Goal: Task Accomplishment & Management: Manage account settings

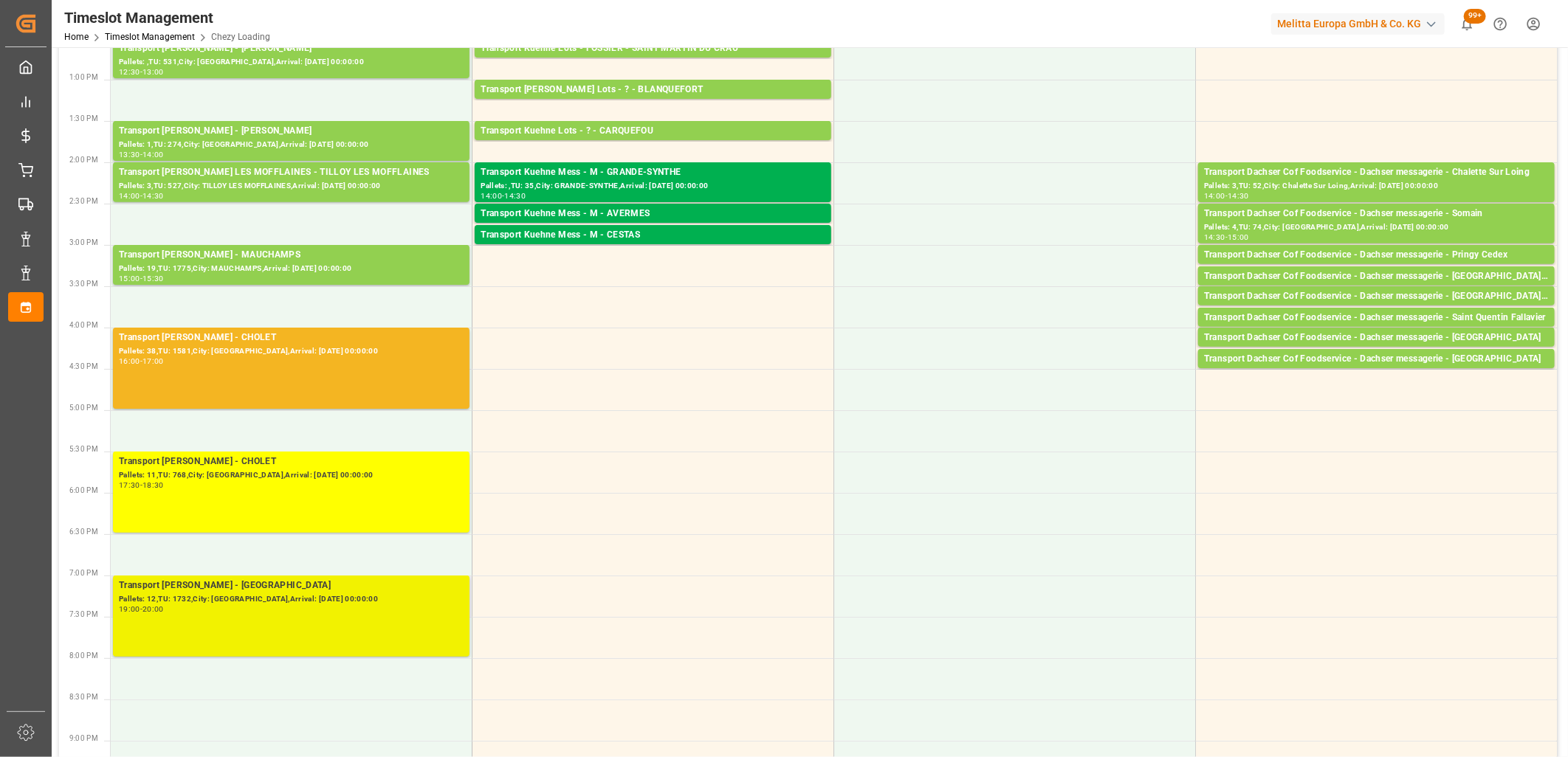
scroll to position [491, 0]
click at [274, 594] on div "Pallets: 12,TU: 1732,City: [GEOGRAPHIC_DATA],Arrival: [DATE] 00:00:00" at bounding box center [291, 599] width 345 height 12
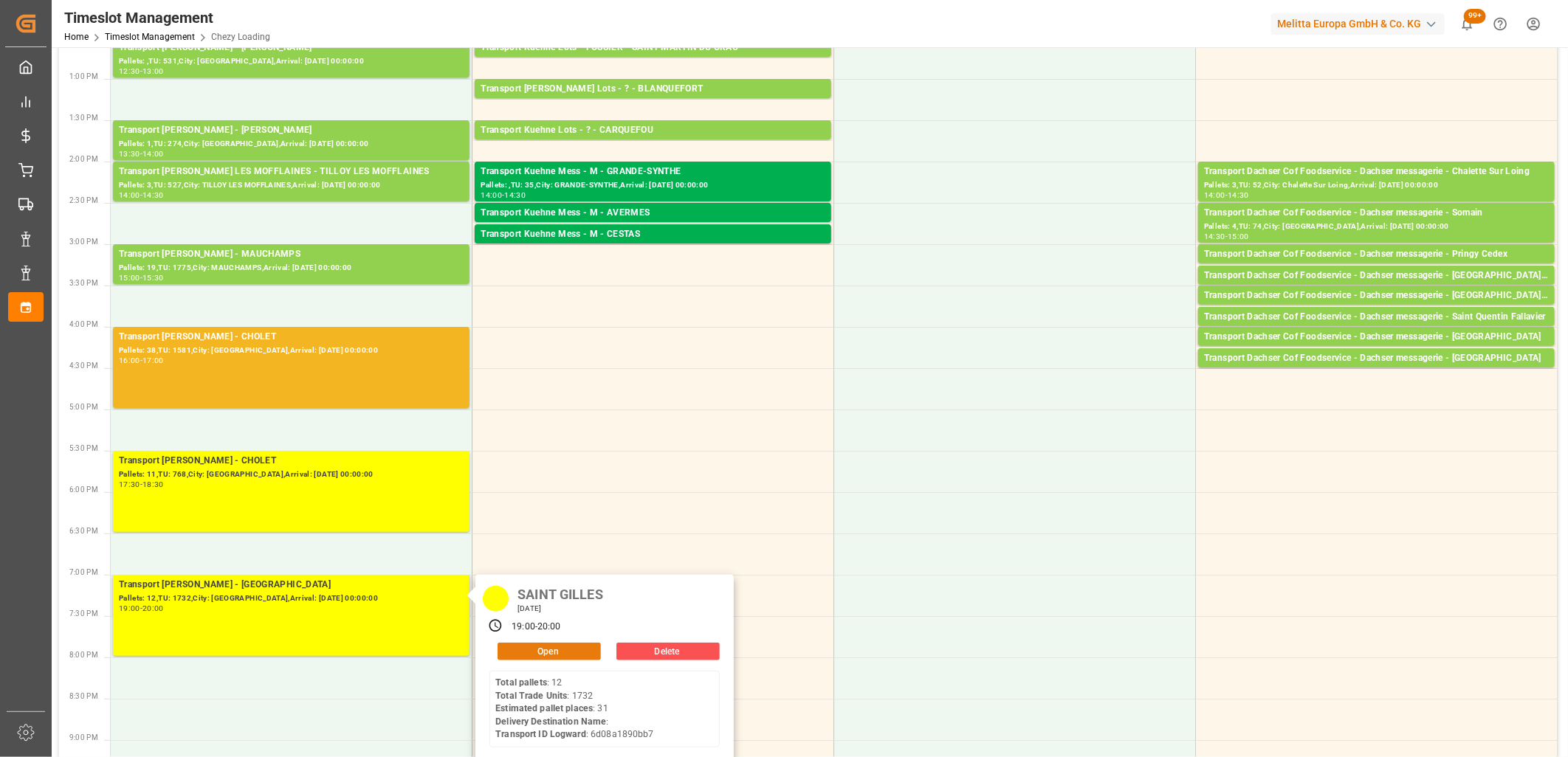
click at [520, 647] on button "Open" at bounding box center [549, 651] width 103 height 17
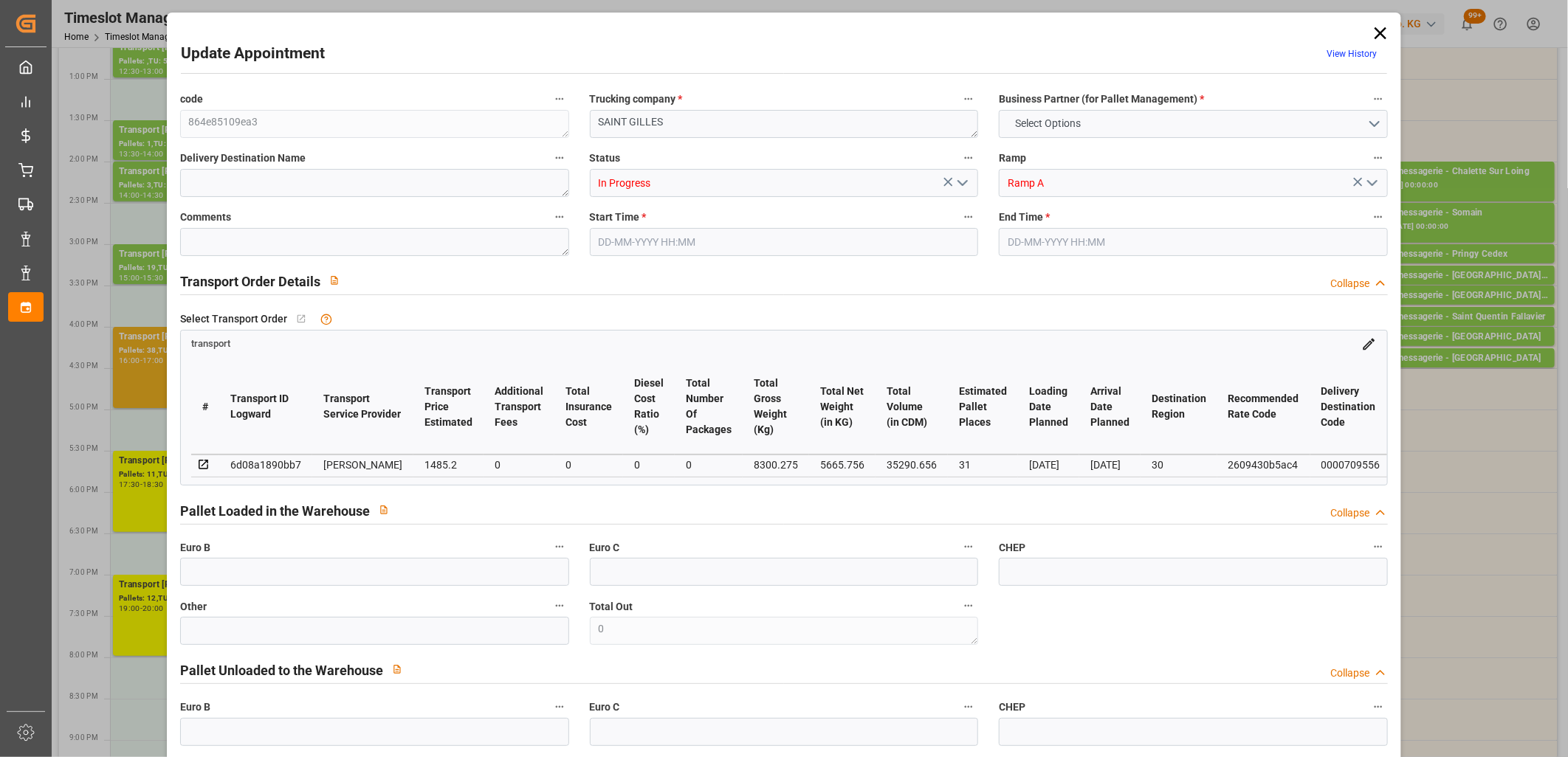
type input "31"
type input "1485.2"
type input "0"
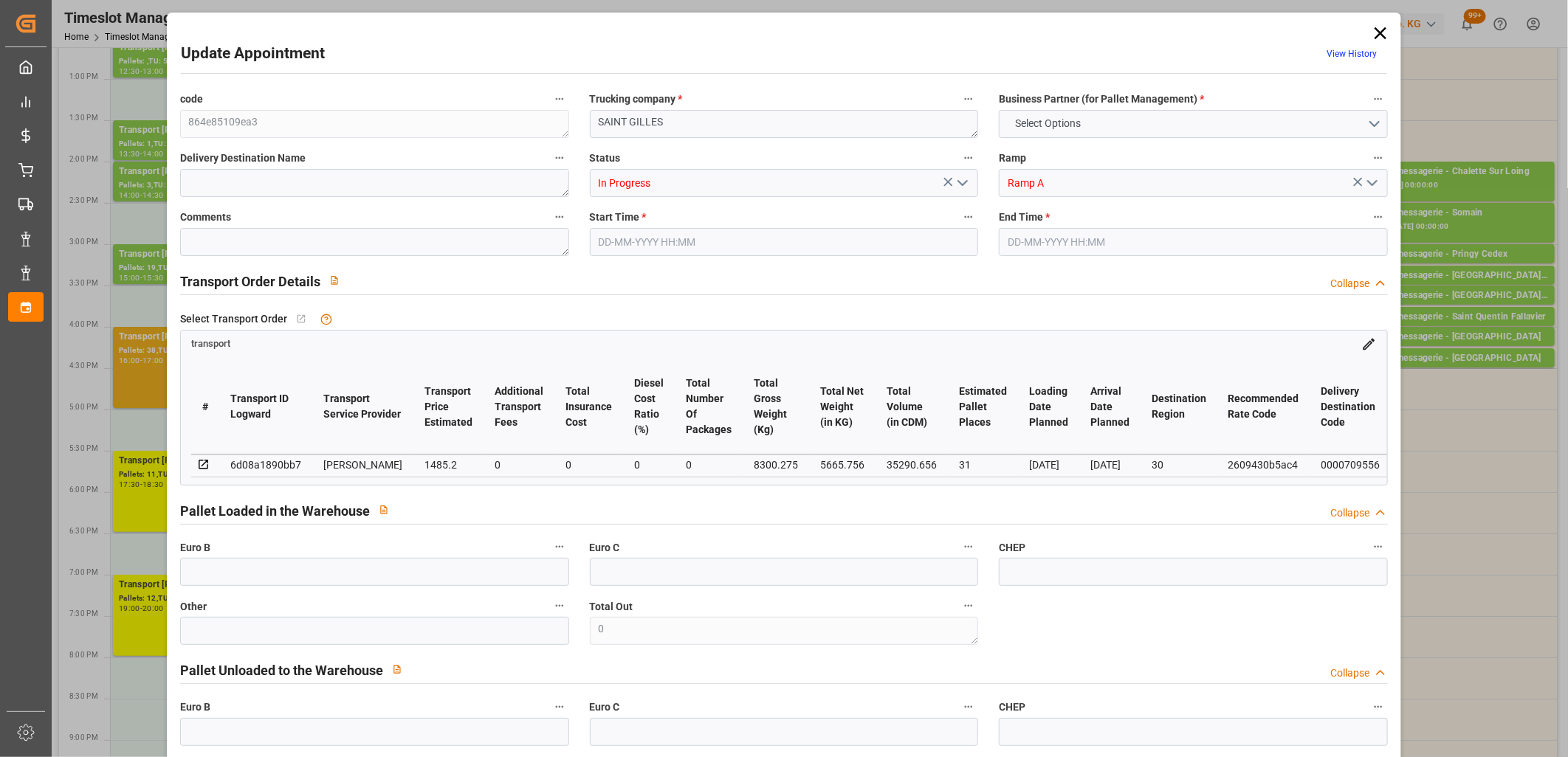
type input "1435.0002"
type input "-50.1998"
type input "0"
type input "5665.756"
type input "9577"
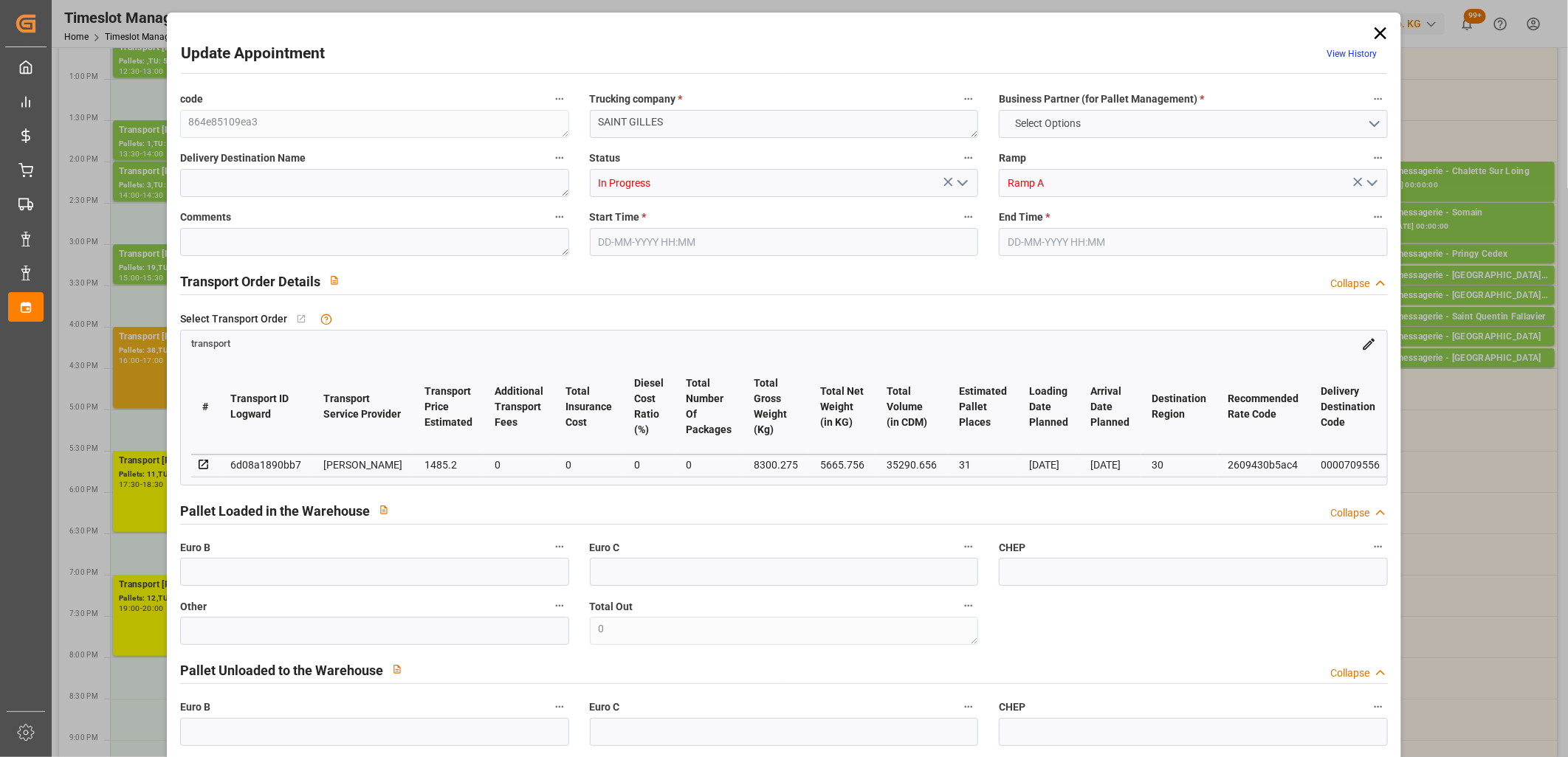
type input "35290.656"
type input "30"
type input "12"
type input "1732"
type input "32"
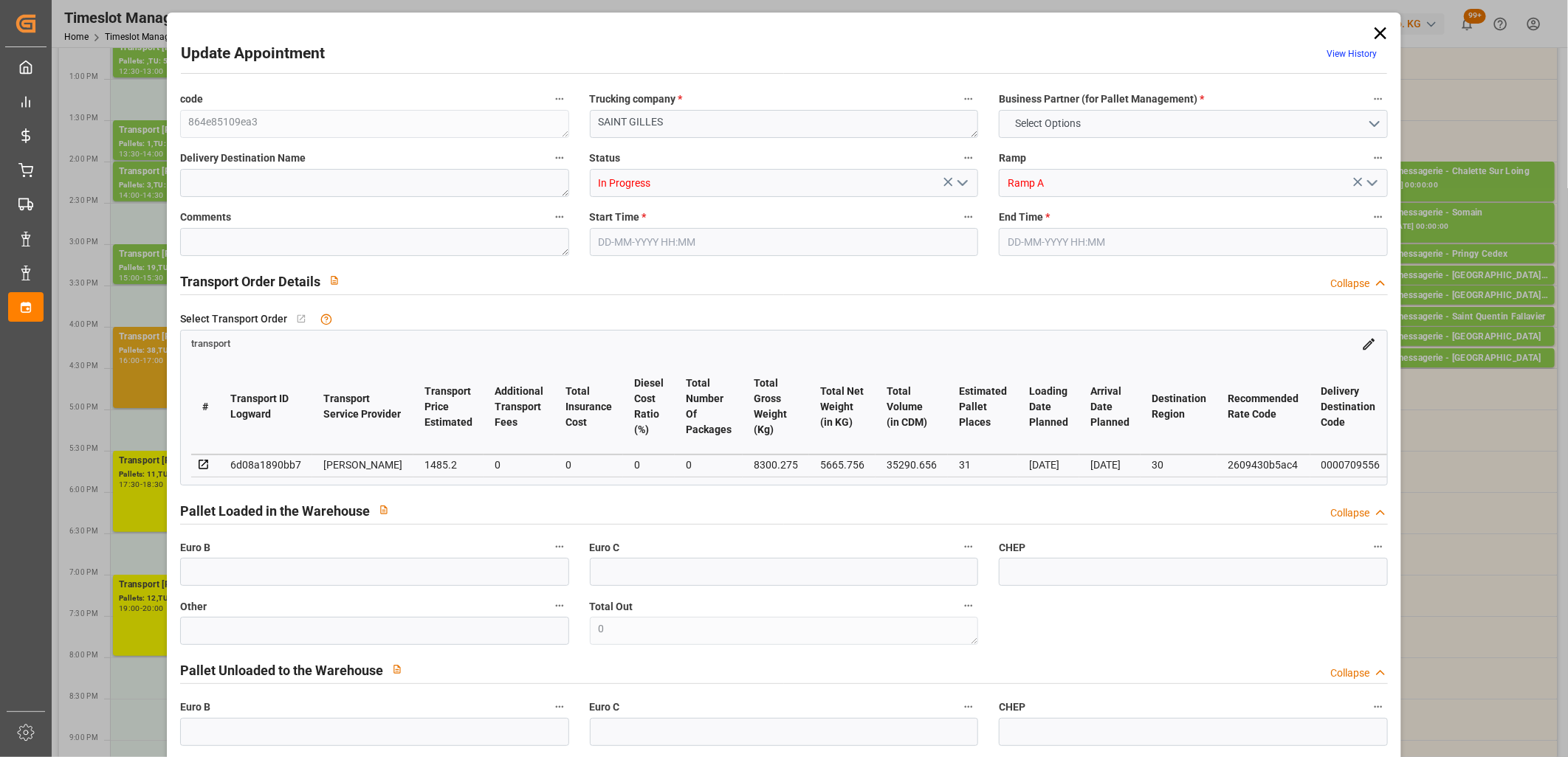
type input "101"
type input "8300.275"
type input "0"
type input "4710.8598"
type input "0"
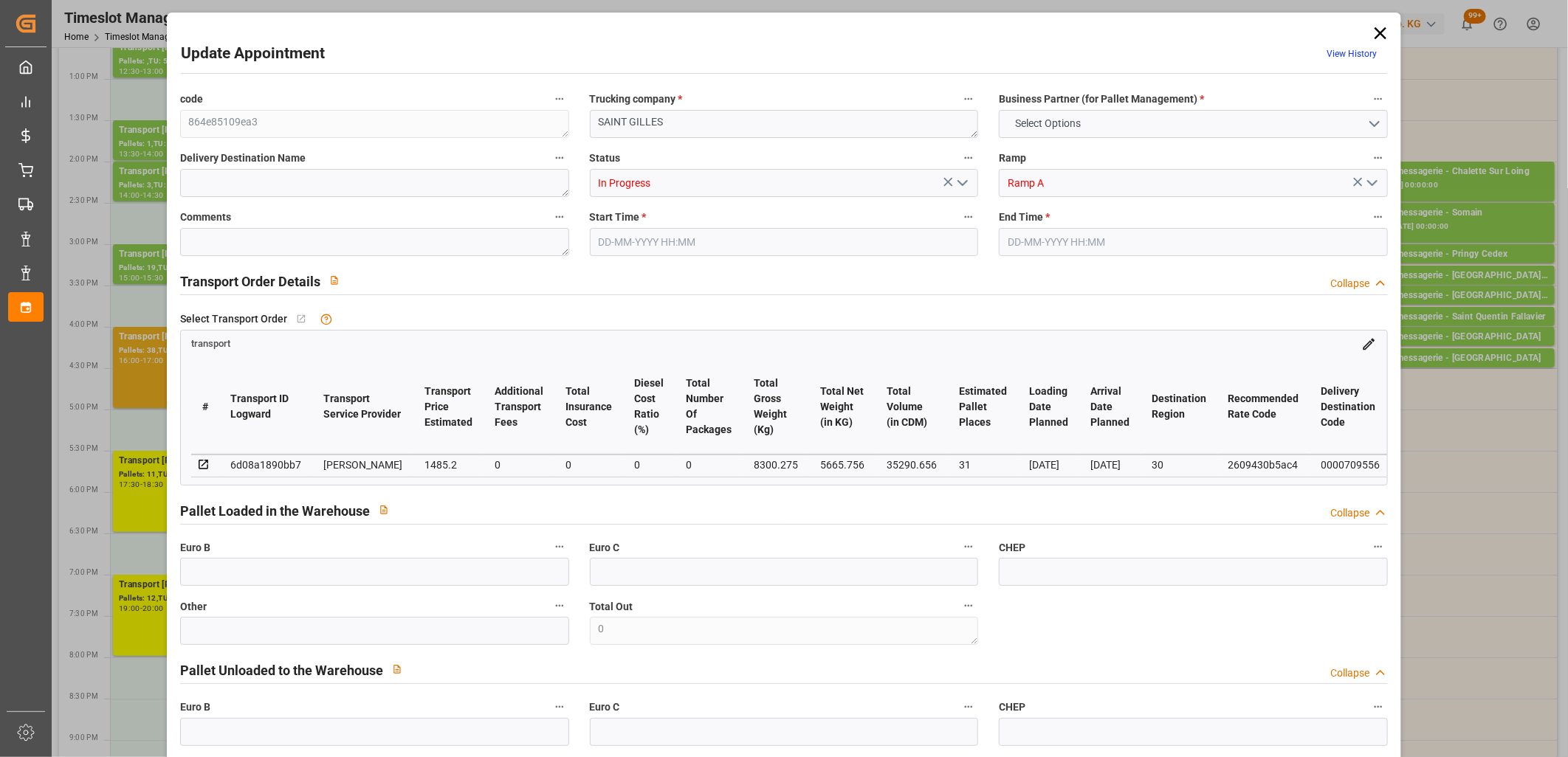
type input "0"
type input "21"
type input "35"
type input "19-09-2025 19:00"
type input "19-09-2025 20:00"
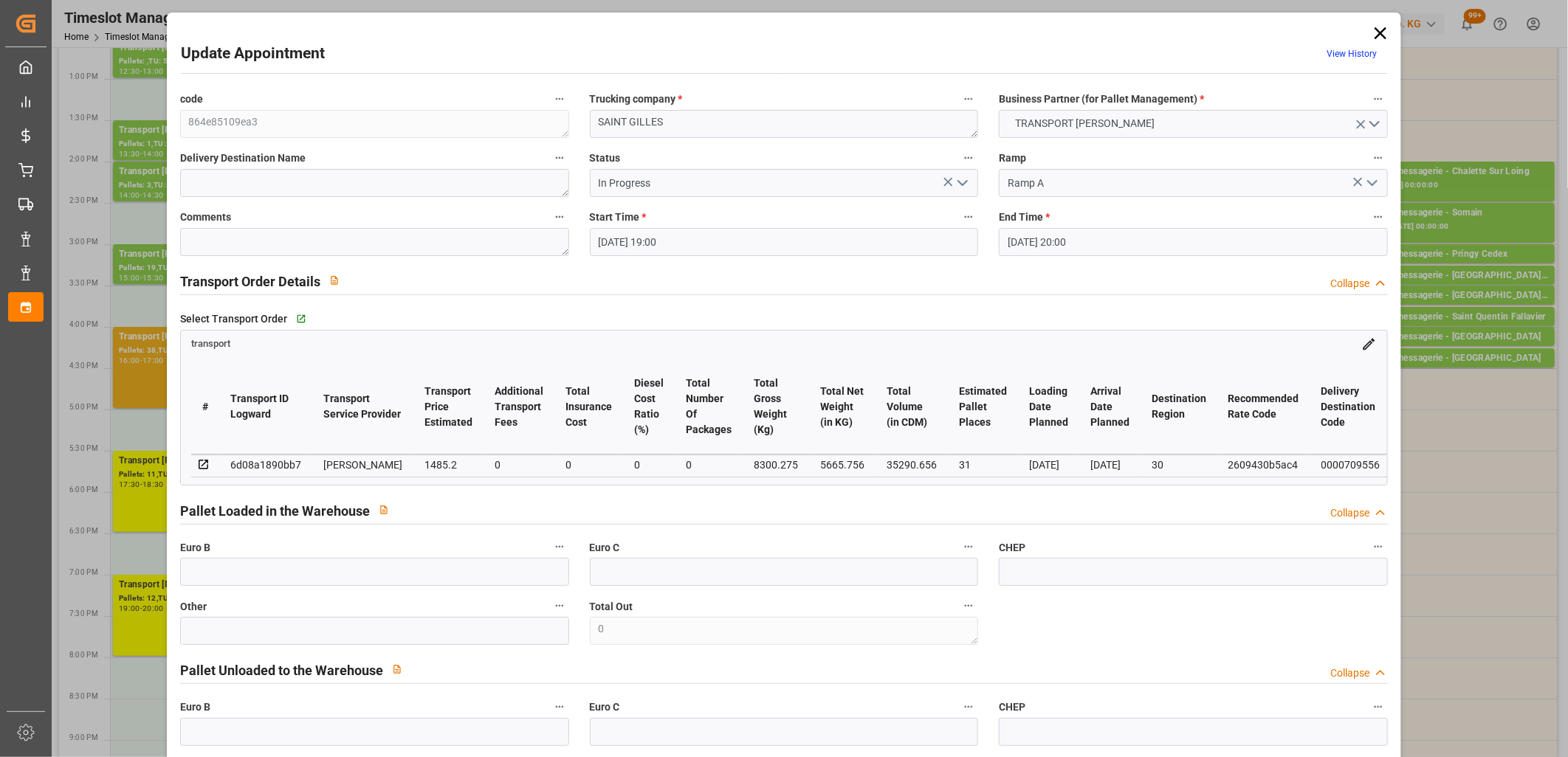
type input "18-09-2025 13:41"
type input "18-09-2025 11:40"
type input "[DATE]"
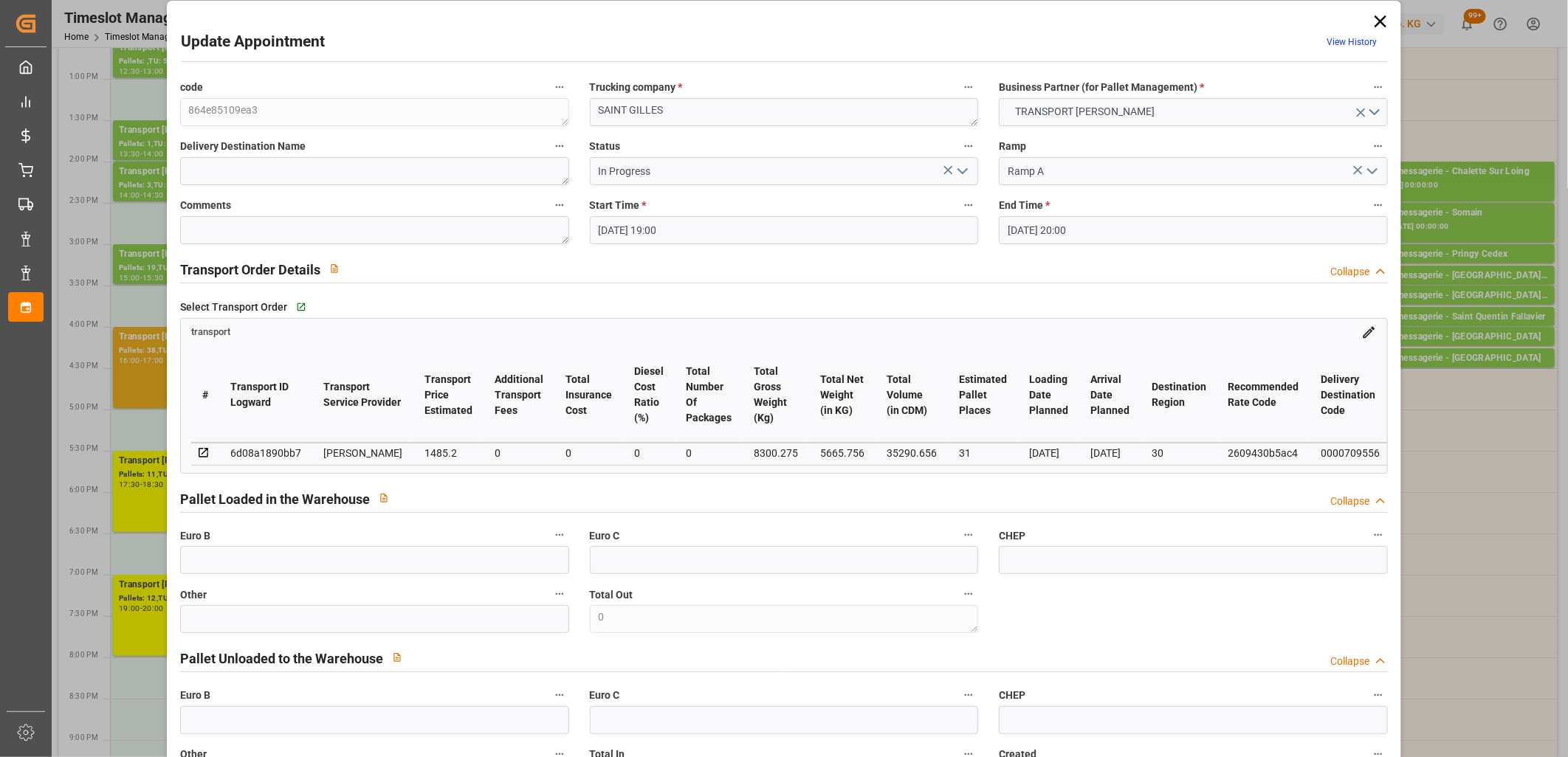
scroll to position [0, 0]
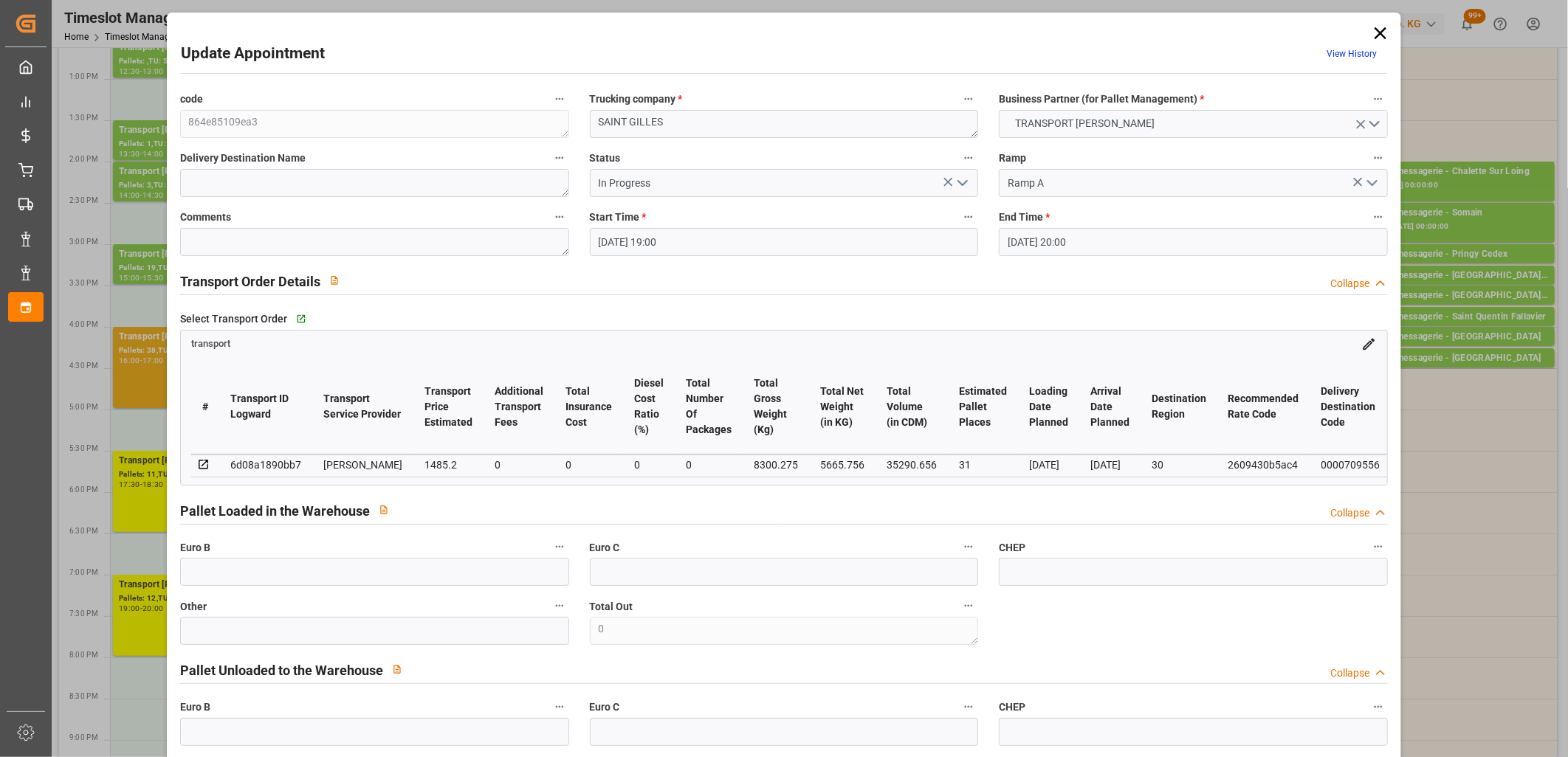
click at [965, 185] on icon "open menu" at bounding box center [962, 182] width 17 height 17
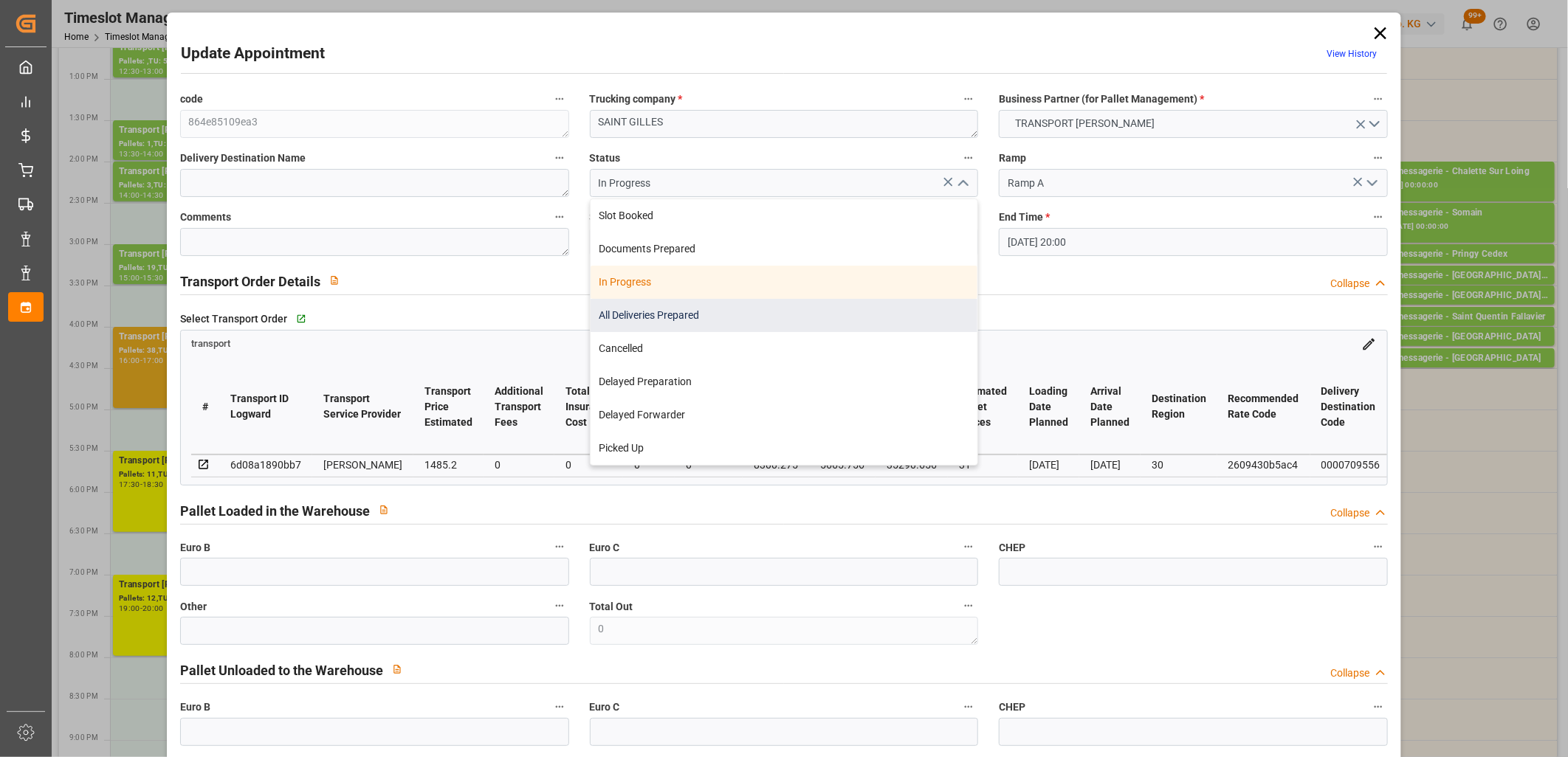
click at [805, 316] on div "All Deliveries Prepared" at bounding box center [784, 315] width 387 height 33
type input "All Deliveries Prepared"
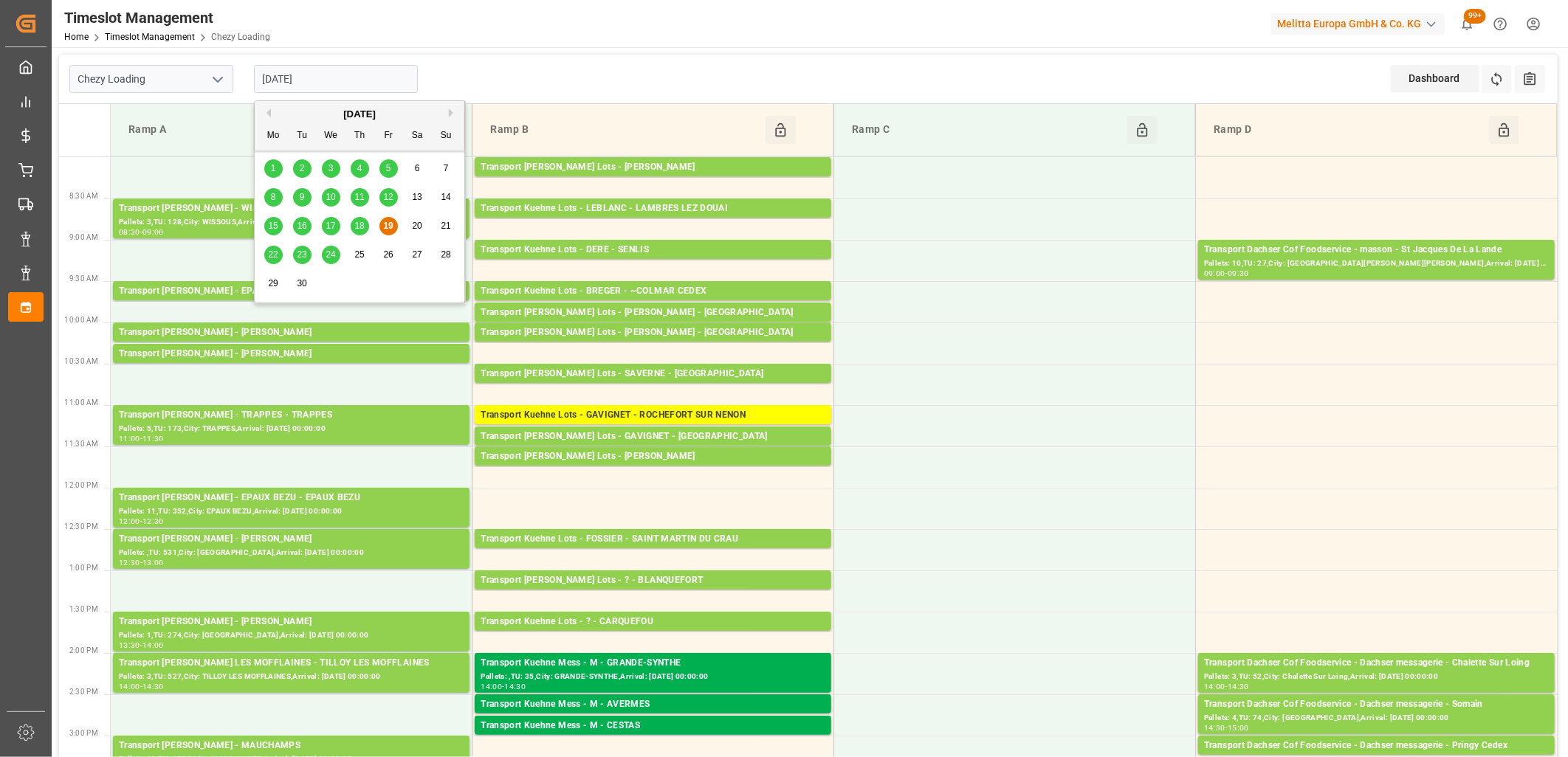
click at [336, 82] on input "[DATE]" at bounding box center [336, 79] width 163 height 28
click at [269, 251] on span "22" at bounding box center [273, 254] width 10 height 11
type input "[DATE]"
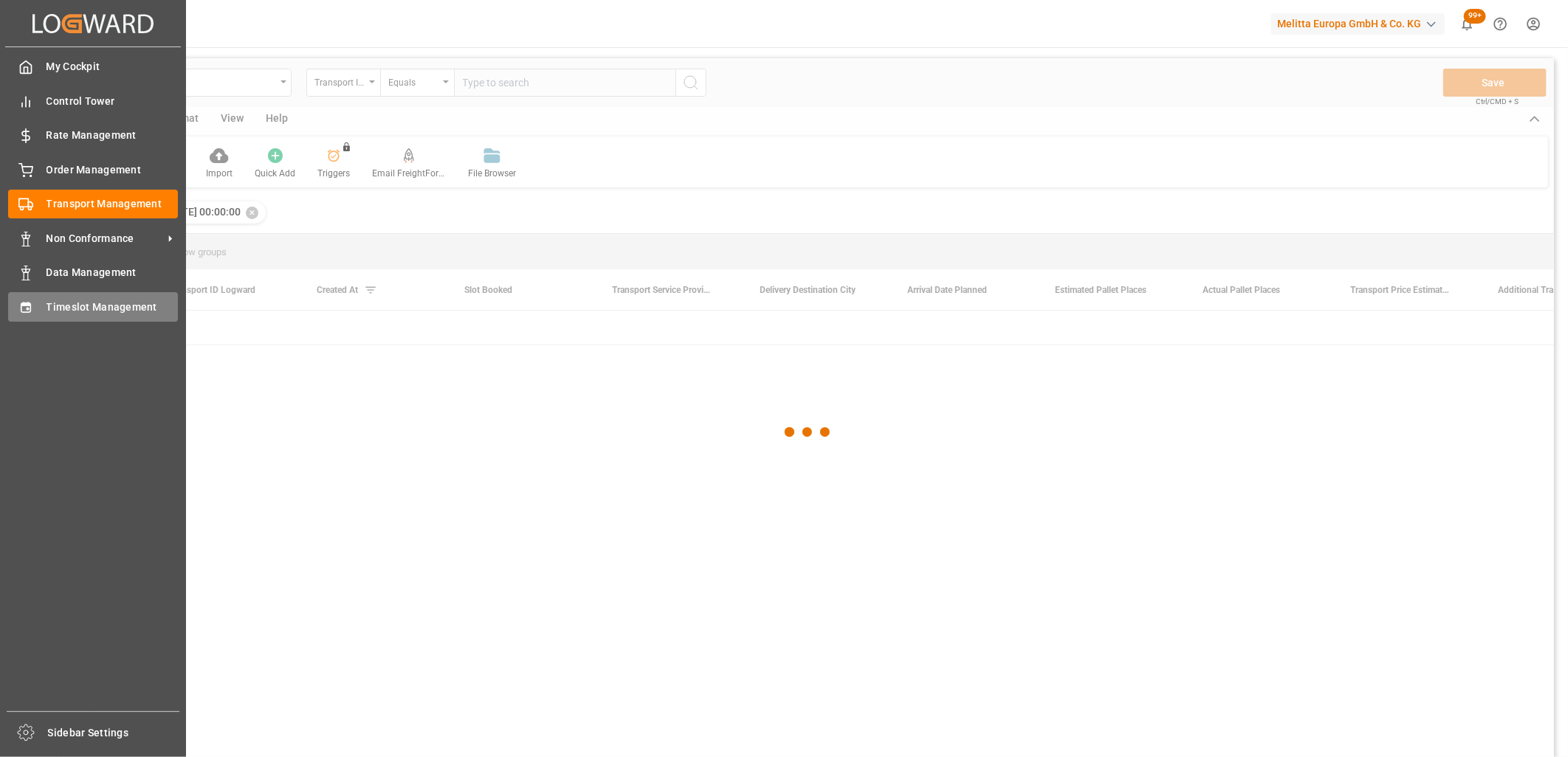
click at [42, 307] on div "Timeslot Management Timeslot Management" at bounding box center [93, 306] width 170 height 29
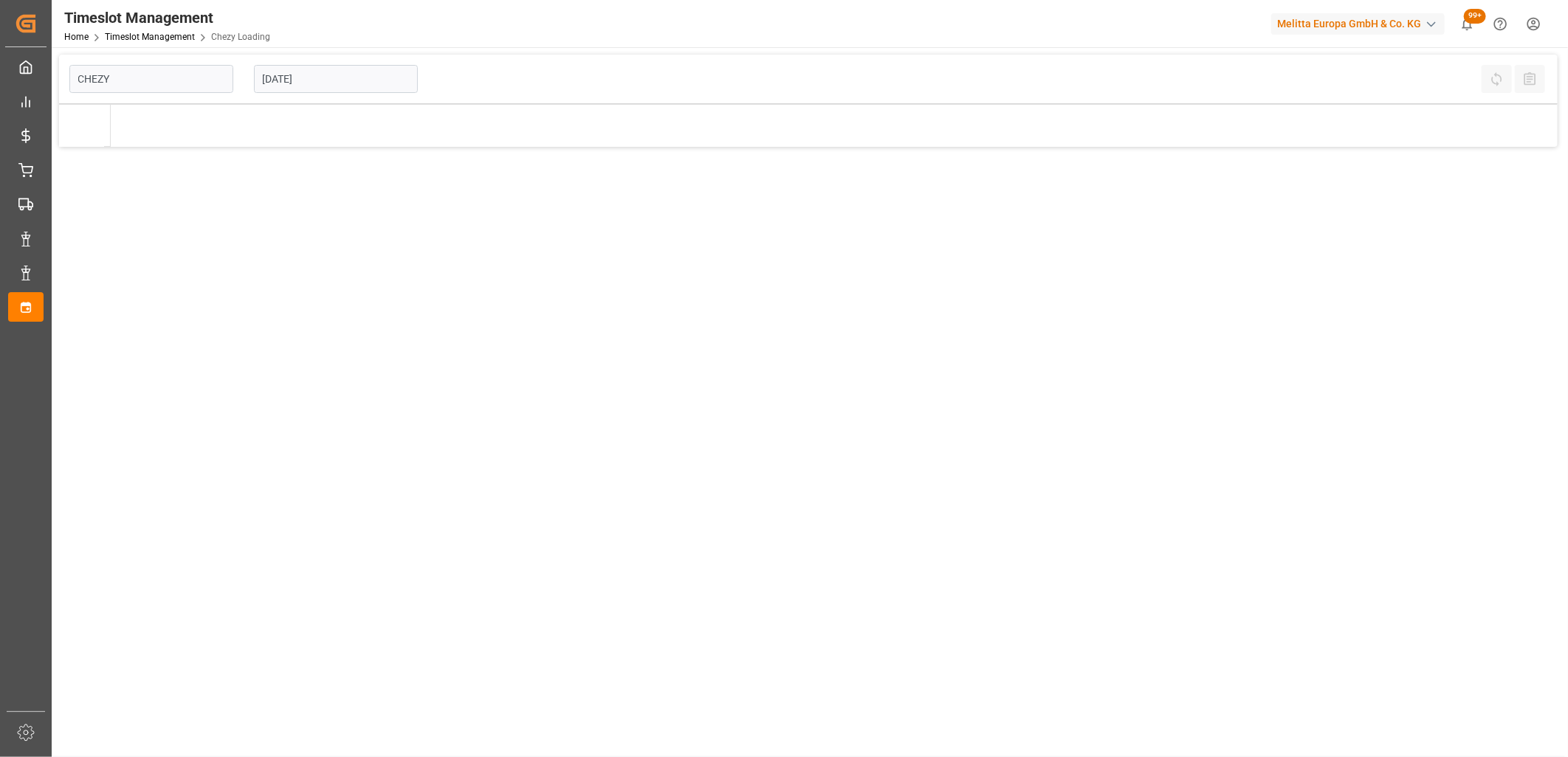
type input "Chezy Loading"
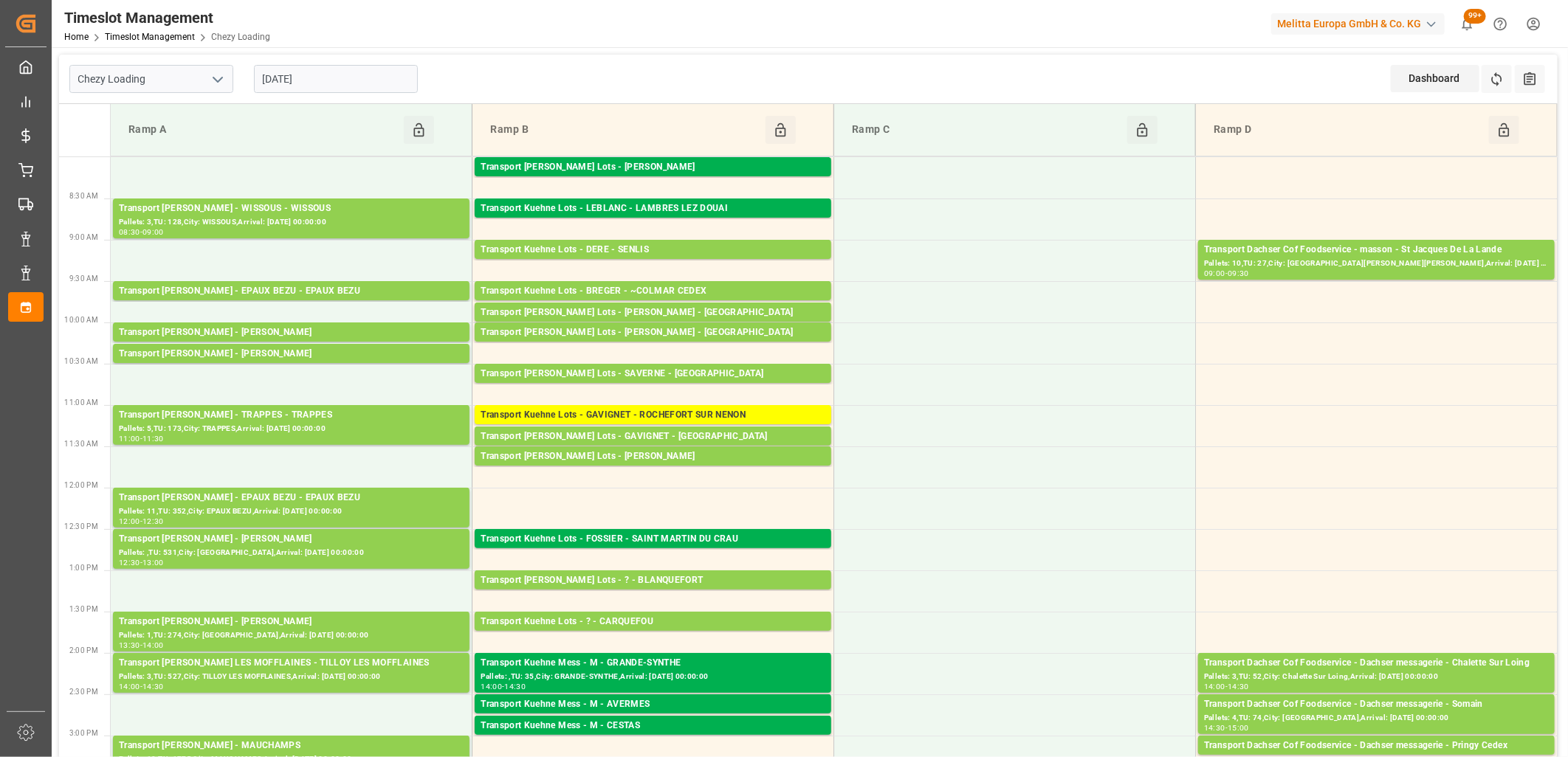
click at [342, 73] on input "[DATE]" at bounding box center [336, 79] width 163 height 28
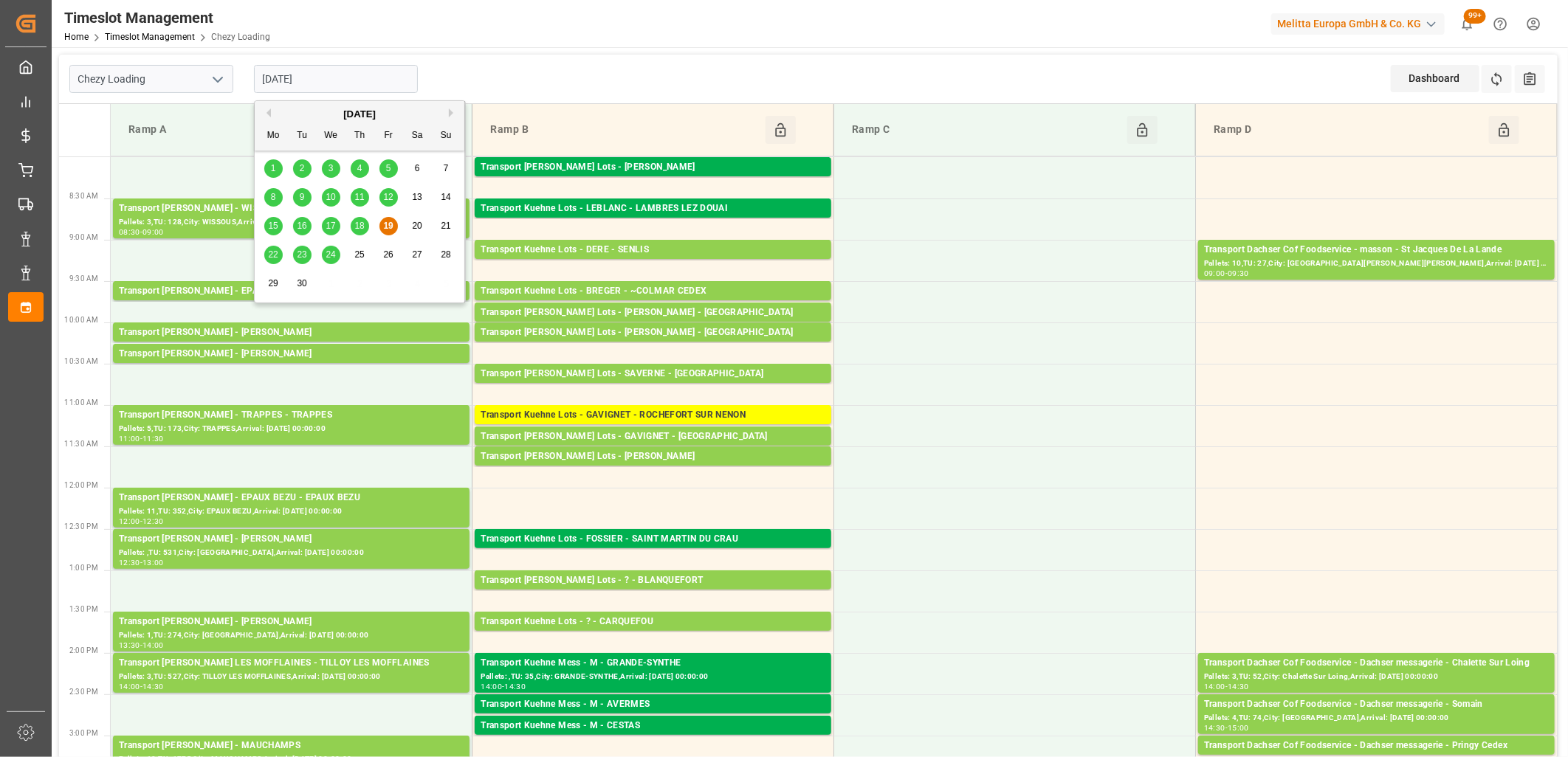
click at [275, 247] on div "22" at bounding box center [273, 255] width 18 height 17
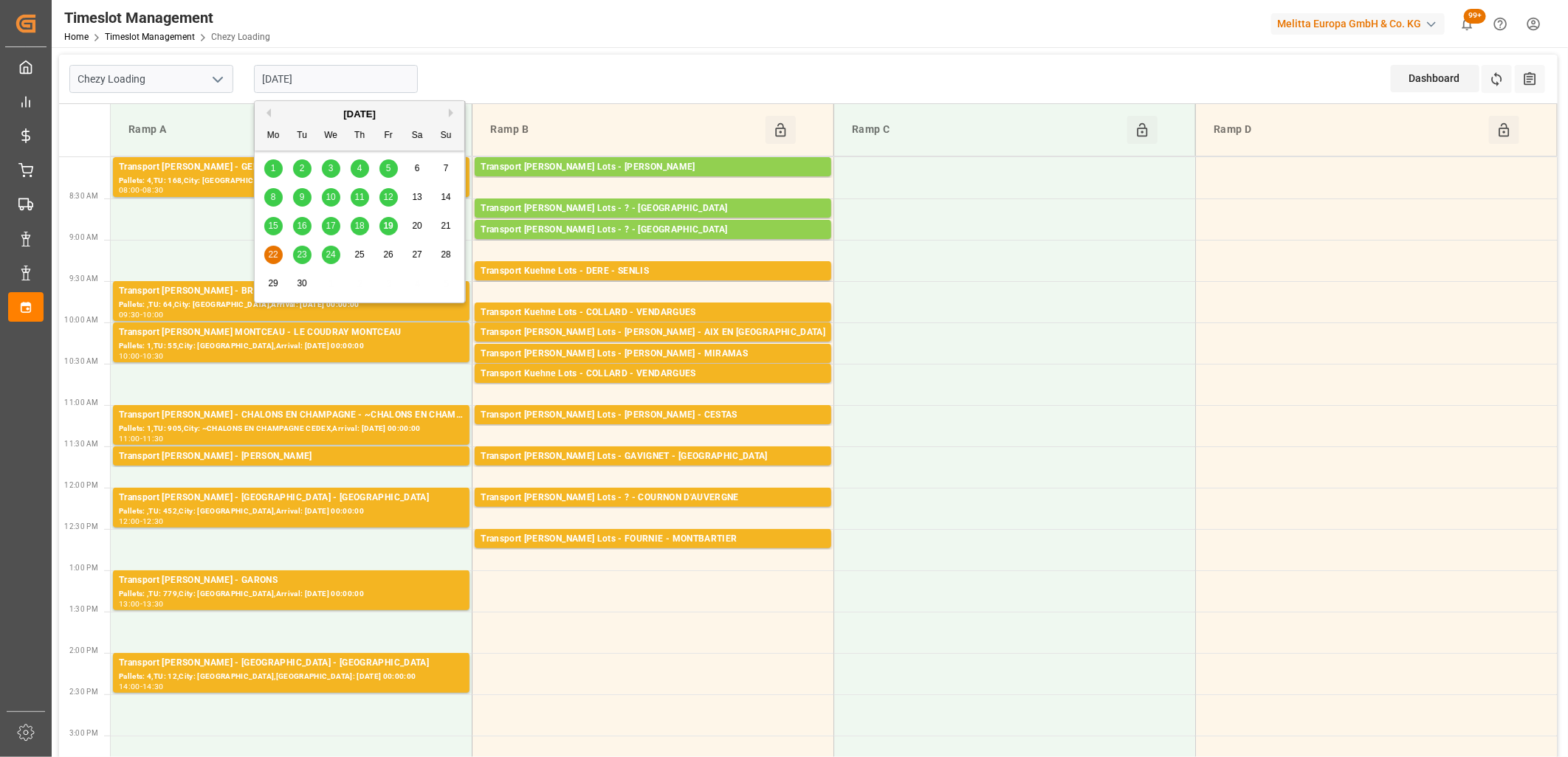
click at [371, 70] on input "[DATE]" at bounding box center [336, 79] width 163 height 28
click at [392, 232] on div "19" at bounding box center [389, 226] width 18 height 17
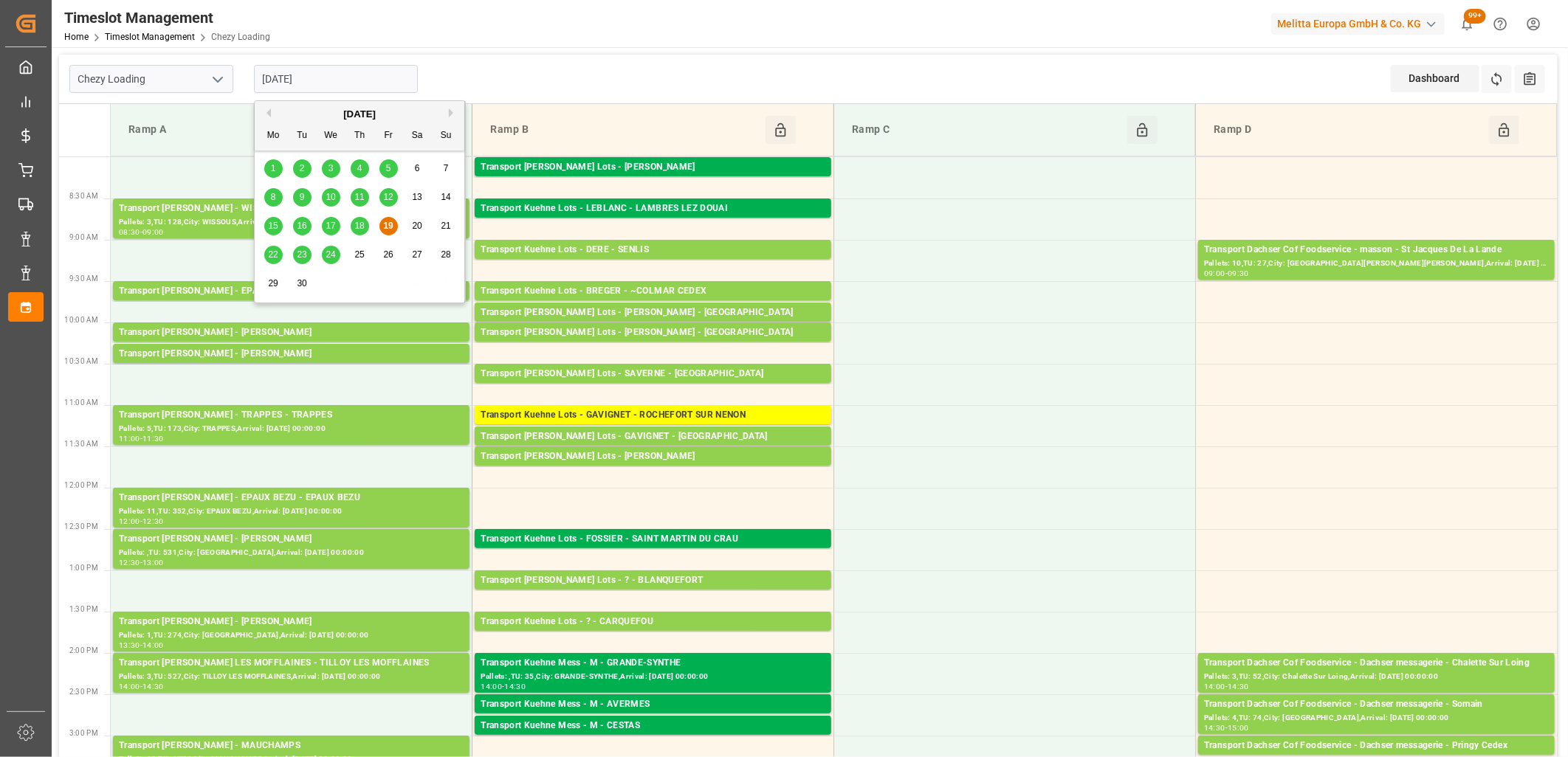
click at [381, 80] on input "[DATE]" at bounding box center [336, 79] width 163 height 28
click at [270, 249] on span "22" at bounding box center [273, 254] width 10 height 11
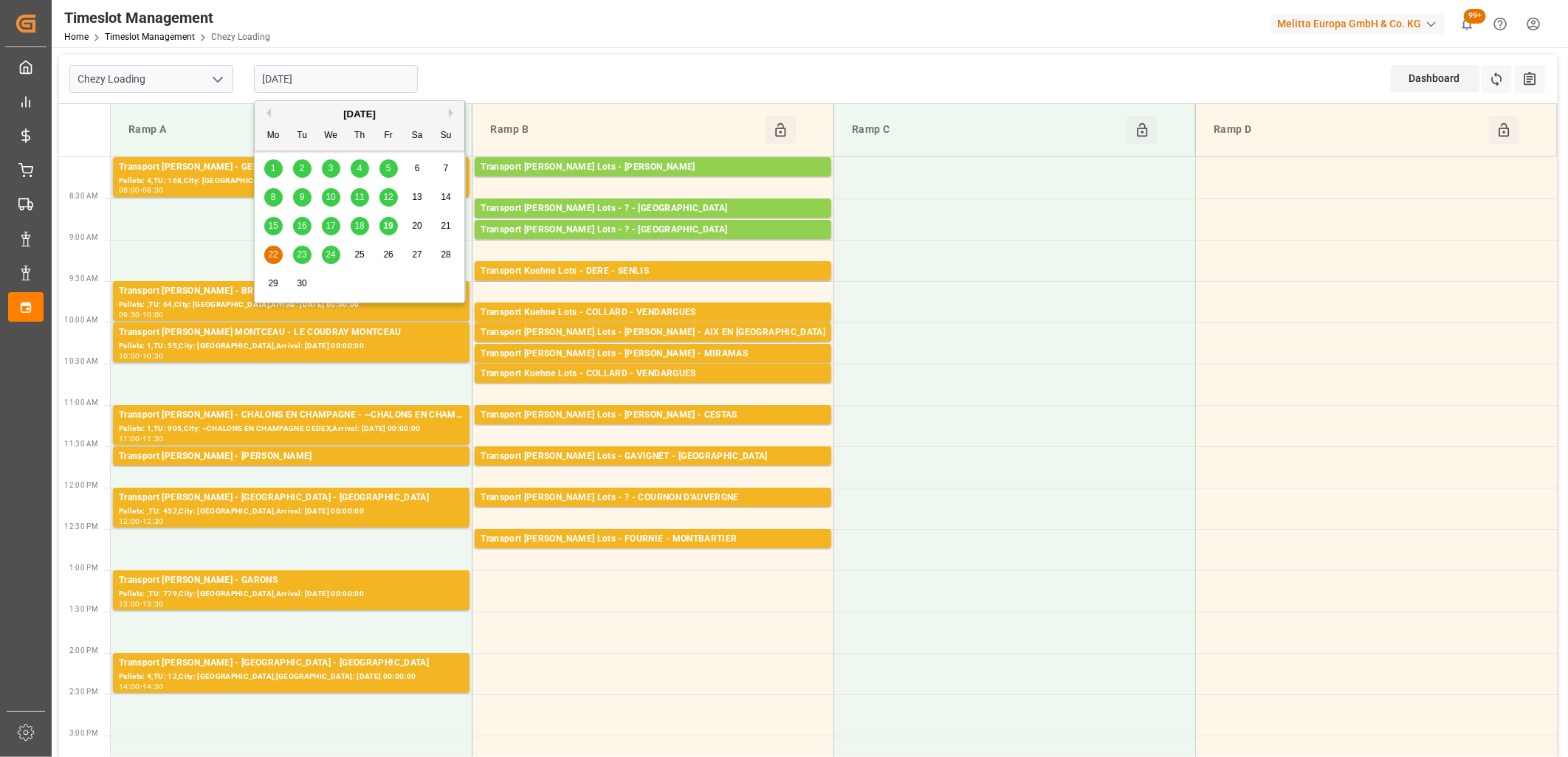
click at [345, 69] on input "[DATE]" at bounding box center [336, 79] width 163 height 28
click at [297, 254] on span "23" at bounding box center [301, 254] width 10 height 11
type input "[DATE]"
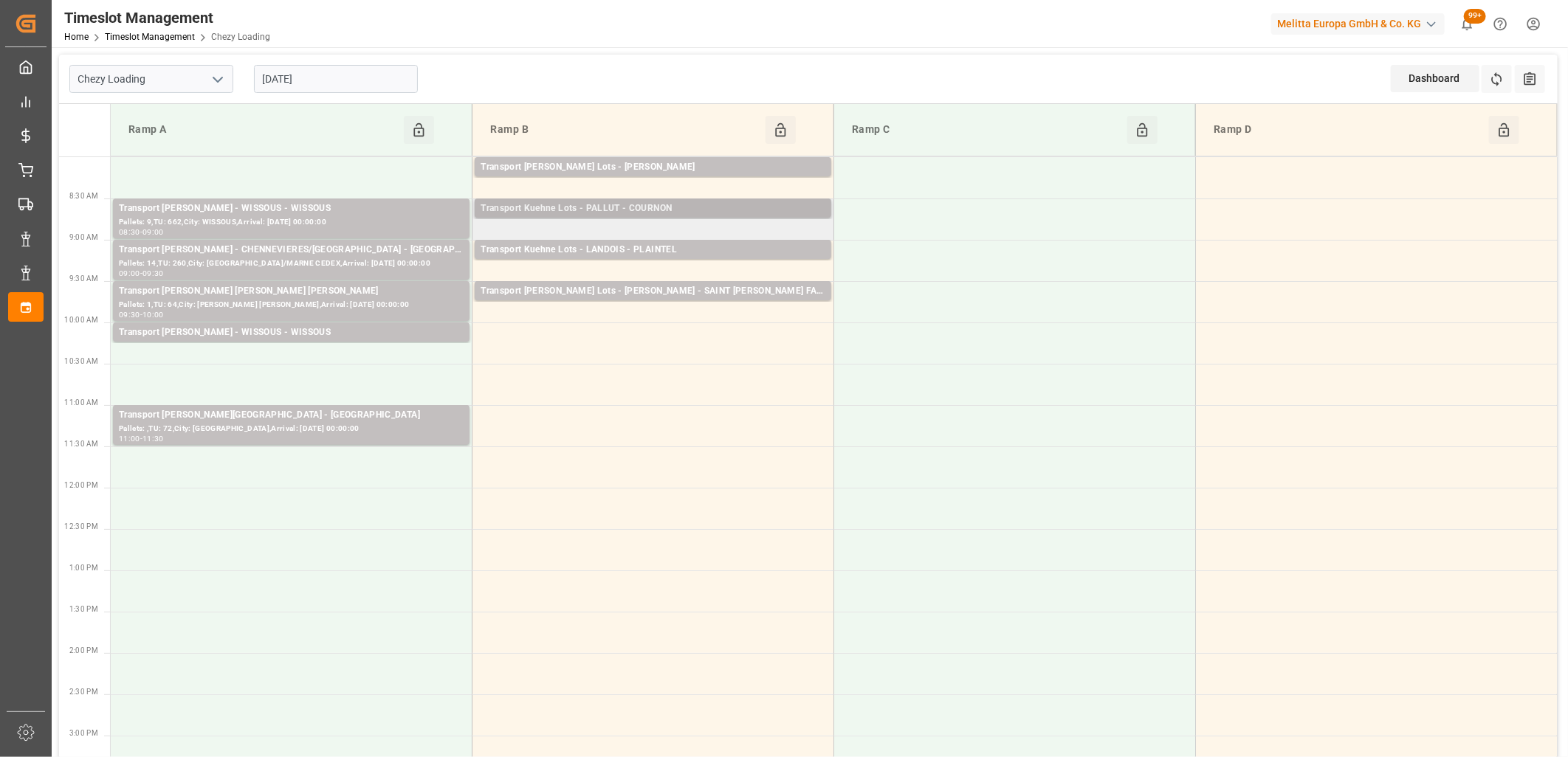
click at [558, 207] on div "Transport Kuehne Lots - PALLUT - COURNON" at bounding box center [653, 209] width 345 height 15
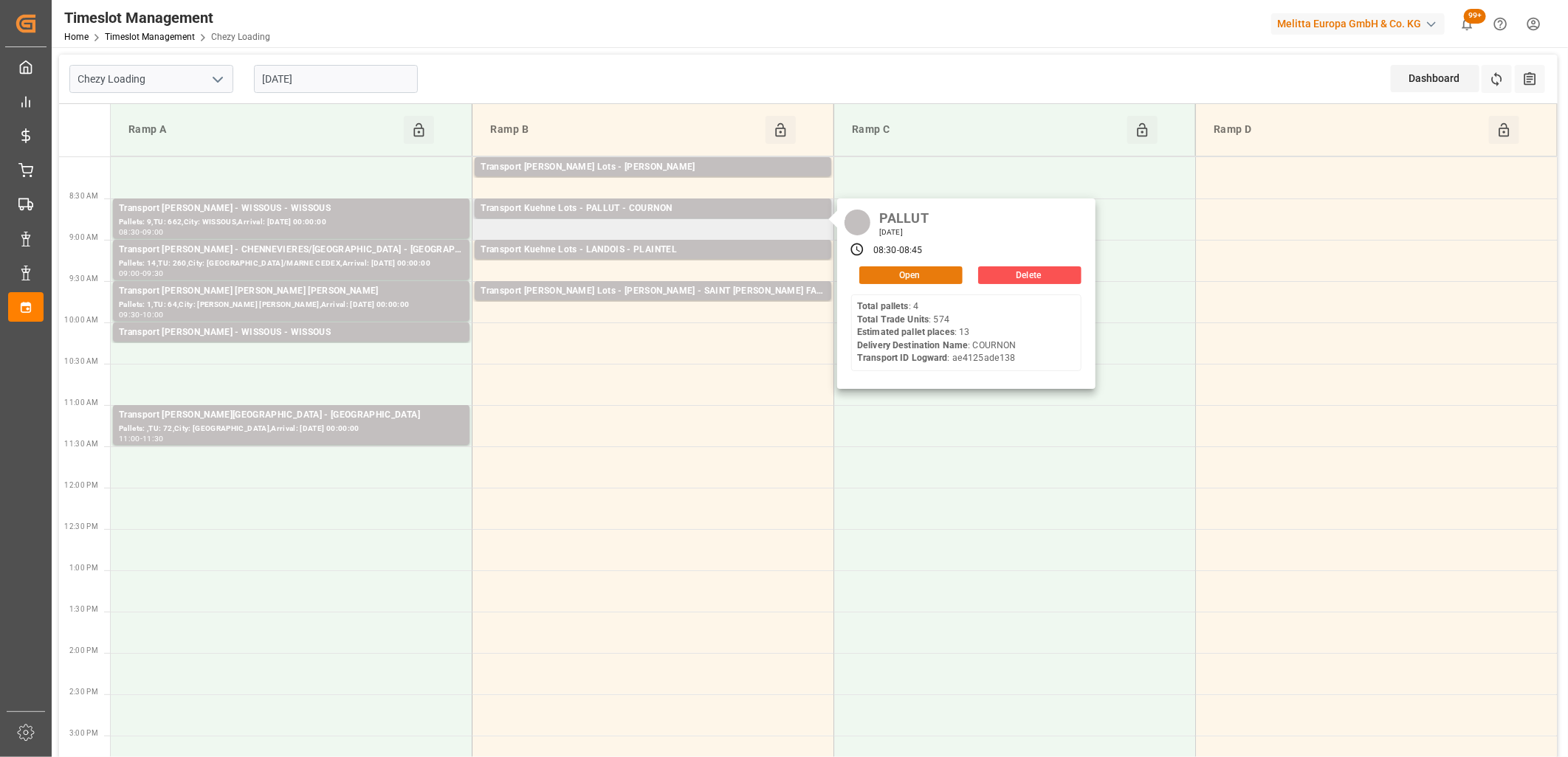
click at [945, 270] on button "Open" at bounding box center [911, 275] width 103 height 17
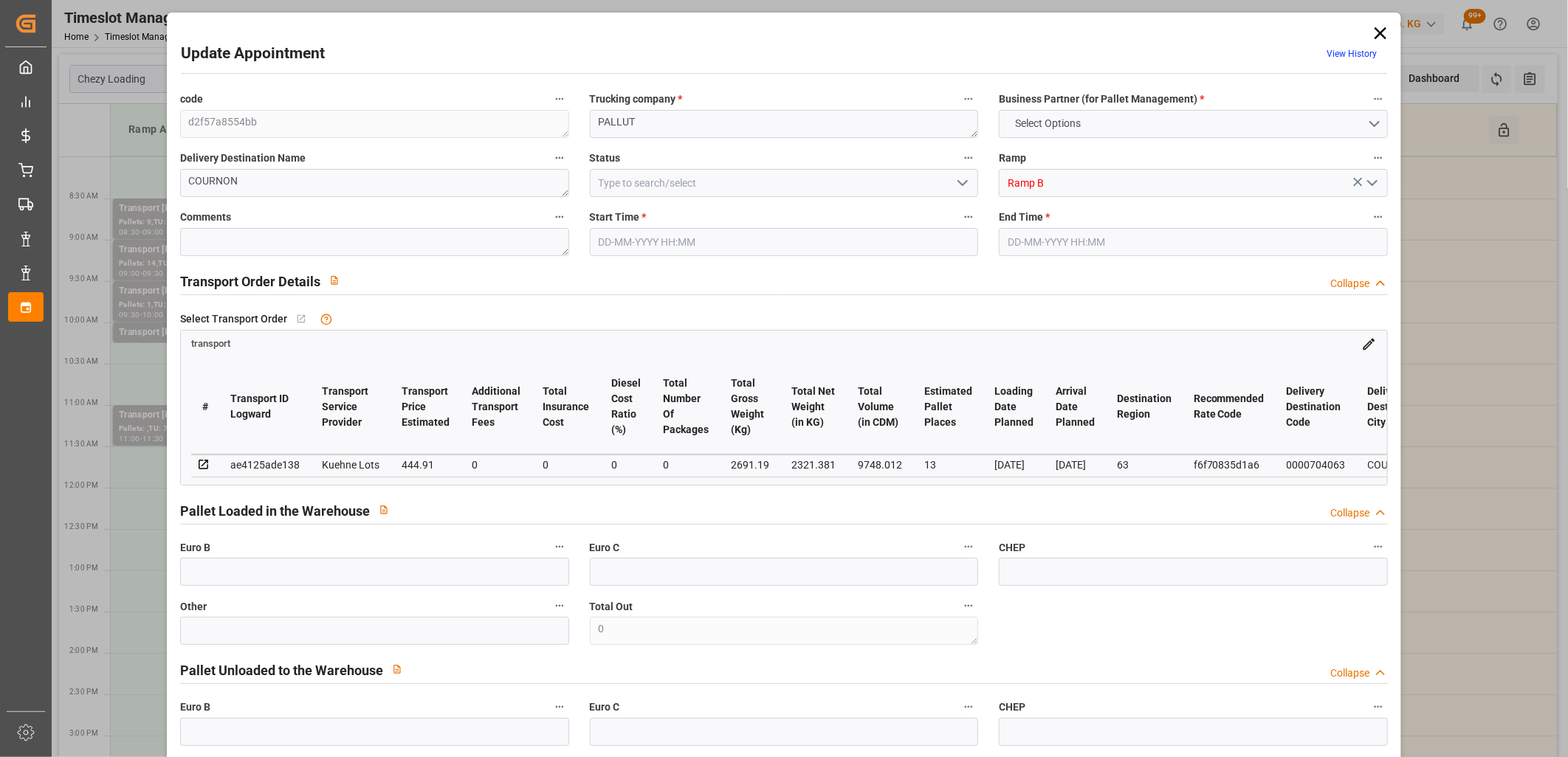
type input "13"
type input "444.91"
type input "0"
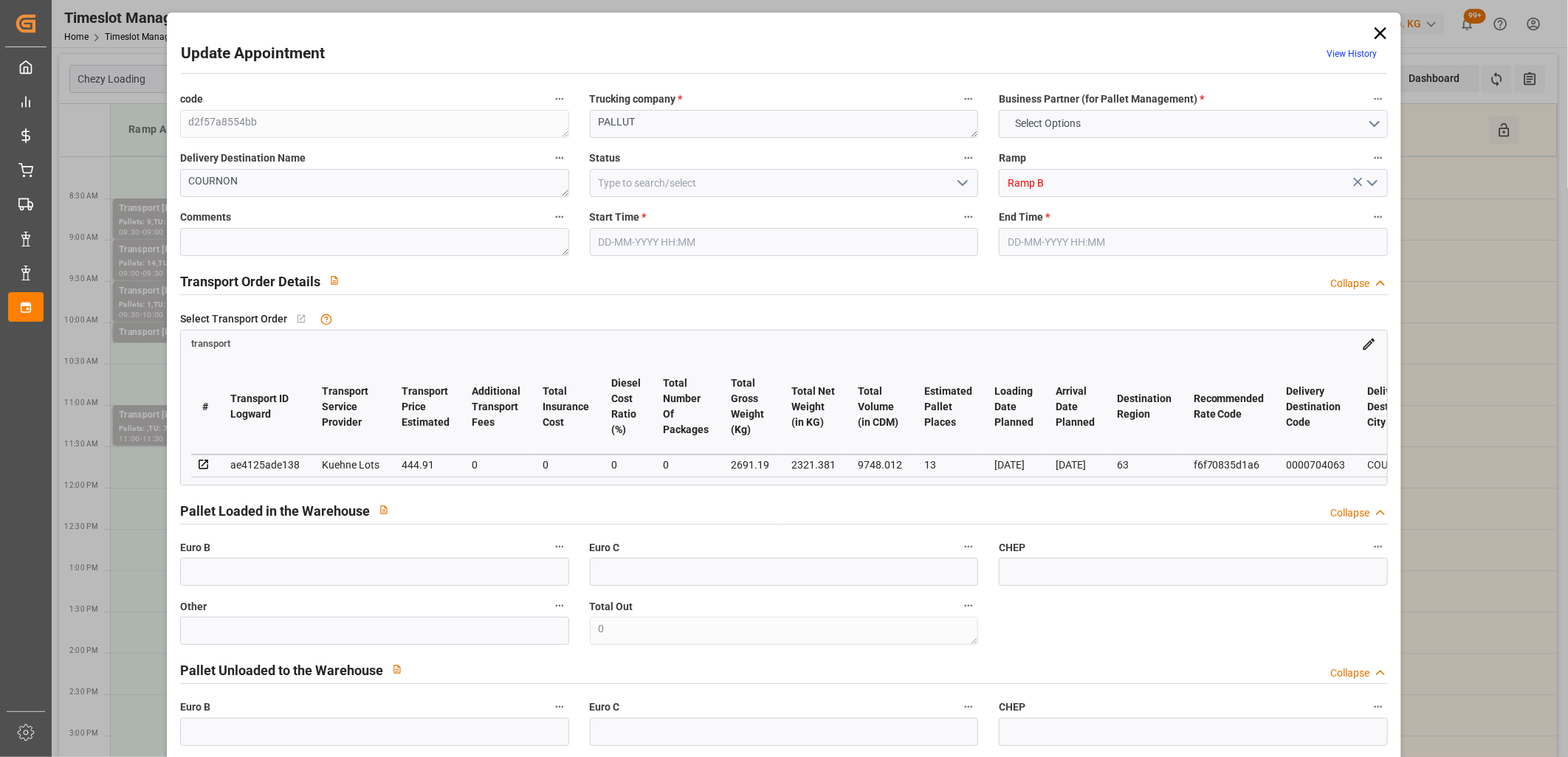
type input "444.91"
type input "0"
type input "2321.381"
type input "3653.786"
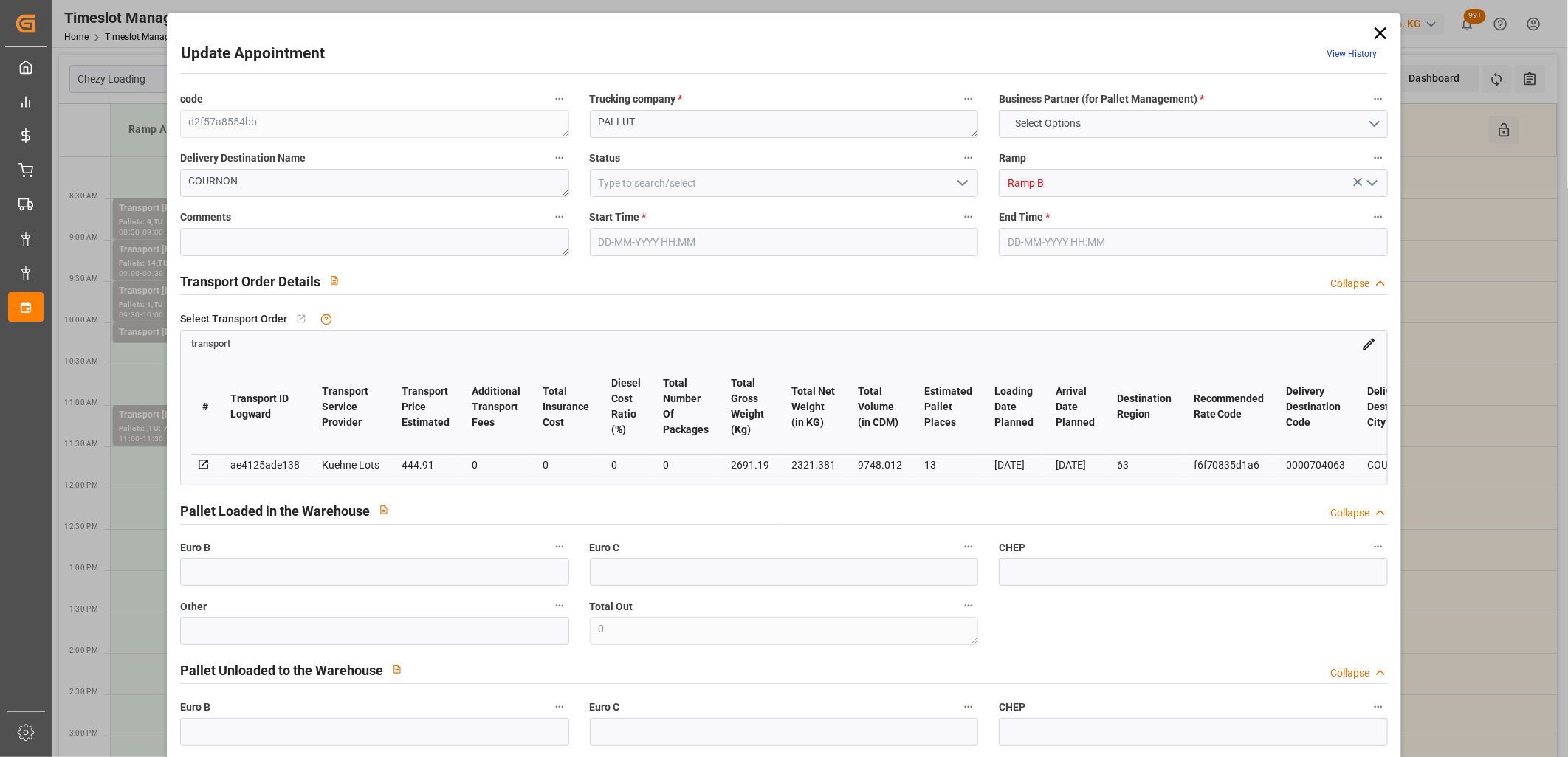
type input "9748.012"
type input "63"
type input "4"
type input "574"
type input "40"
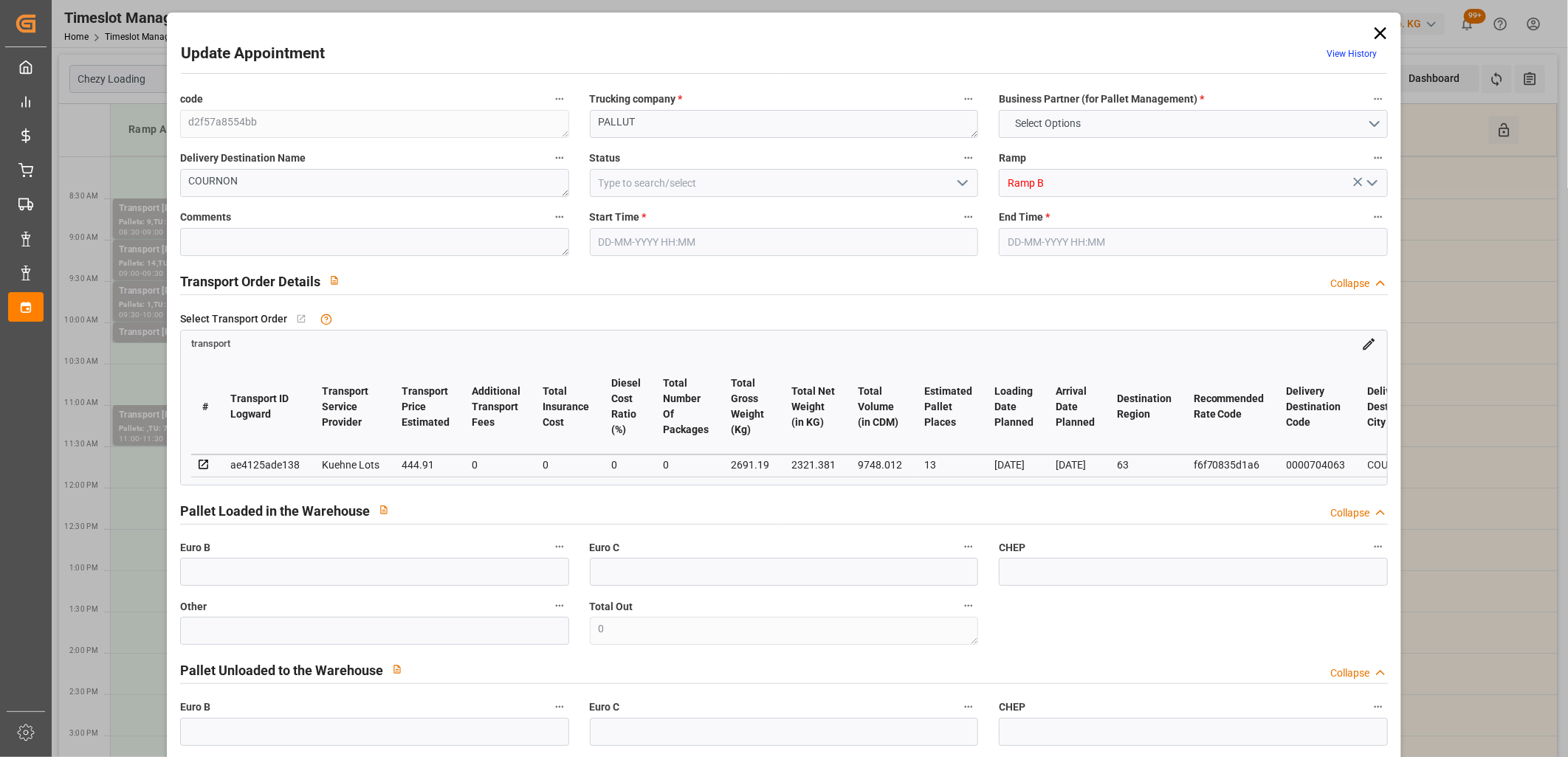
type input "101"
type input "2691.19"
type input "0"
type input "4710.8598"
type input "0"
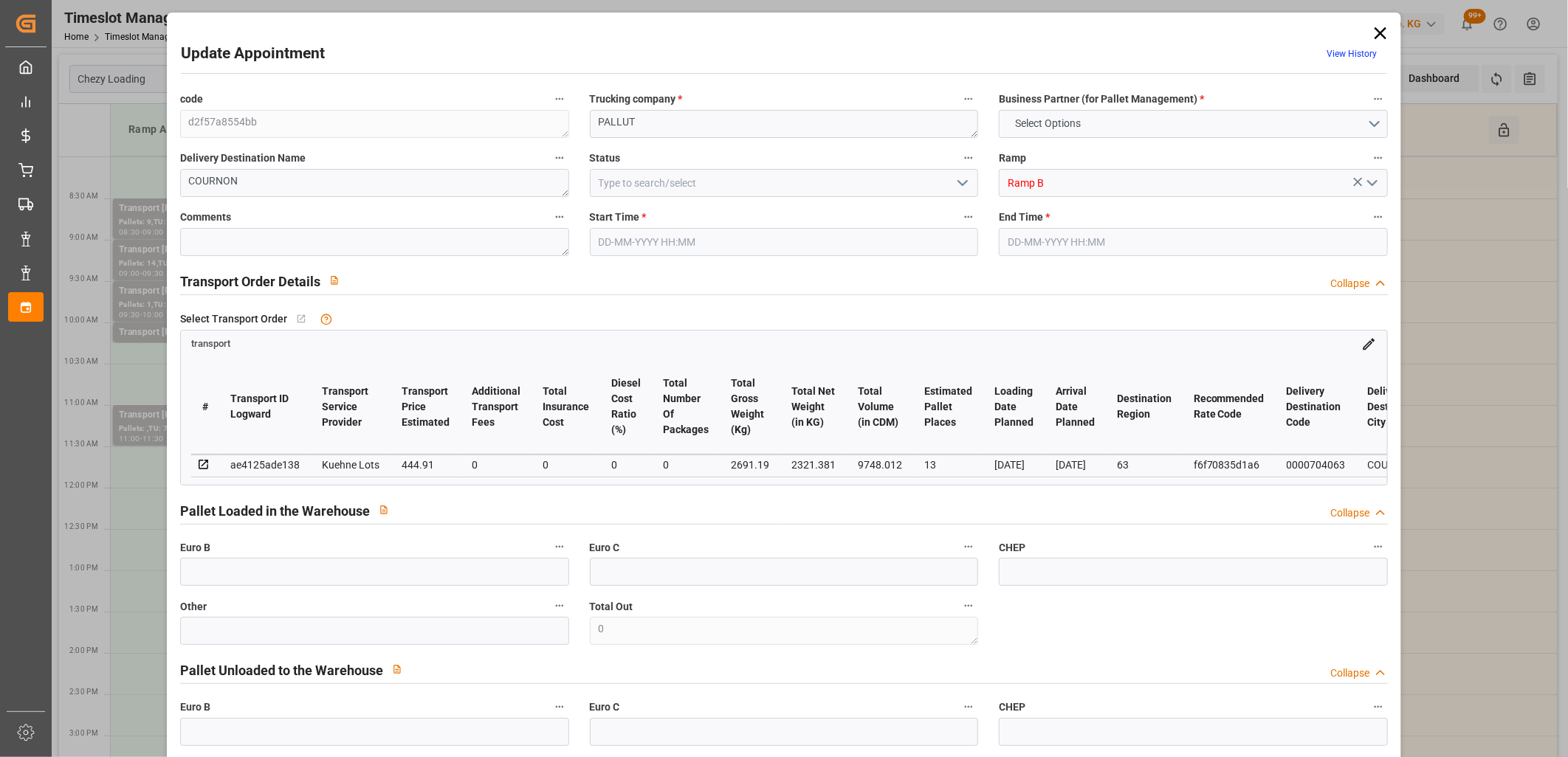
type input "0"
type input "21"
type input "35"
type input "23-09-2025 08:30"
type input "23-09-2025 08:45"
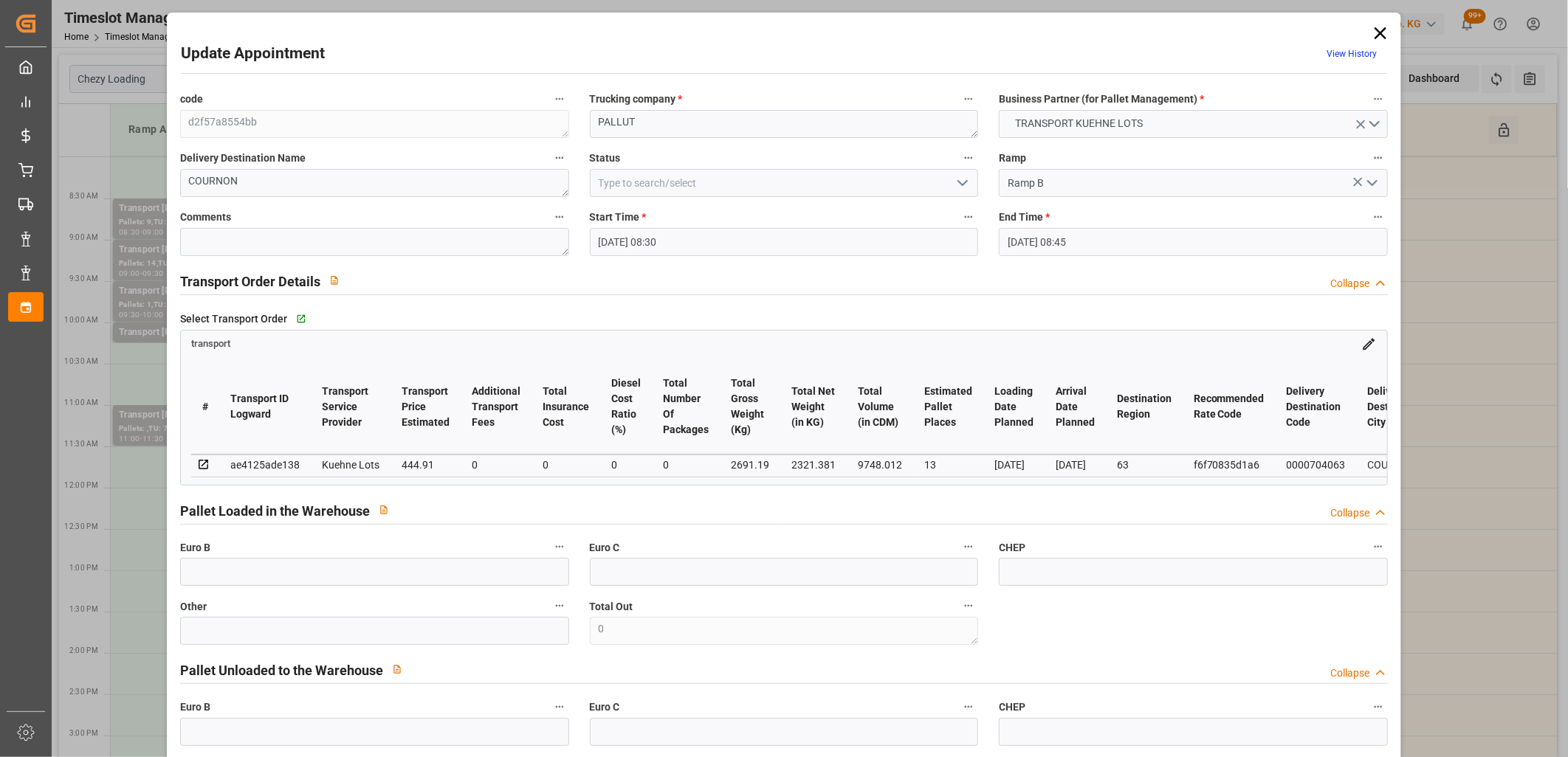
type input "17-09-2025 12:58"
type input "17-09-2025 11:29"
type input "[DATE]"
click at [1371, 34] on icon at bounding box center [1380, 33] width 21 height 21
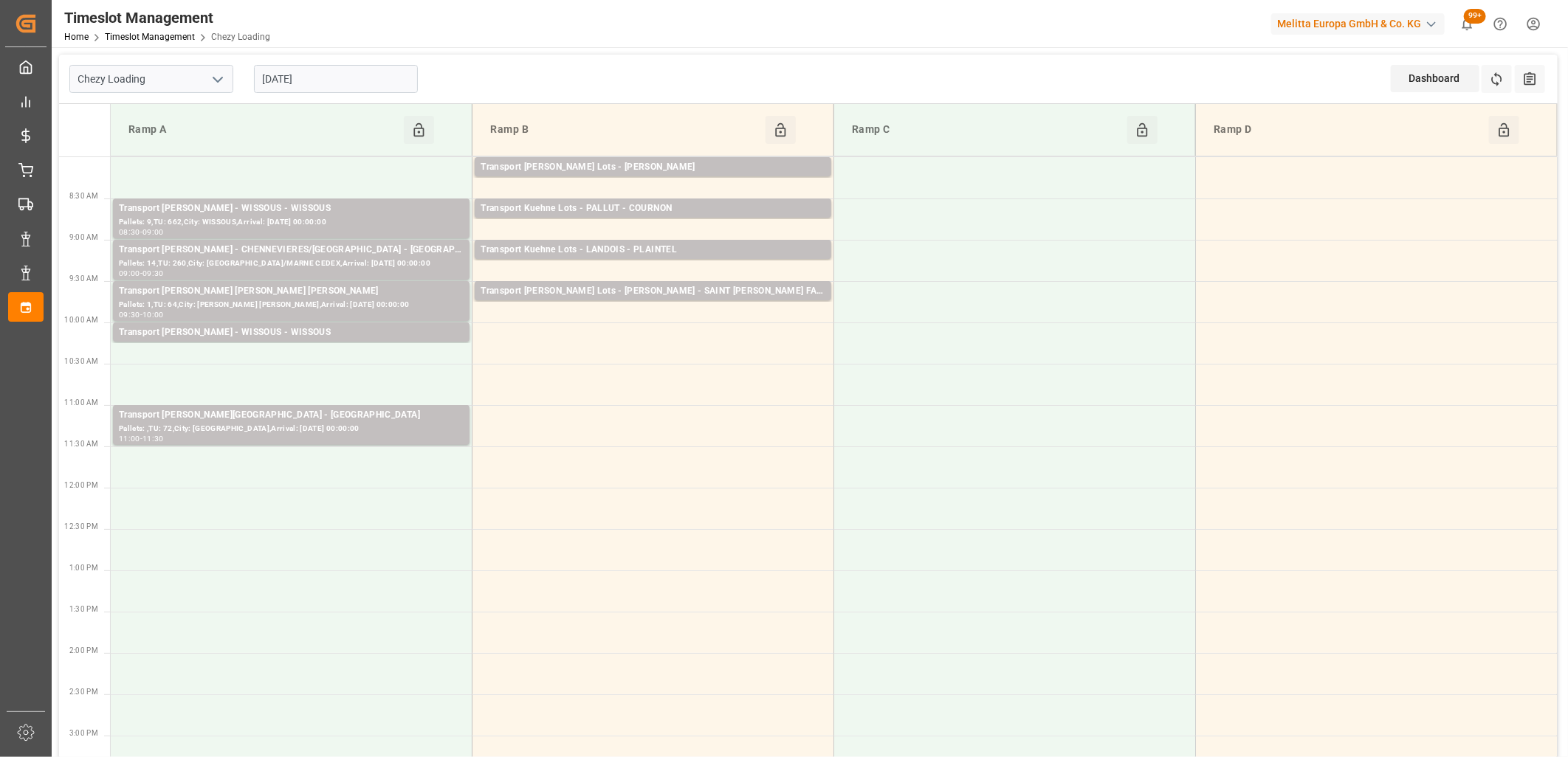
click at [367, 79] on input "[DATE]" at bounding box center [336, 79] width 163 height 28
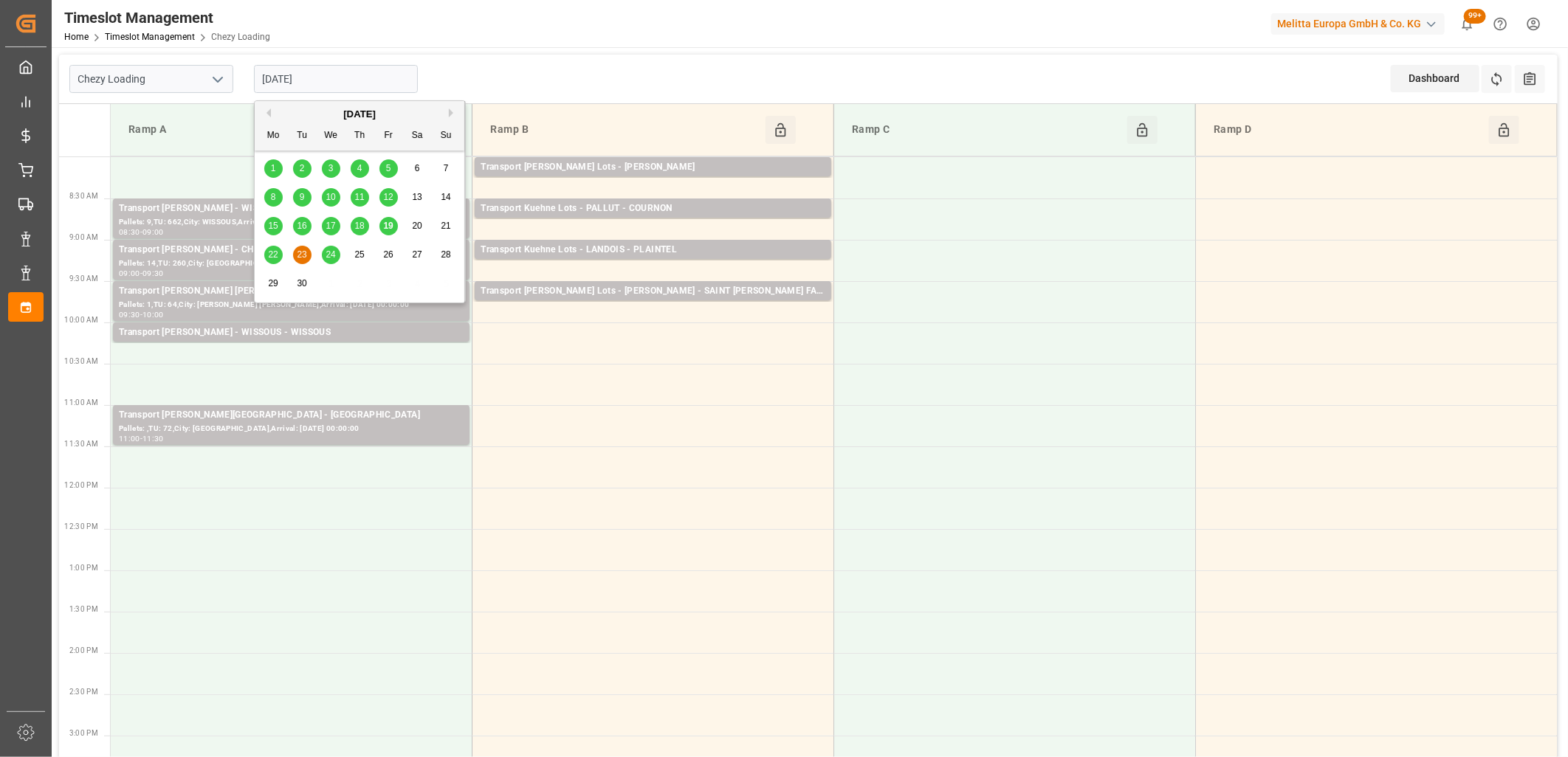
click at [330, 252] on span "24" at bounding box center [330, 254] width 10 height 11
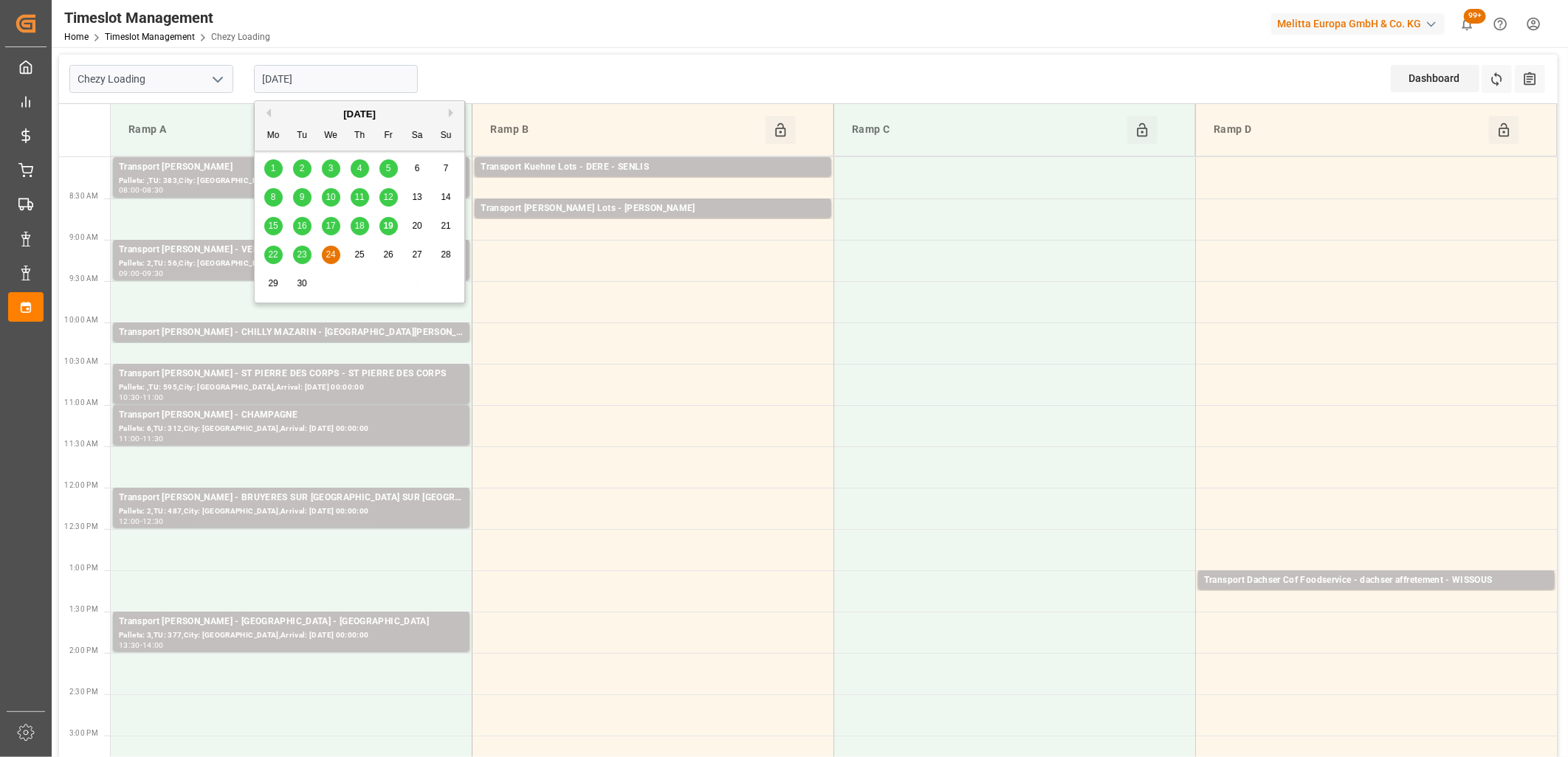
click at [367, 73] on input "[DATE]" at bounding box center [336, 79] width 163 height 28
click at [272, 258] on span "22" at bounding box center [273, 254] width 10 height 11
type input "[DATE]"
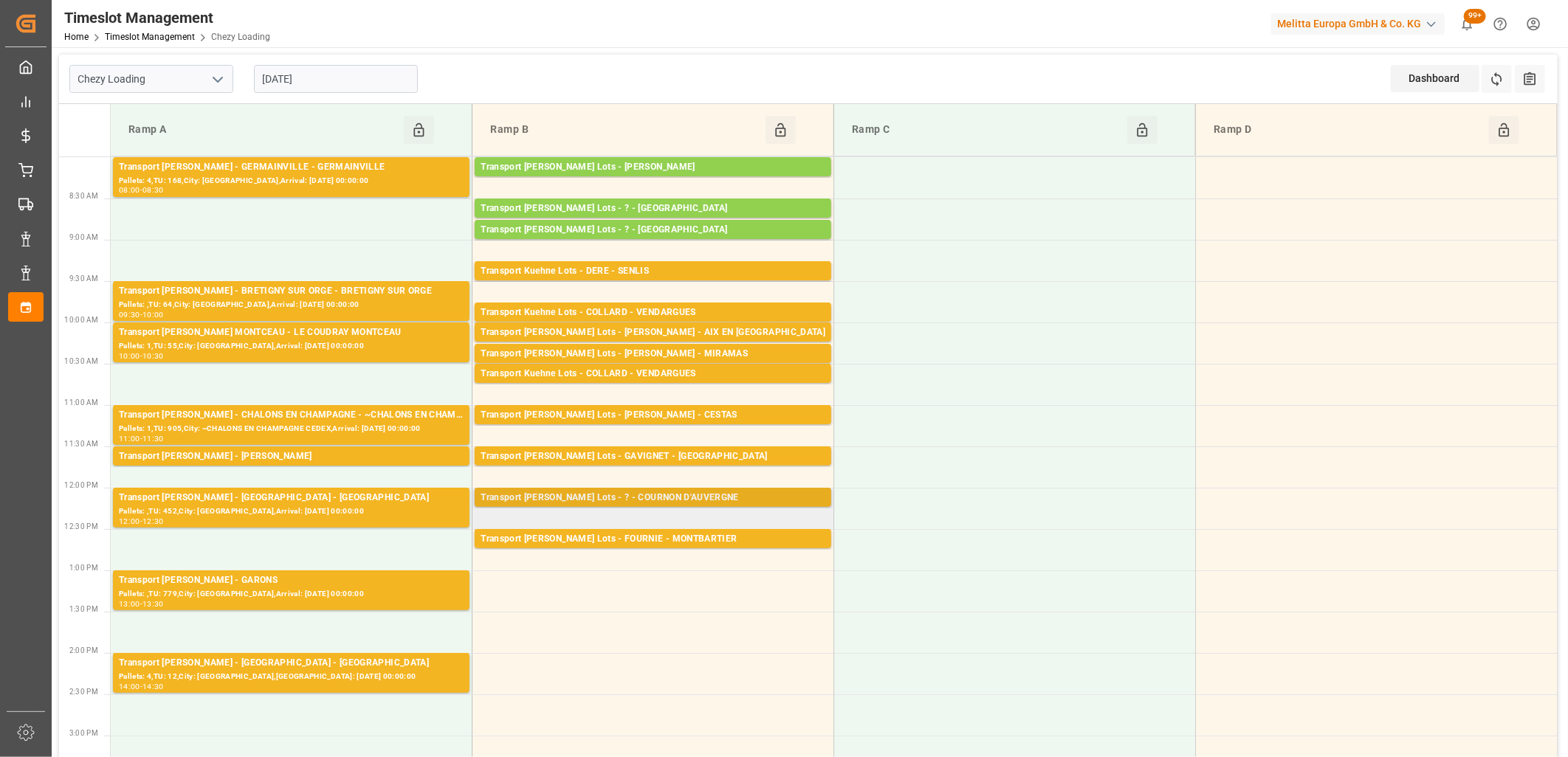
click at [540, 497] on div "Transport [PERSON_NAME] Lots - ? - COURNON D'AUVERGNE" at bounding box center [653, 499] width 345 height 15
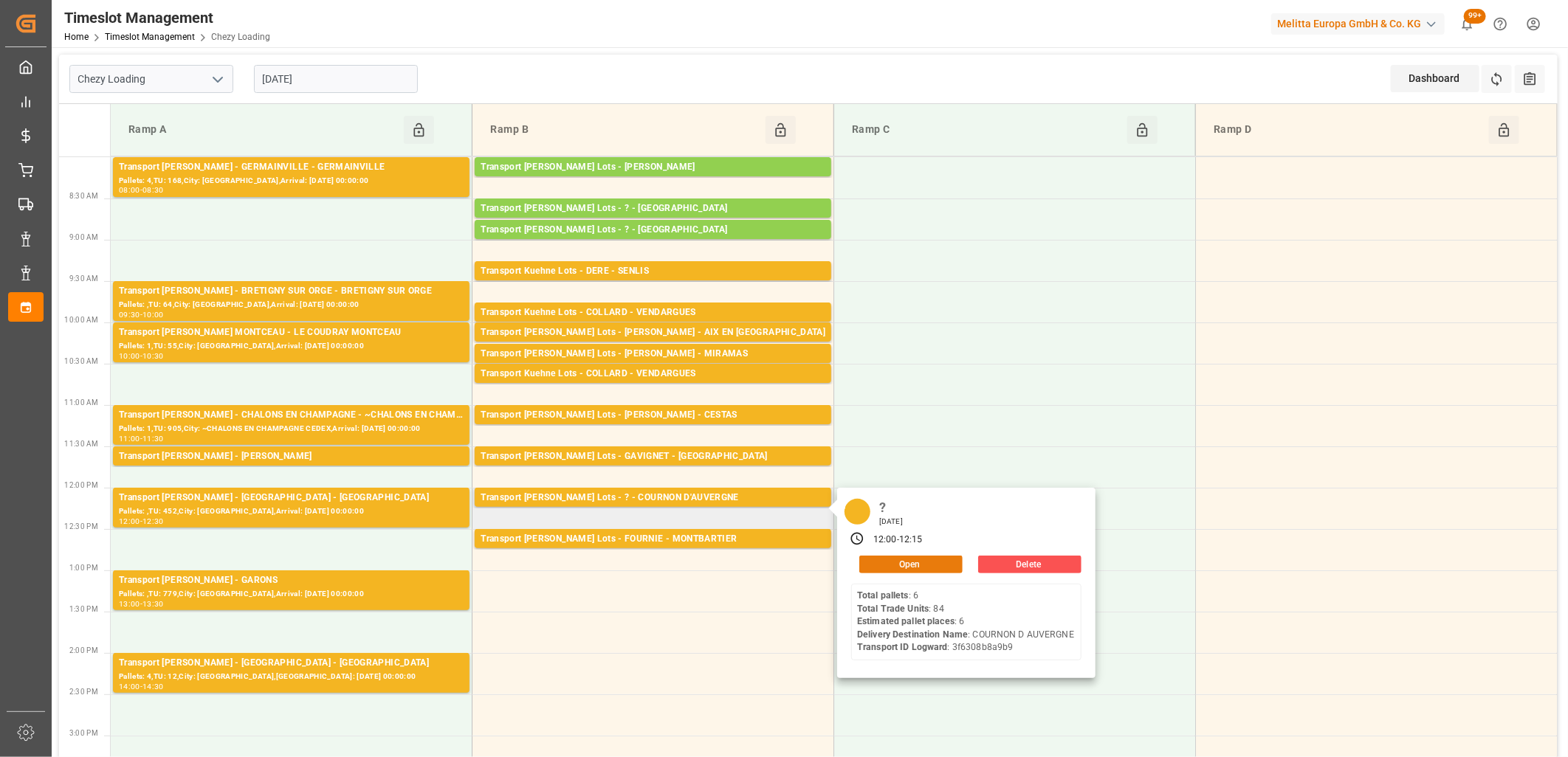
click at [882, 570] on button "Open" at bounding box center [911, 564] width 103 height 17
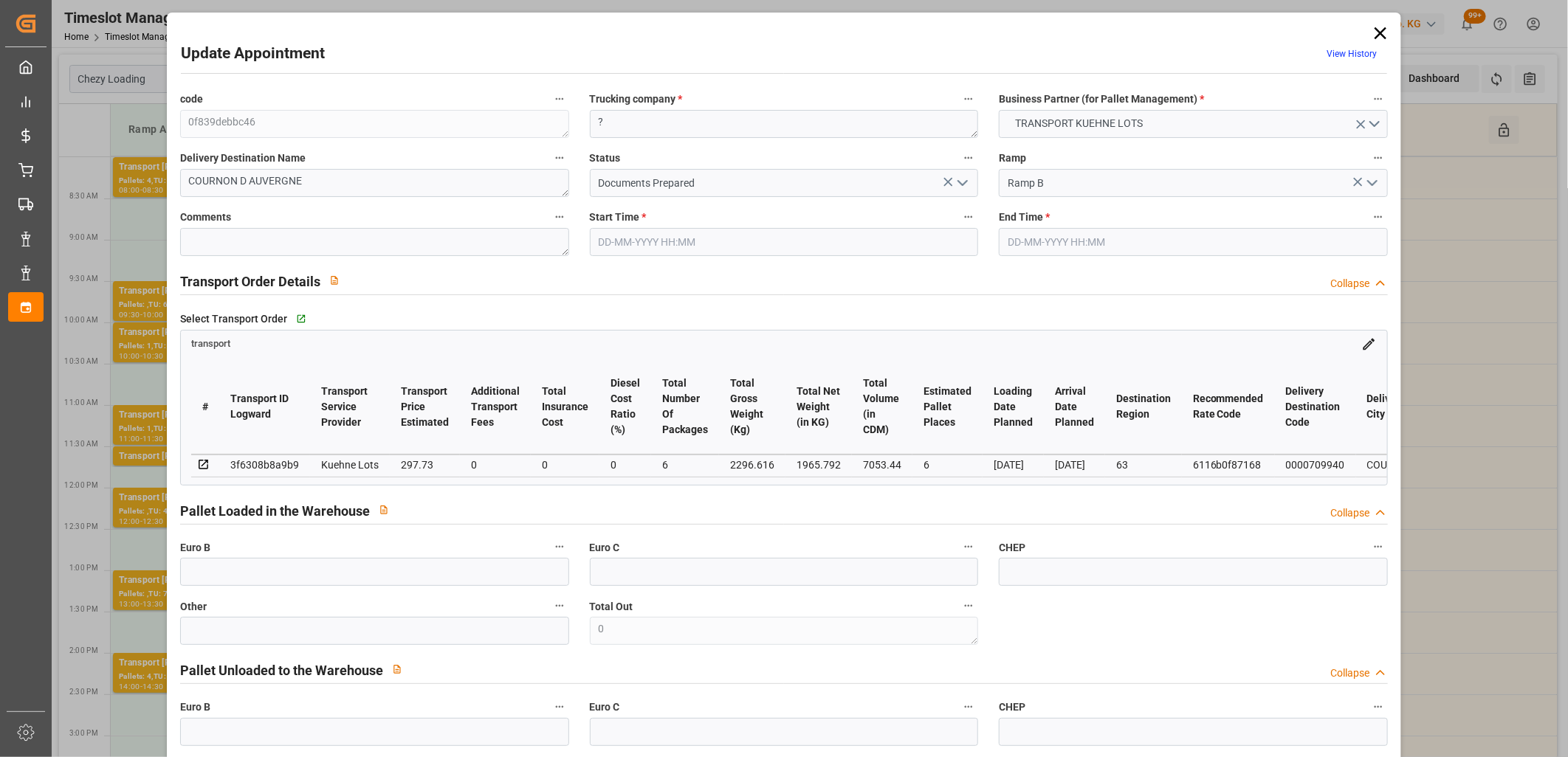
type input "22-09-2025 12:00"
type input "22-09-2025 12:15"
type input "18-09-2025 15:58"
type input "18-09-2025 11:36"
type input "[DATE]"
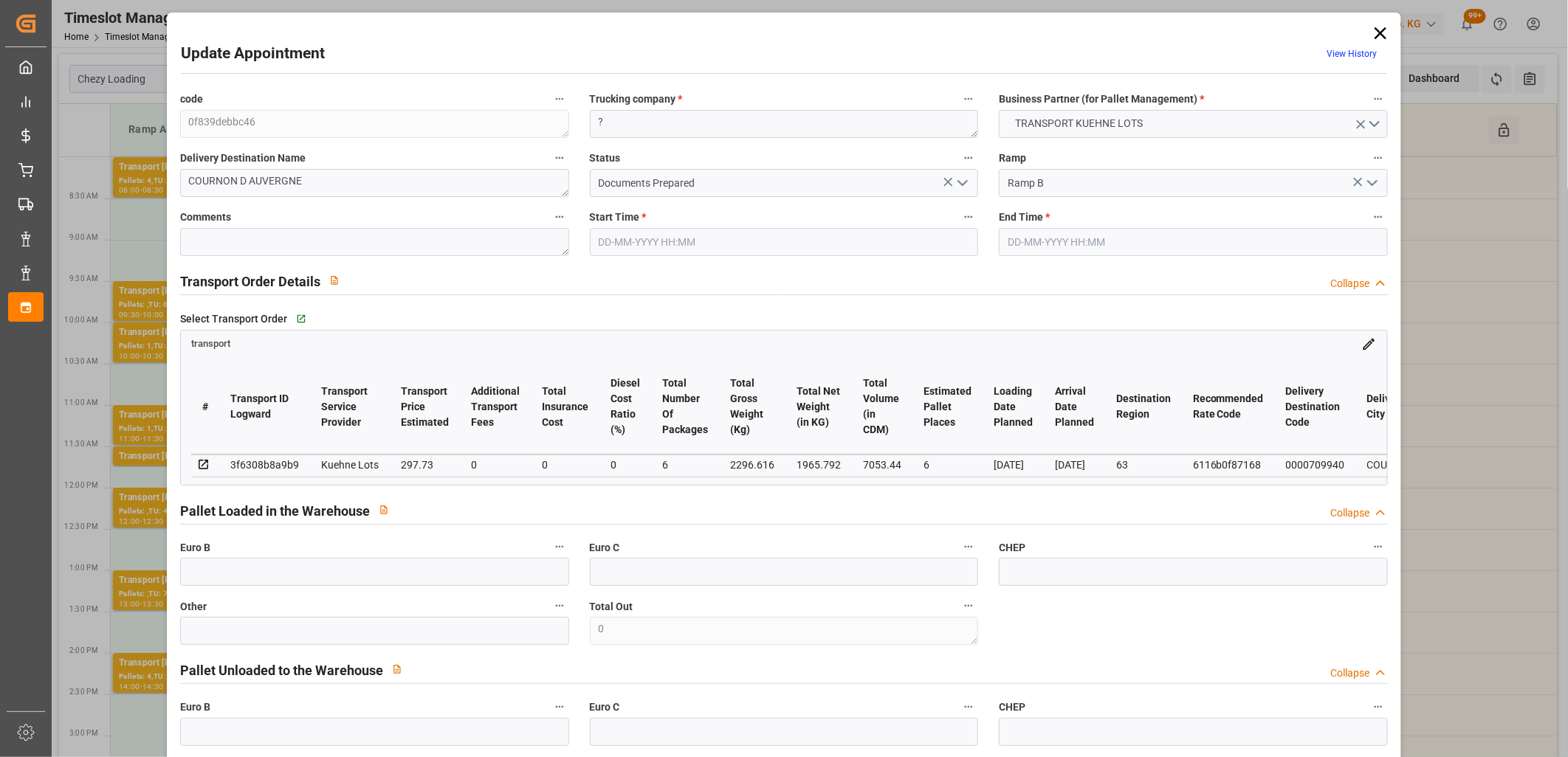
type input "[DATE]"
click at [958, 178] on icon "open menu" at bounding box center [962, 182] width 17 height 17
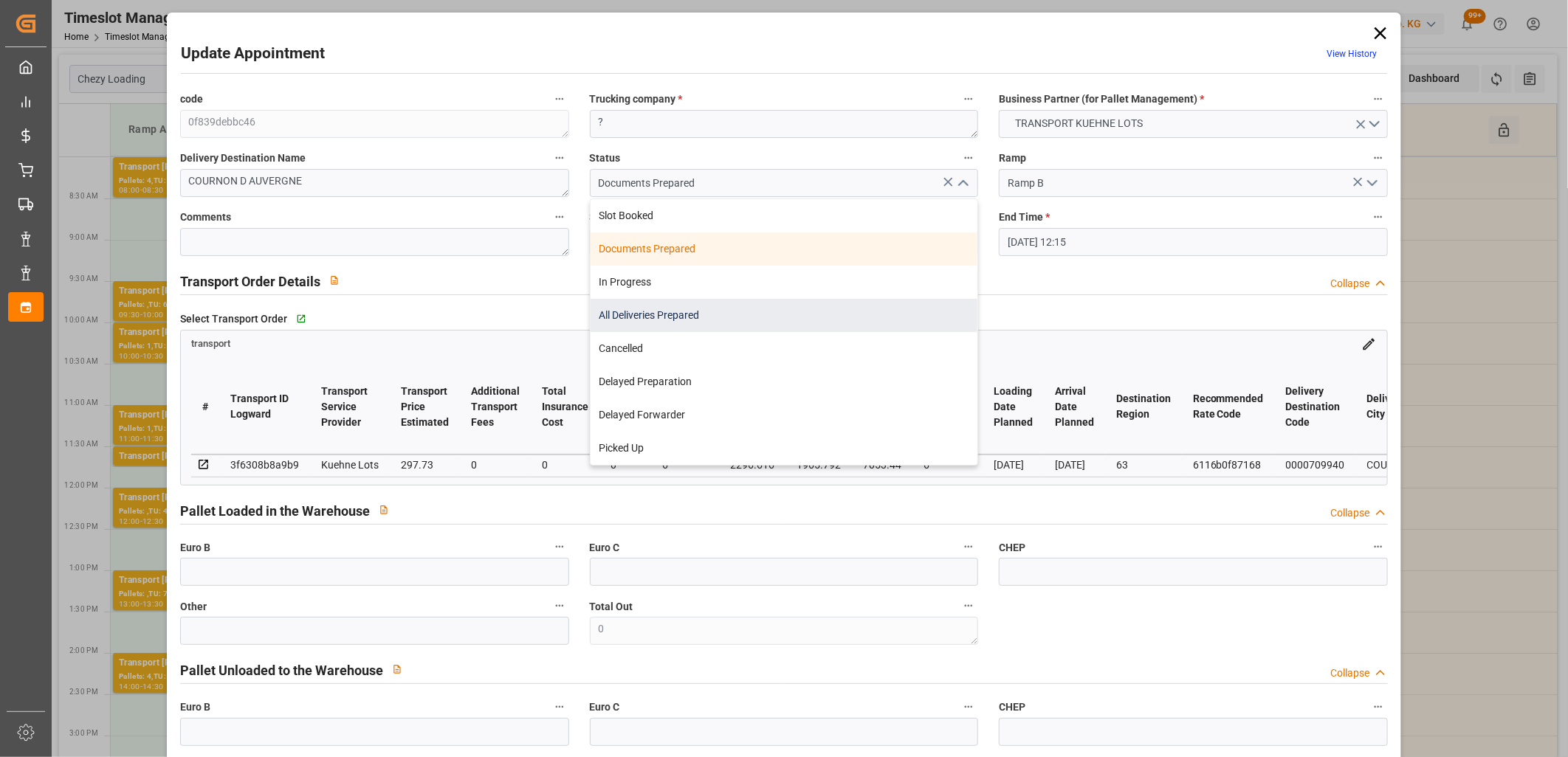
click at [736, 317] on div "All Deliveries Prepared" at bounding box center [784, 315] width 387 height 33
type input "All Deliveries Prepared"
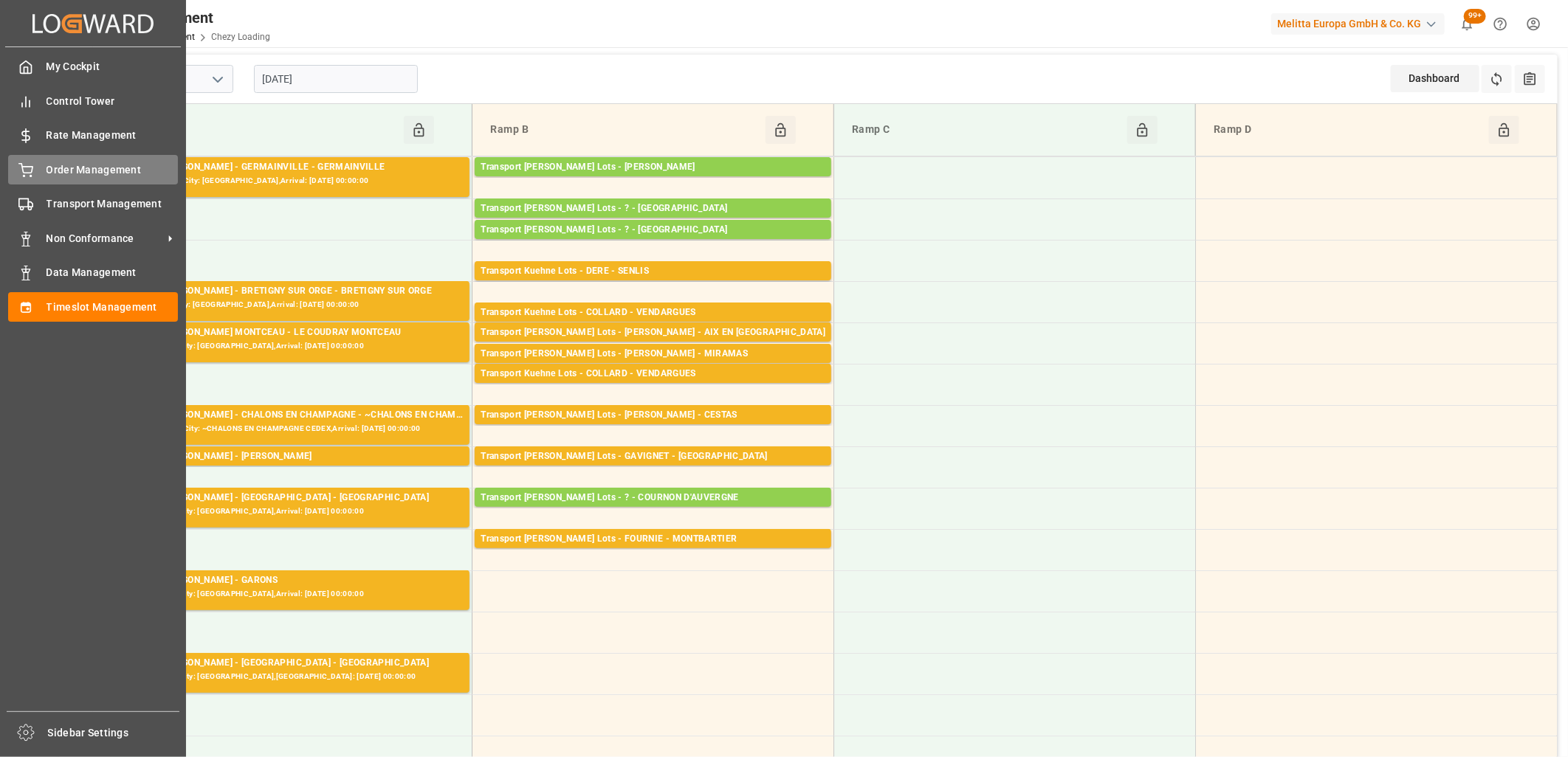
click at [31, 176] on icon at bounding box center [26, 171] width 15 height 15
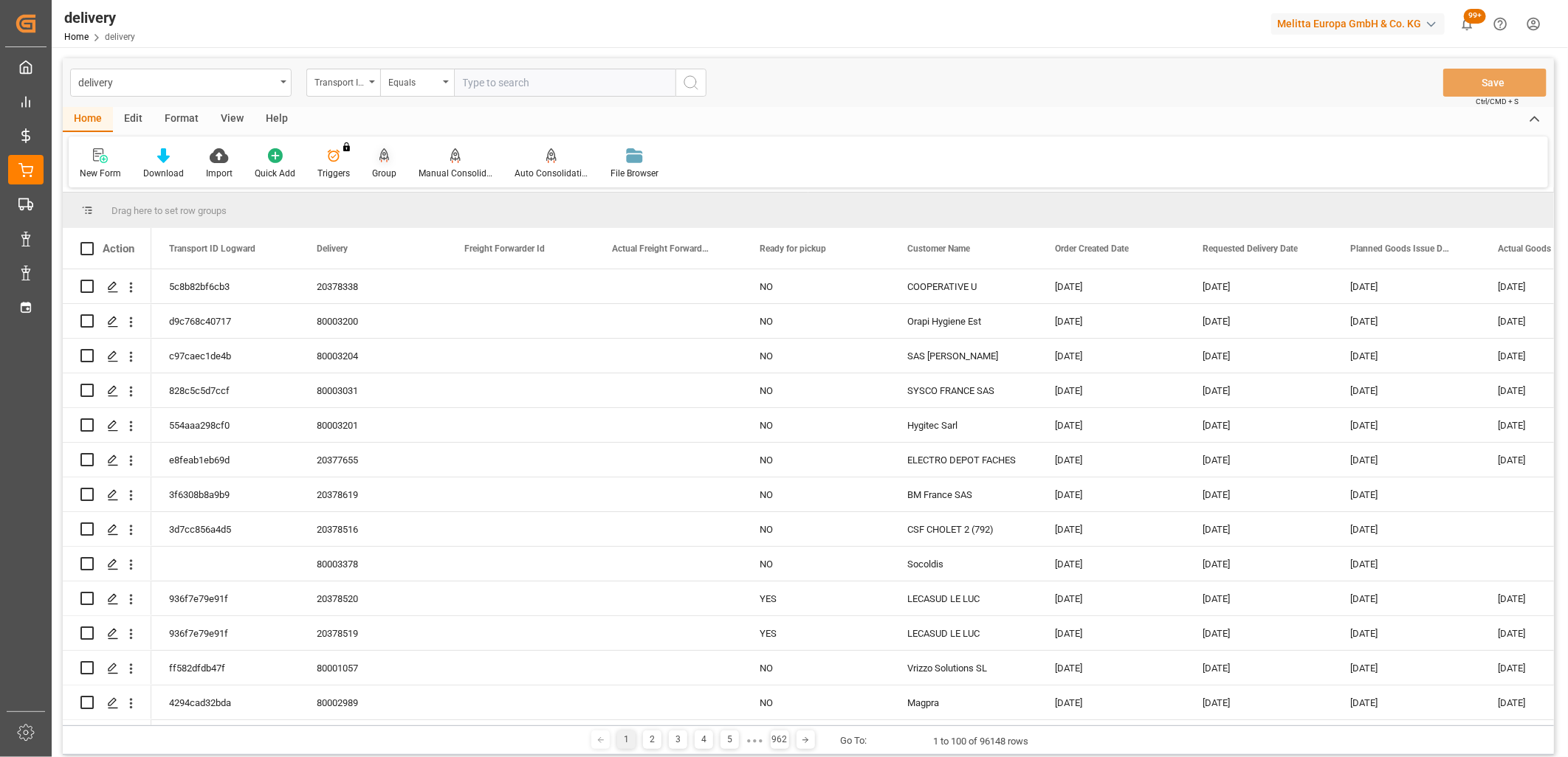
click at [380, 161] on icon at bounding box center [385, 156] width 11 height 15
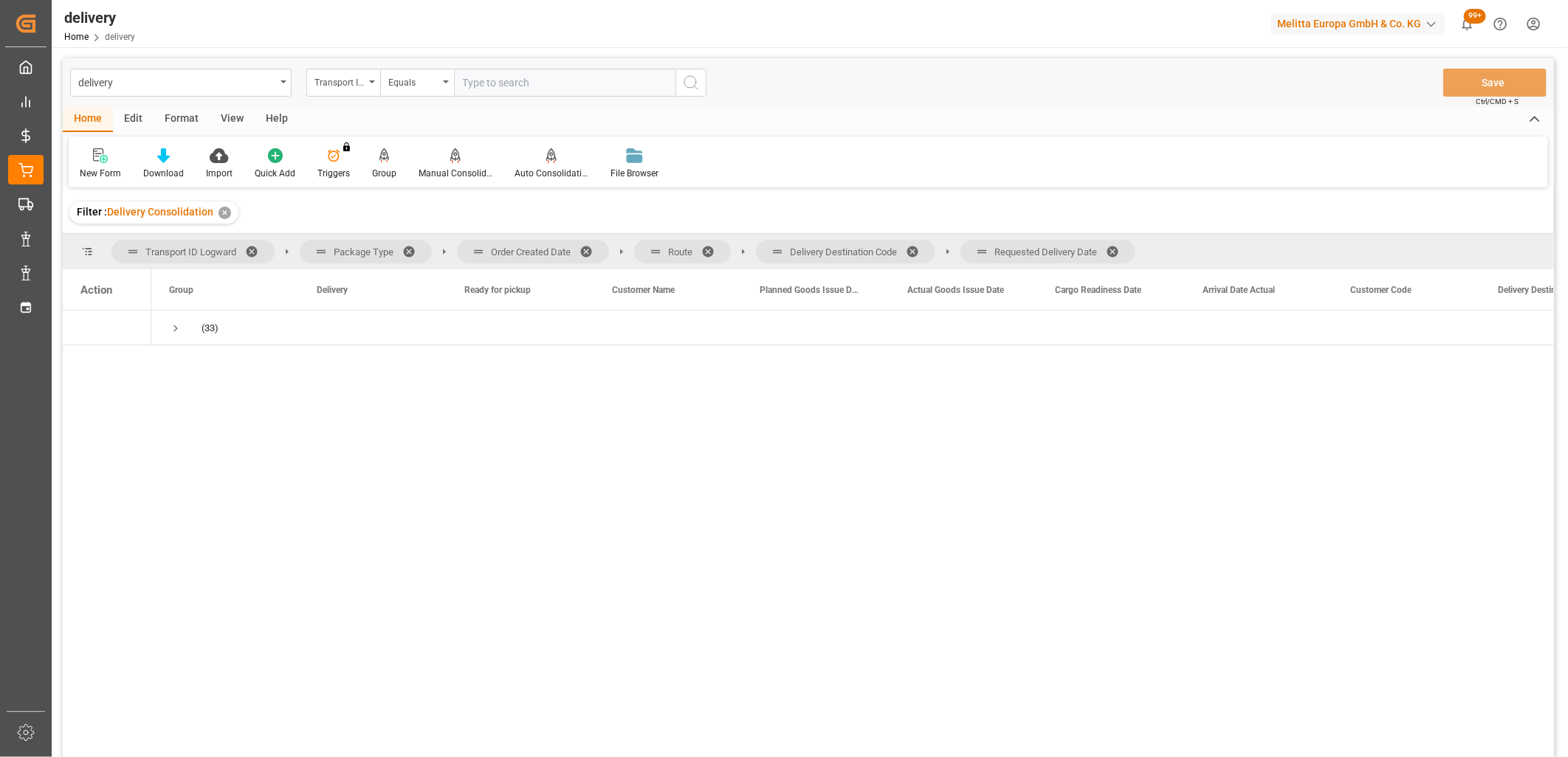
click at [1119, 251] on span at bounding box center [1117, 252] width 24 height 13
click at [910, 248] on span at bounding box center [917, 252] width 24 height 13
click at [709, 252] on span at bounding box center [713, 252] width 24 height 13
click at [589, 253] on span at bounding box center [591, 252] width 24 height 13
click at [171, 330] on span "Press SPACE to select this row." at bounding box center [176, 329] width 13 height 13
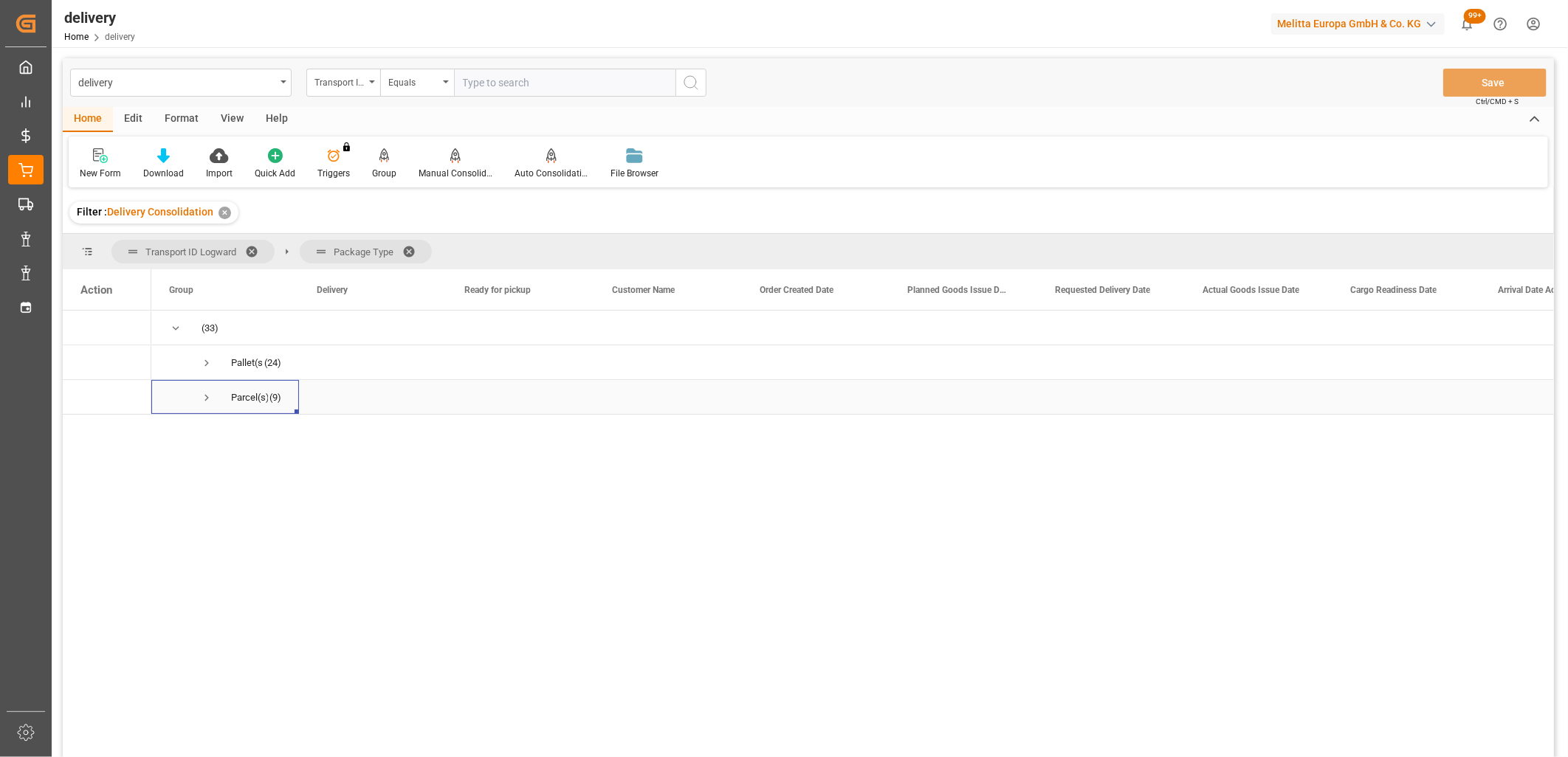
click at [205, 400] on span "Press SPACE to select this row." at bounding box center [206, 398] width 13 height 13
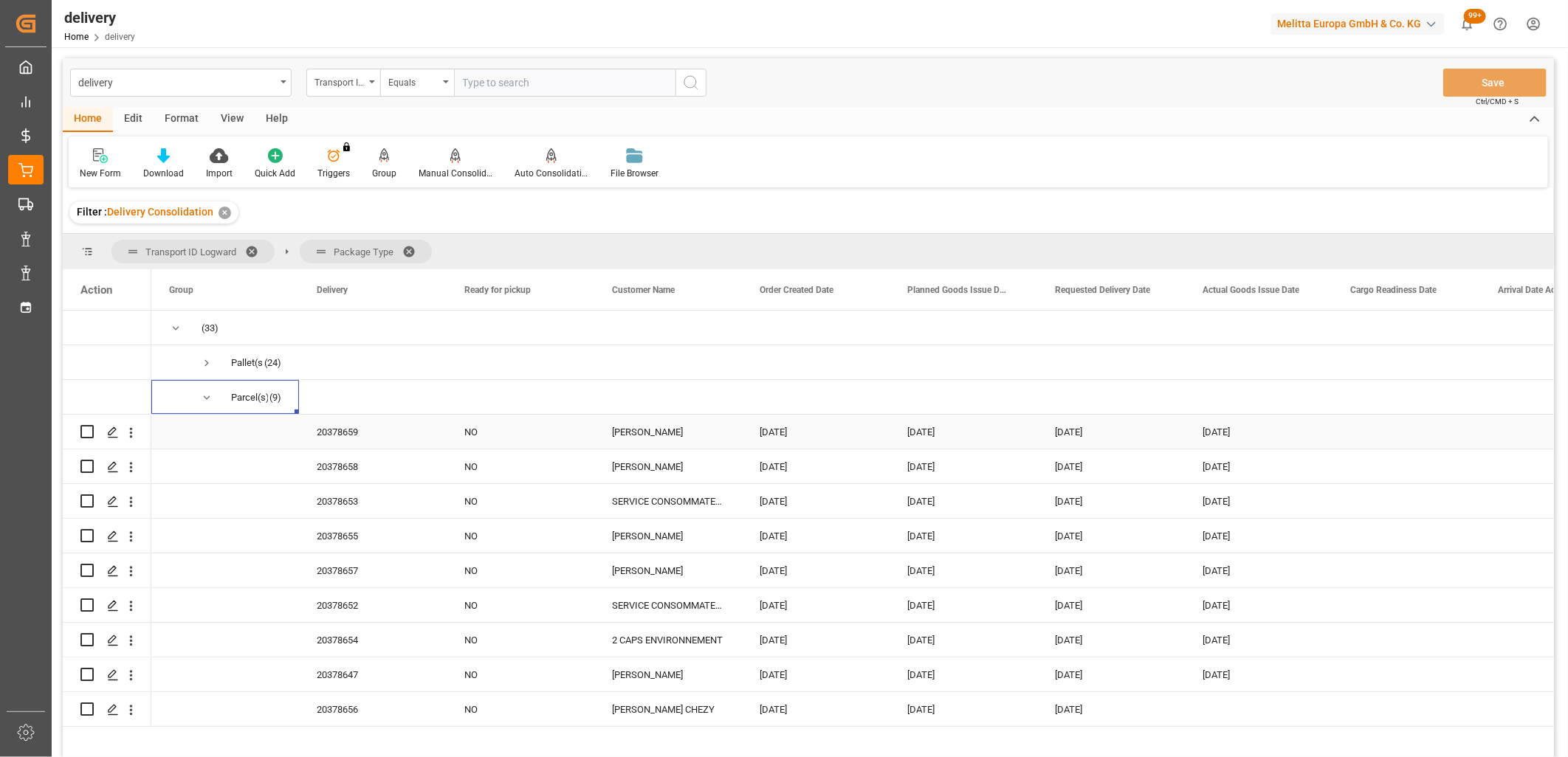
click at [80, 429] on input "Press Space to toggle row selection (unchecked)" at bounding box center [87, 432] width 13 height 13
checkbox input "true"
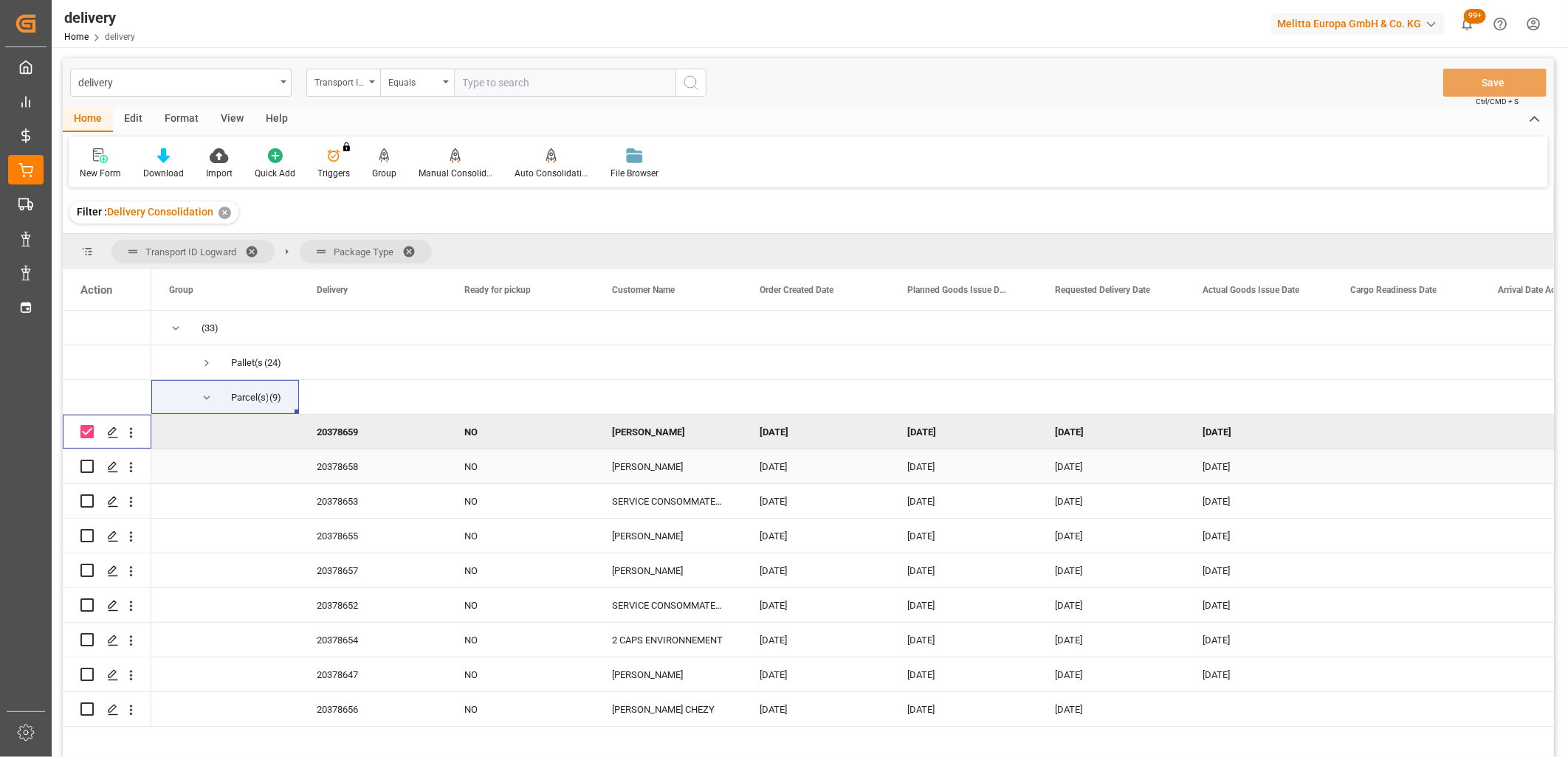
click at [85, 463] on input "Press Space to toggle row selection (unchecked)" at bounding box center [87, 466] width 13 height 13
checkbox input "true"
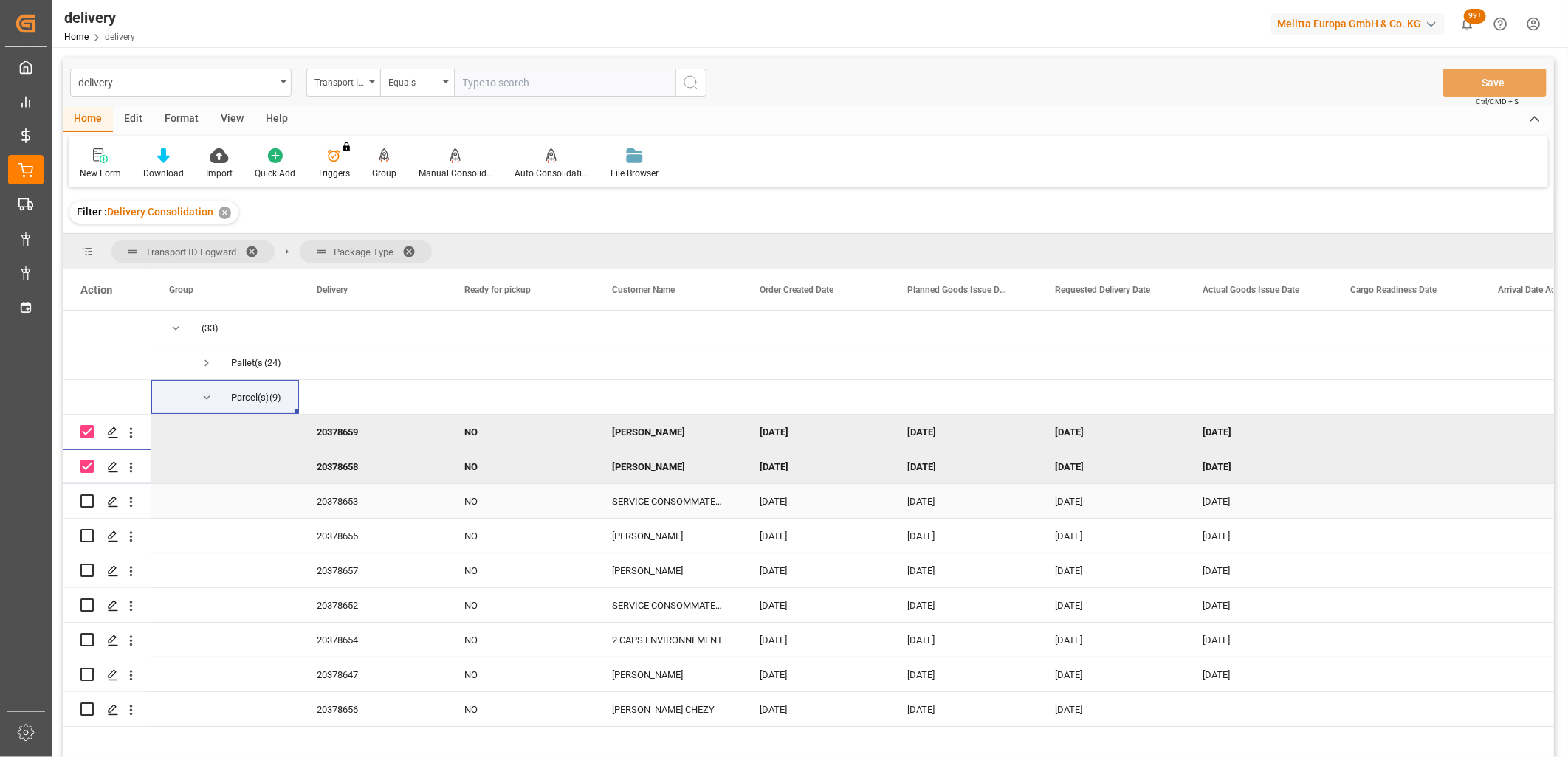
click at [83, 498] on input "Press Space to toggle row selection (unchecked)" at bounding box center [87, 501] width 13 height 13
checkbox input "true"
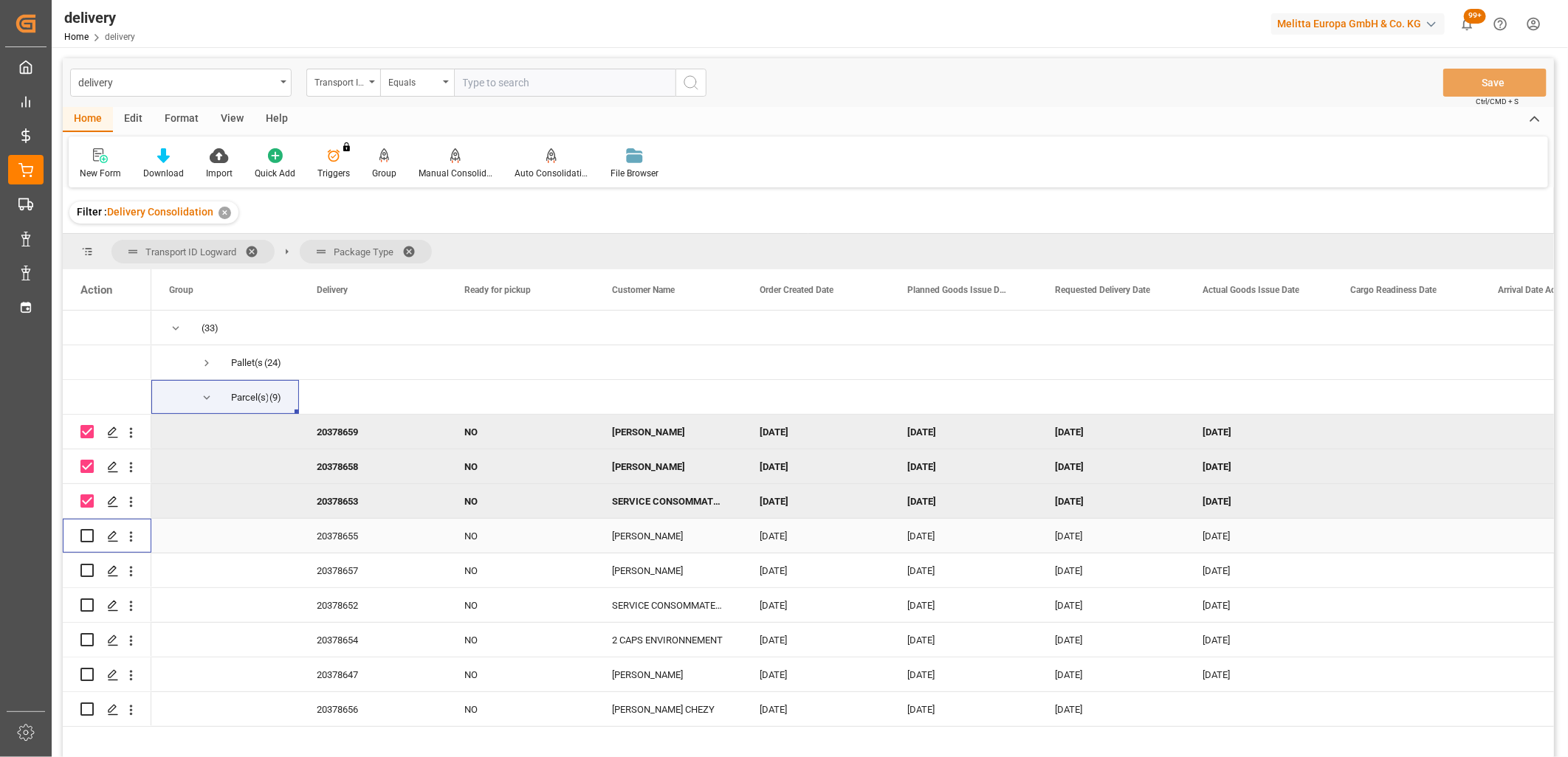
click at [85, 527] on div "Press SPACE to select this row." at bounding box center [87, 536] width 13 height 34
click at [85, 530] on input "Press Space to toggle row selection (unchecked)" at bounding box center [87, 536] width 13 height 13
checkbox input "true"
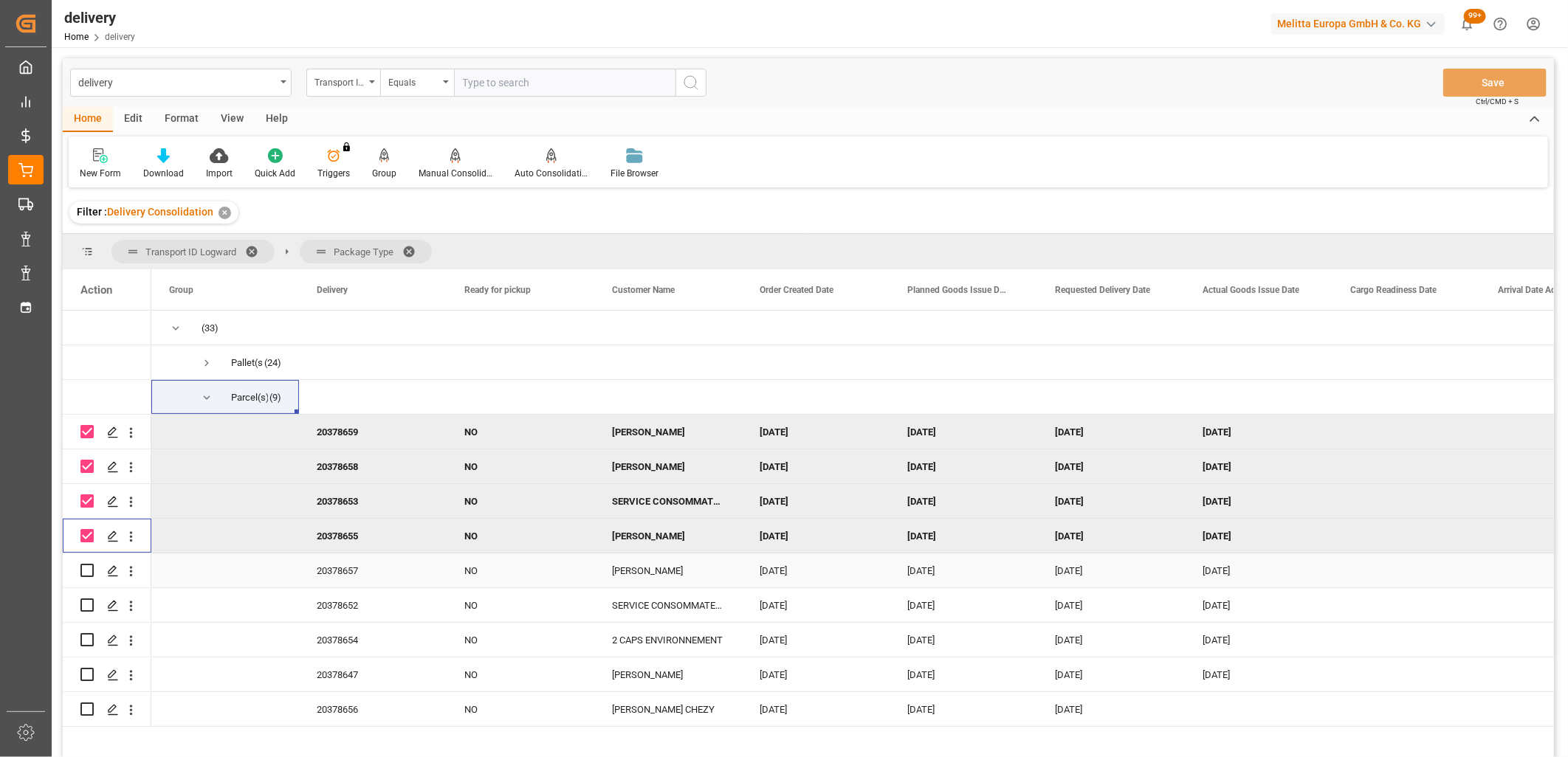
click at [84, 566] on input "Press Space to toggle row selection (unchecked)" at bounding box center [87, 570] width 13 height 13
checkbox input "true"
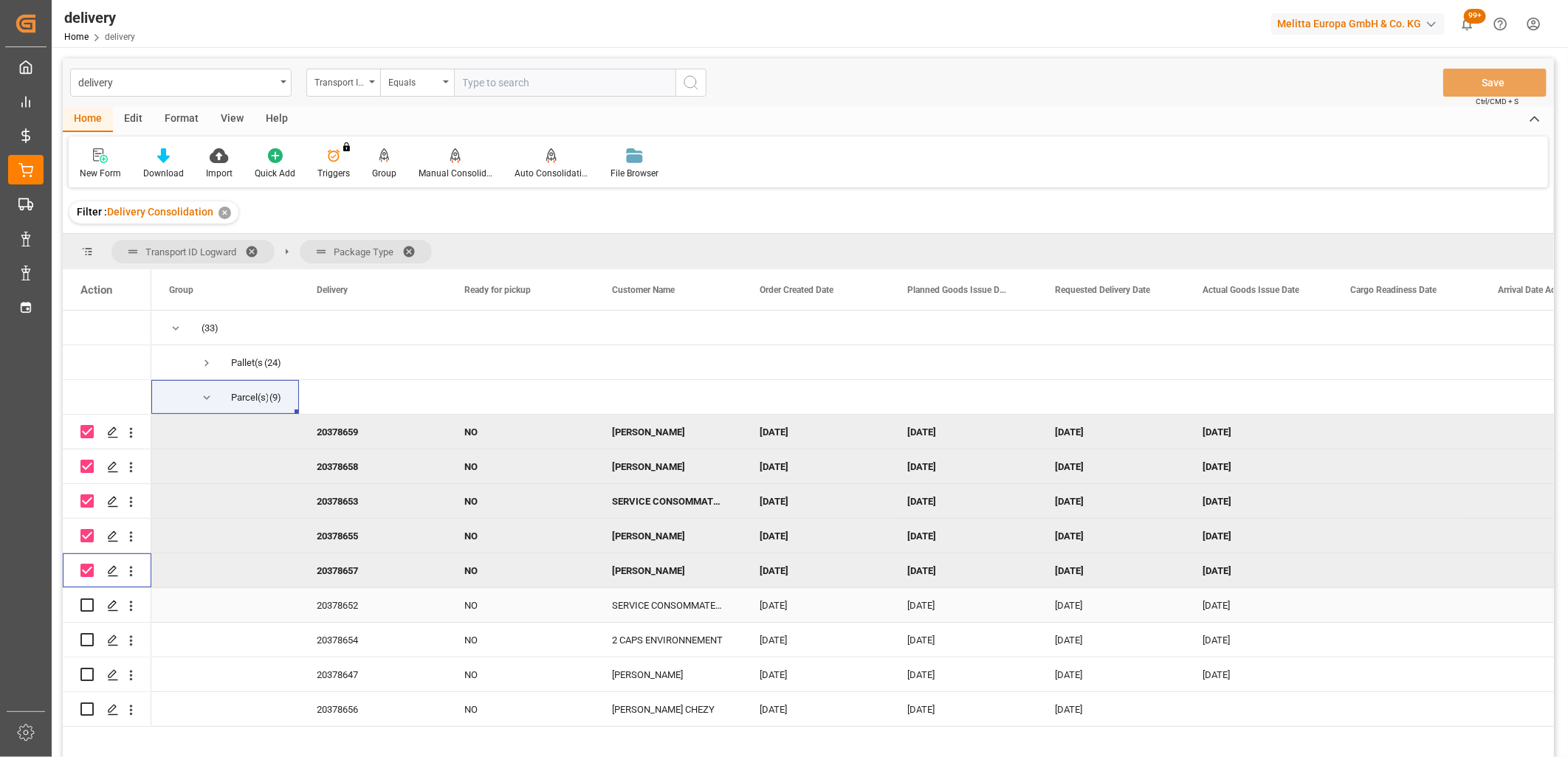
click at [82, 606] on input "Press Space to toggle row selection (unchecked)" at bounding box center [87, 605] width 13 height 13
checkbox input "true"
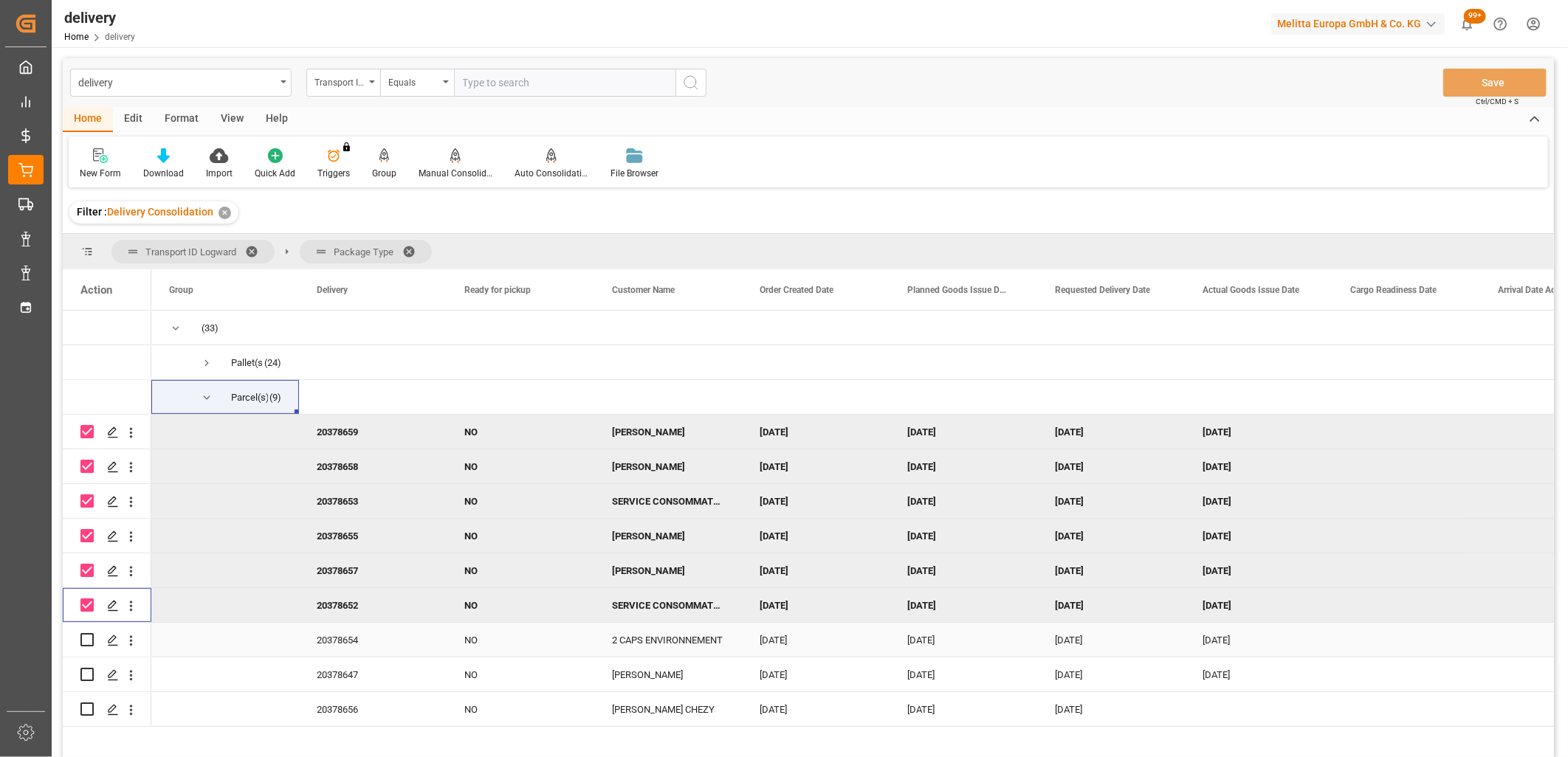
click at [80, 644] on input "Press Space to toggle row selection (unchecked)" at bounding box center [87, 640] width 13 height 13
checkbox input "true"
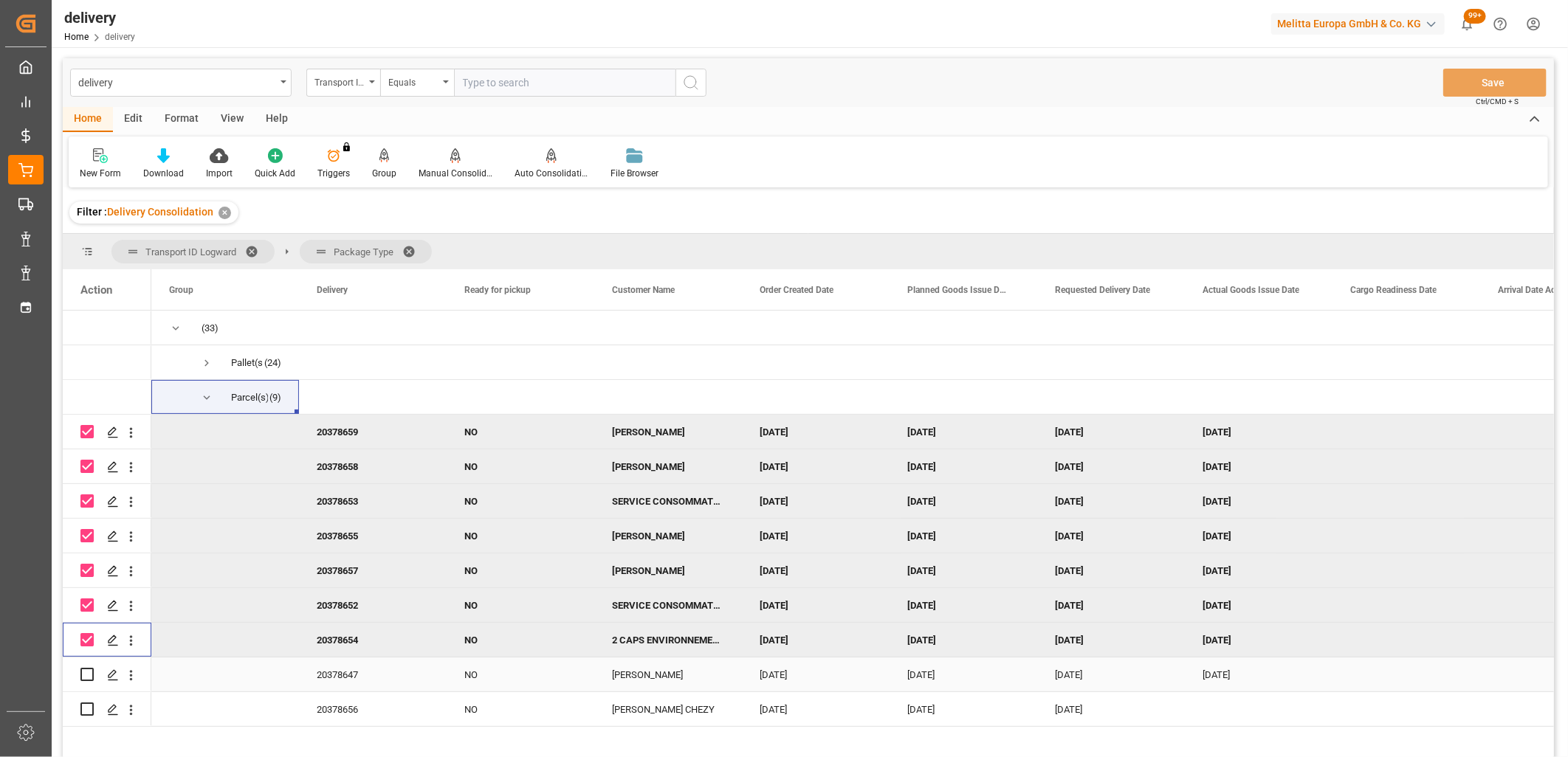
click at [91, 674] on input "Press Space to toggle row selection (unchecked)" at bounding box center [87, 674] width 13 height 13
checkbox input "true"
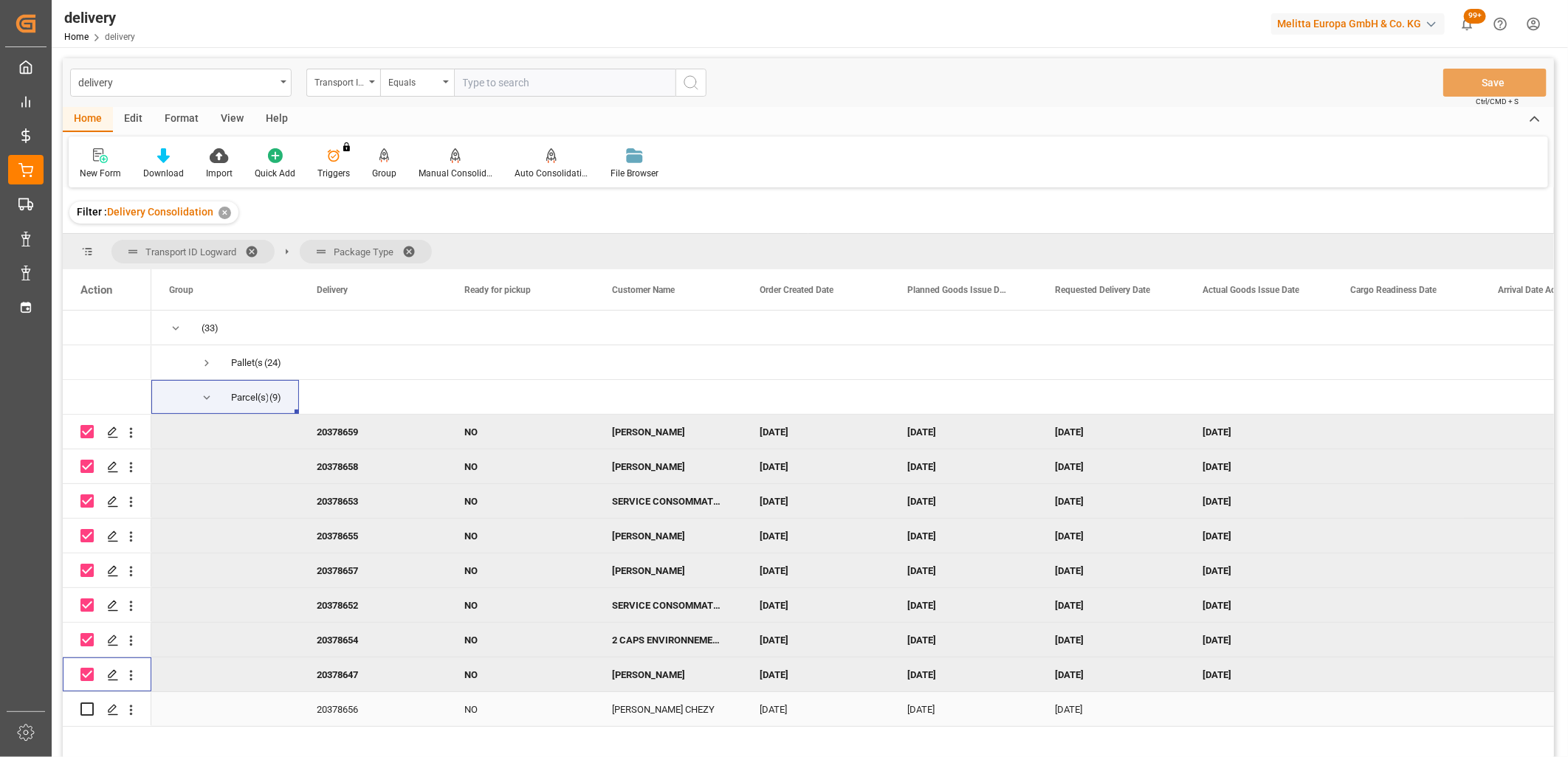
click at [90, 706] on input "Press Space to toggle row selection (unchecked)" at bounding box center [87, 709] width 13 height 13
checkbox input "true"
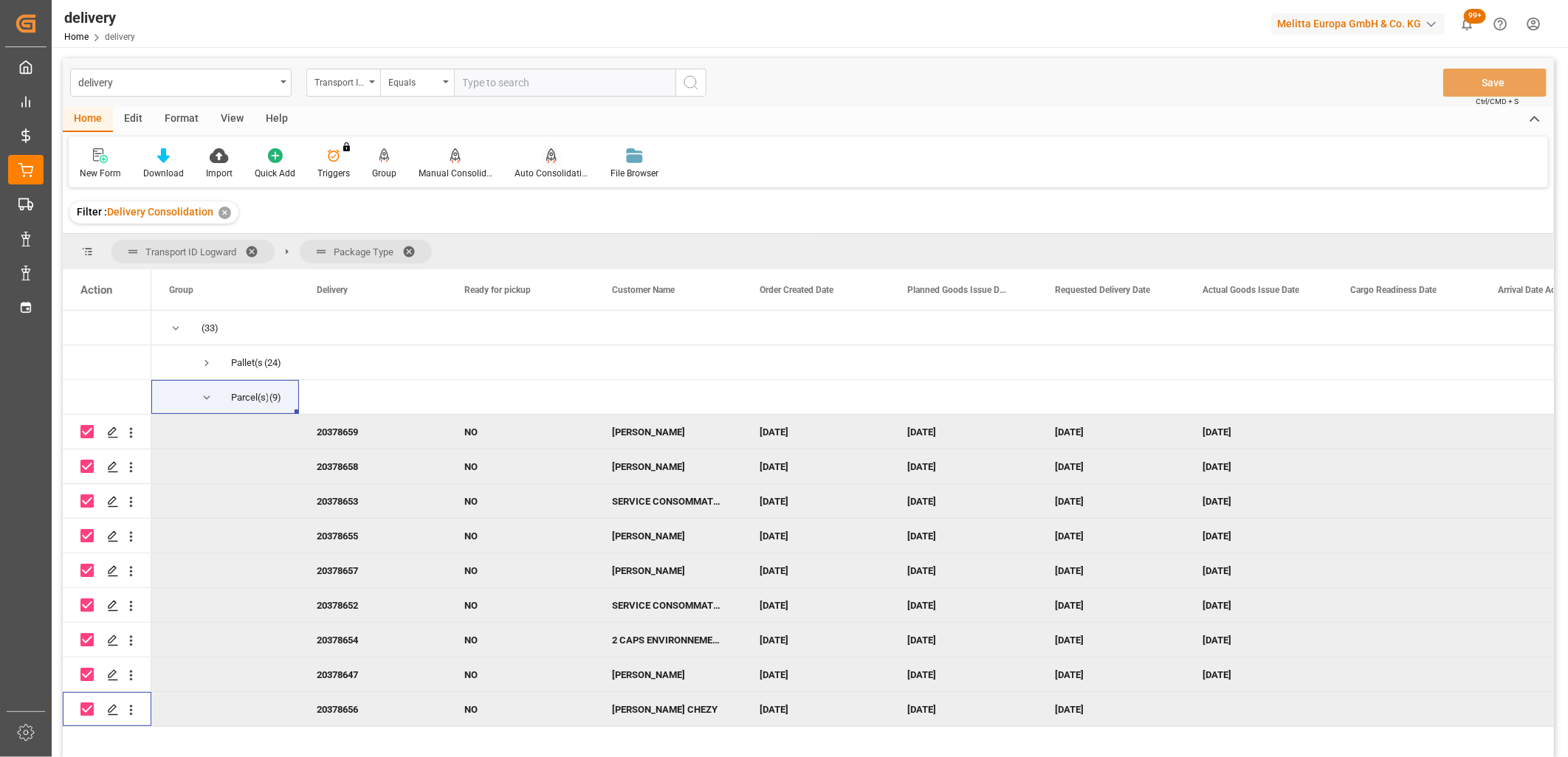
click at [548, 159] on icon at bounding box center [552, 156] width 11 height 15
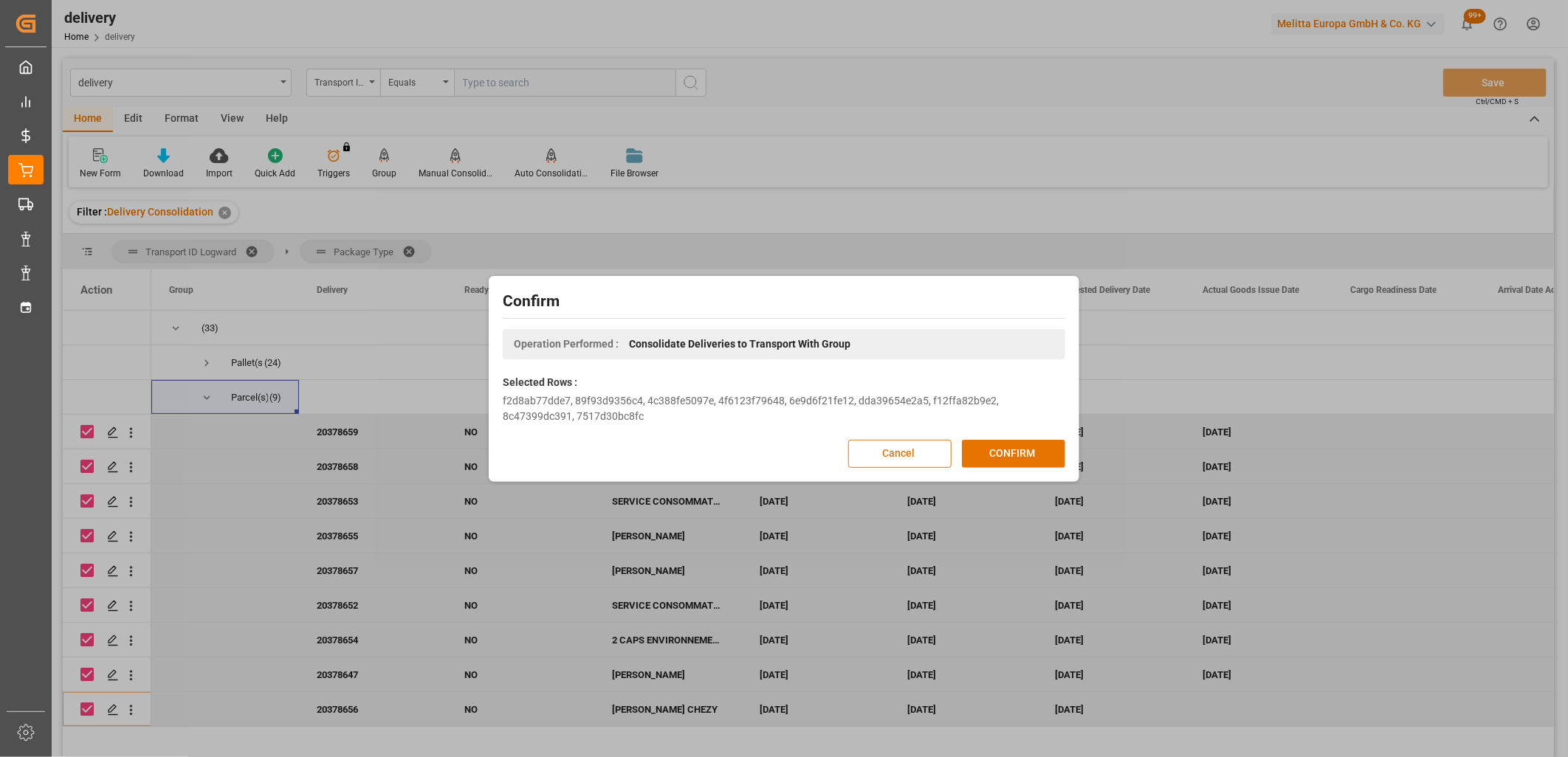
click at [1009, 437] on div "Confirm Operation Performed : Consolidate Deliveries to Transport With Group Se…" at bounding box center [784, 379] width 583 height 199
click at [1012, 453] on button "CONFIRM" at bounding box center [1013, 454] width 103 height 28
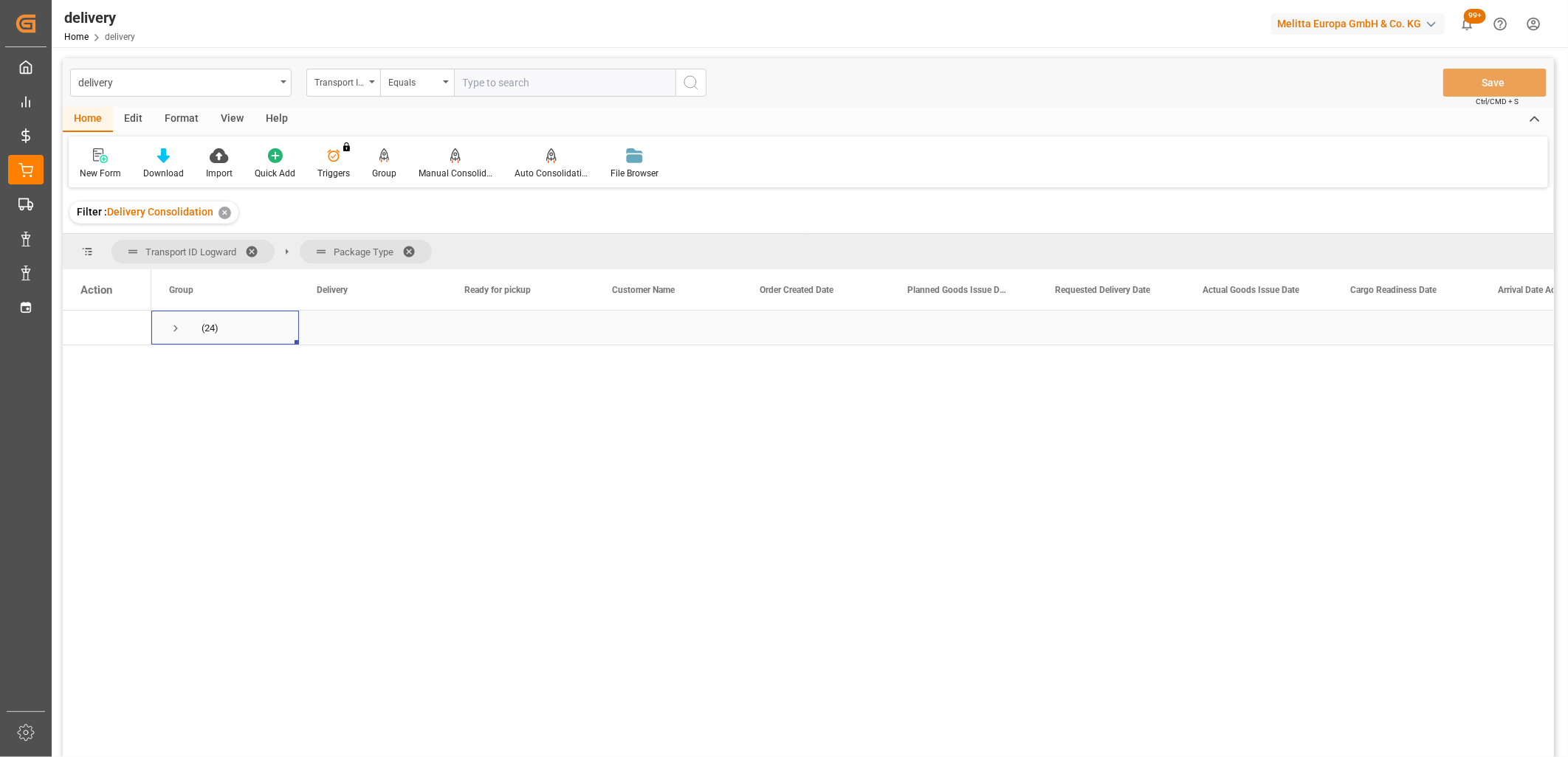
click at [176, 327] on span "Press SPACE to select this row." at bounding box center [176, 329] width 13 height 13
click at [1065, 289] on span "Requested Delivery Date" at bounding box center [1102, 290] width 95 height 11
click at [173, 329] on span "Press SPACE to select this row." at bounding box center [176, 329] width 13 height 13
click at [206, 365] on span "Press SPACE to select this row." at bounding box center [206, 363] width 13 height 13
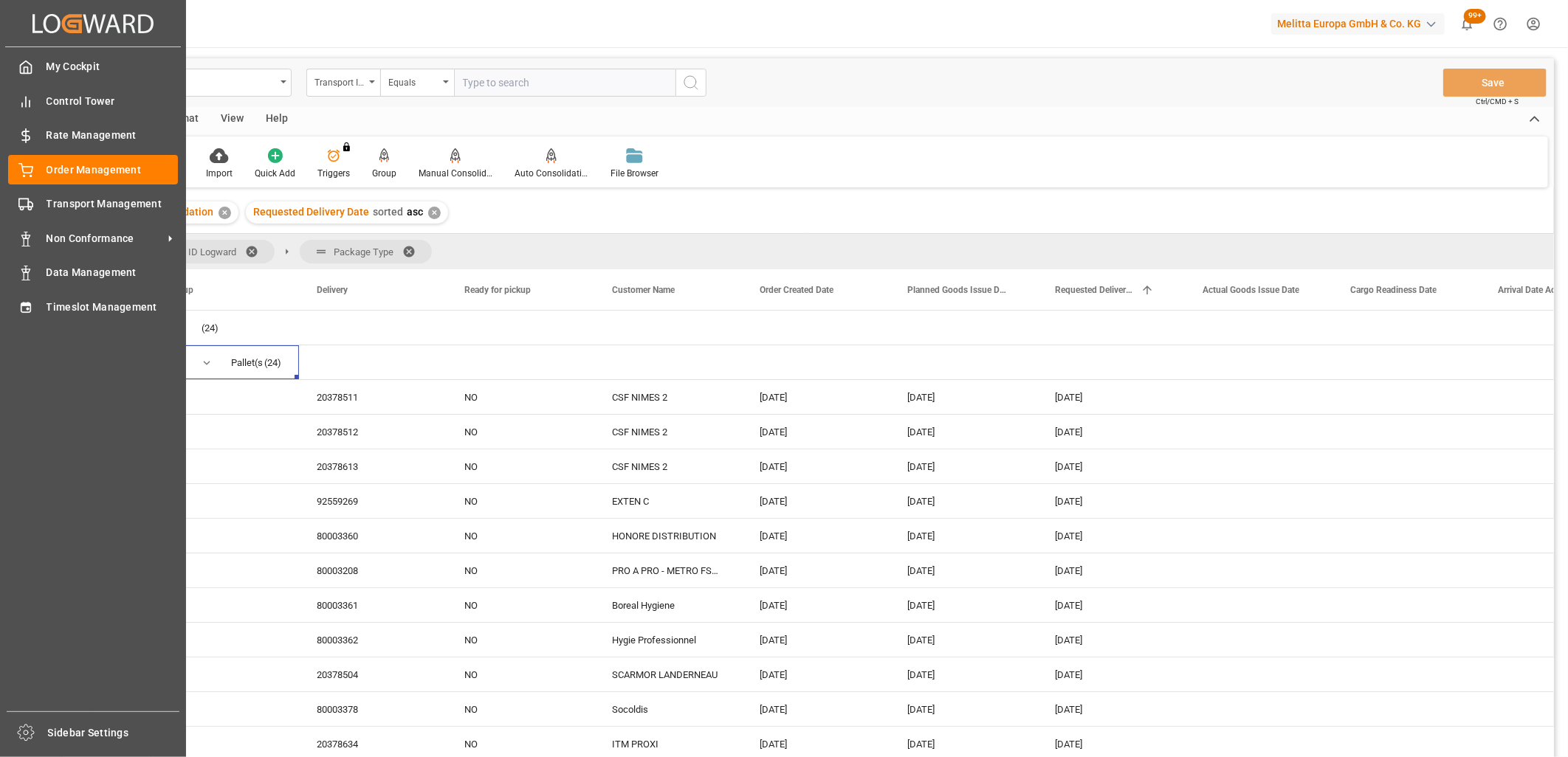
click at [42, 321] on div "My Cockpit My Cockpit Control Tower Control Tower Rate Management Rate Manageme…" at bounding box center [92, 379] width 176 height 665
click at [43, 317] on div "Timeslot Management Timeslot Management" at bounding box center [93, 306] width 170 height 29
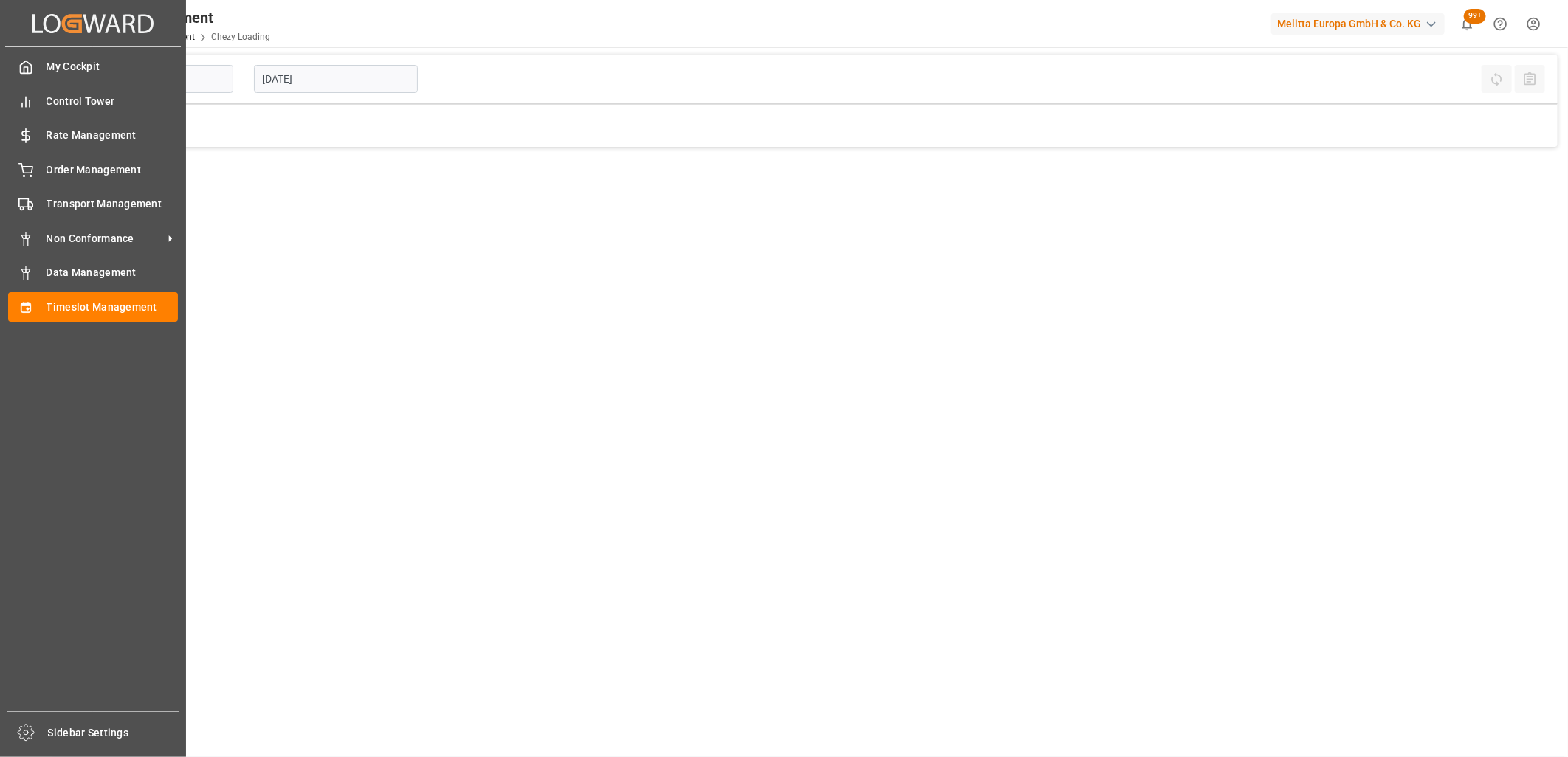
type input "Chezy Loading"
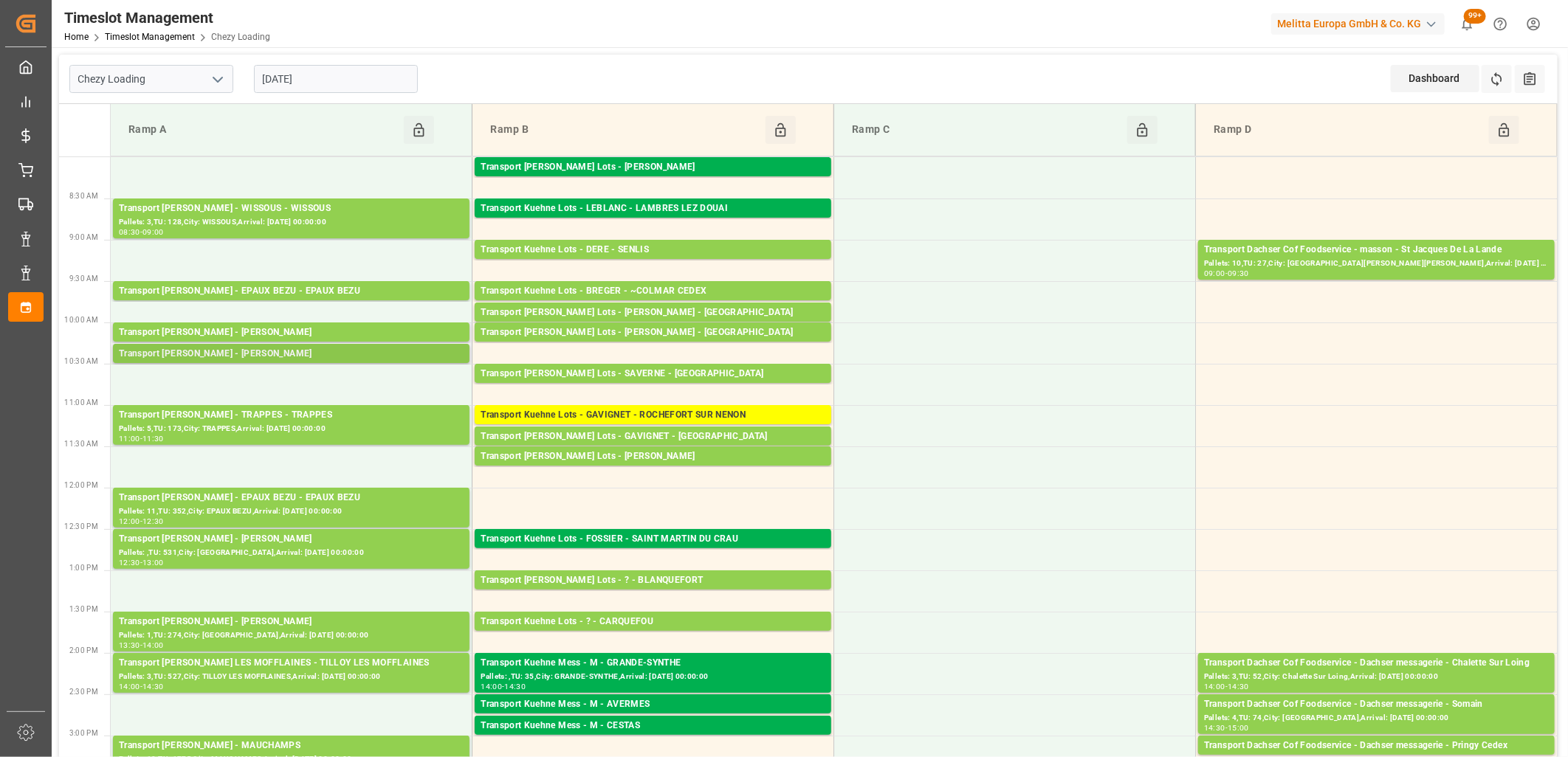
click at [307, 358] on div "Transport [PERSON_NAME] - [PERSON_NAME]" at bounding box center [291, 354] width 345 height 15
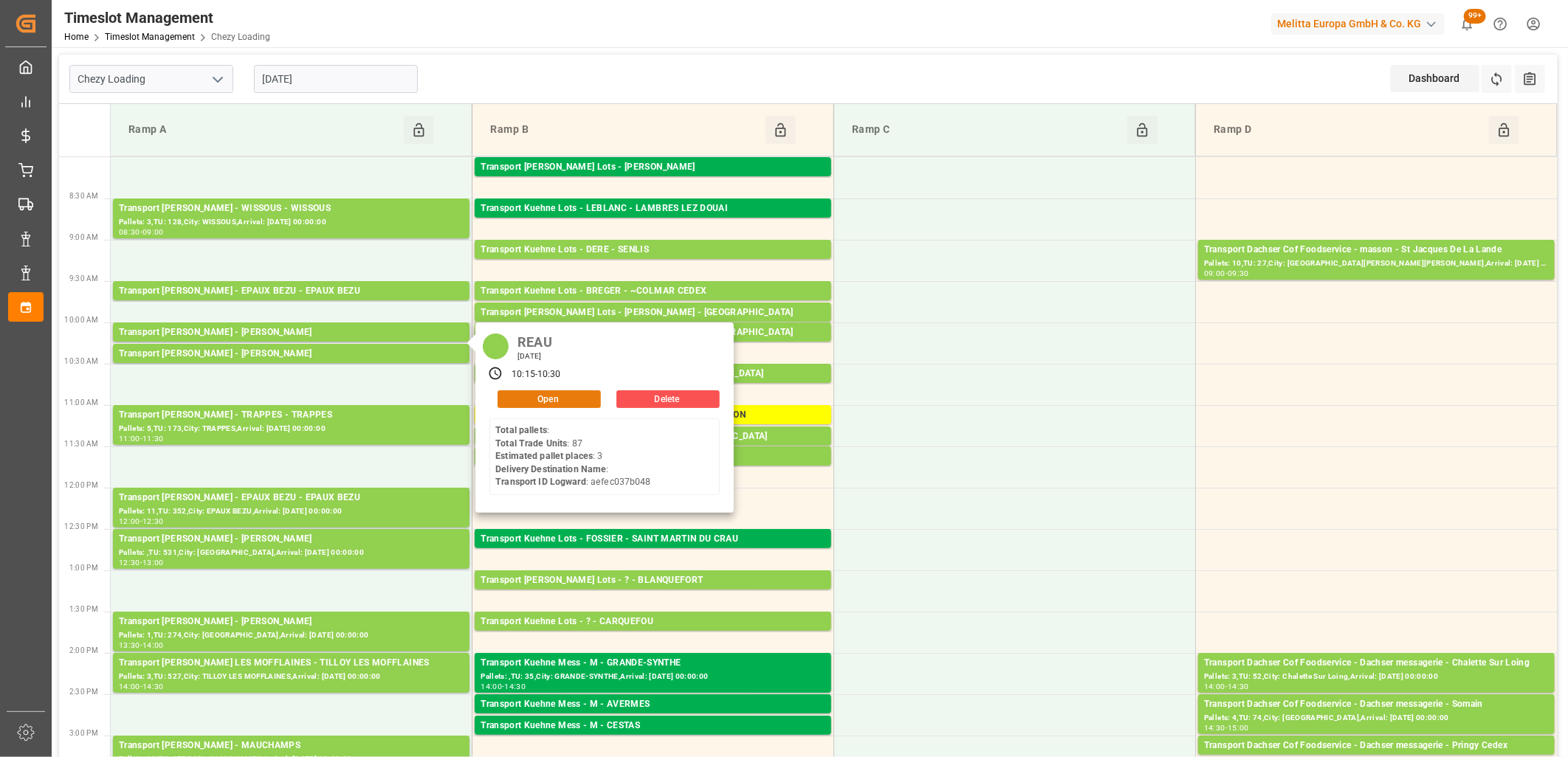
click at [506, 406] on button "Open" at bounding box center [549, 399] width 103 height 17
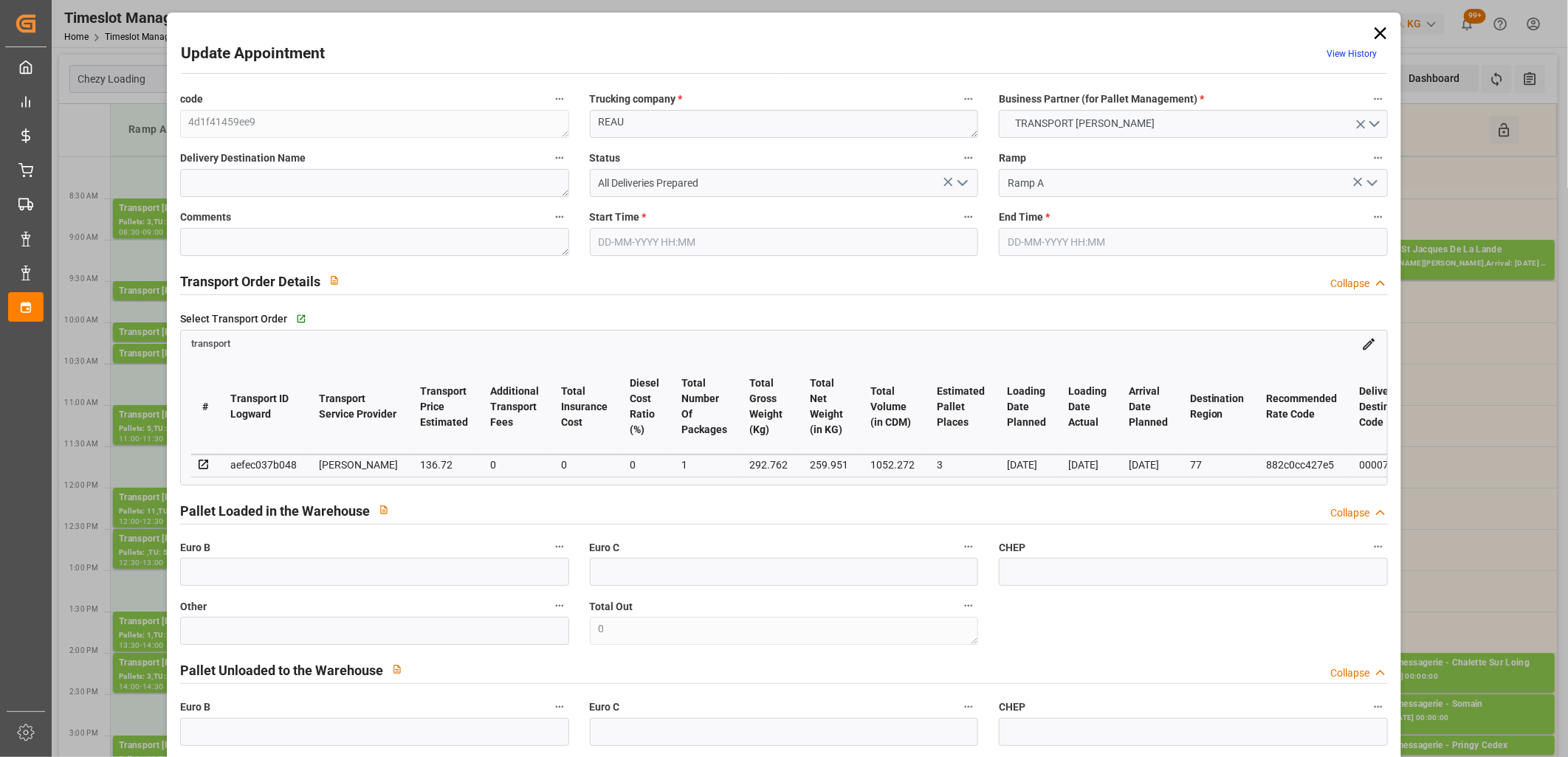
type input "[DATE] 10:15"
type input "[DATE] 10:30"
type input "[DATE] 12:08"
type input "[DATE] 11:37"
type input "[DATE]"
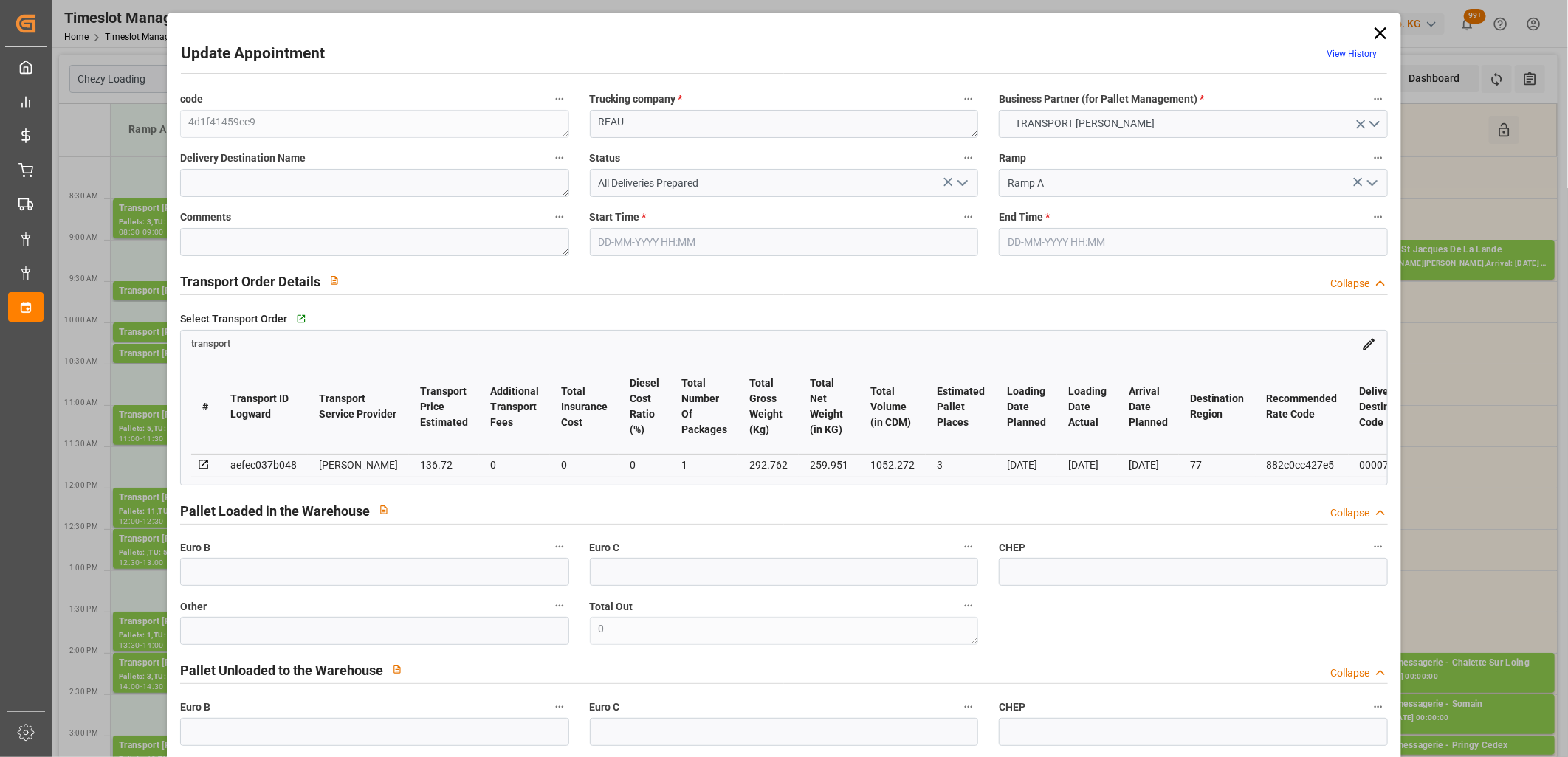
type input "[DATE]"
click at [1377, 28] on icon at bounding box center [1380, 33] width 21 height 21
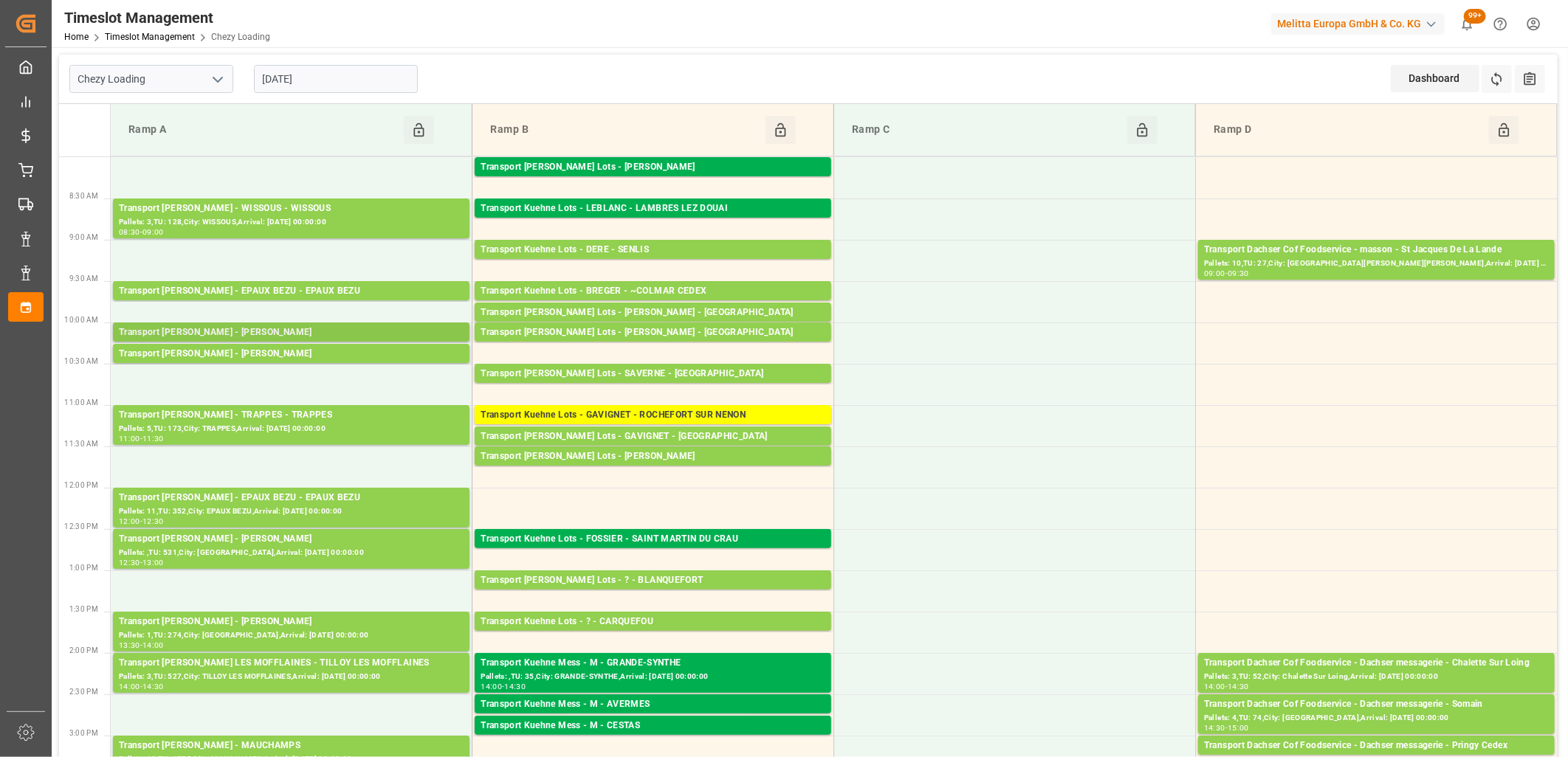
click at [348, 330] on div "Transport [PERSON_NAME] - [PERSON_NAME]" at bounding box center [291, 333] width 345 height 15
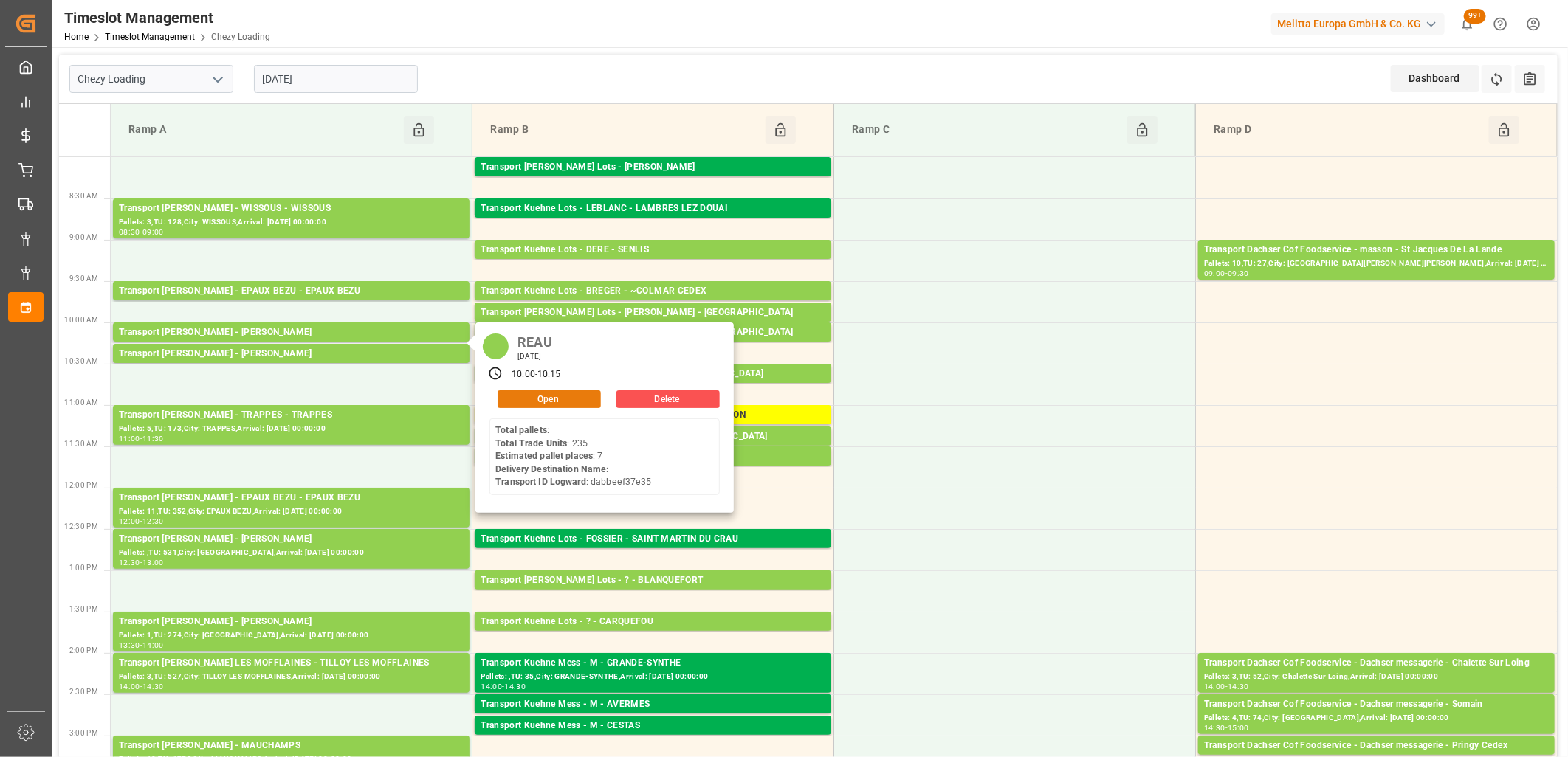
click at [505, 395] on button "Open" at bounding box center [549, 399] width 103 height 17
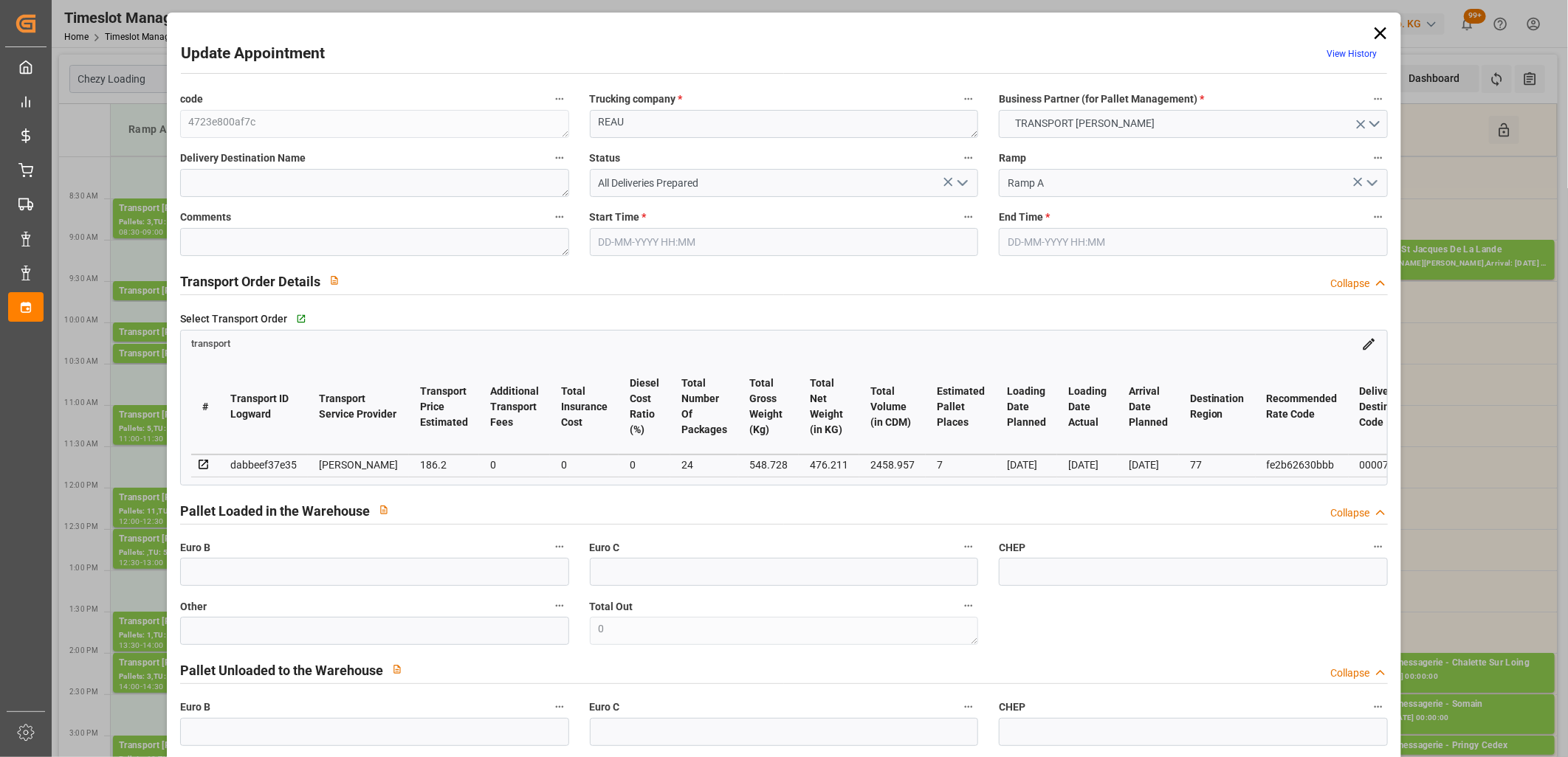
type input "[DATE] 10:00"
type input "[DATE] 10:15"
type input "[DATE] 12:48"
type input "[DATE] 11:32"
type input "[DATE]"
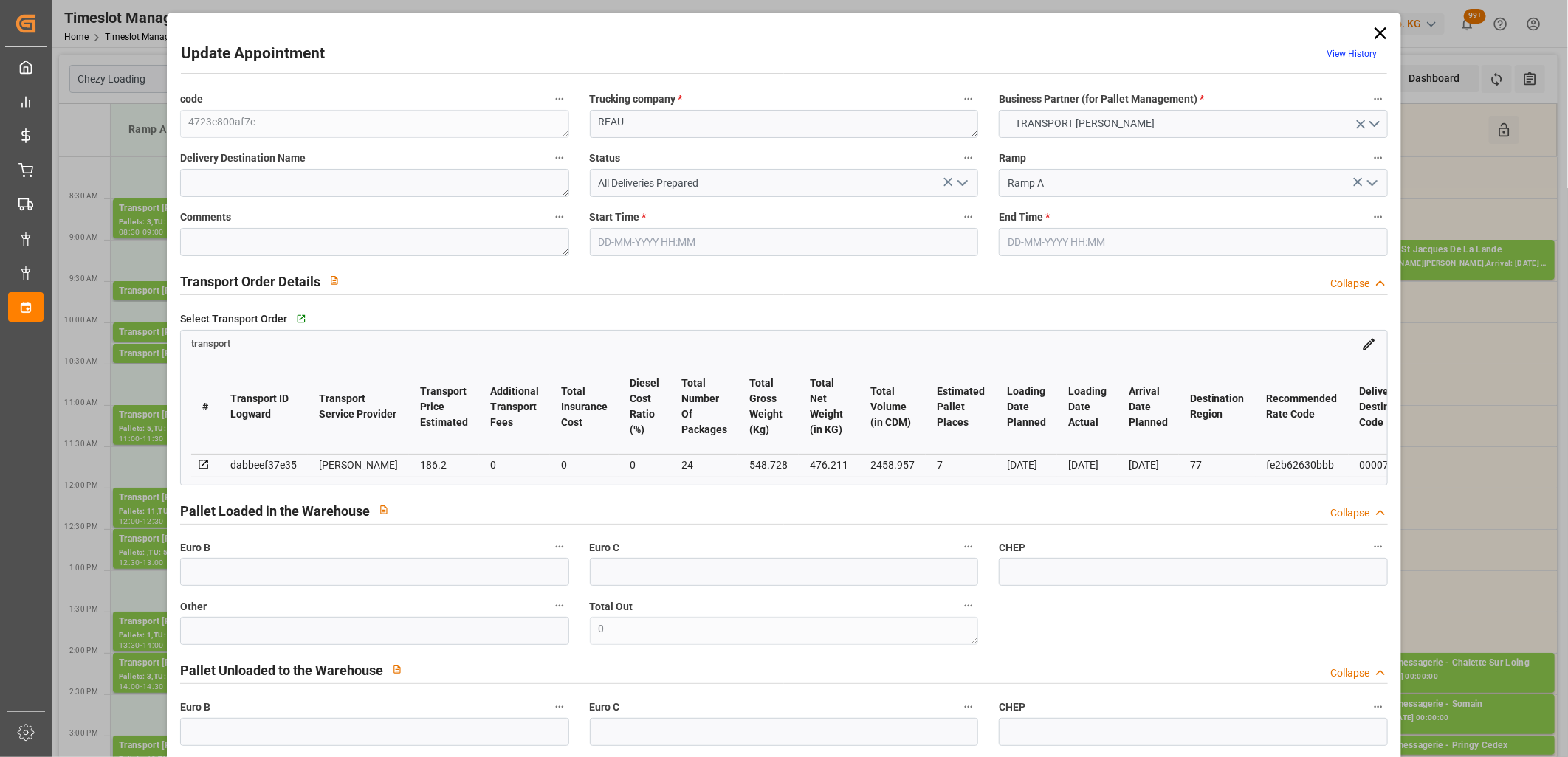
type input "[DATE]"
click at [242, 463] on div "dabbeef37e35" at bounding box center [263, 465] width 66 height 17
copy div "dabbeef37e35"
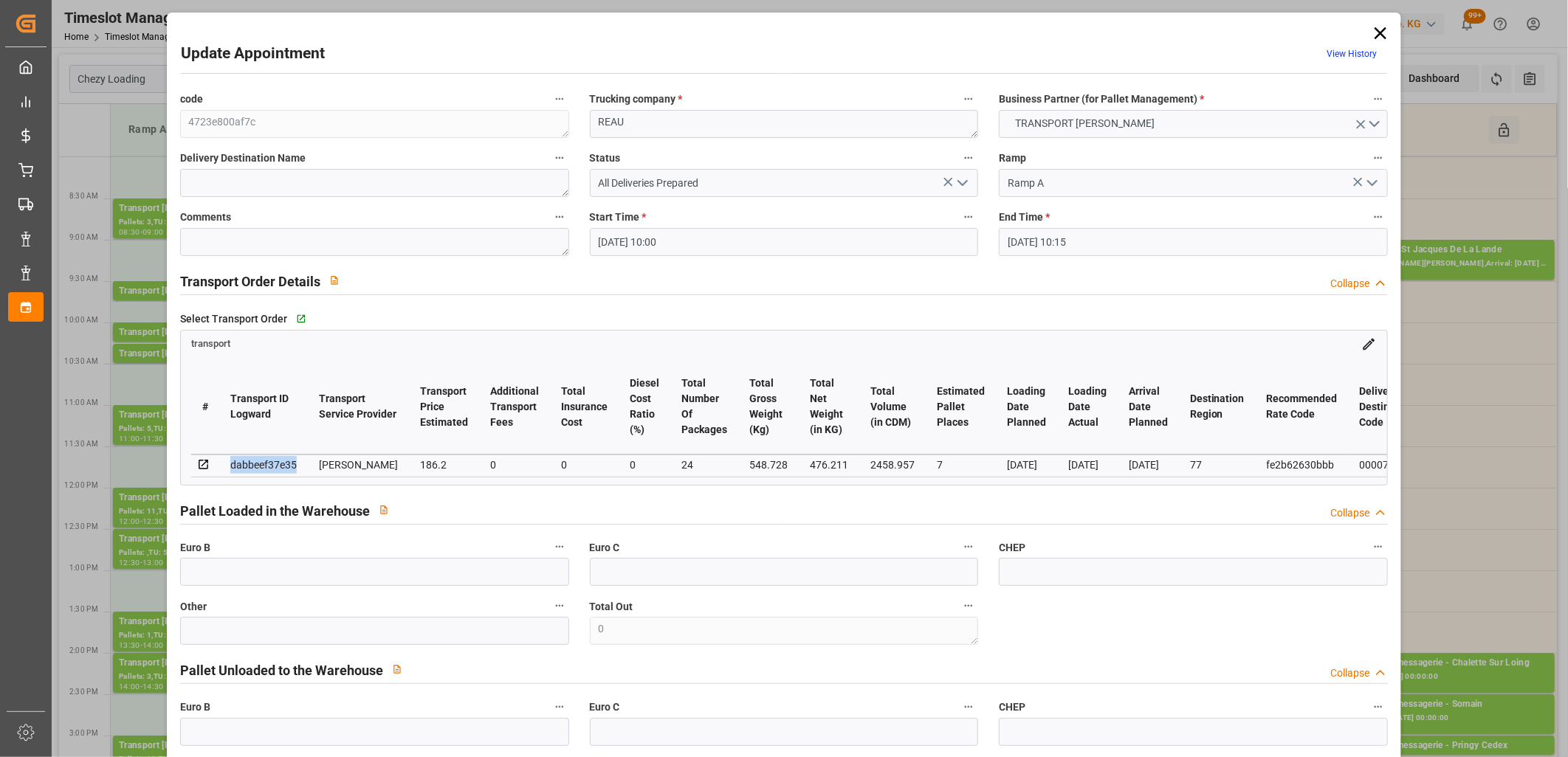
click at [1381, 38] on icon at bounding box center [1381, 33] width 12 height 12
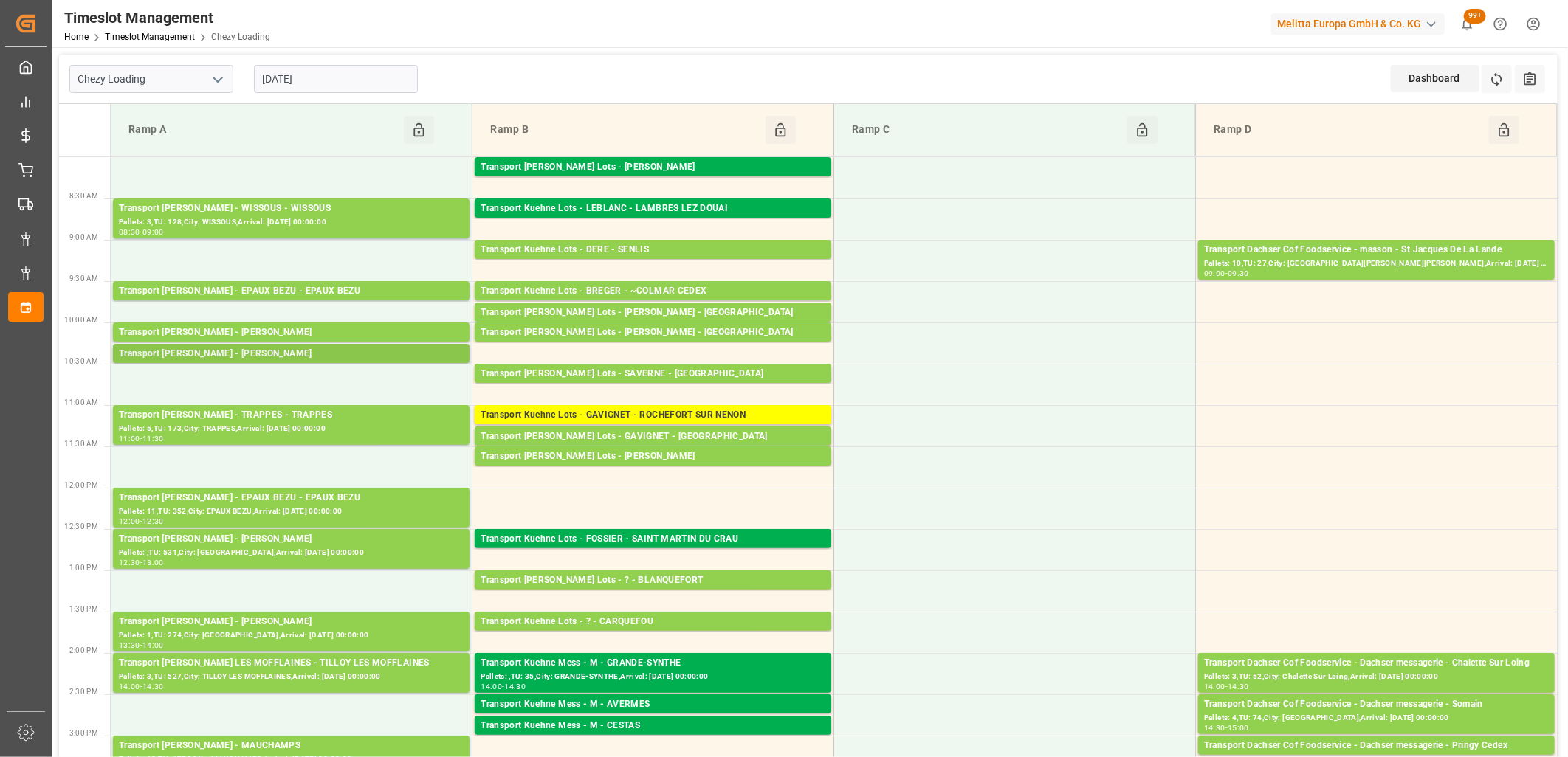
click at [269, 359] on div "Transport [PERSON_NAME] - [PERSON_NAME]" at bounding box center [291, 354] width 345 height 15
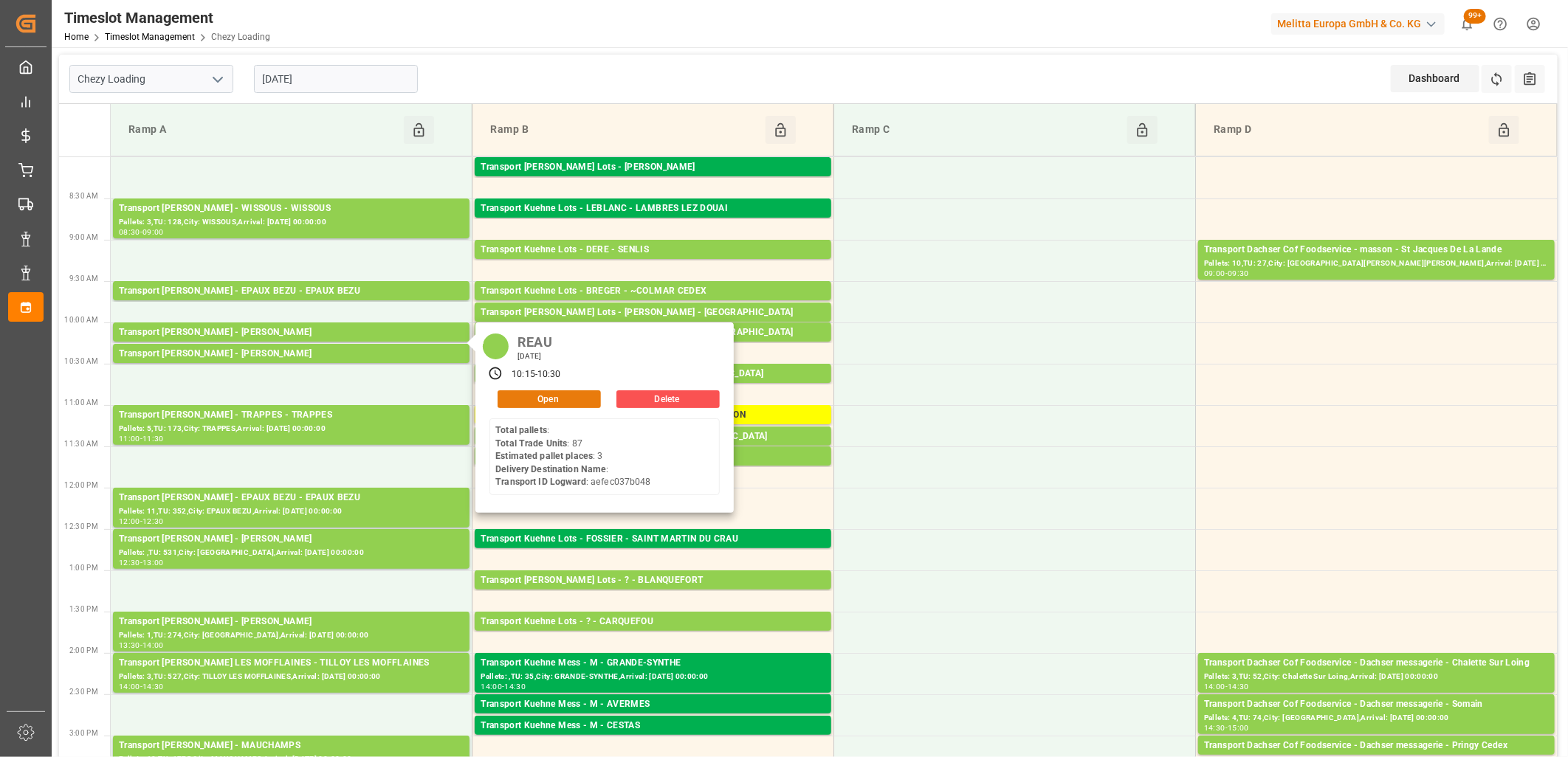
click at [533, 400] on button "Open" at bounding box center [549, 399] width 103 height 17
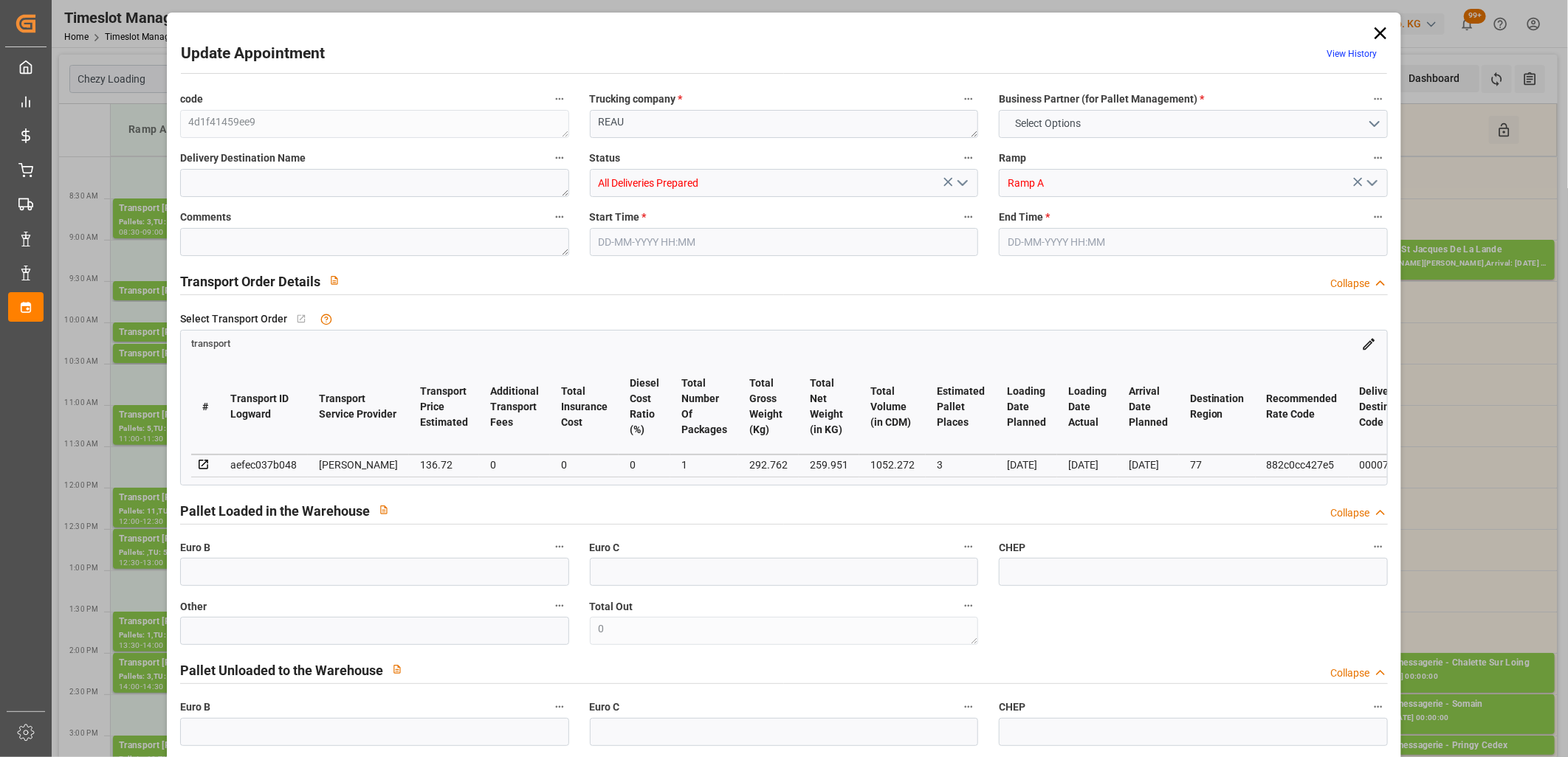
type input "3"
type input "136.72"
type input "0"
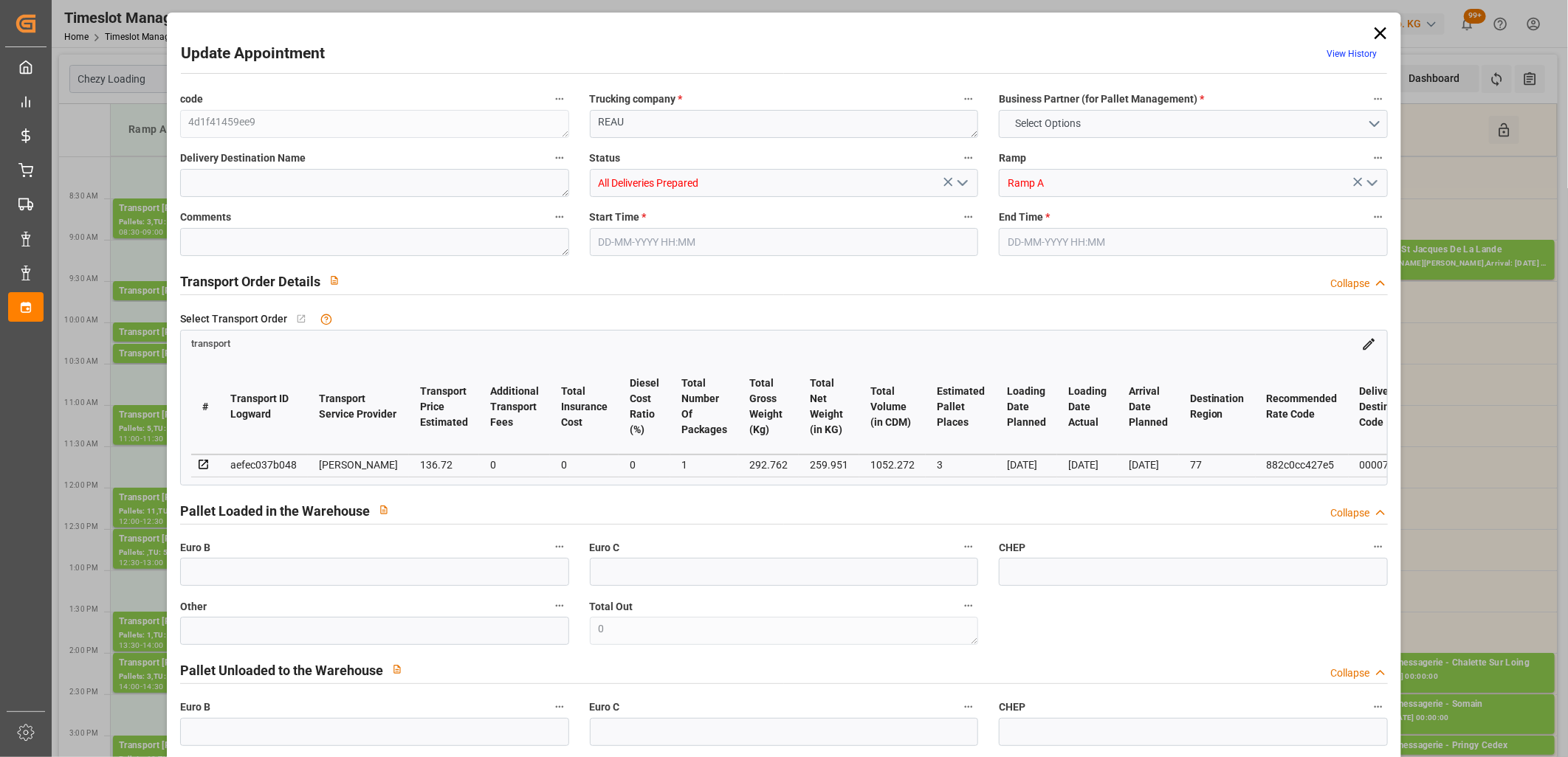
type input "132.0989"
type input "-4.6211"
type input "1"
type input "259.951"
type input "683.762"
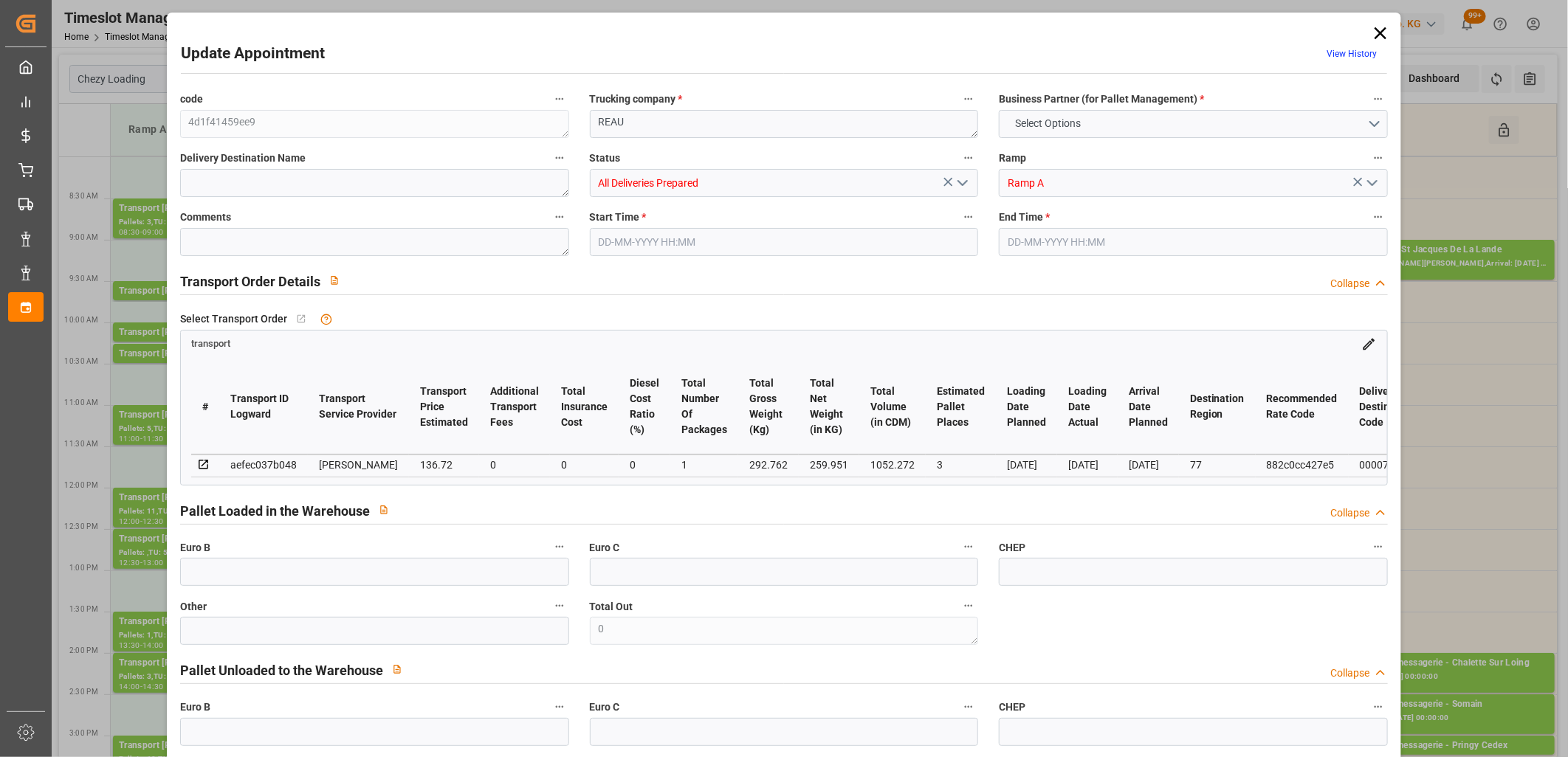
type input "1052.272"
type input "77"
type input "0"
type input "87"
type input "17"
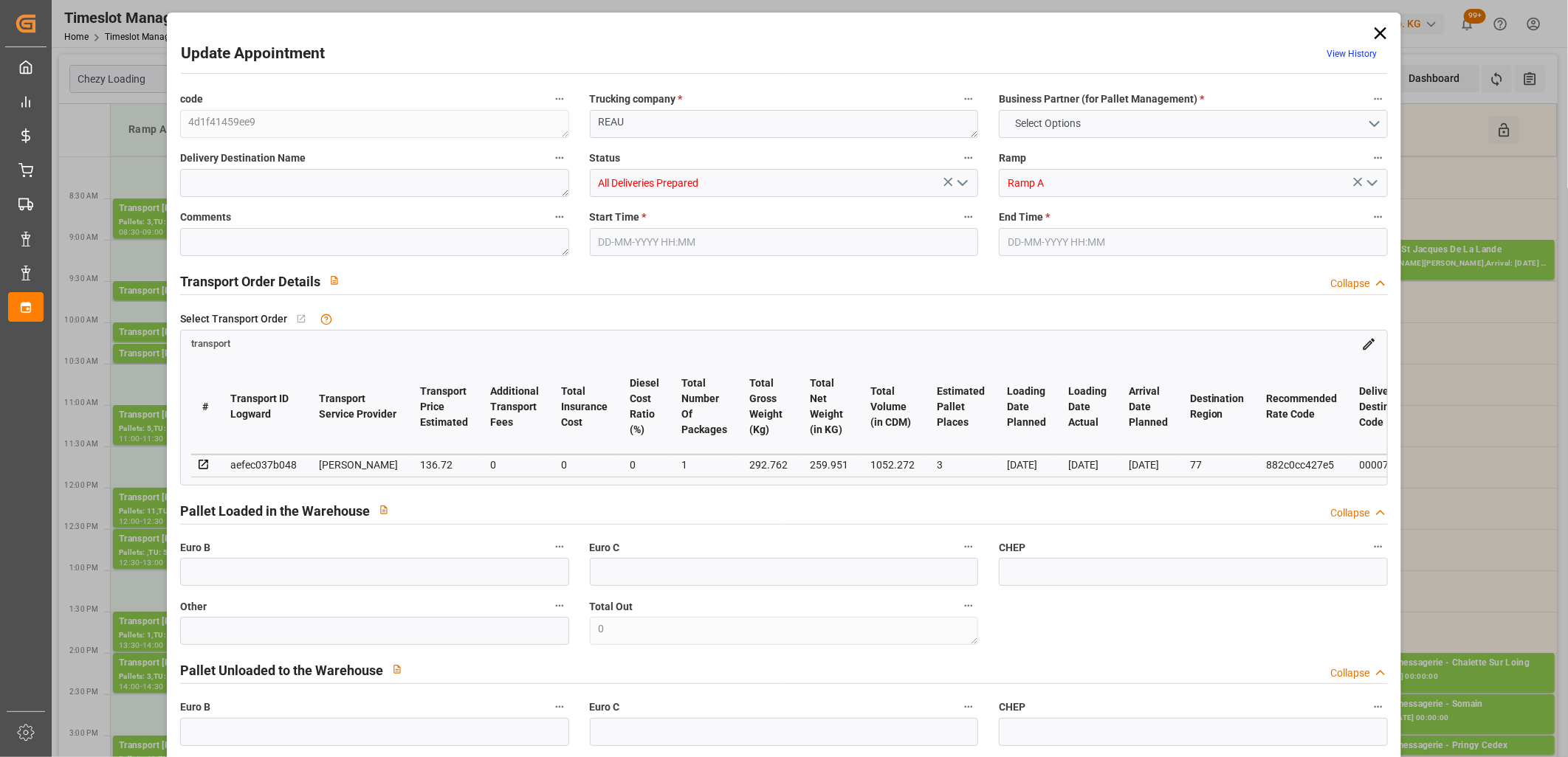
type input "101"
type input "292.762"
type input "0"
type input "4710.8598"
type input "0"
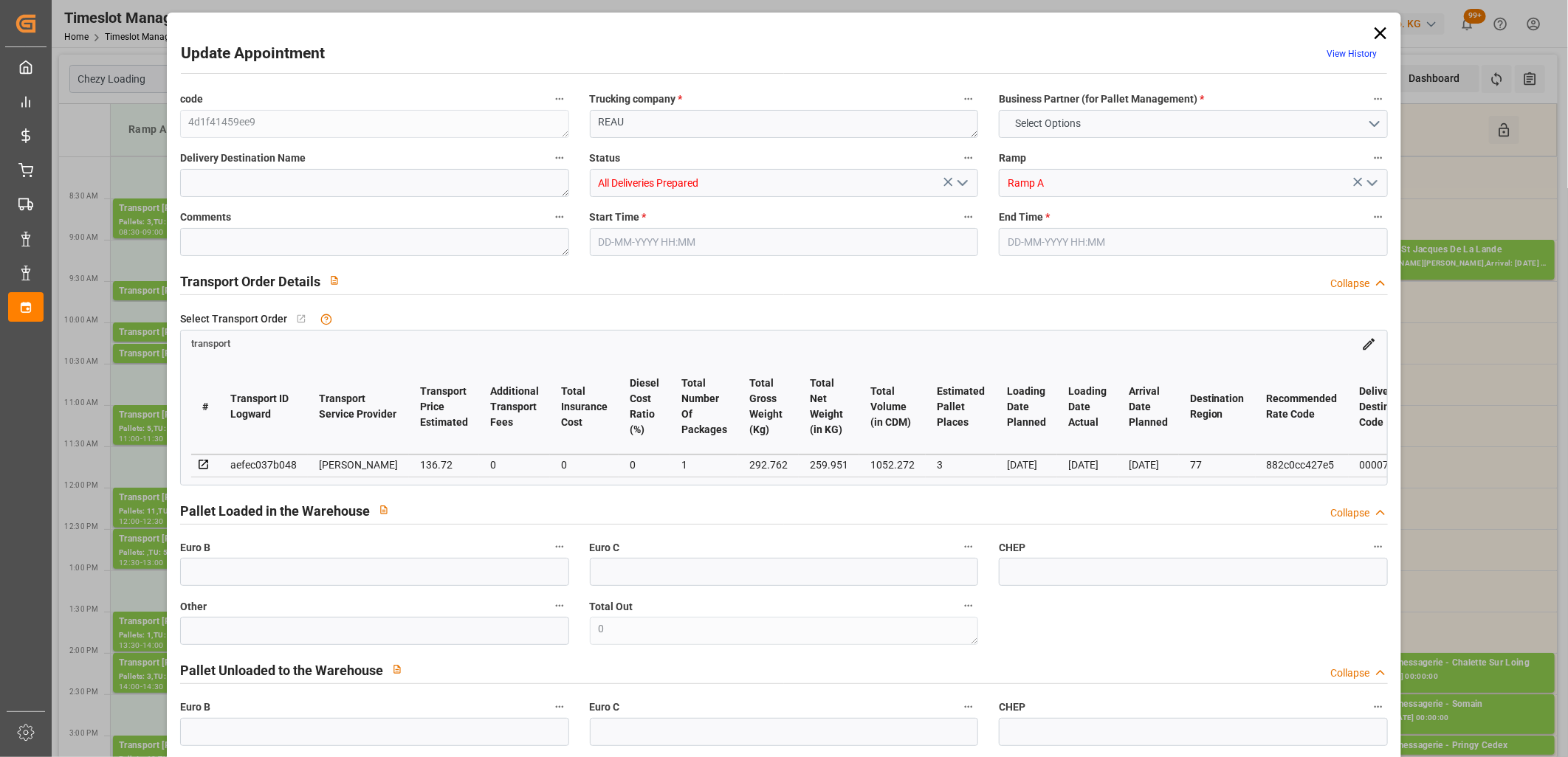
type input "0"
type input "21"
type input "35"
type input "[DATE] 10:15"
type input "[DATE] 10:30"
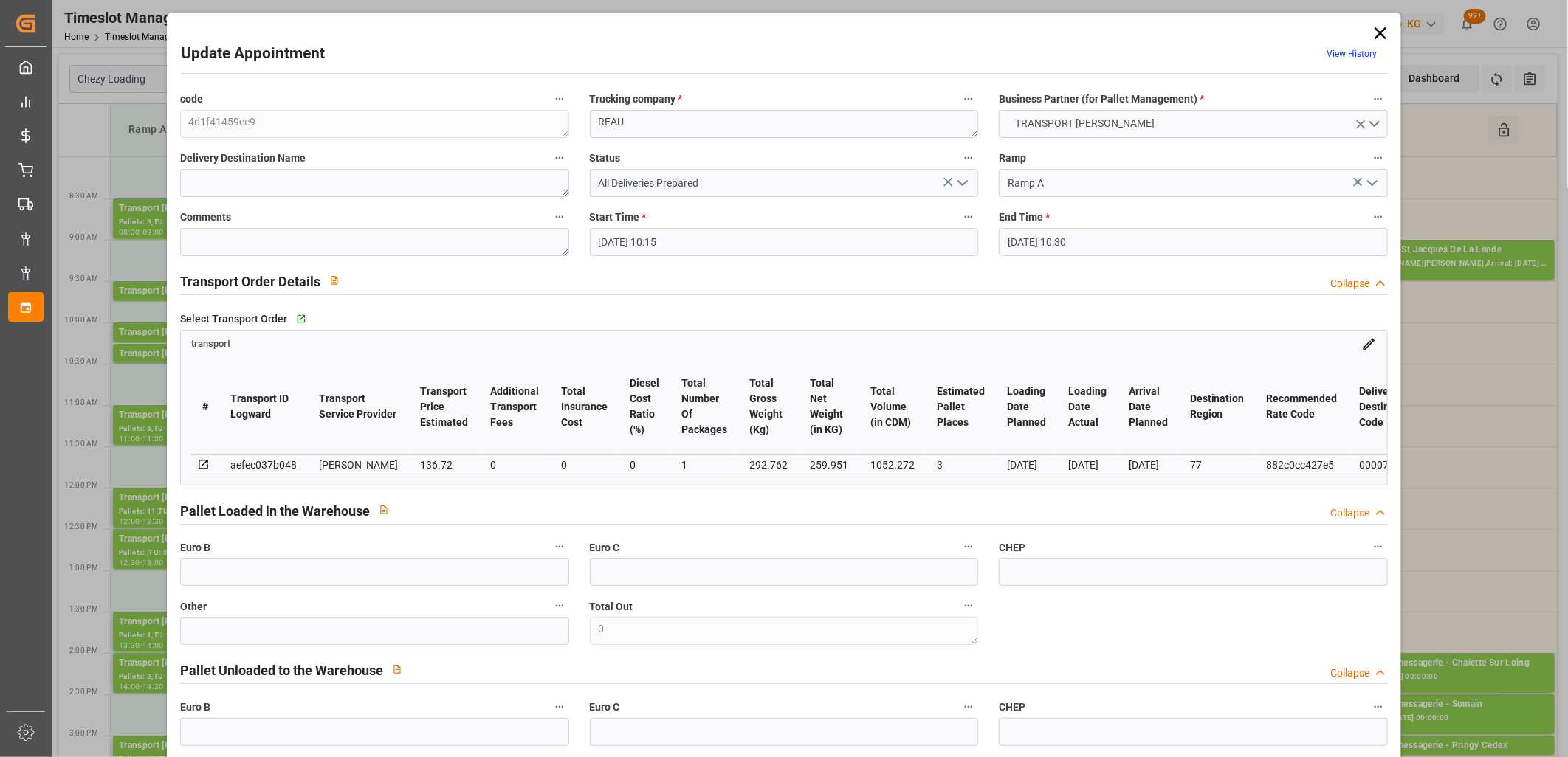
type input "[DATE] 12:08"
type input "[DATE] 11:37"
type input "[DATE]"
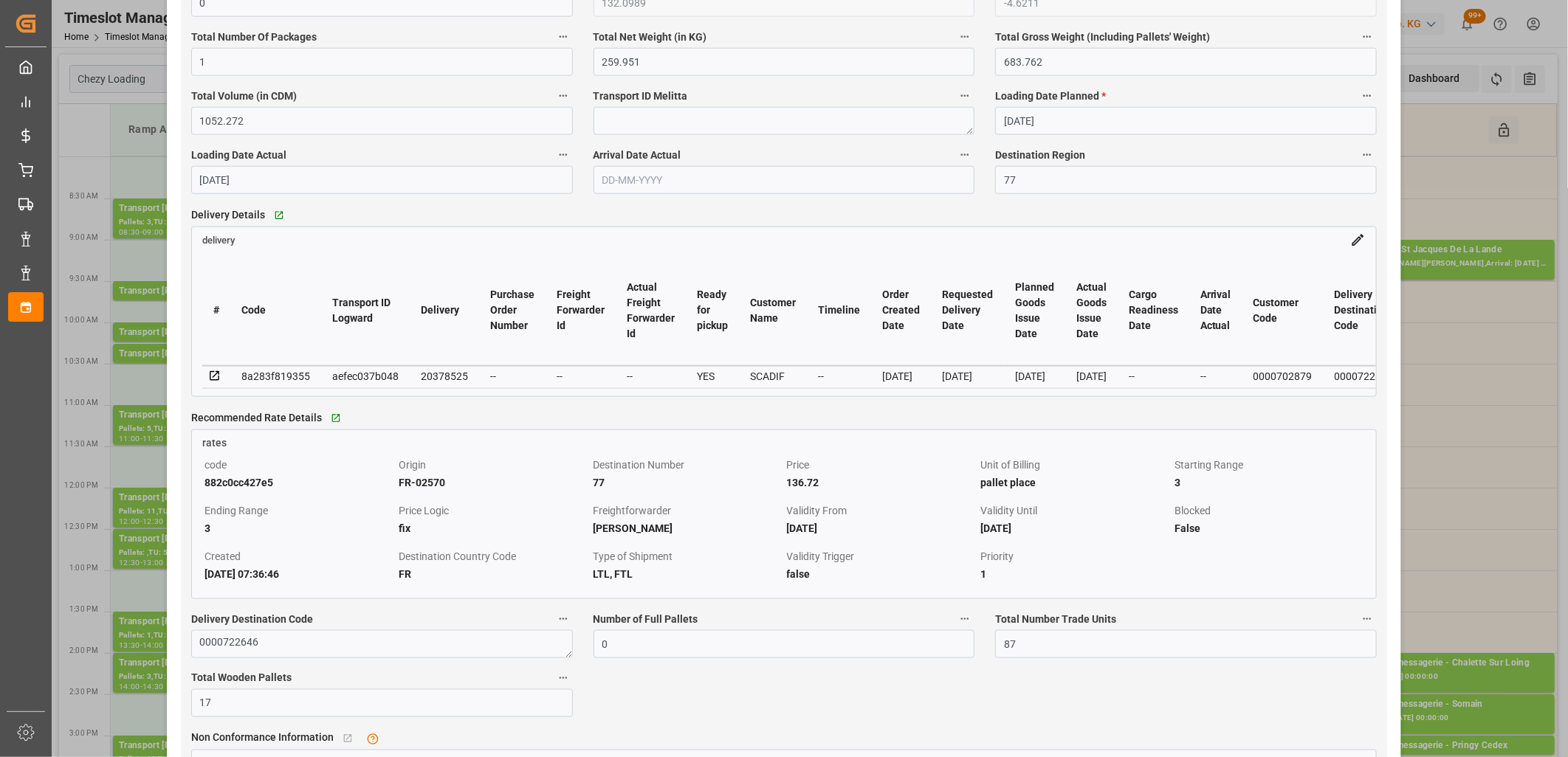
scroll to position [1147, 0]
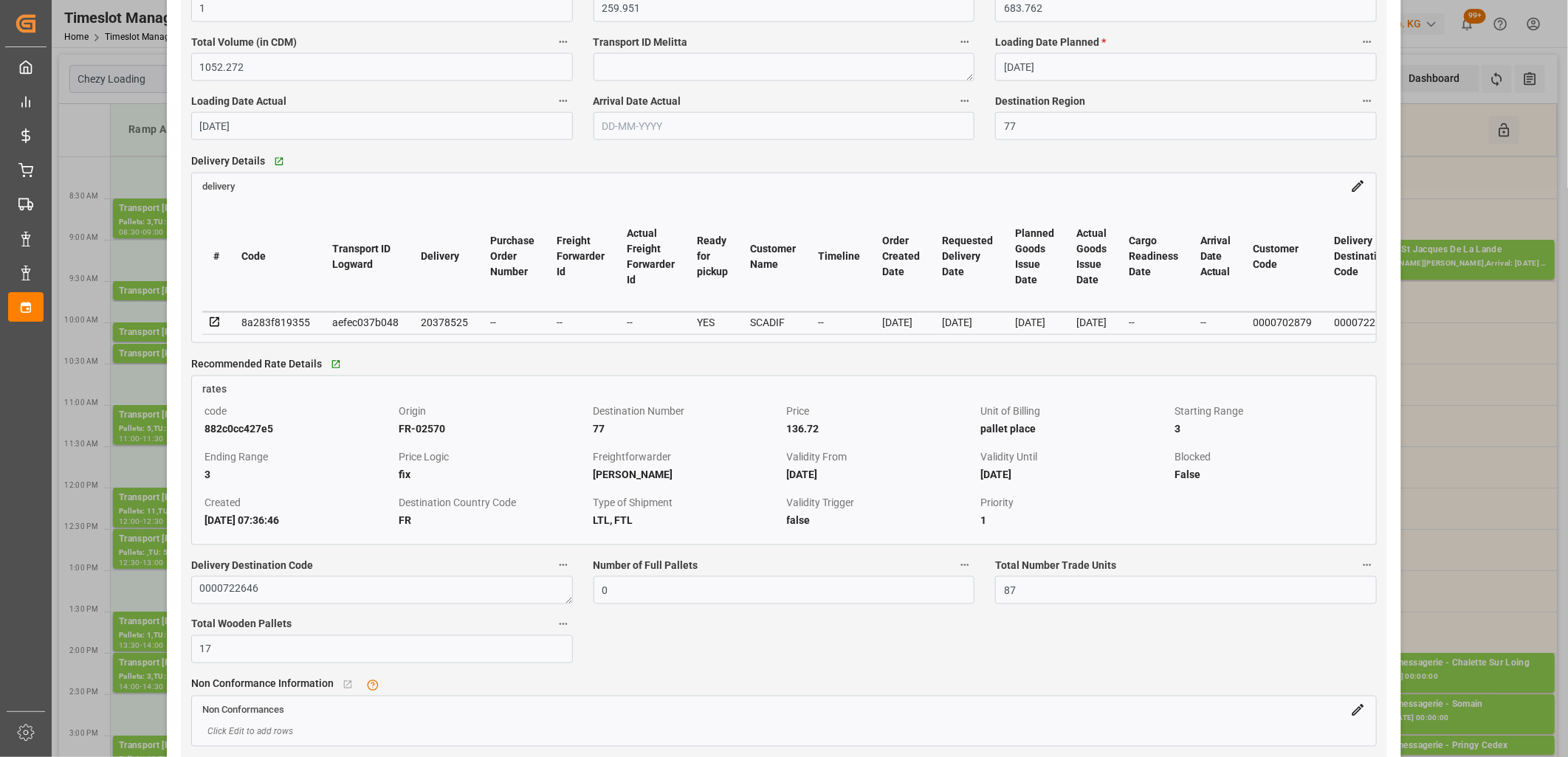
click at [211, 325] on icon at bounding box center [215, 323] width 13 height 13
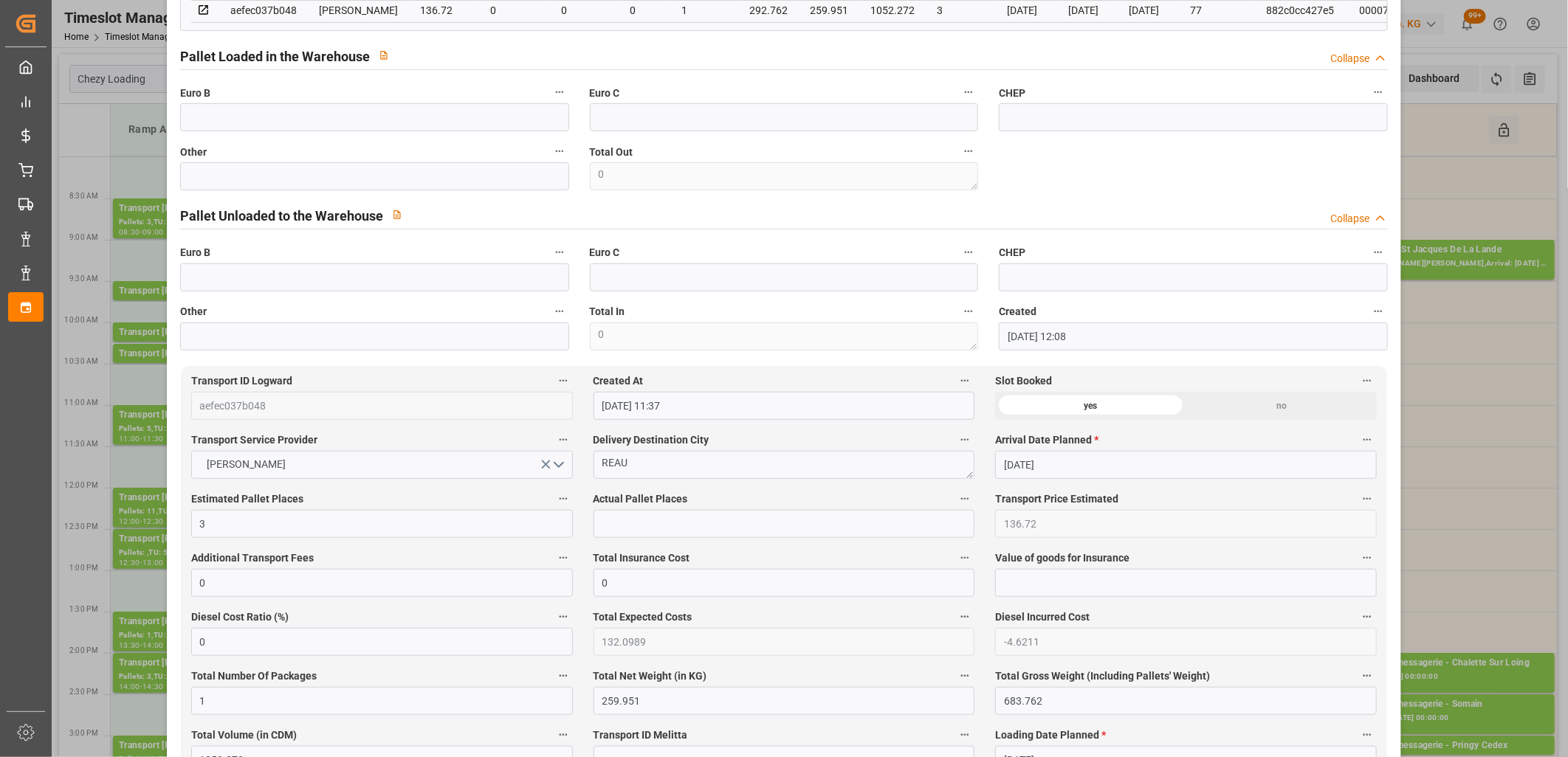
scroll to position [246, 0]
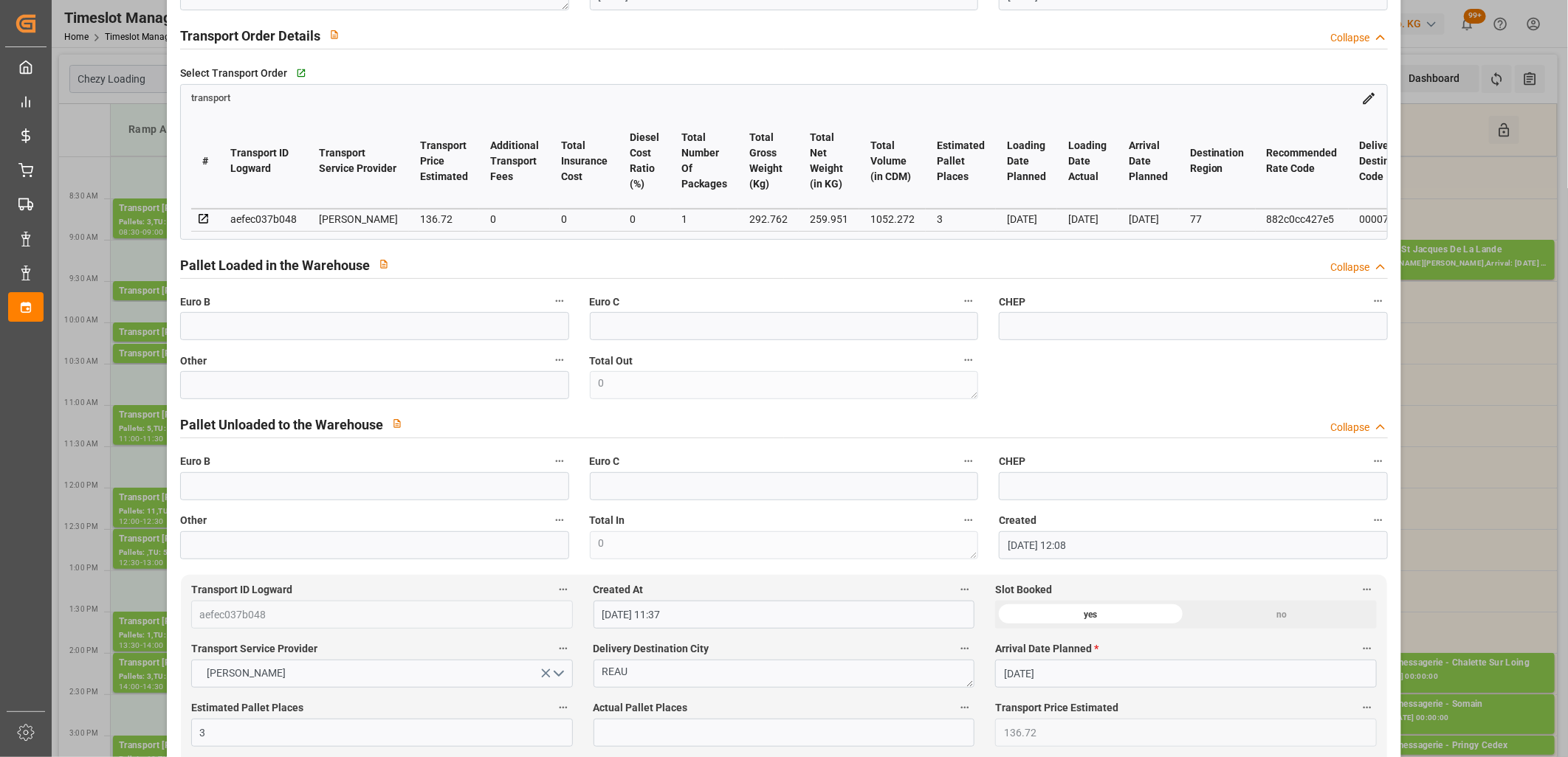
click at [260, 214] on div "aefec037b048" at bounding box center [263, 219] width 66 height 17
copy div "aefec037b048"
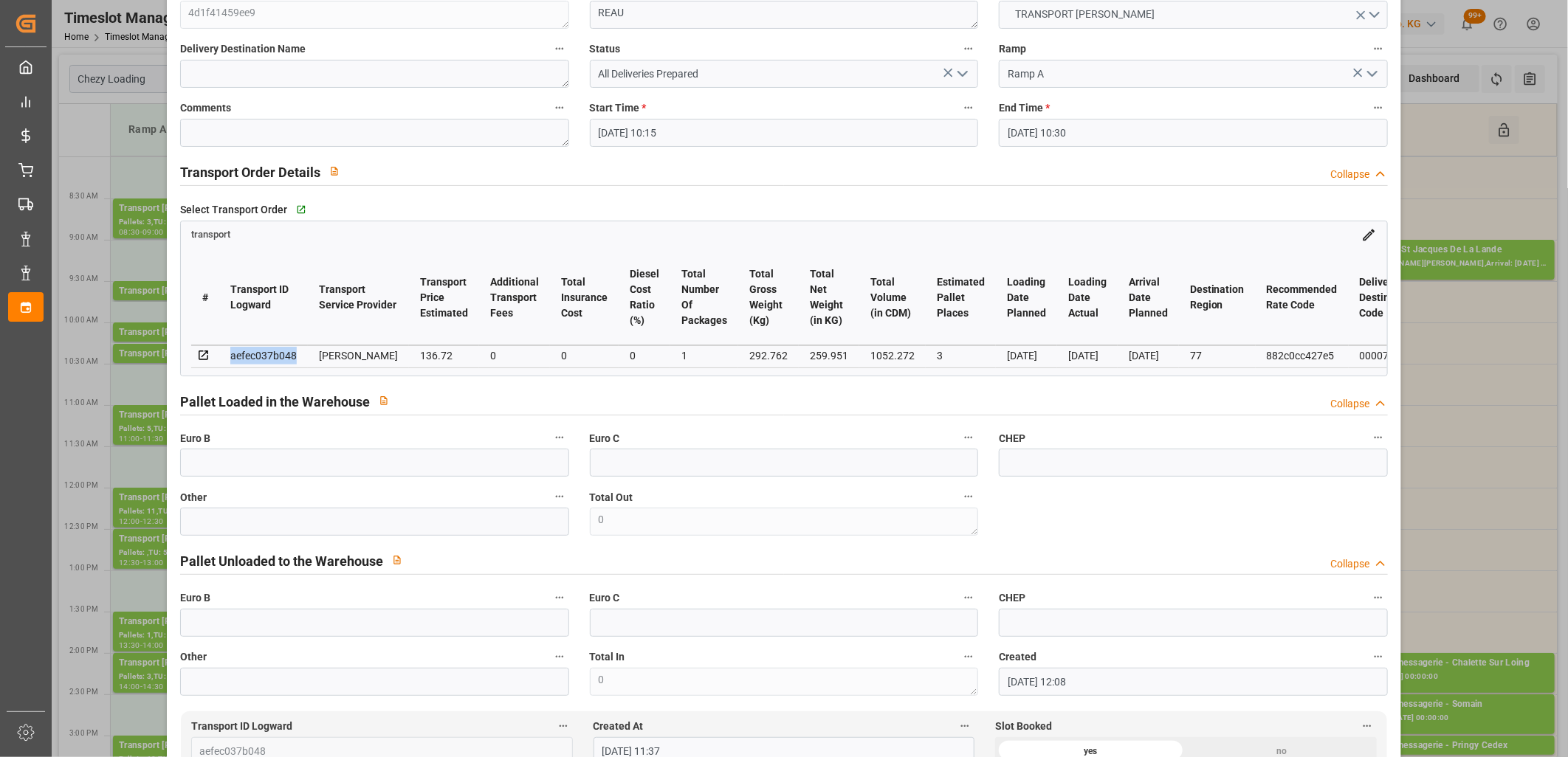
scroll to position [0, 0]
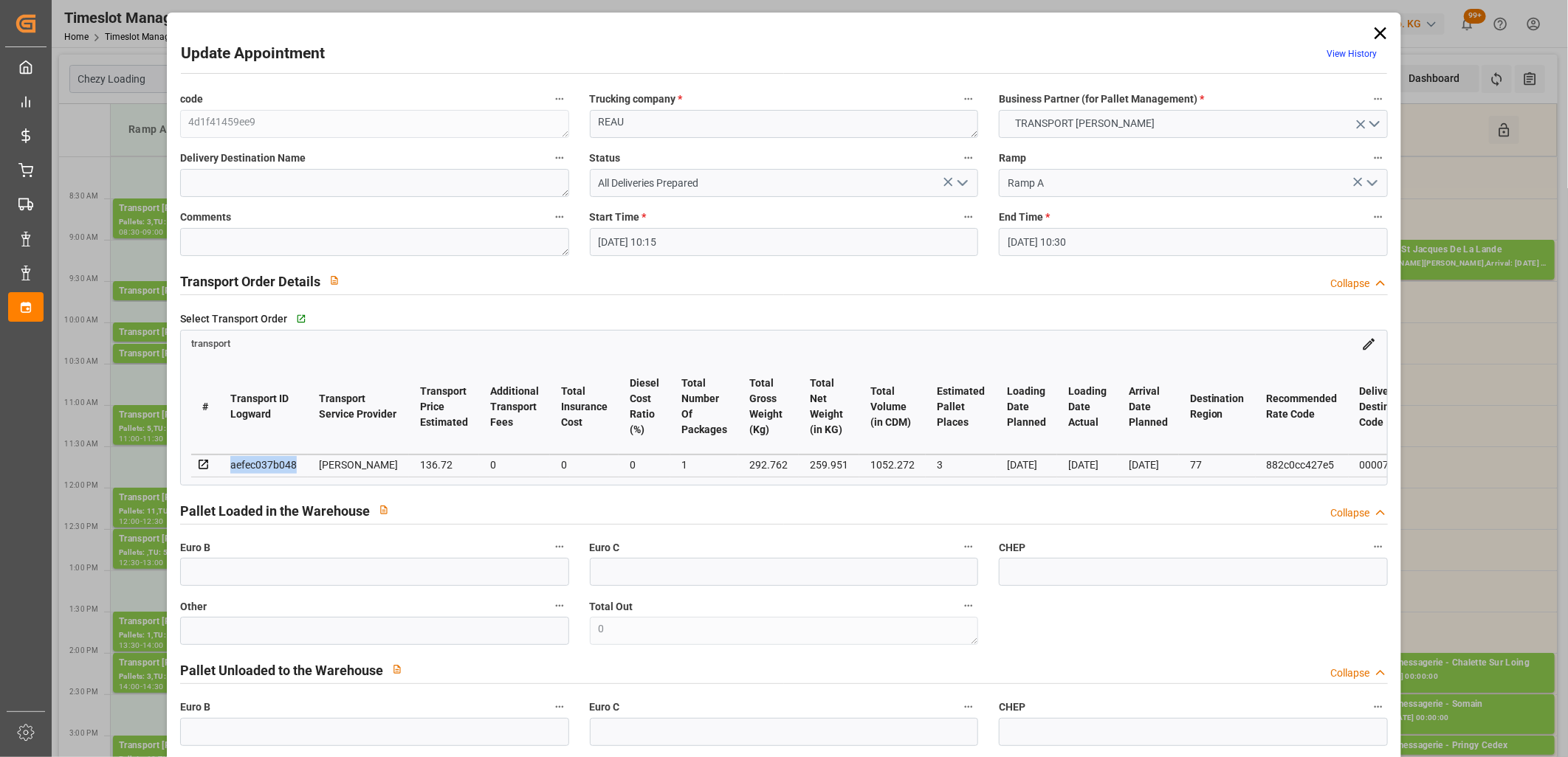
click at [1375, 34] on icon at bounding box center [1381, 33] width 12 height 12
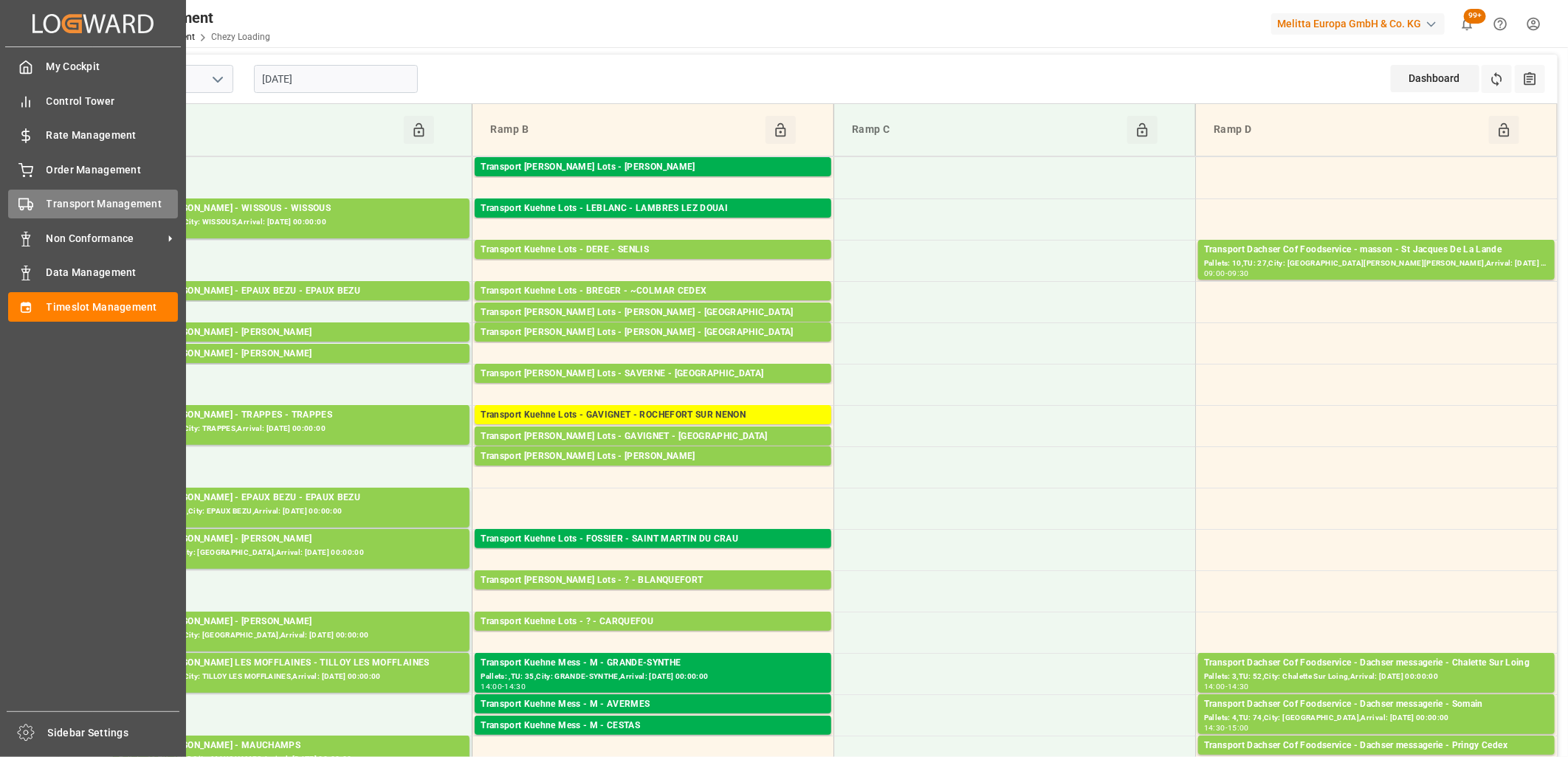
click at [40, 210] on div "Transport Management Transport Management" at bounding box center [93, 204] width 170 height 29
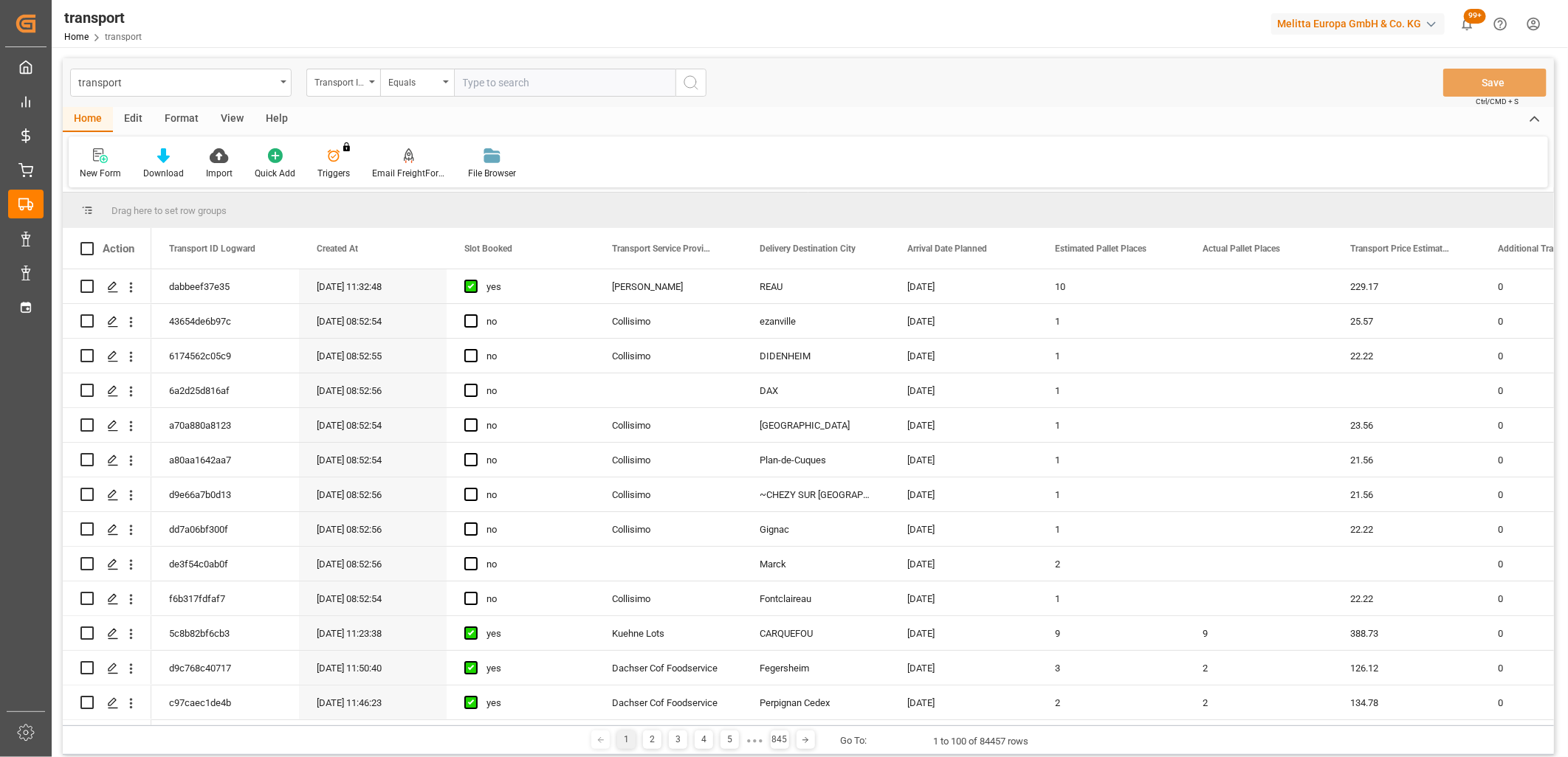
type input "aefec037b048"
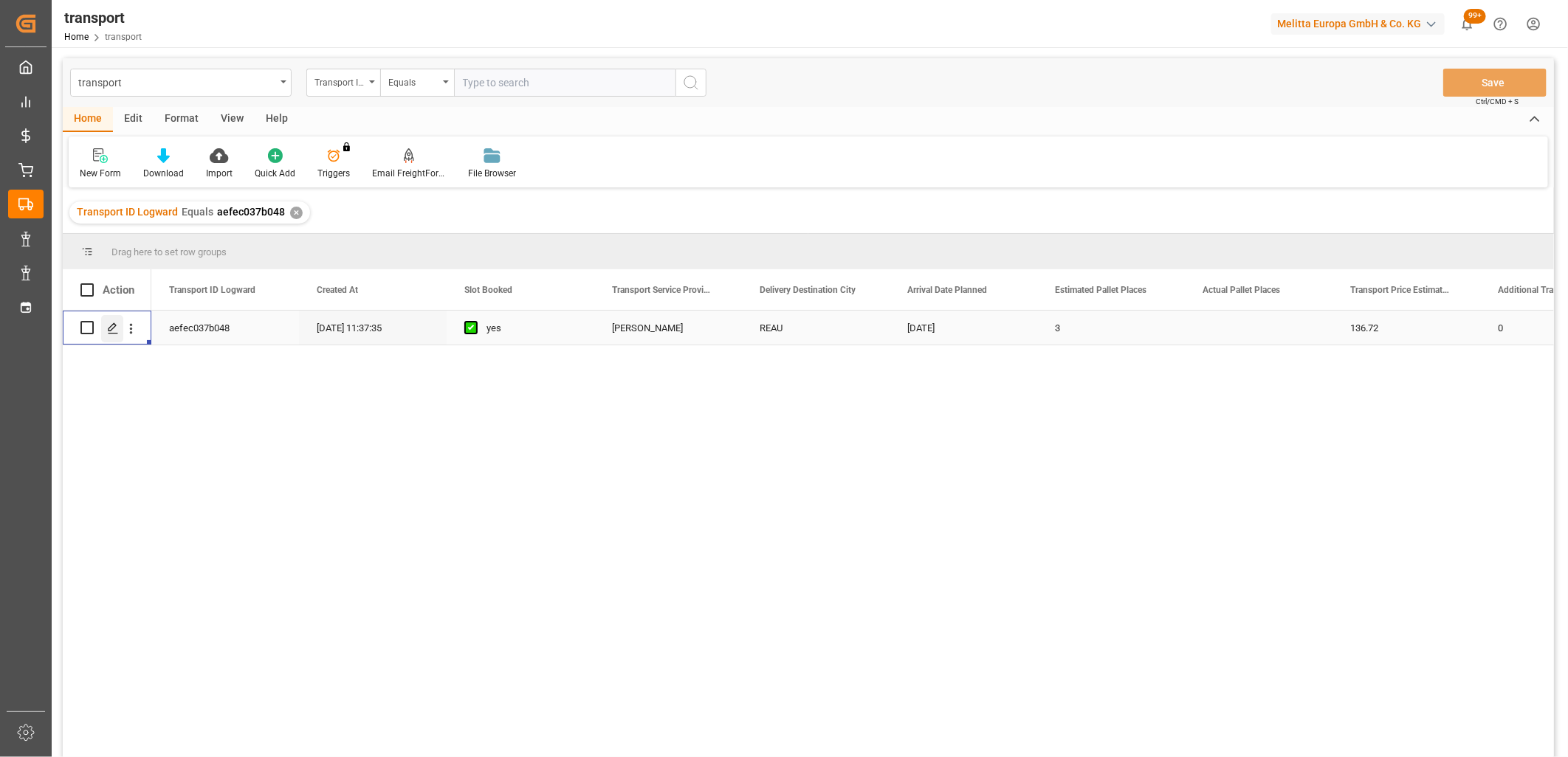
click at [116, 329] on icon "Press SPACE to select this row." at bounding box center [113, 329] width 12 height 12
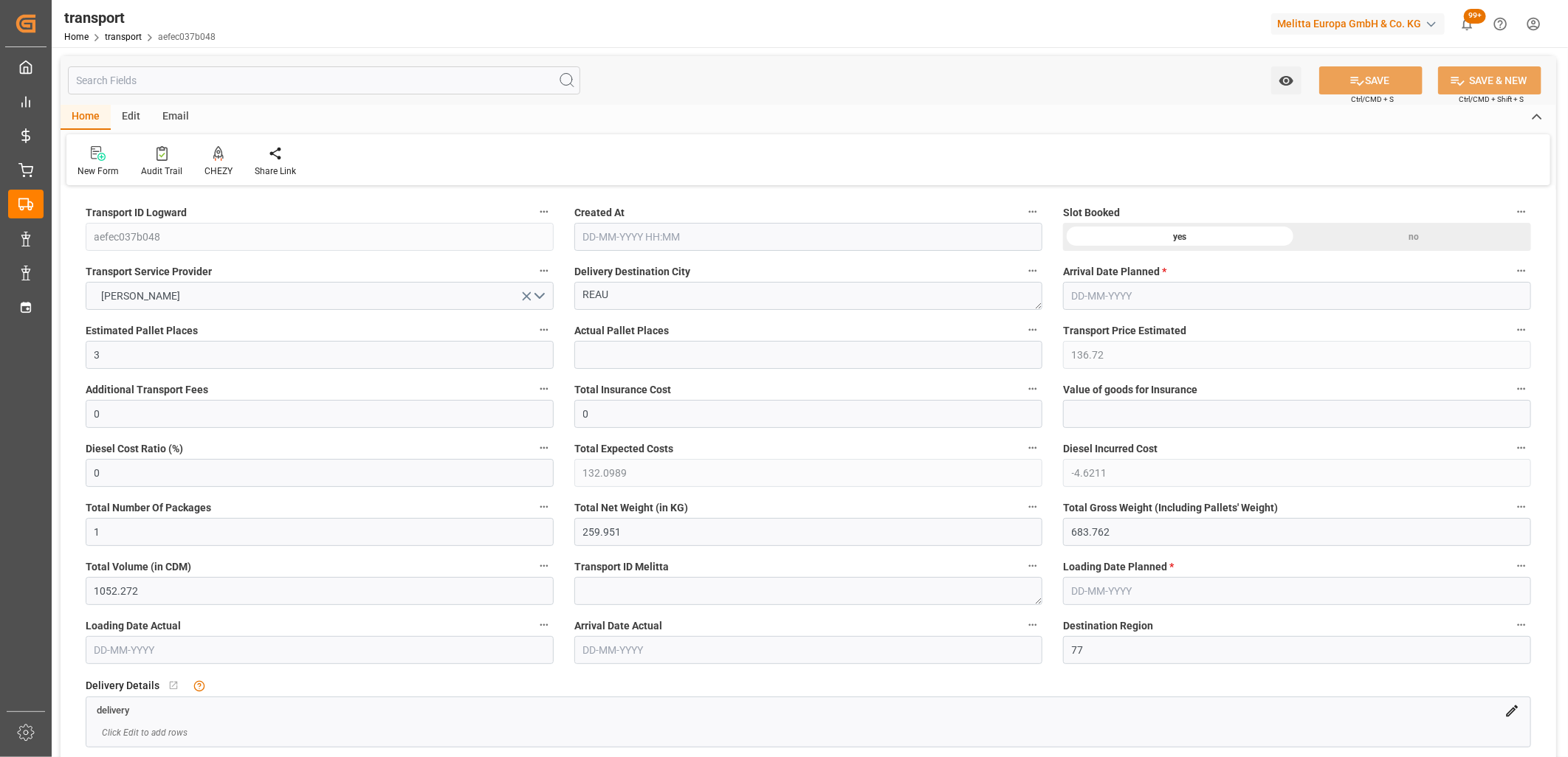
type input "[DATE] 11:37"
type input "[DATE]"
drag, startPoint x: 1144, startPoint y: 532, endPoint x: 1000, endPoint y: 527, distance: 144.1
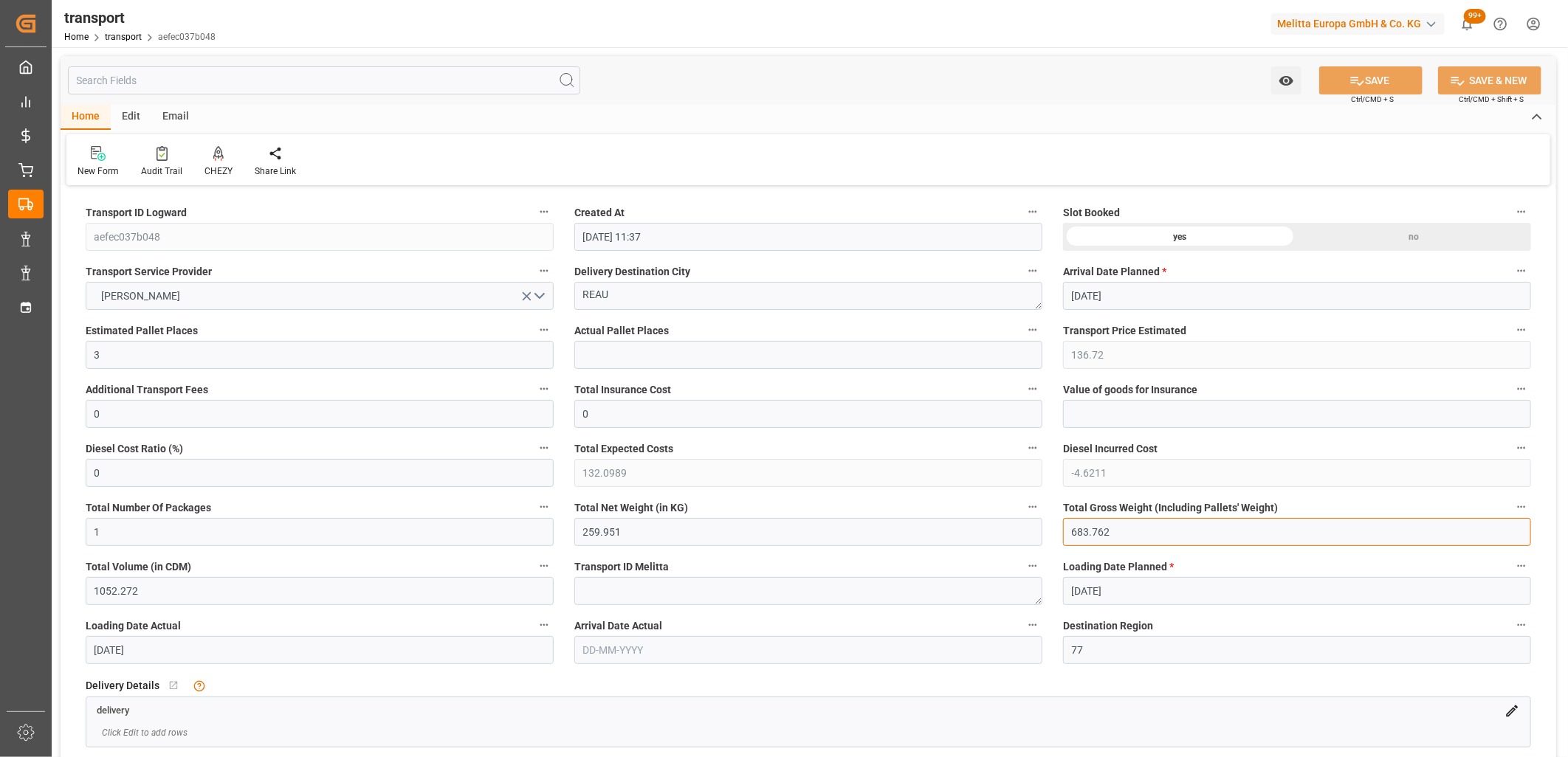
type input "0"
drag, startPoint x: 650, startPoint y: 533, endPoint x: 528, endPoint y: 532, distance: 122.0
type input "0"
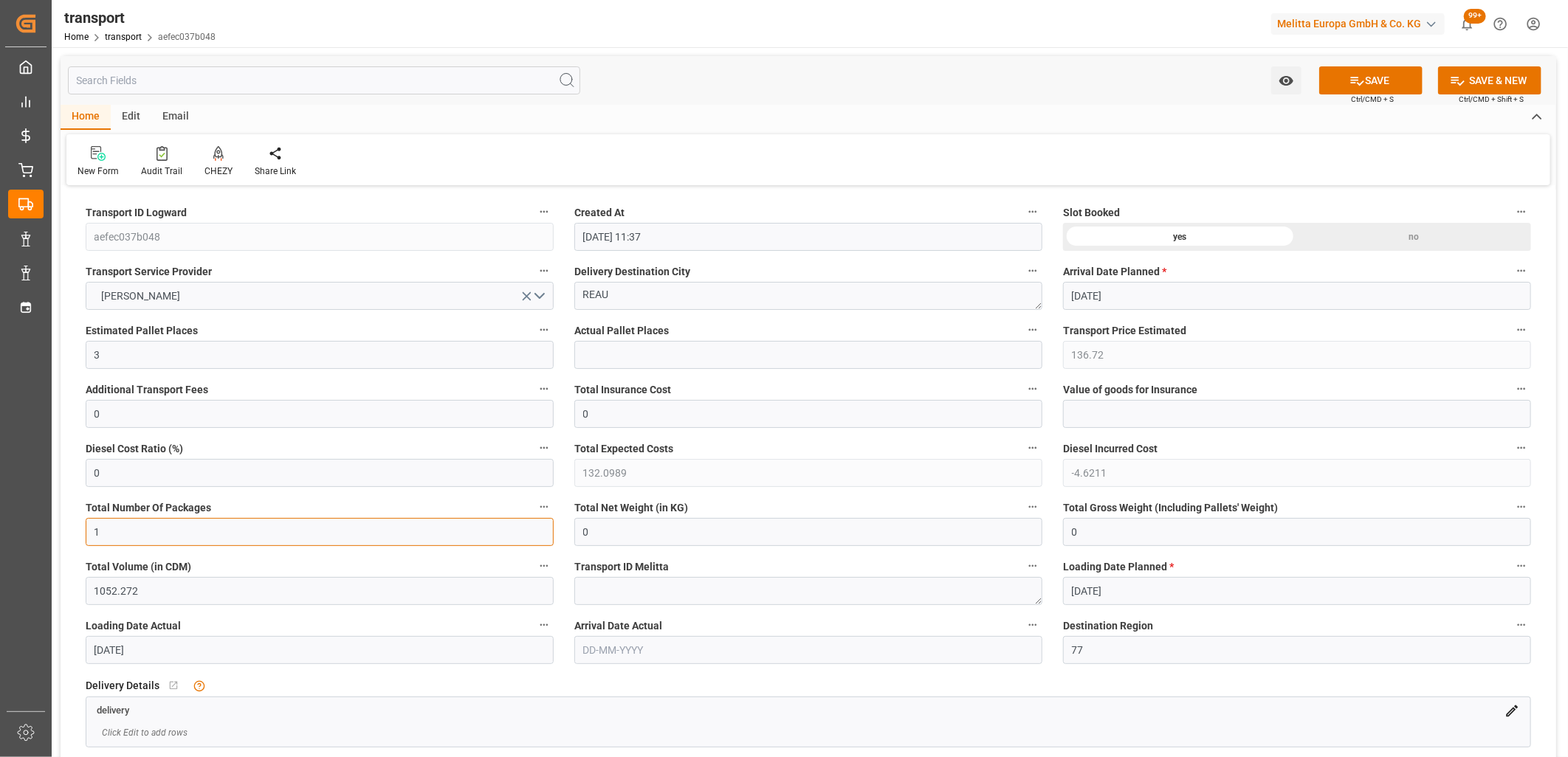
drag, startPoint x: 130, startPoint y: 532, endPoint x: 54, endPoint y: 511, distance: 78.8
click at [47, 524] on div "Created by potrace 1.15, written by [PERSON_NAME] [DATE]-[DATE] Created by potr…" at bounding box center [784, 378] width 1568 height 757
type input "0"
drag, startPoint x: 129, startPoint y: 352, endPoint x: 64, endPoint y: 348, distance: 65.1
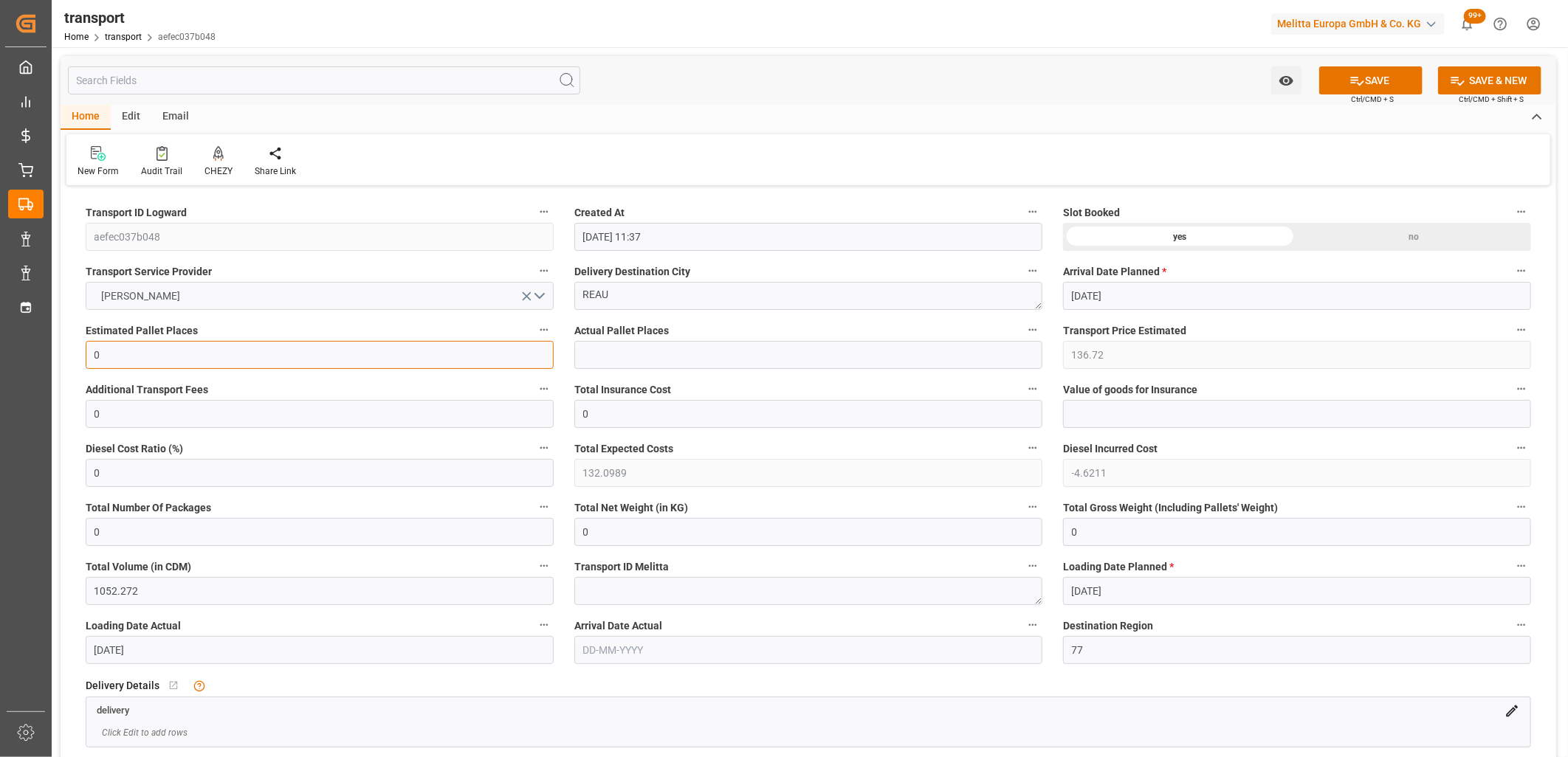
type input "0"
click at [527, 296] on icon "open menu" at bounding box center [527, 296] width 9 height 9
drag, startPoint x: 554, startPoint y: 290, endPoint x: 496, endPoint y: 286, distance: 58.1
click at [1331, 244] on div "no" at bounding box center [1414, 237] width 234 height 28
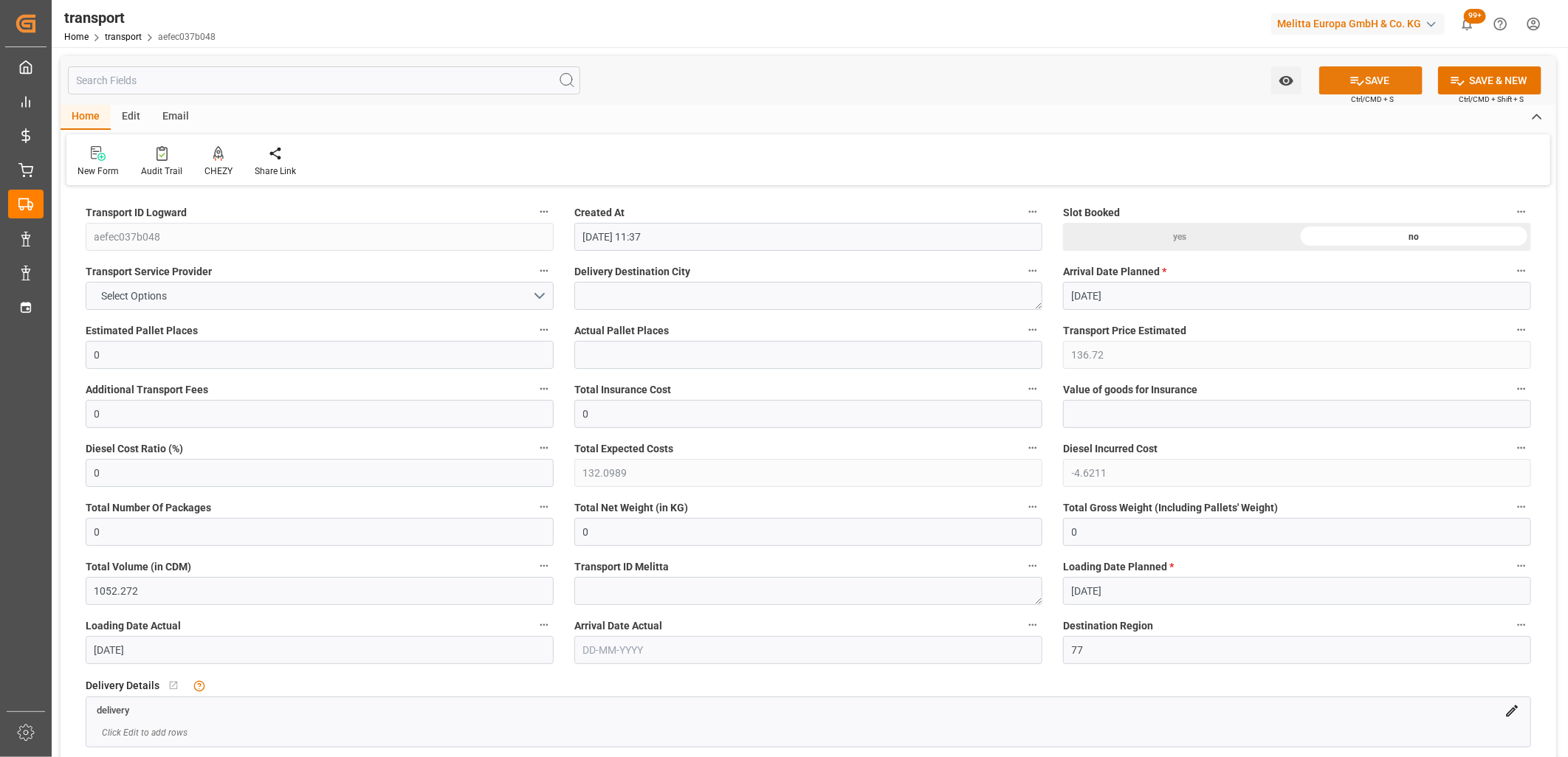
click at [1356, 80] on icon at bounding box center [1357, 81] width 16 height 16
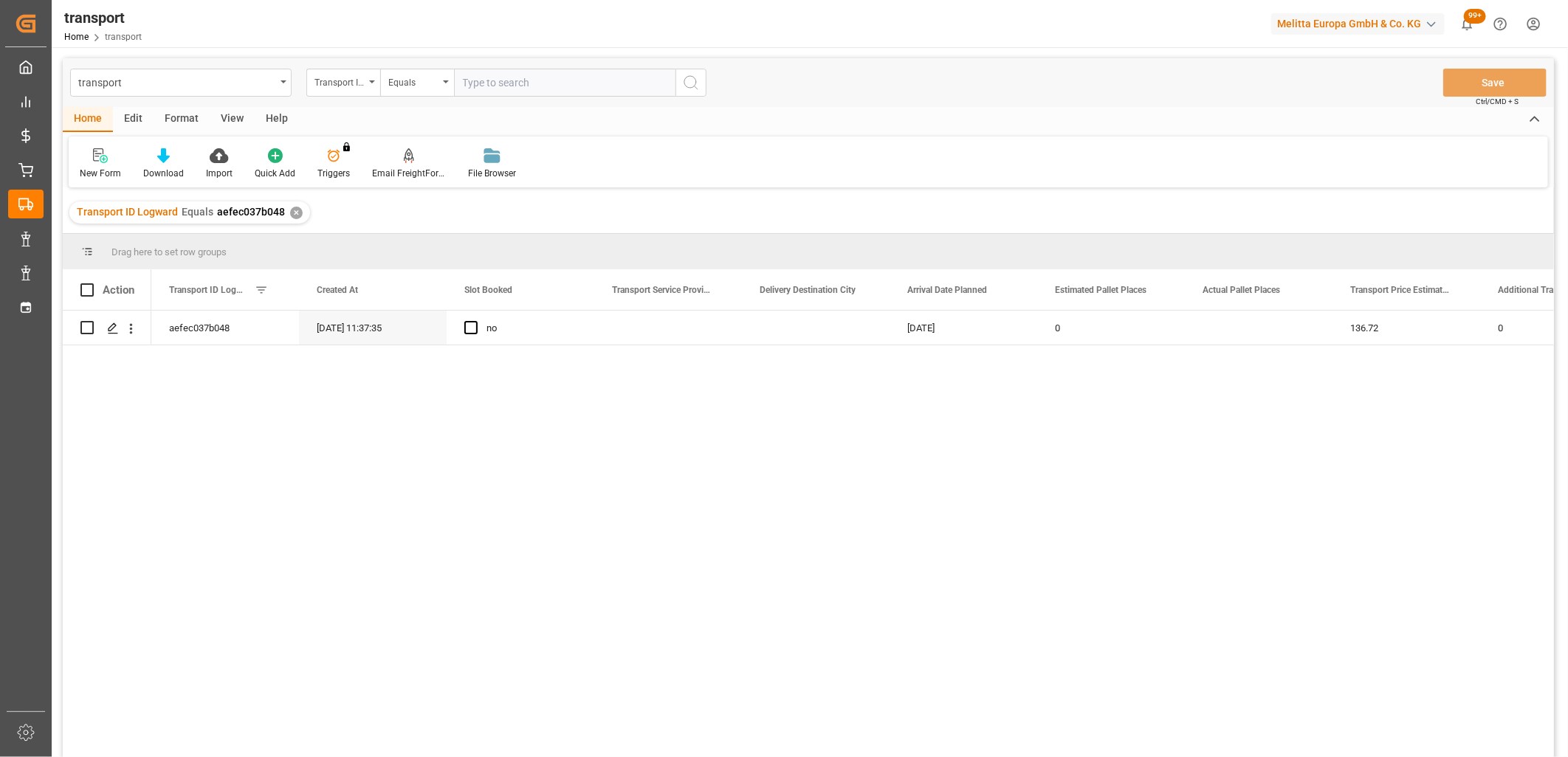
click at [136, 121] on div "Edit" at bounding box center [133, 120] width 40 height 25
click at [84, 334] on input "Press Space to toggle row selection (unchecked)" at bounding box center [87, 328] width 13 height 13
checkbox input "true"
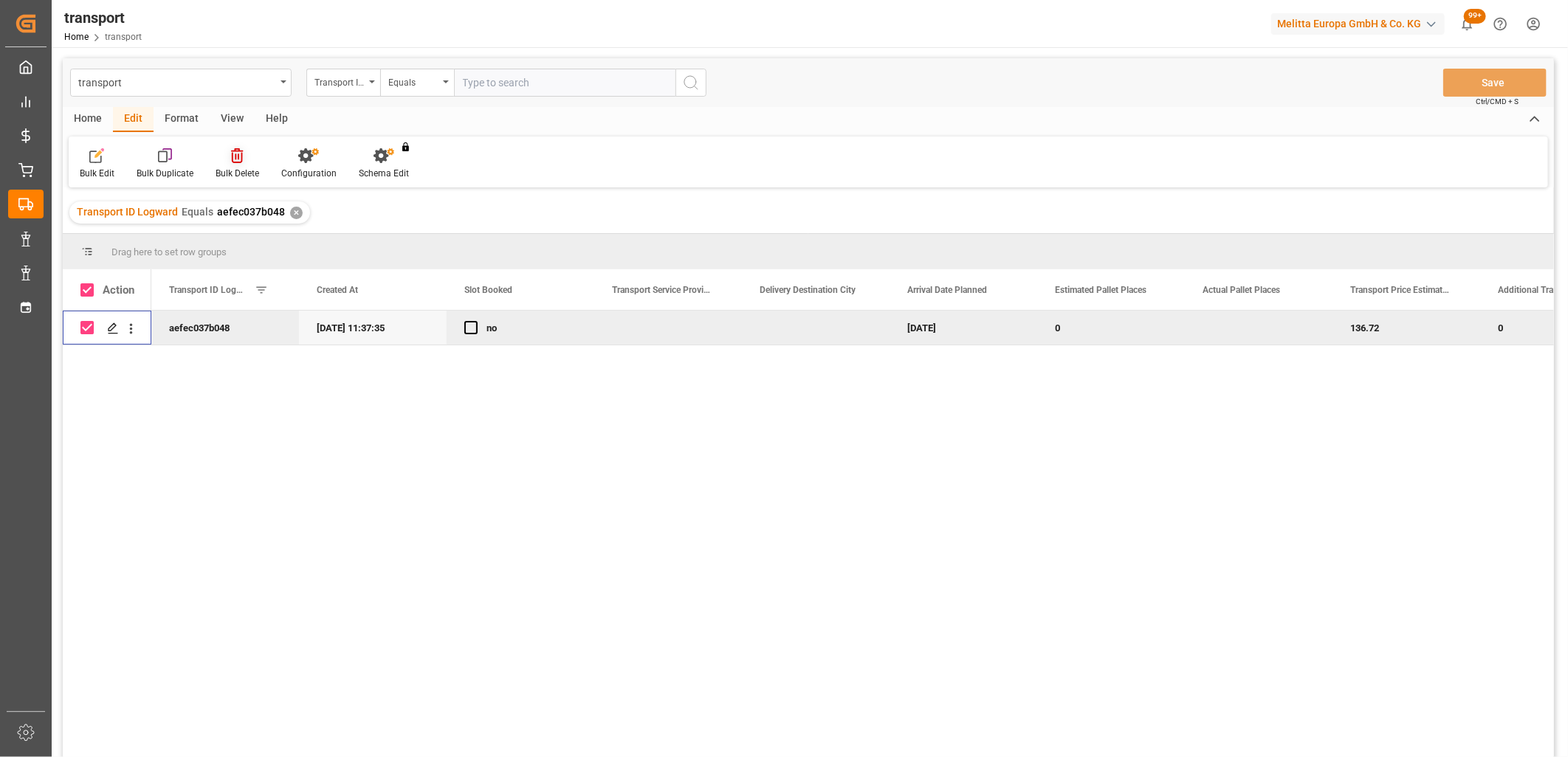
click at [240, 157] on icon at bounding box center [237, 156] width 12 height 15
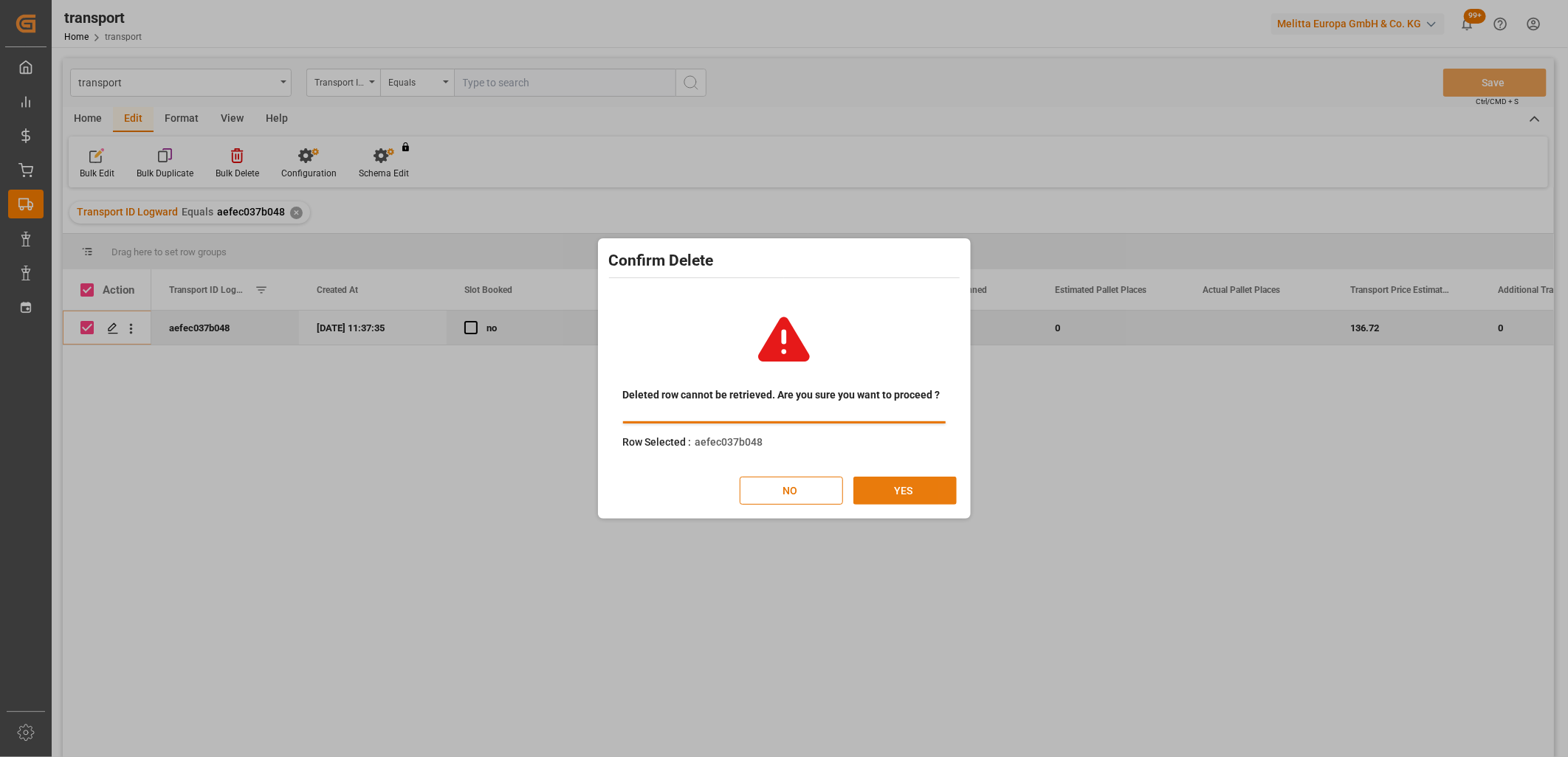
click at [905, 499] on button "YES" at bounding box center [905, 491] width 103 height 28
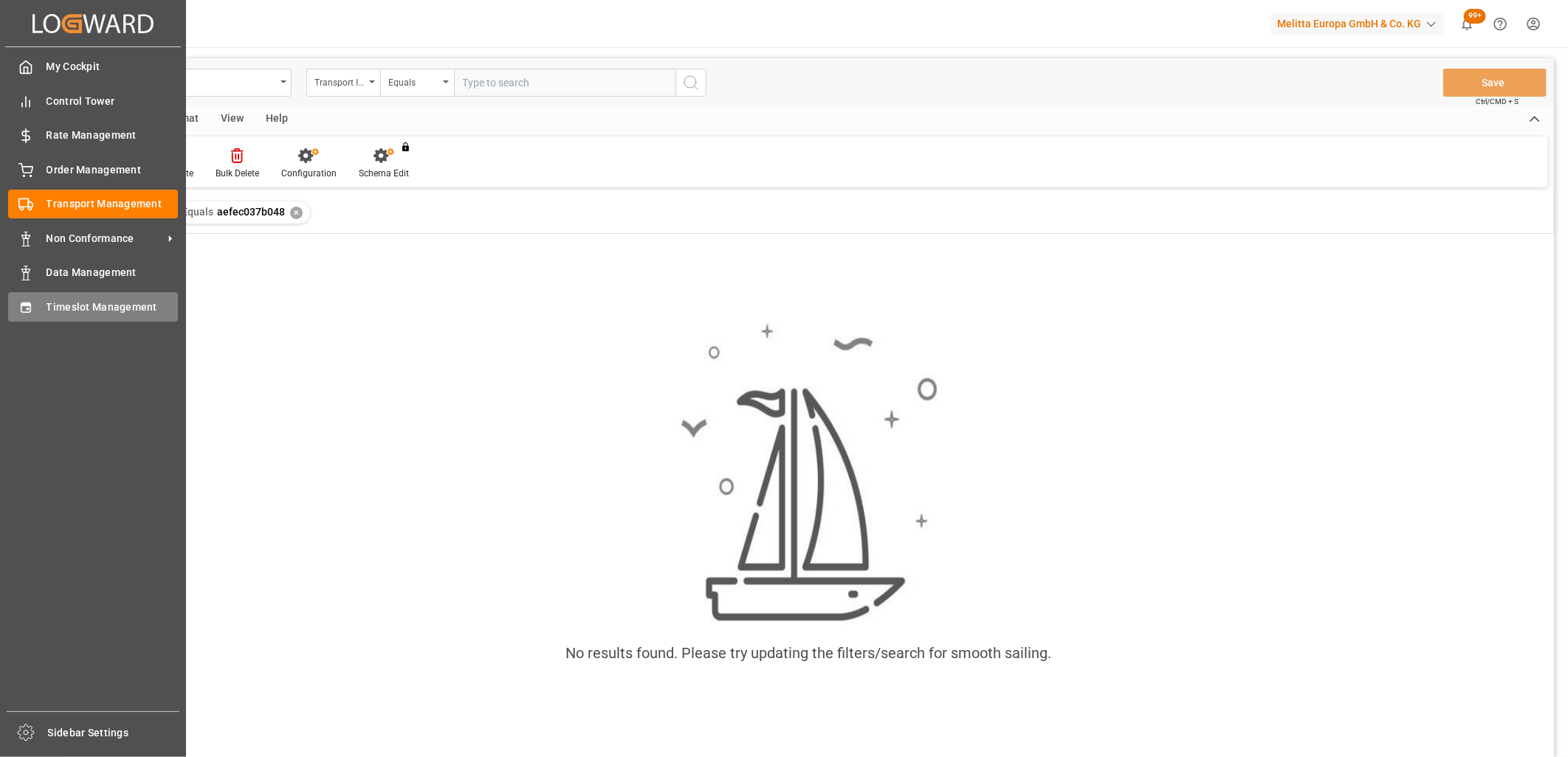
click at [17, 307] on div at bounding box center [21, 306] width 25 height 16
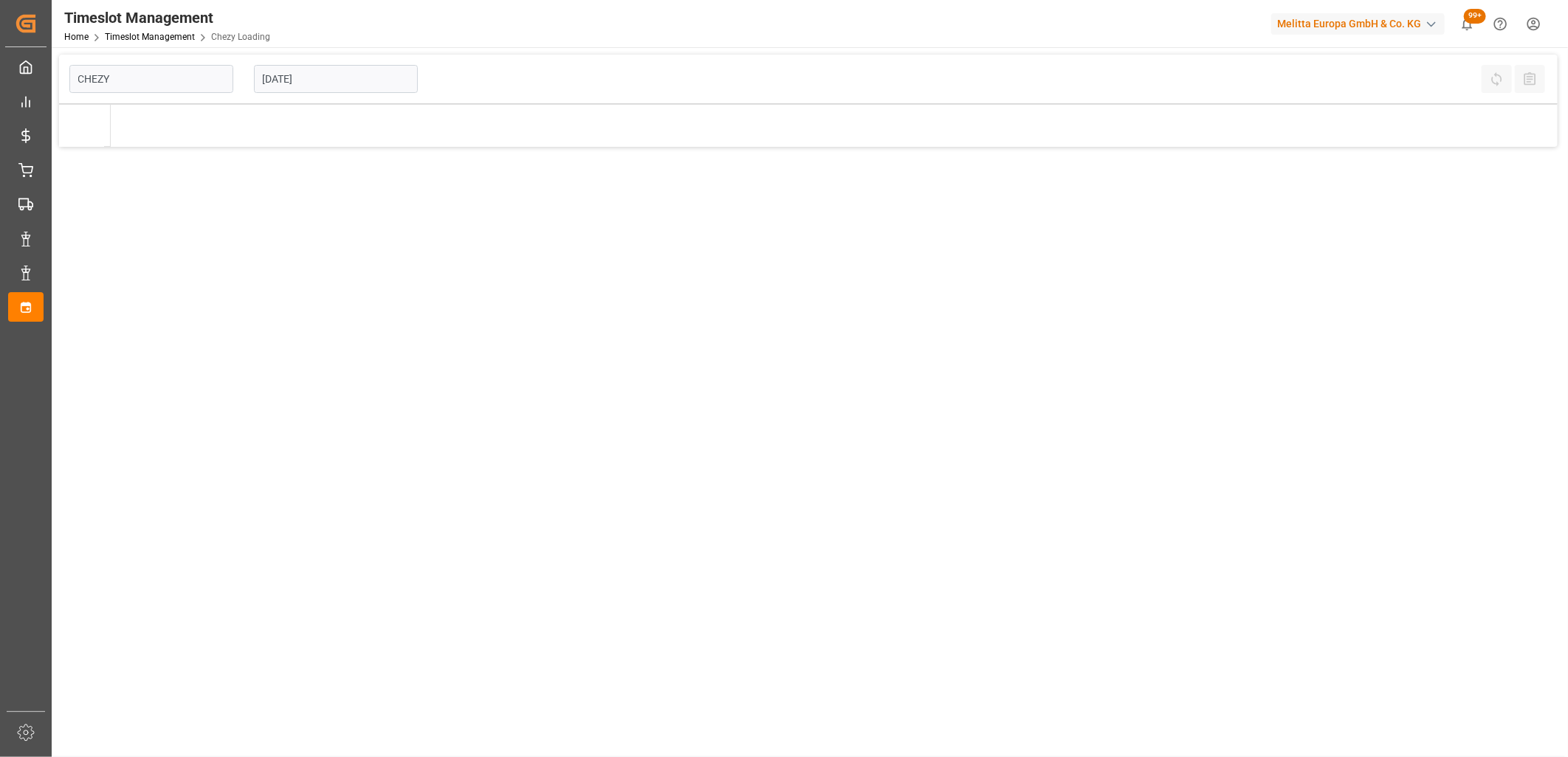
type input "Chezy Loading"
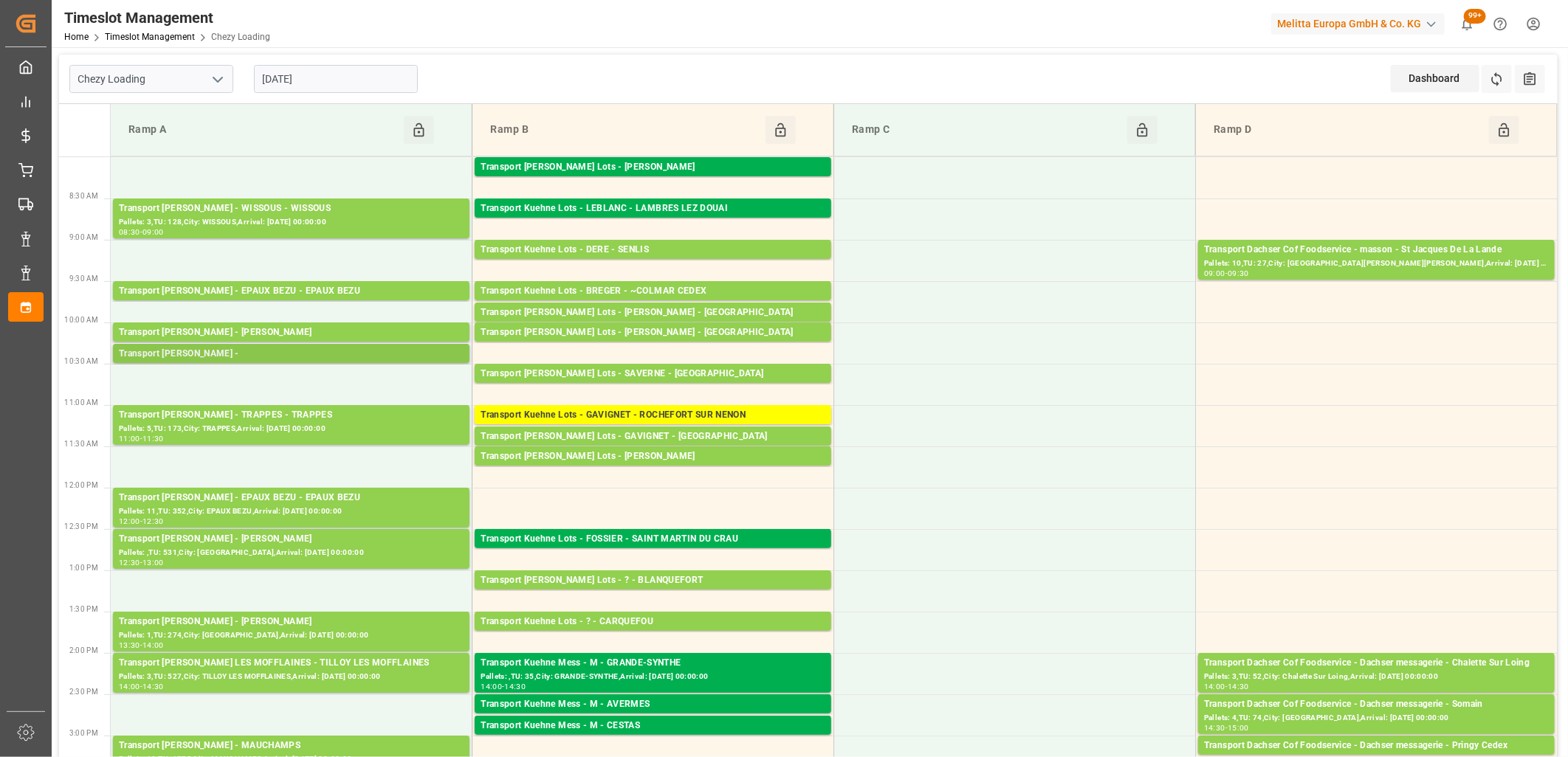
click at [322, 363] on div "Transport [PERSON_NAME] - Pallets: ,TU: ,City: ,Arrival: 10:15 - 10:30" at bounding box center [291, 354] width 361 height 21
click at [241, 358] on div "Transport [PERSON_NAME] -" at bounding box center [291, 354] width 345 height 15
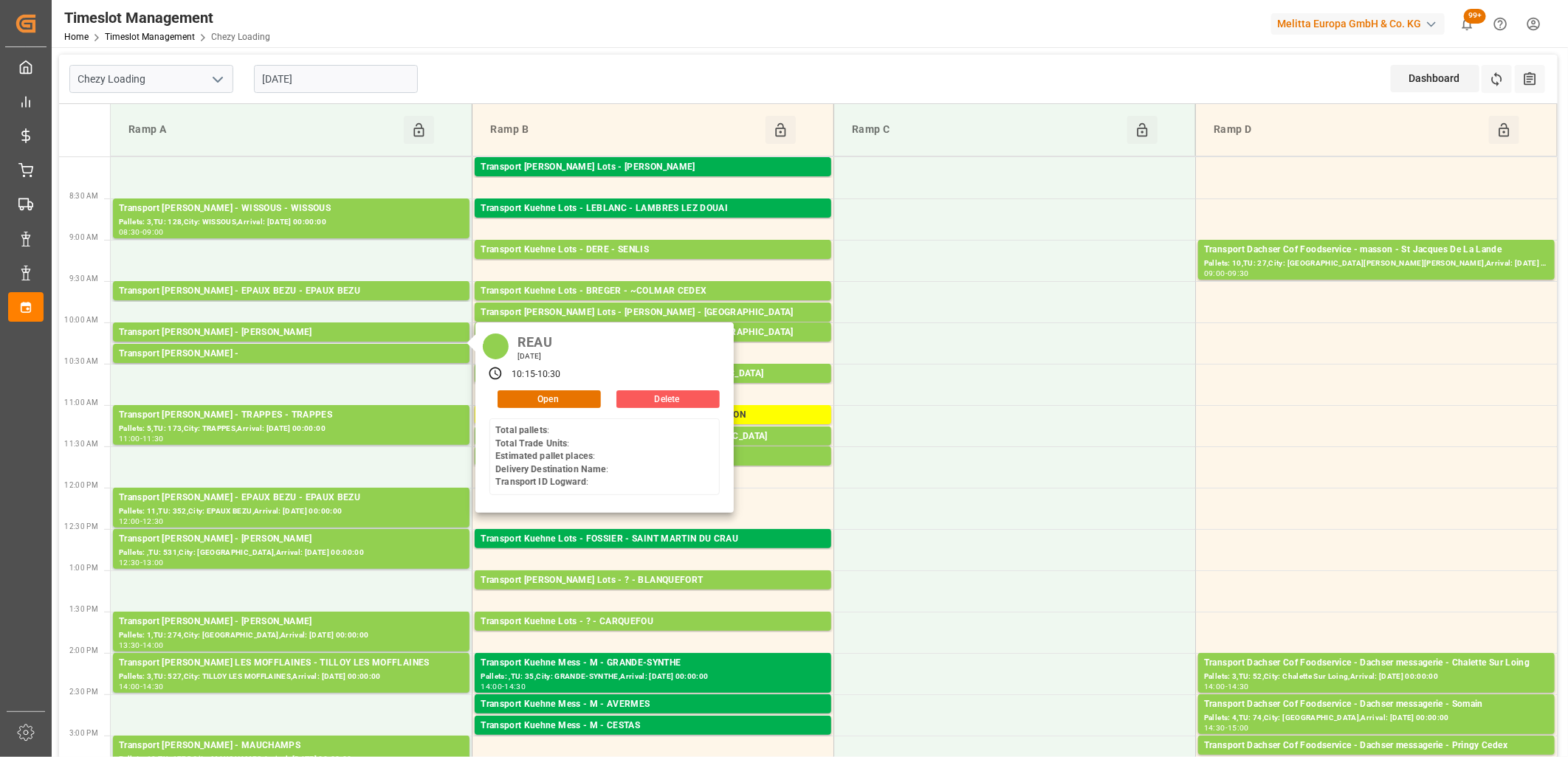
click at [666, 402] on button "Delete" at bounding box center [668, 399] width 103 height 17
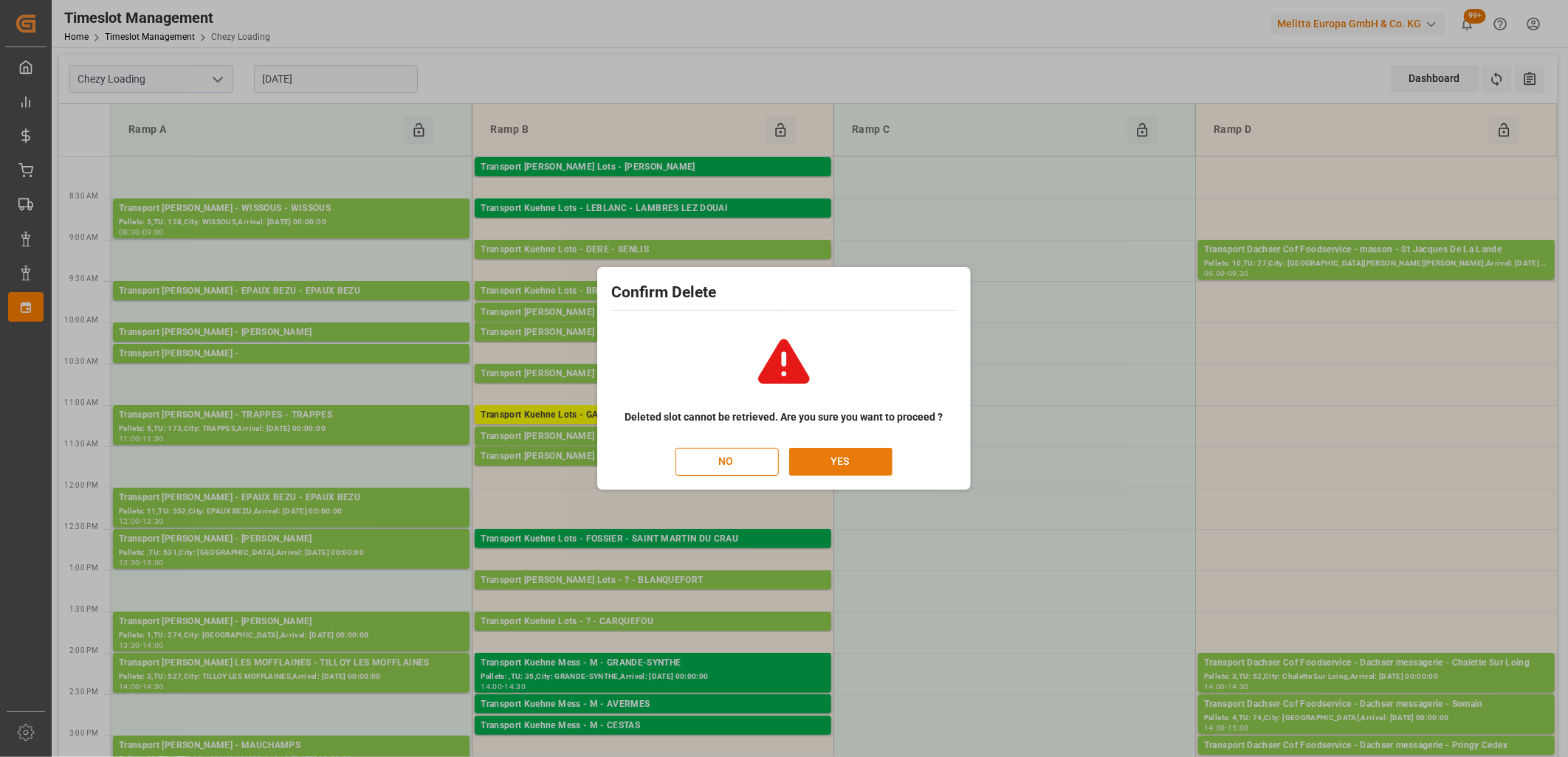
click at [818, 455] on button "YES" at bounding box center [841, 462] width 103 height 28
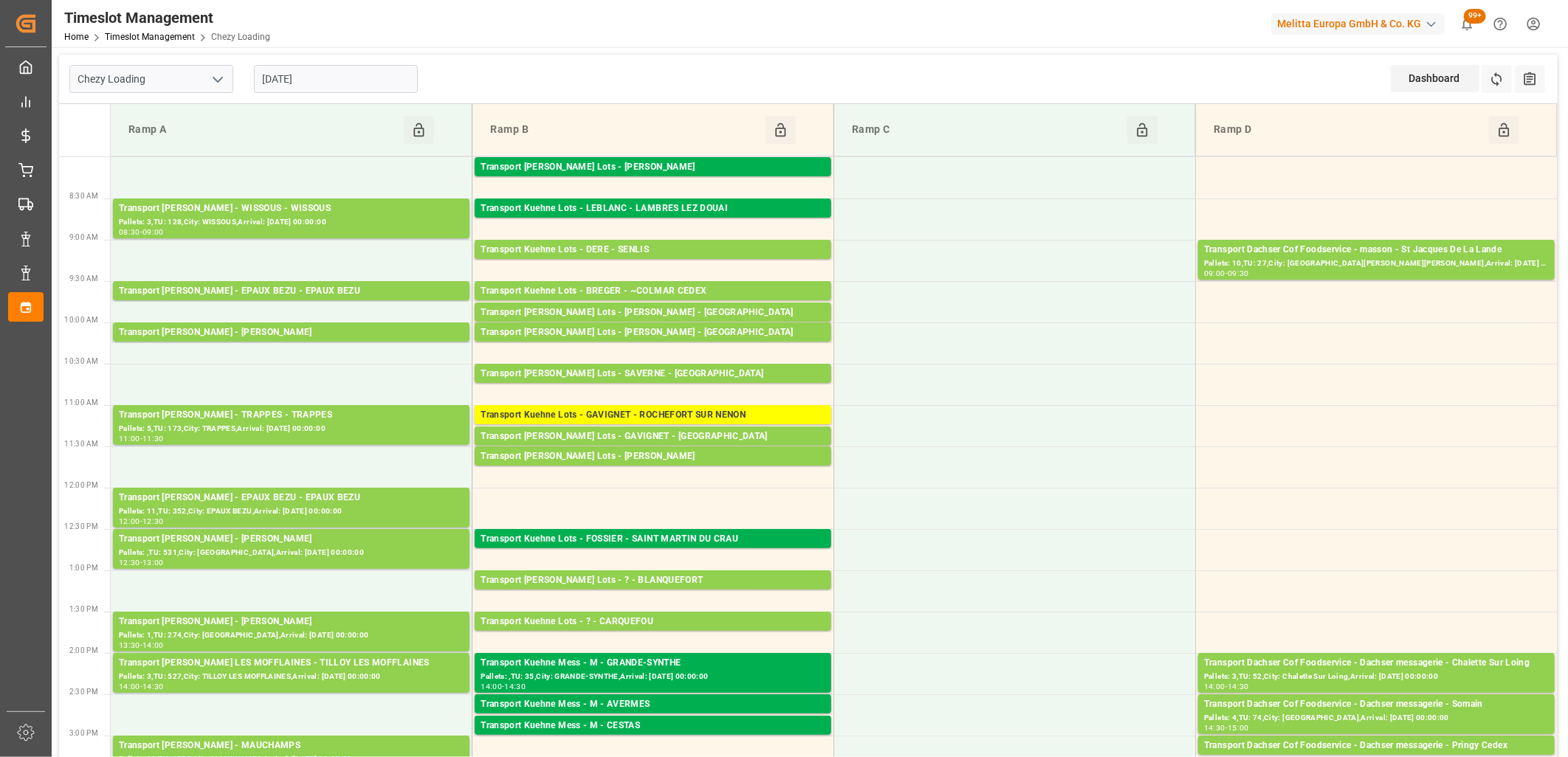
click at [359, 83] on input "[DATE]" at bounding box center [336, 79] width 163 height 28
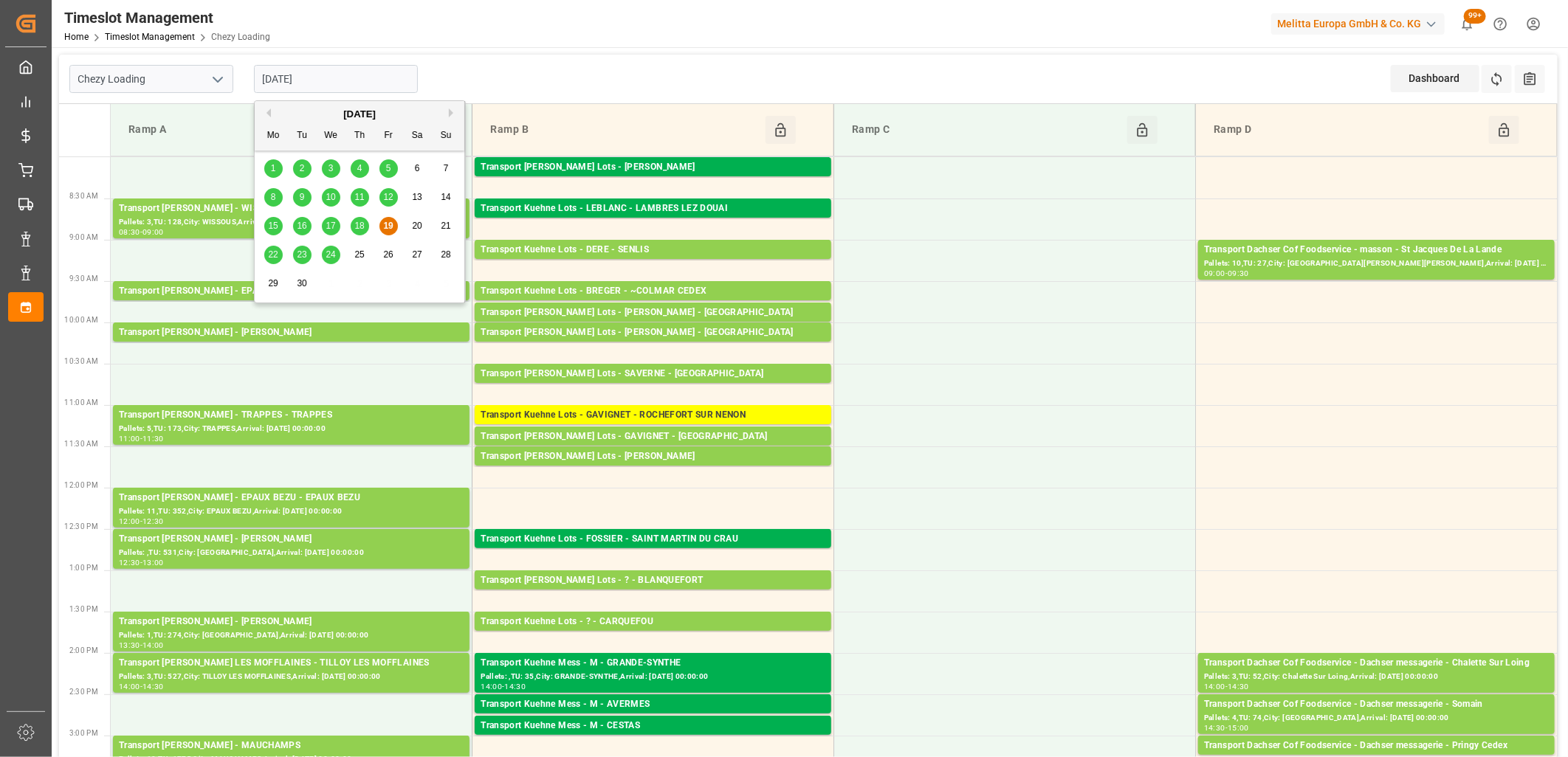
click at [275, 253] on span "22" at bounding box center [273, 254] width 10 height 11
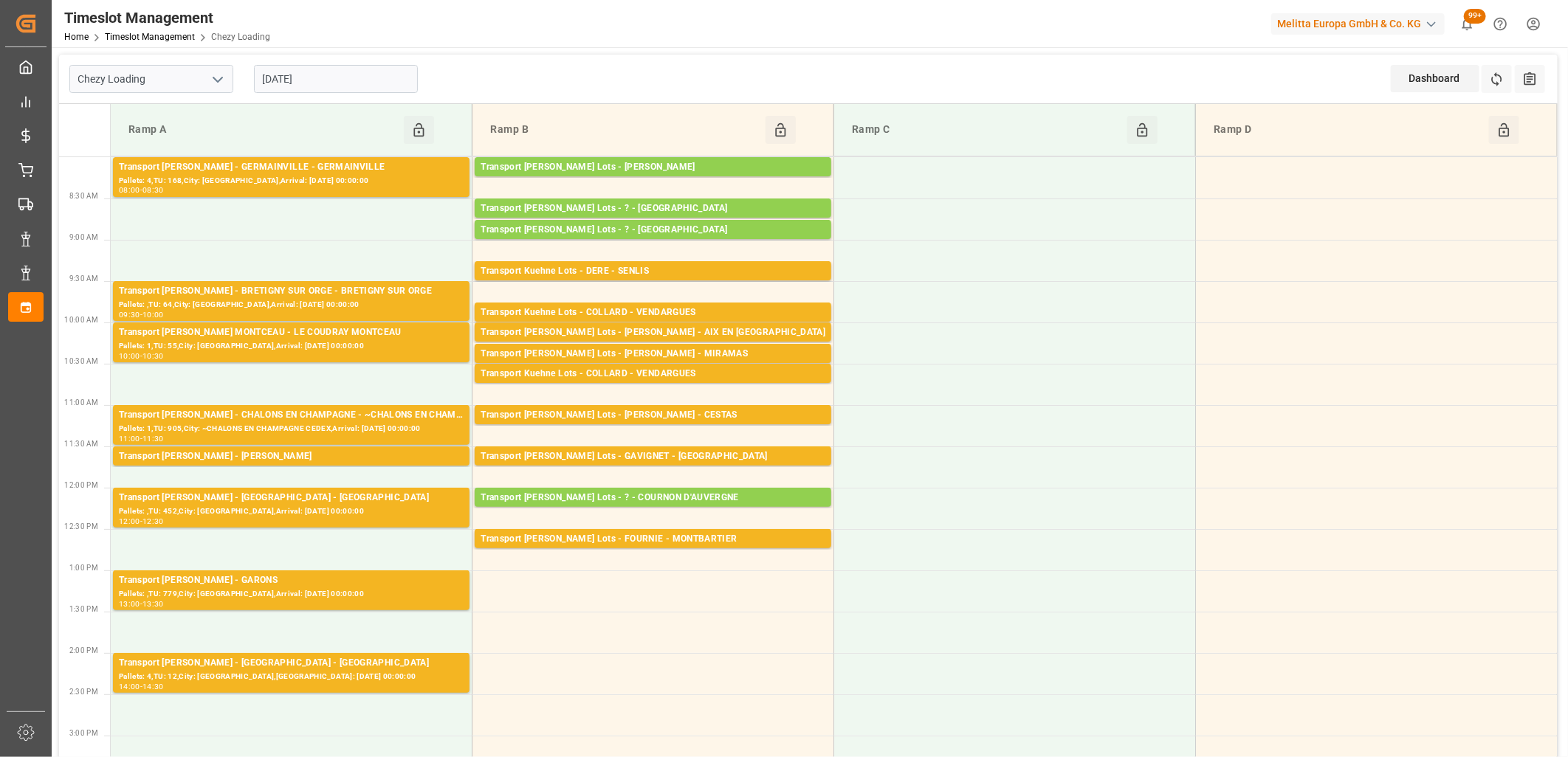
click at [356, 82] on input "[DATE]" at bounding box center [336, 79] width 163 height 28
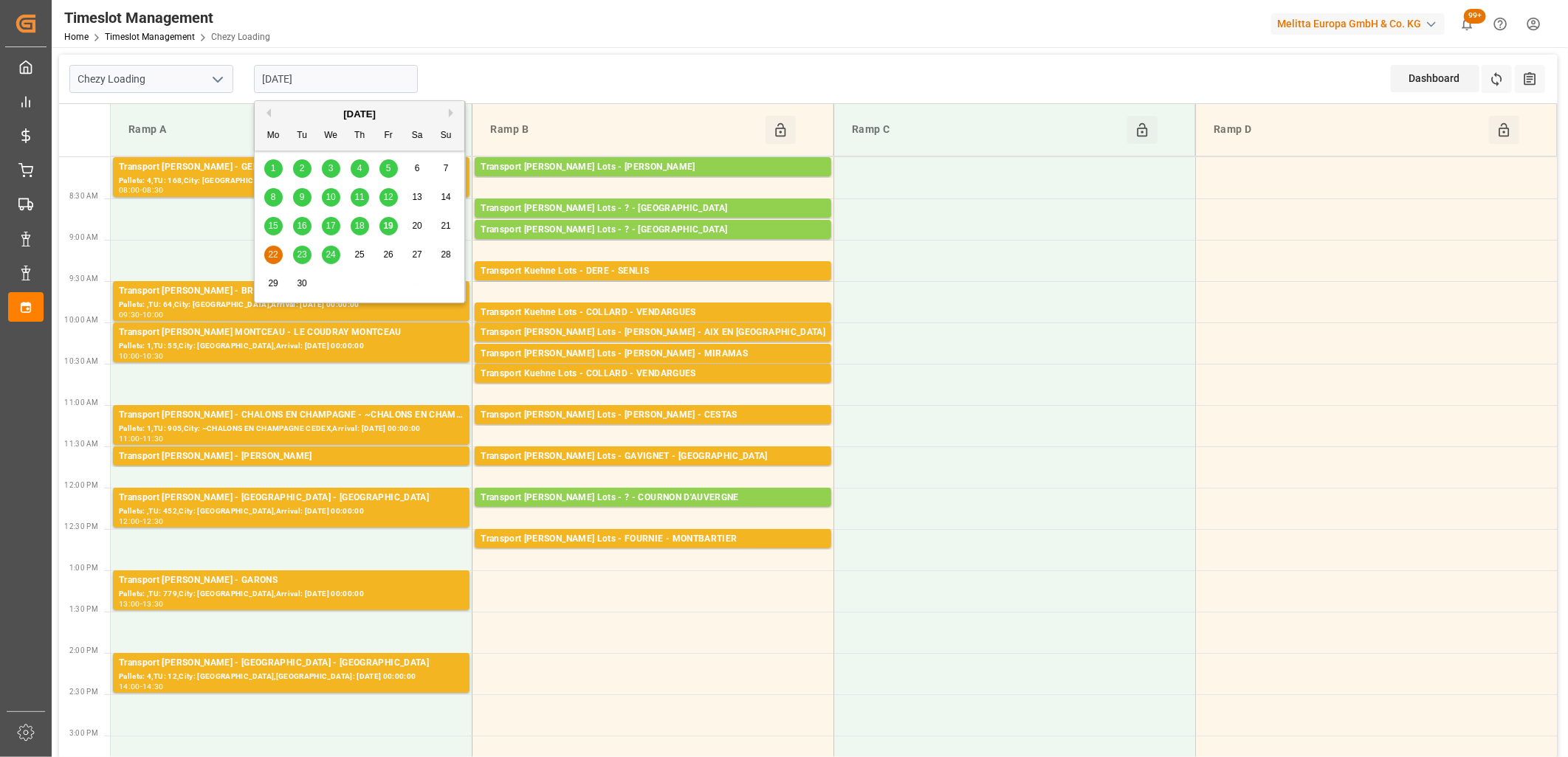
click at [298, 252] on span "23" at bounding box center [301, 254] width 10 height 11
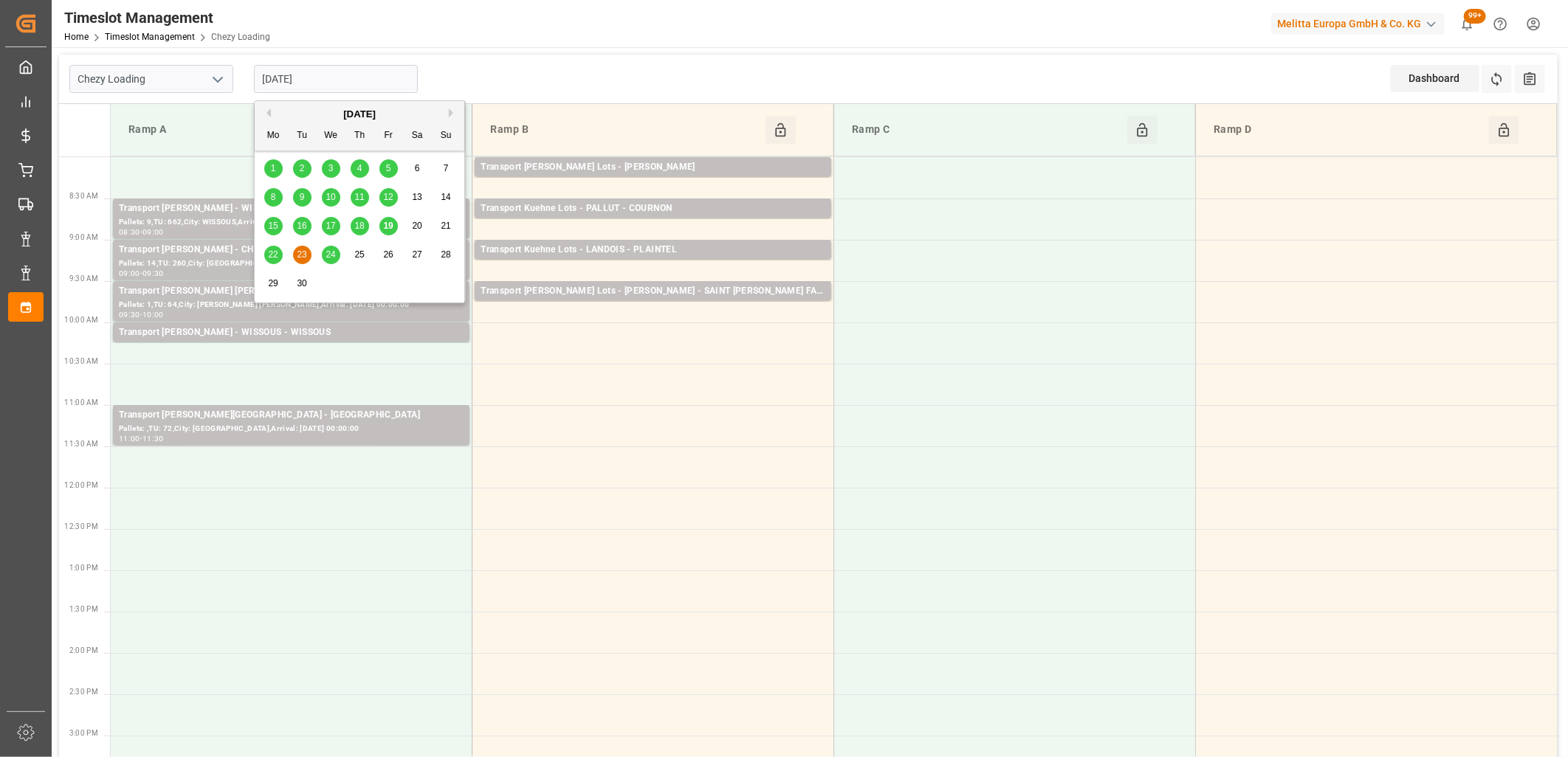
click at [364, 75] on input "[DATE]" at bounding box center [336, 79] width 163 height 28
click at [329, 254] on span "24" at bounding box center [330, 254] width 10 height 11
type input "[DATE]"
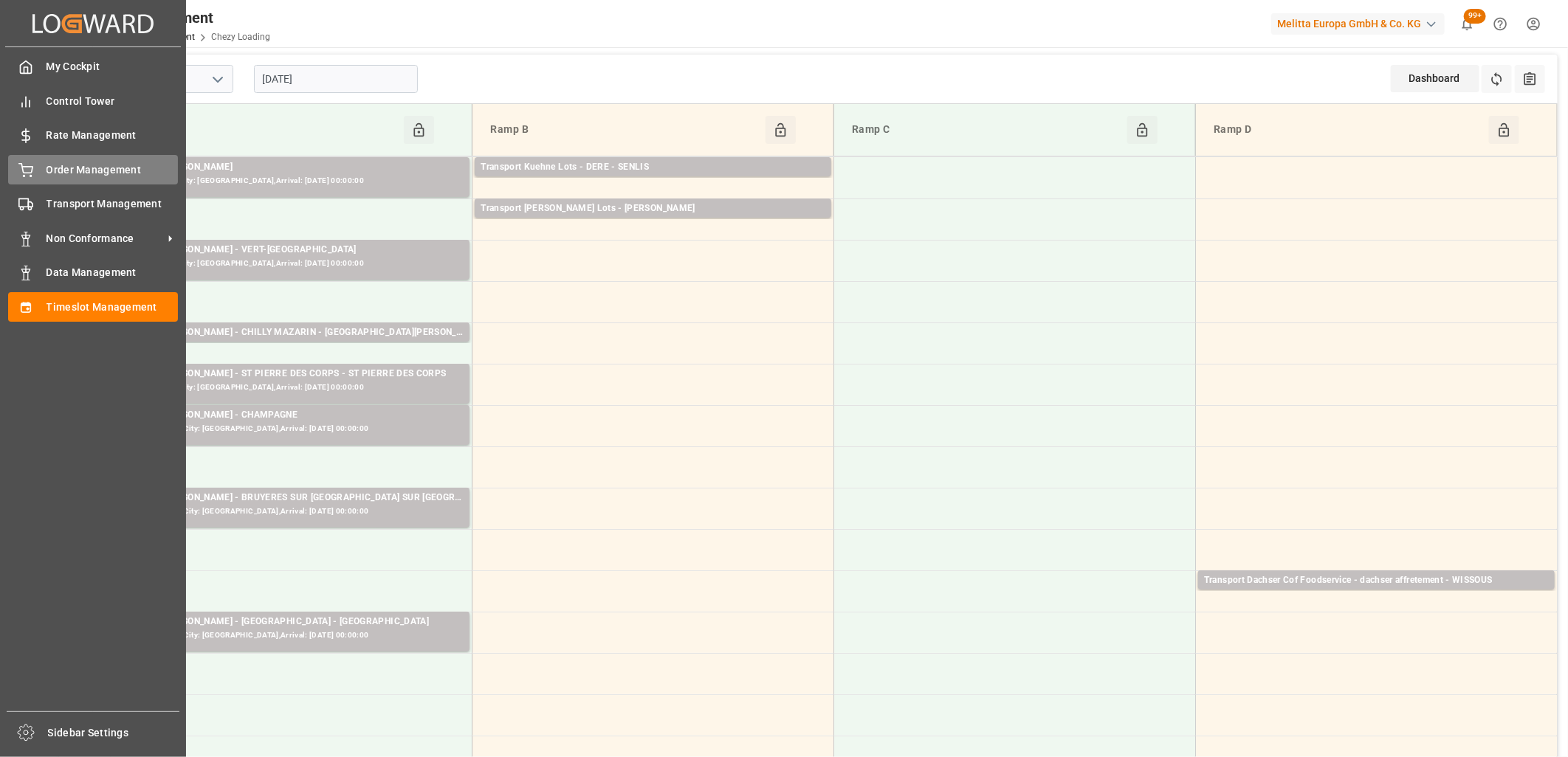
click at [36, 178] on div "Order Management Order Management" at bounding box center [93, 169] width 170 height 29
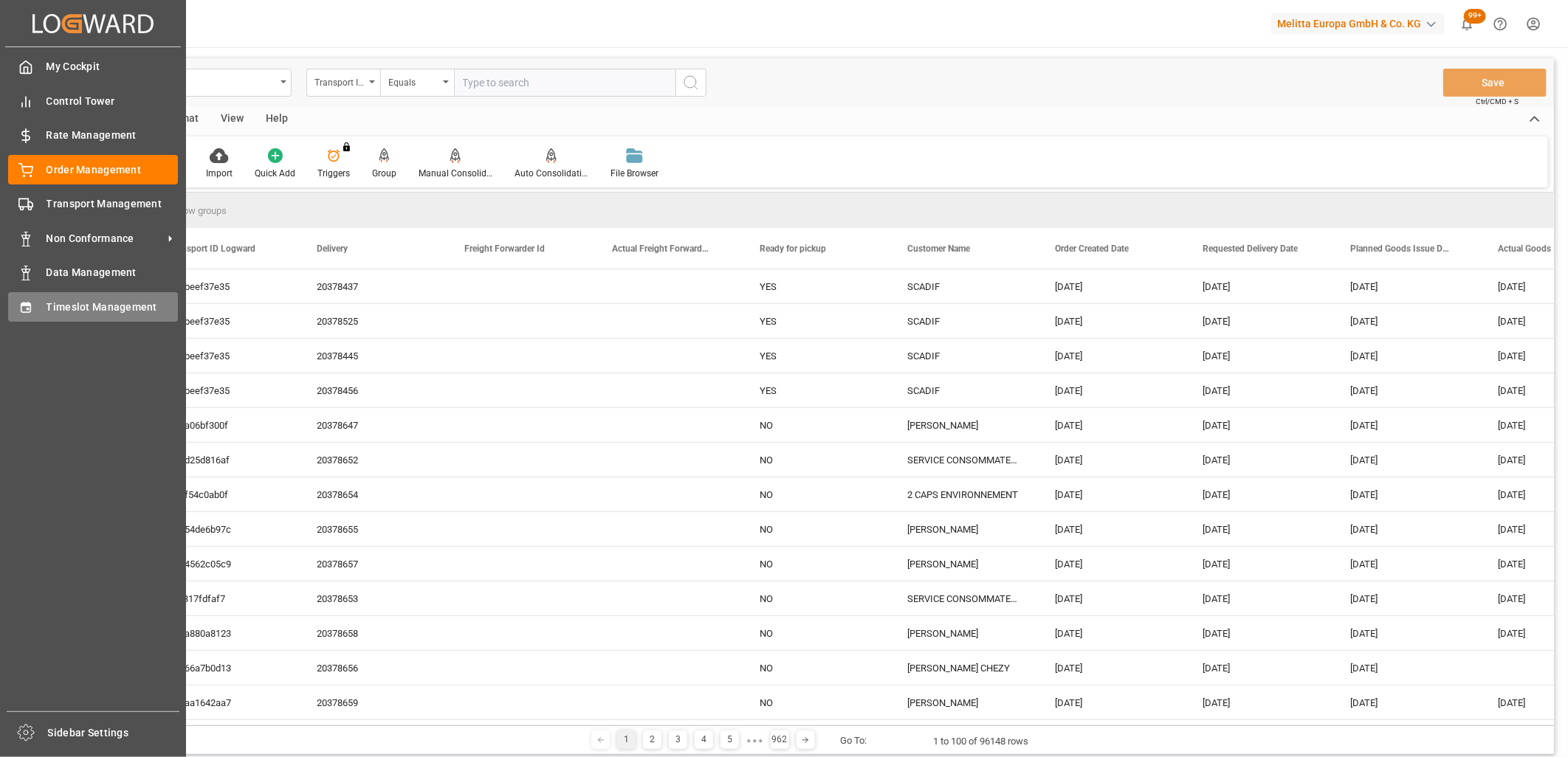
click at [35, 307] on div "Timeslot Management Timeslot Management" at bounding box center [93, 306] width 170 height 29
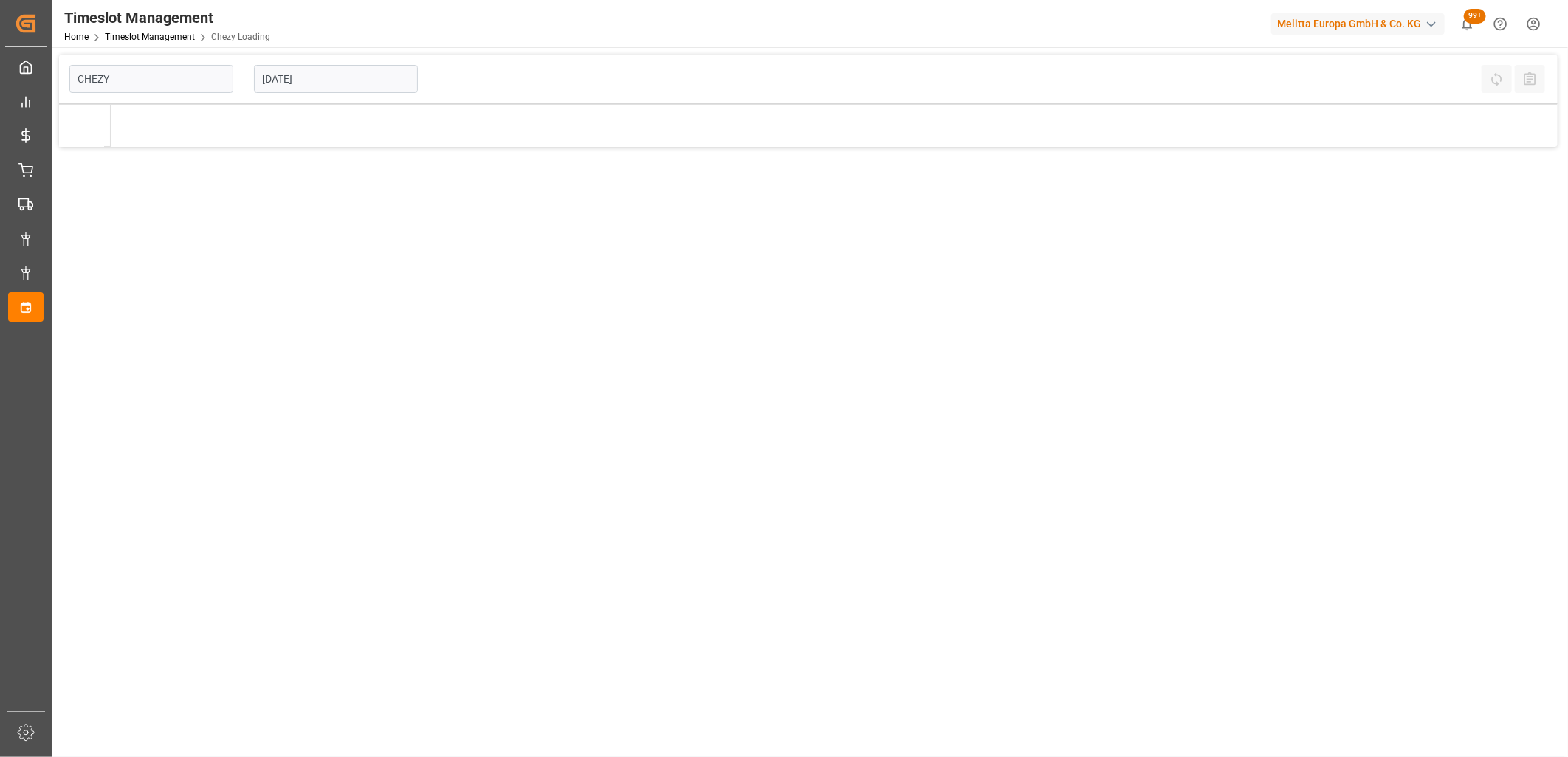
type input "Chezy Loading"
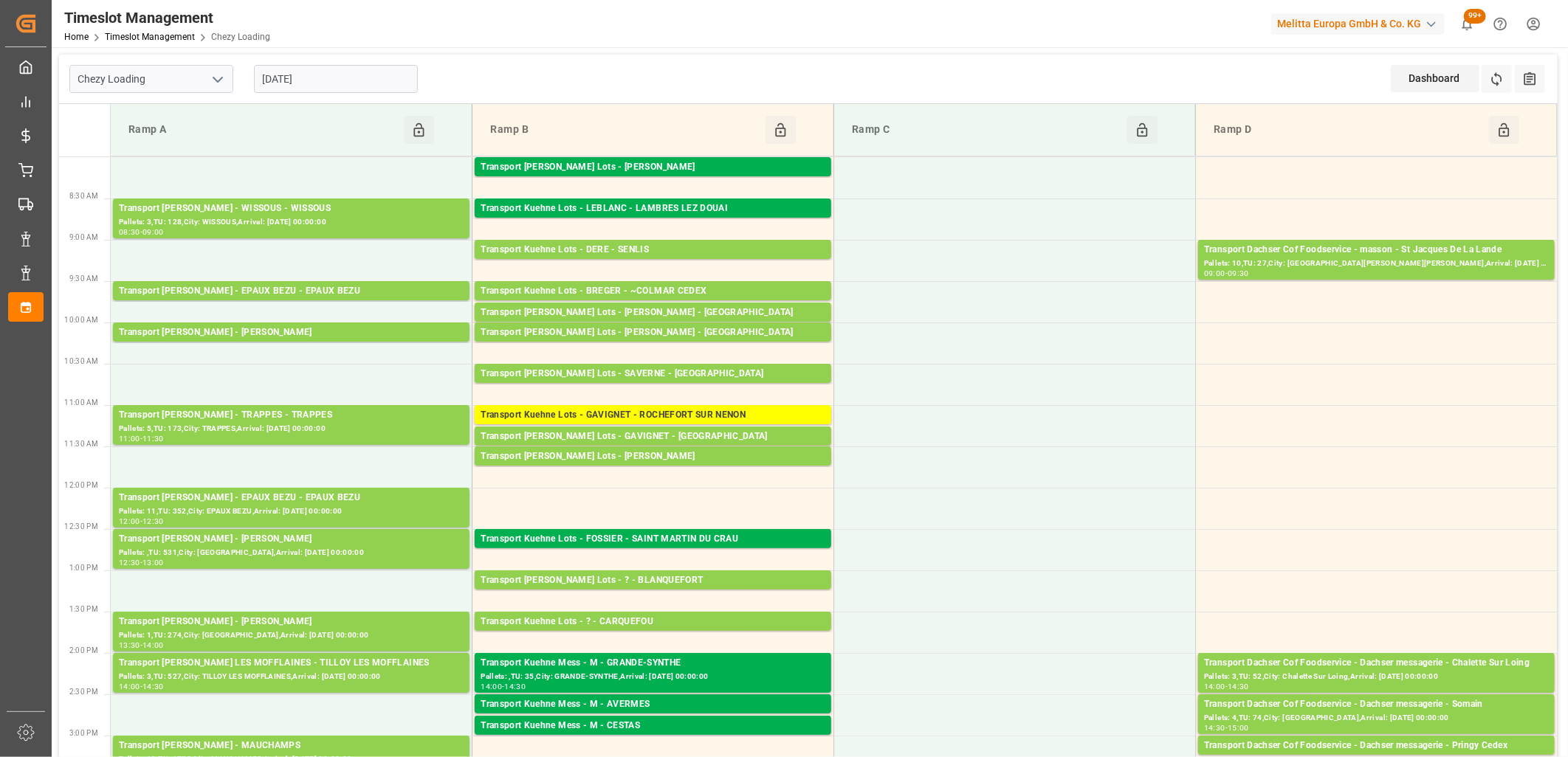
click at [411, 80] on input "[DATE]" at bounding box center [336, 79] width 163 height 28
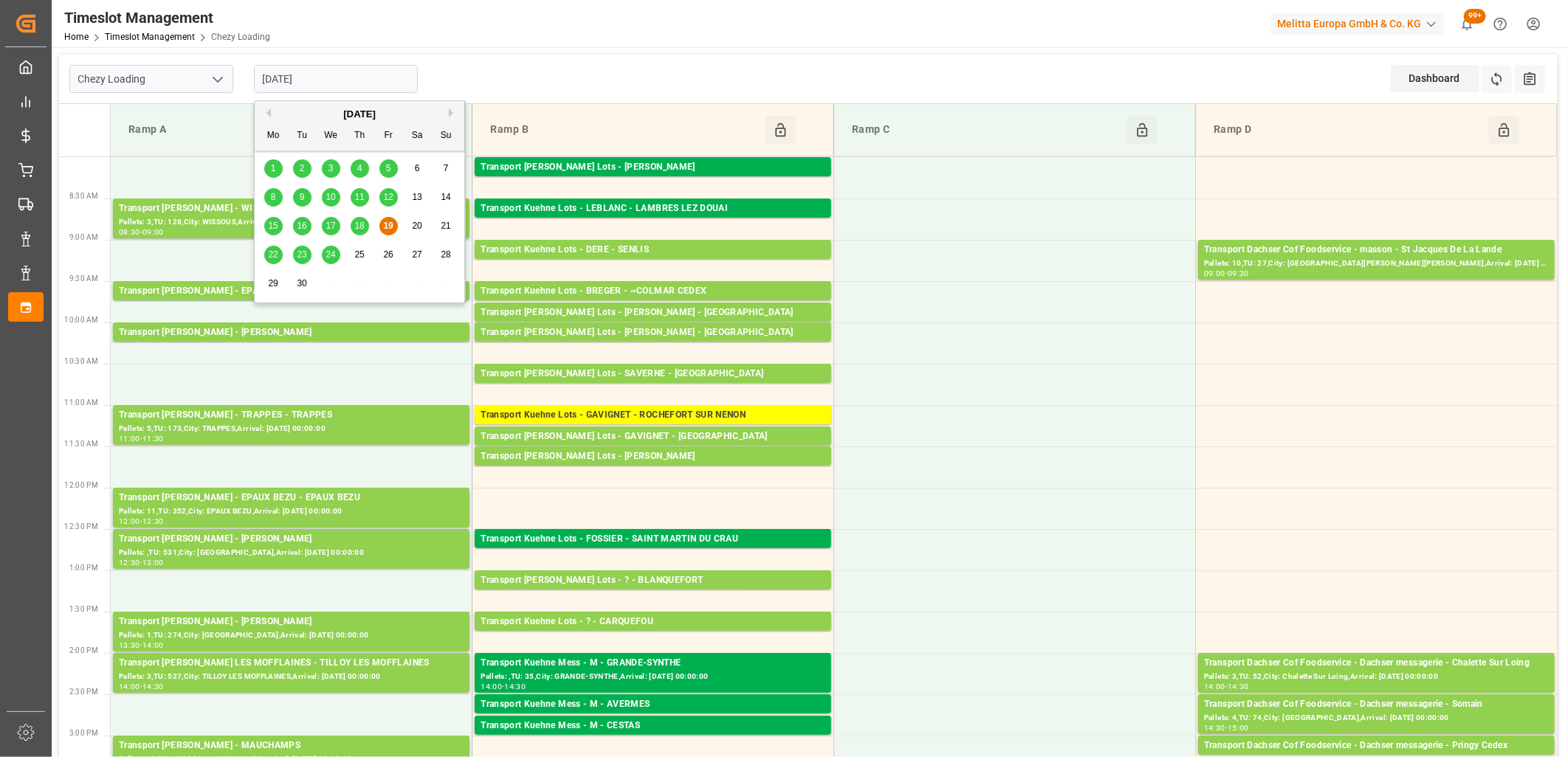
click at [272, 252] on span "22" at bounding box center [273, 254] width 10 height 11
type input "[DATE]"
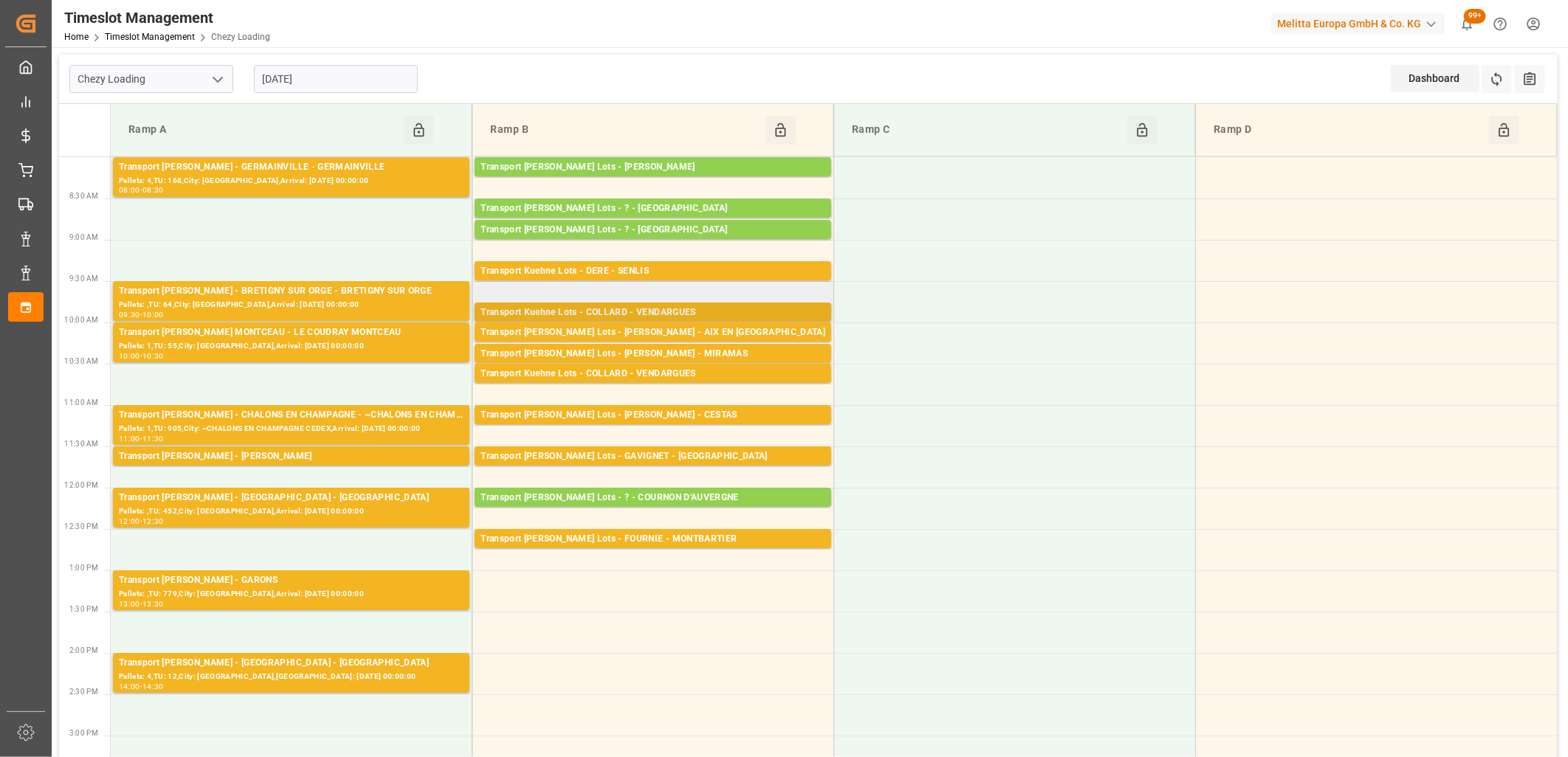
click at [672, 307] on div "Transport Kuehne Lots - COLLARD - VENDARGUES" at bounding box center [653, 313] width 345 height 15
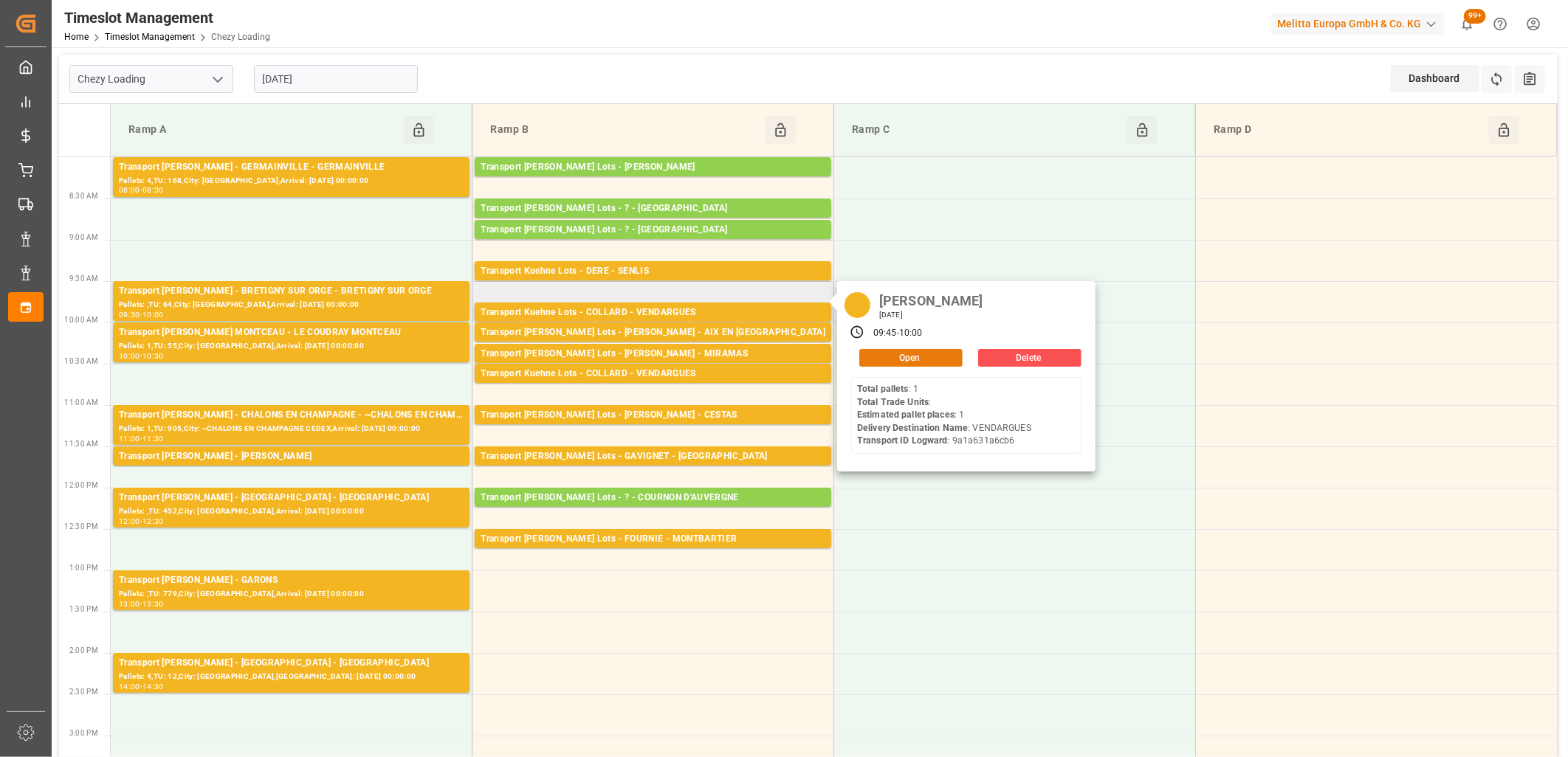
click at [893, 352] on button "Open" at bounding box center [911, 357] width 103 height 17
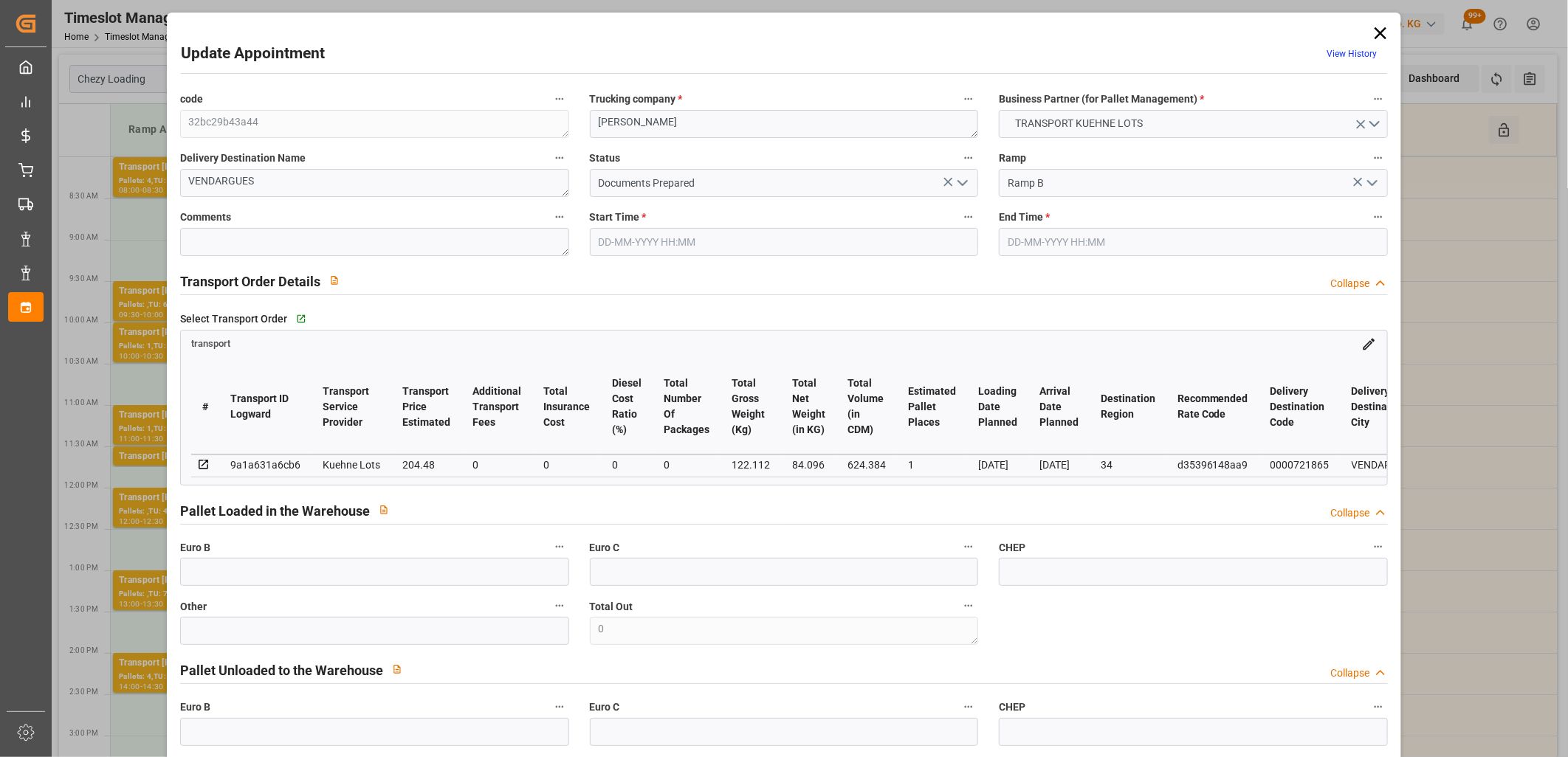
type input "[DATE] 09:45"
type input "[DATE] 10:00"
type input "[DATE] 13:14"
type input "[DATE] 11:27"
type input "[DATE]"
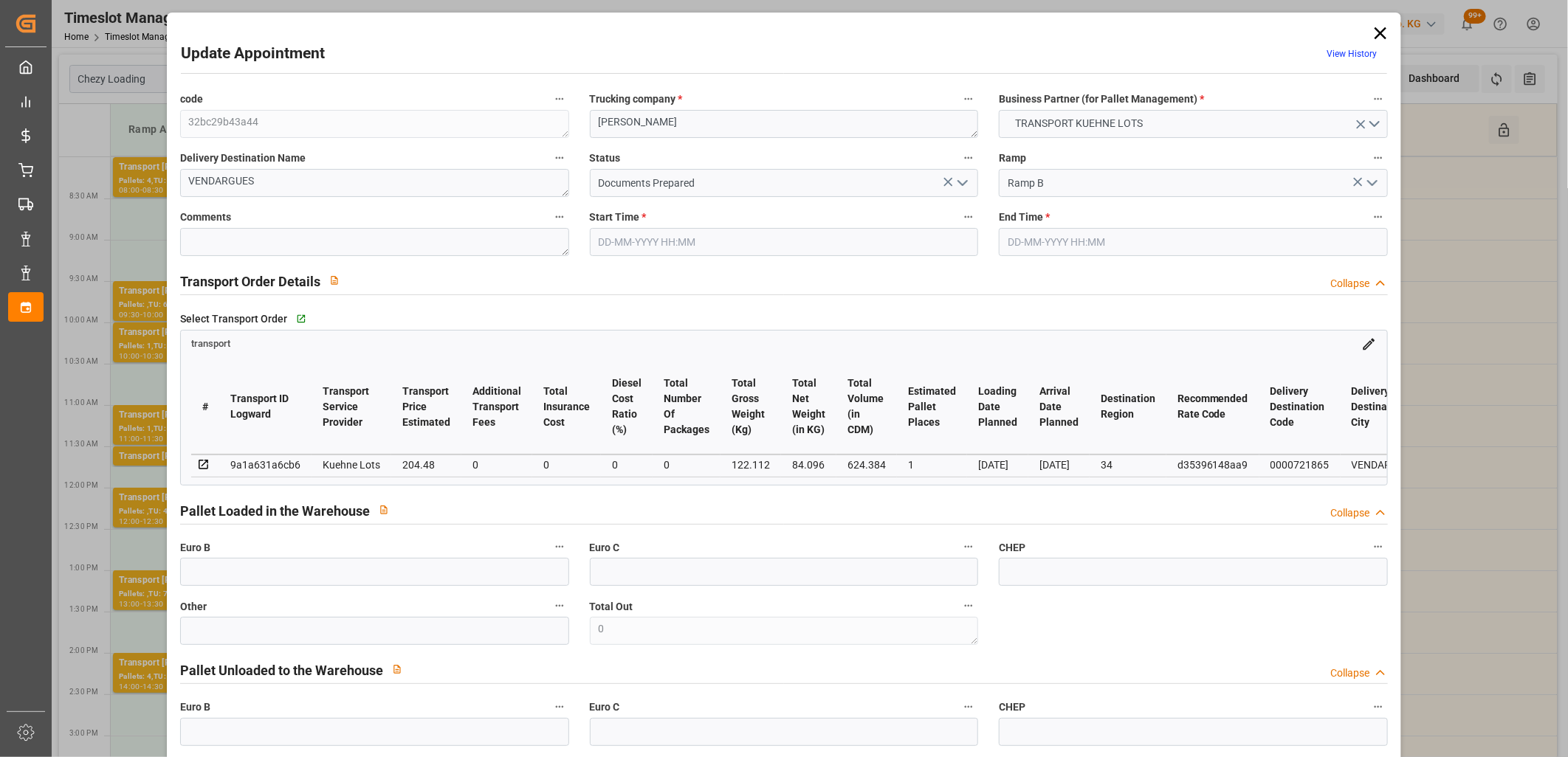
type input "[DATE]"
click at [1377, 31] on icon at bounding box center [1381, 33] width 12 height 12
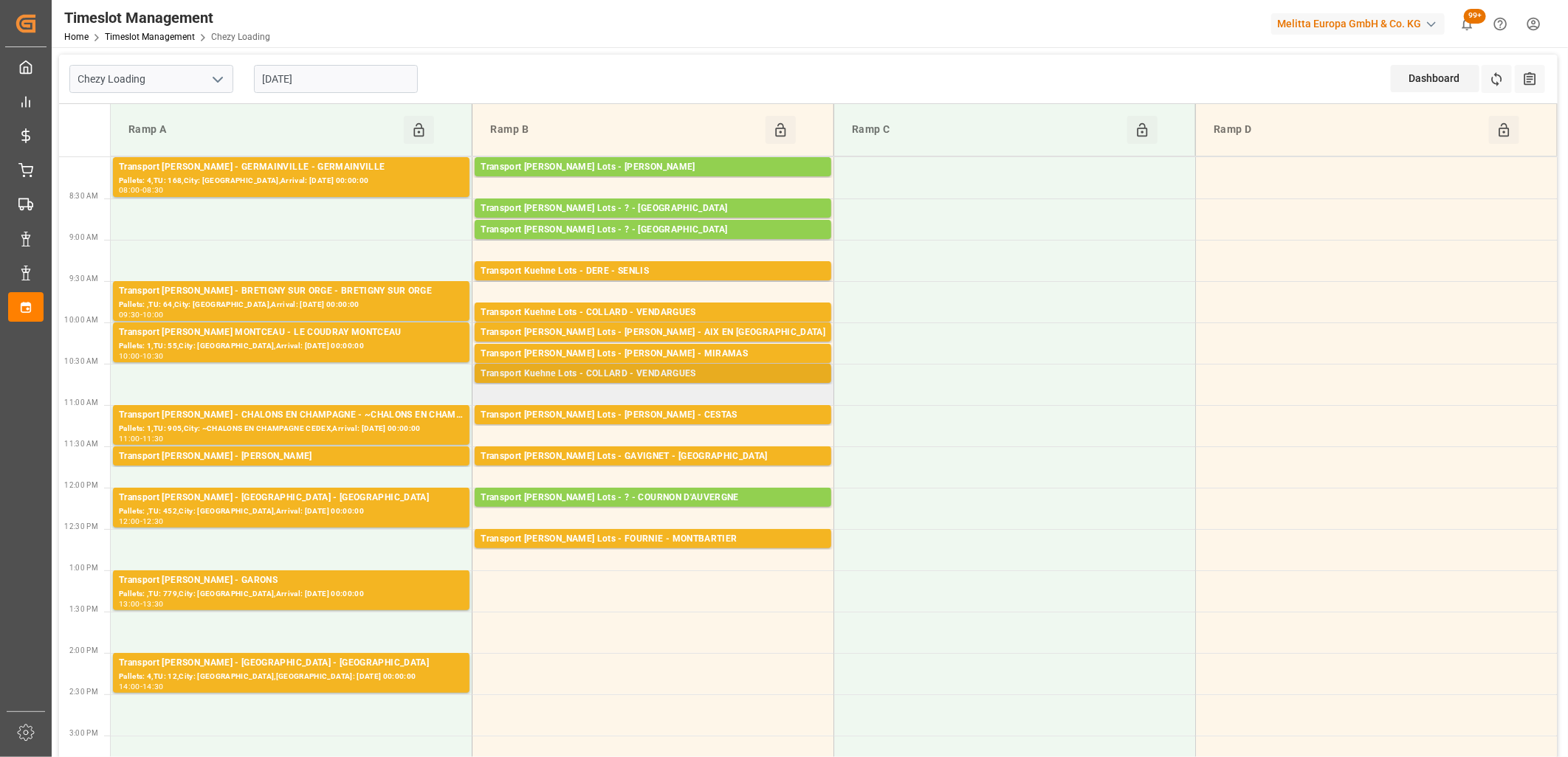
click at [585, 372] on div "Transport Kuehne Lots - COLLARD - VENDARGUES" at bounding box center [653, 374] width 345 height 15
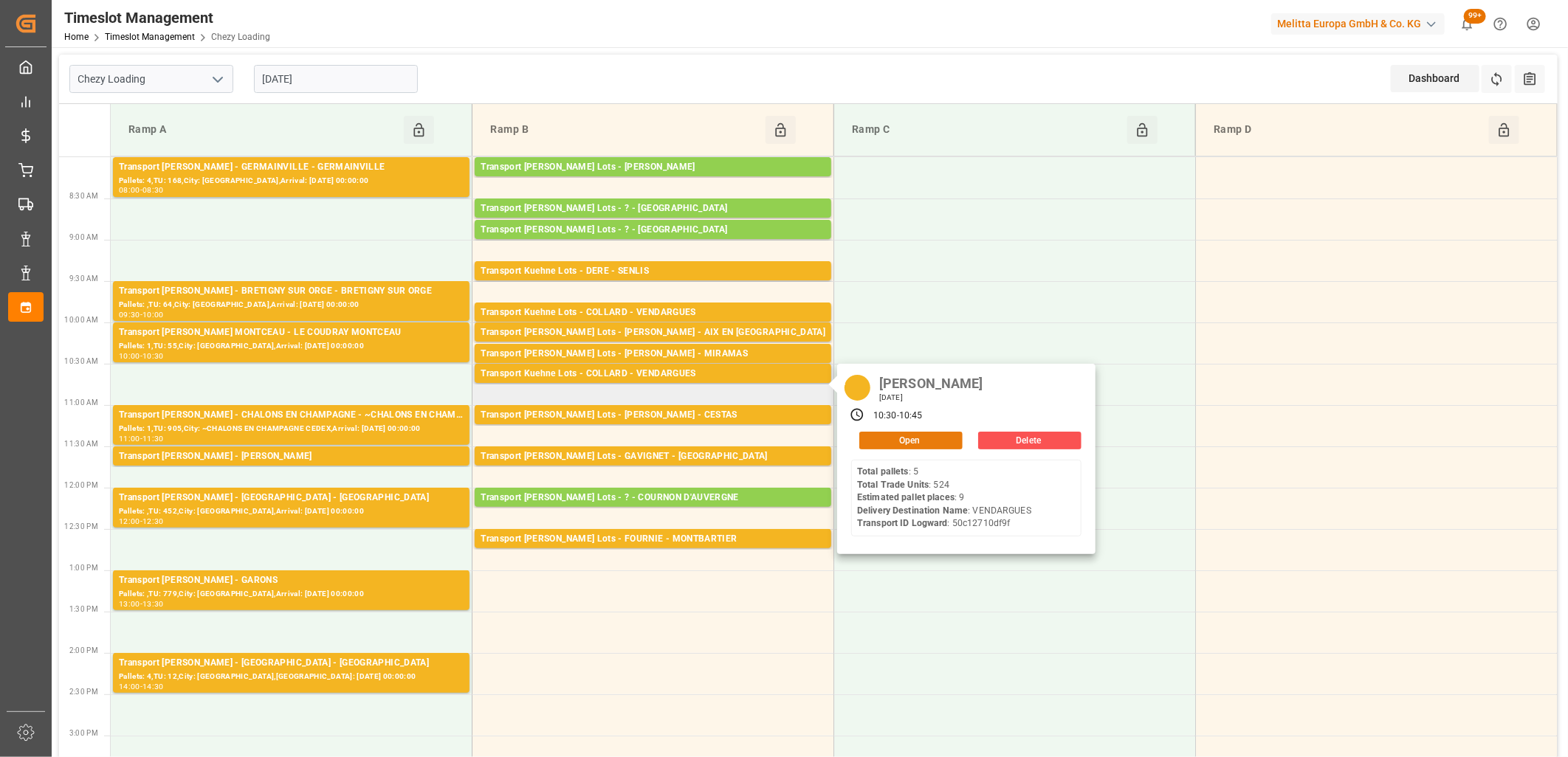
click at [901, 444] on button "Open" at bounding box center [911, 440] width 103 height 17
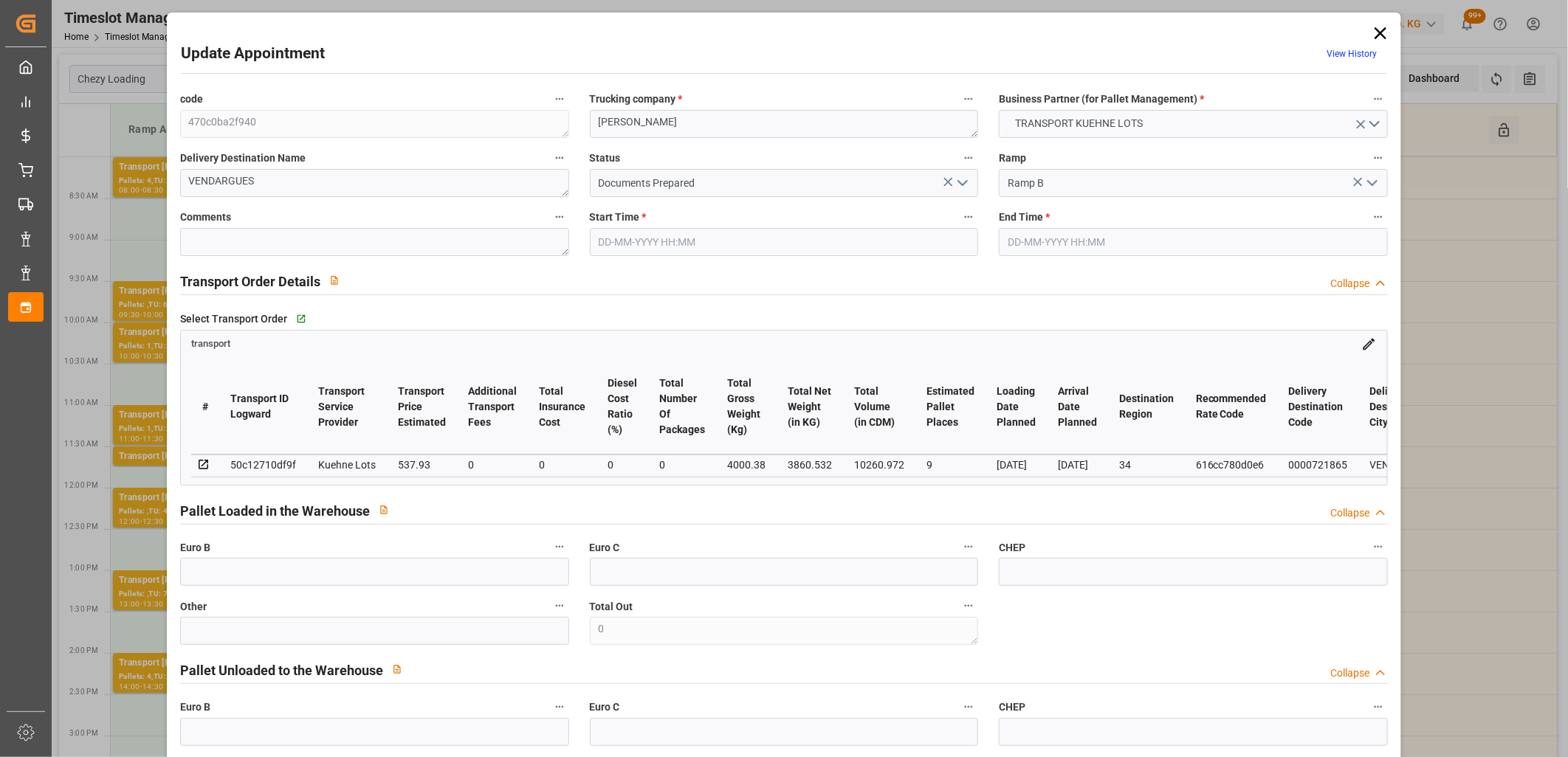
type input "[DATE] 10:30"
type input "[DATE] 10:45"
type input "[DATE] 15:54"
type input "[DATE] 11:35"
type input "[DATE]"
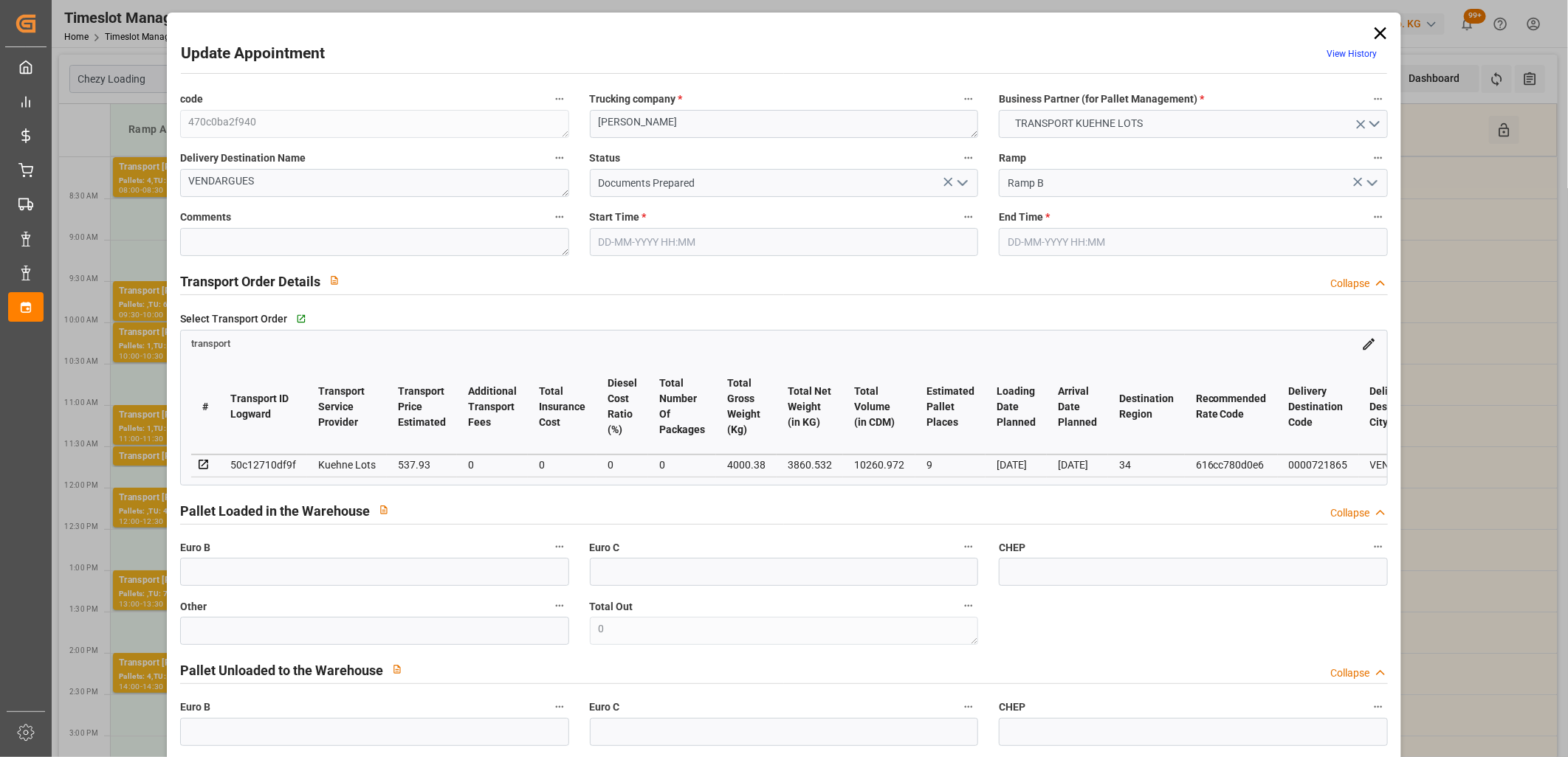
type input "[DATE]"
click at [961, 183] on polyline "open menu" at bounding box center [963, 182] width 9 height 4
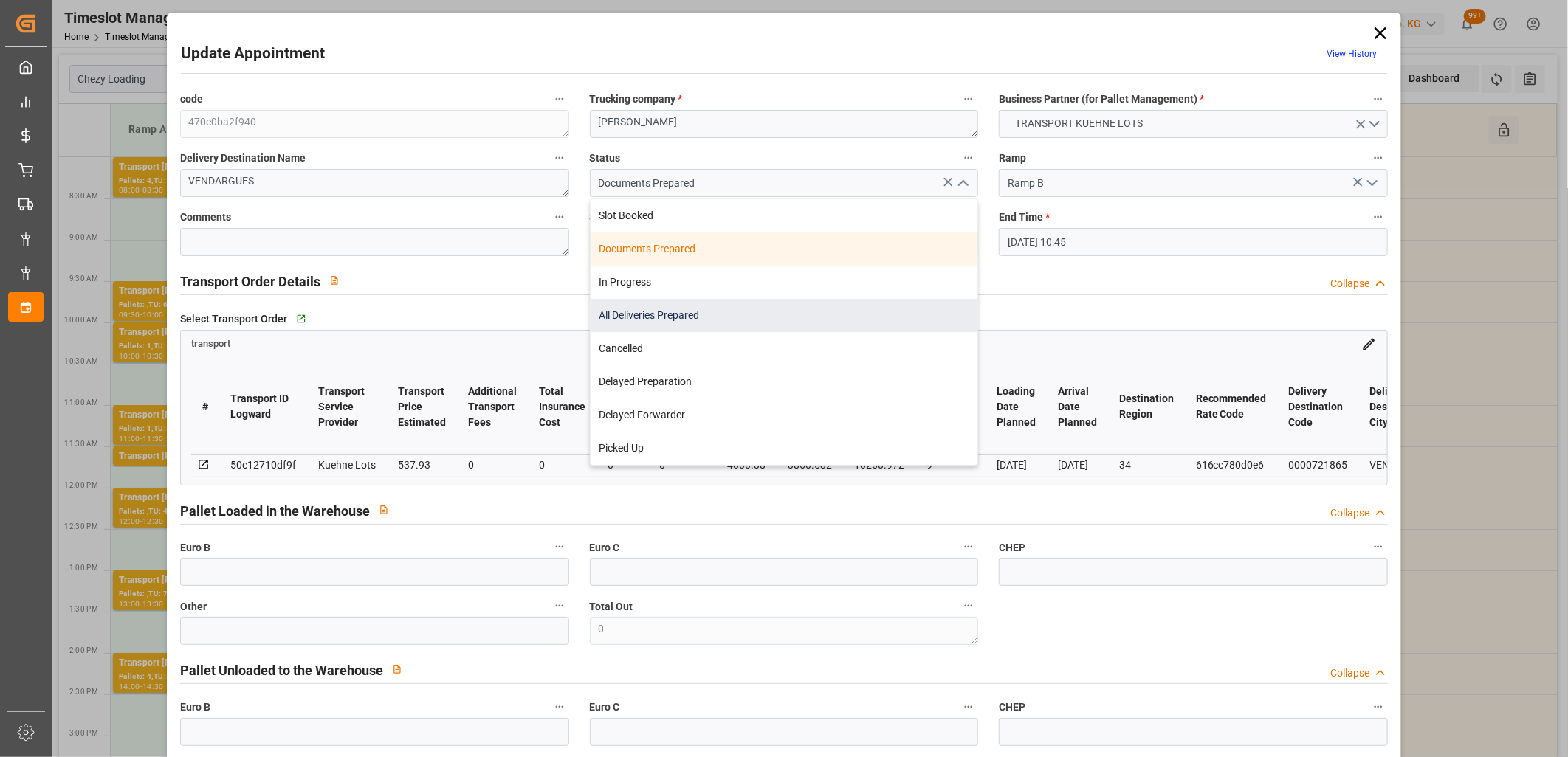
click at [837, 313] on div "All Deliveries Prepared" at bounding box center [784, 315] width 387 height 33
type input "All Deliveries Prepared"
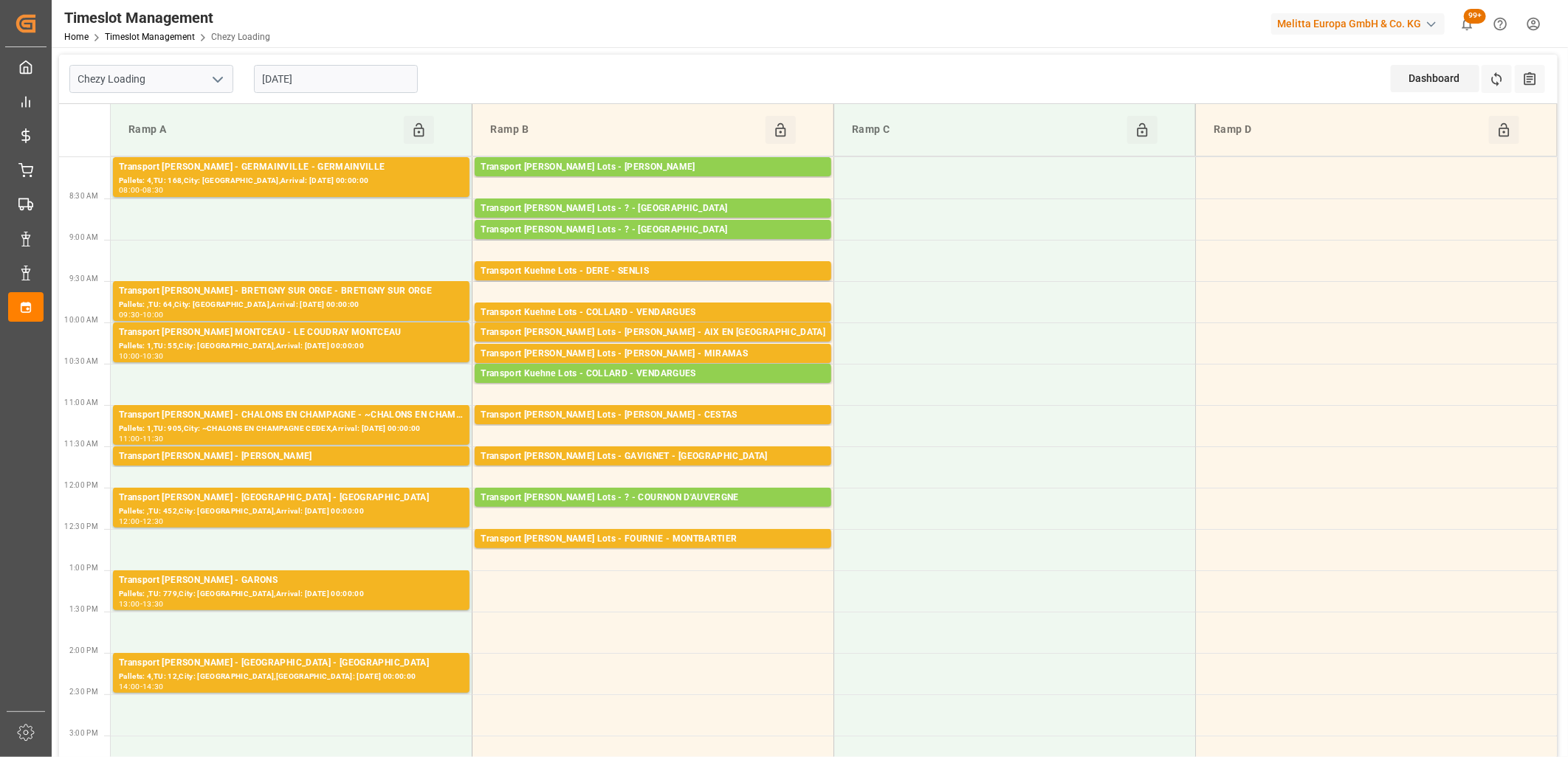
click at [345, 76] on input "[DATE]" at bounding box center [336, 79] width 163 height 28
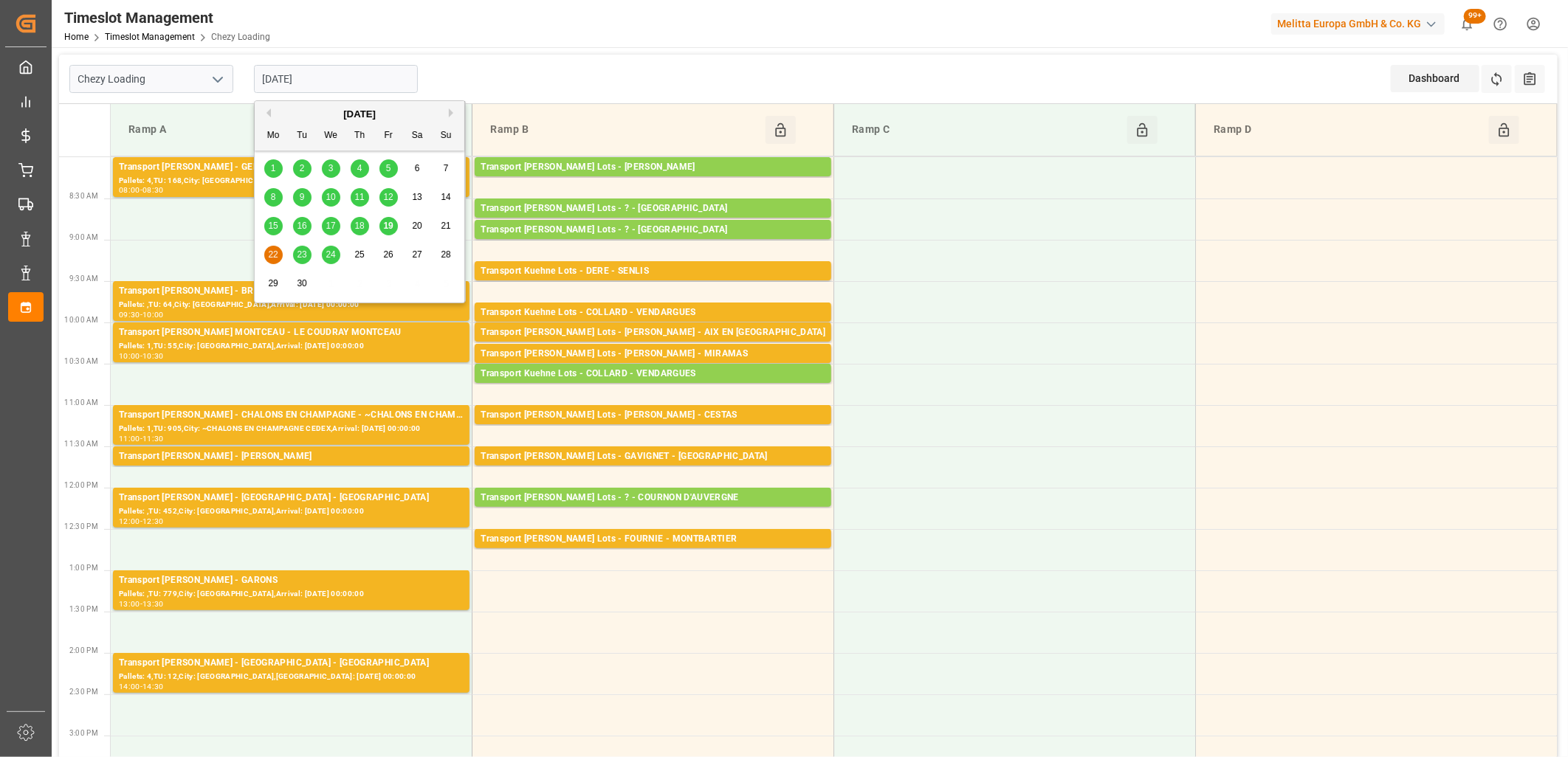
click at [388, 231] on span "19" at bounding box center [388, 225] width 10 height 11
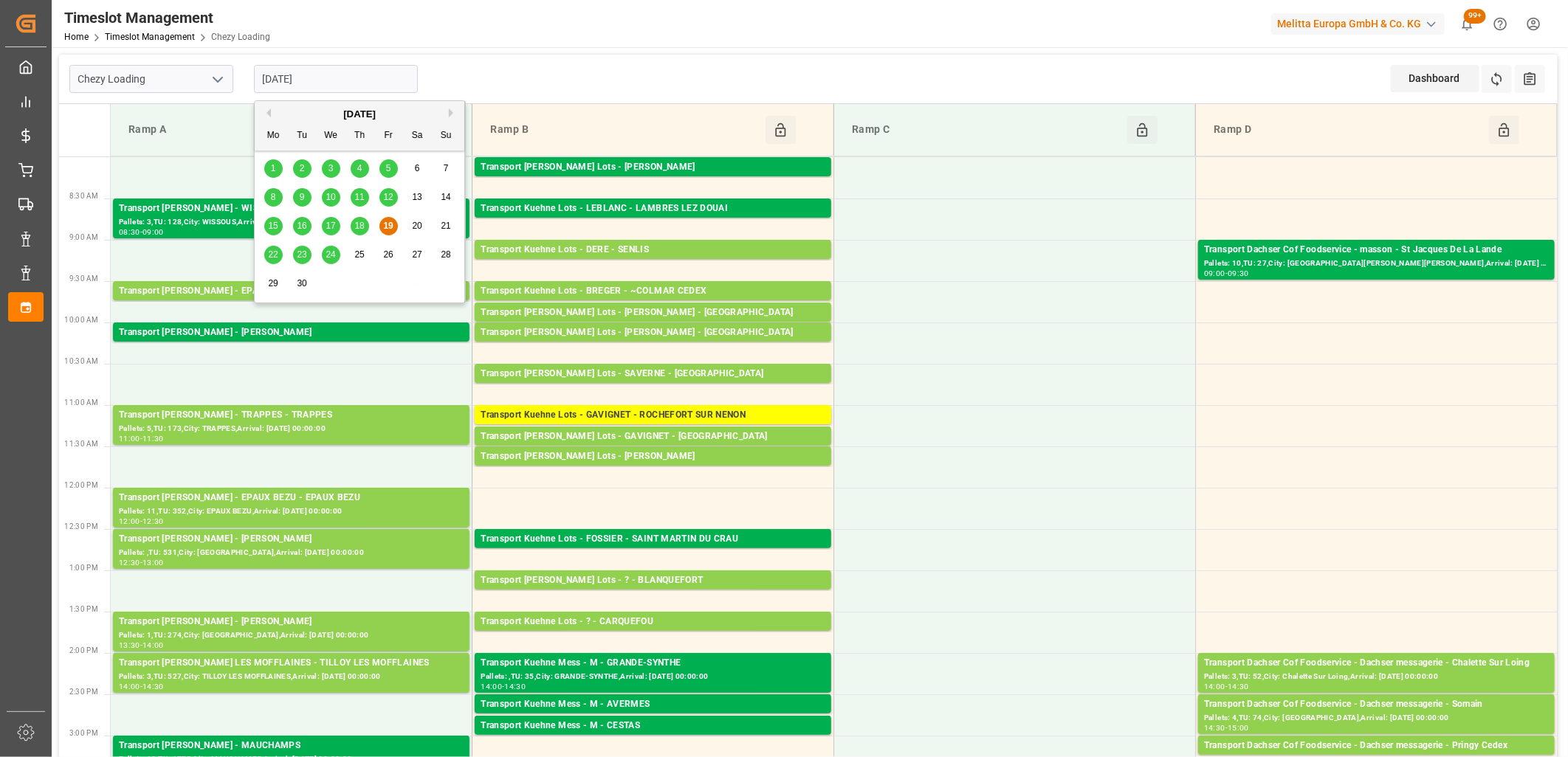
click at [345, 83] on input "[DATE]" at bounding box center [336, 79] width 163 height 28
click at [267, 256] on div "22" at bounding box center [273, 255] width 18 height 17
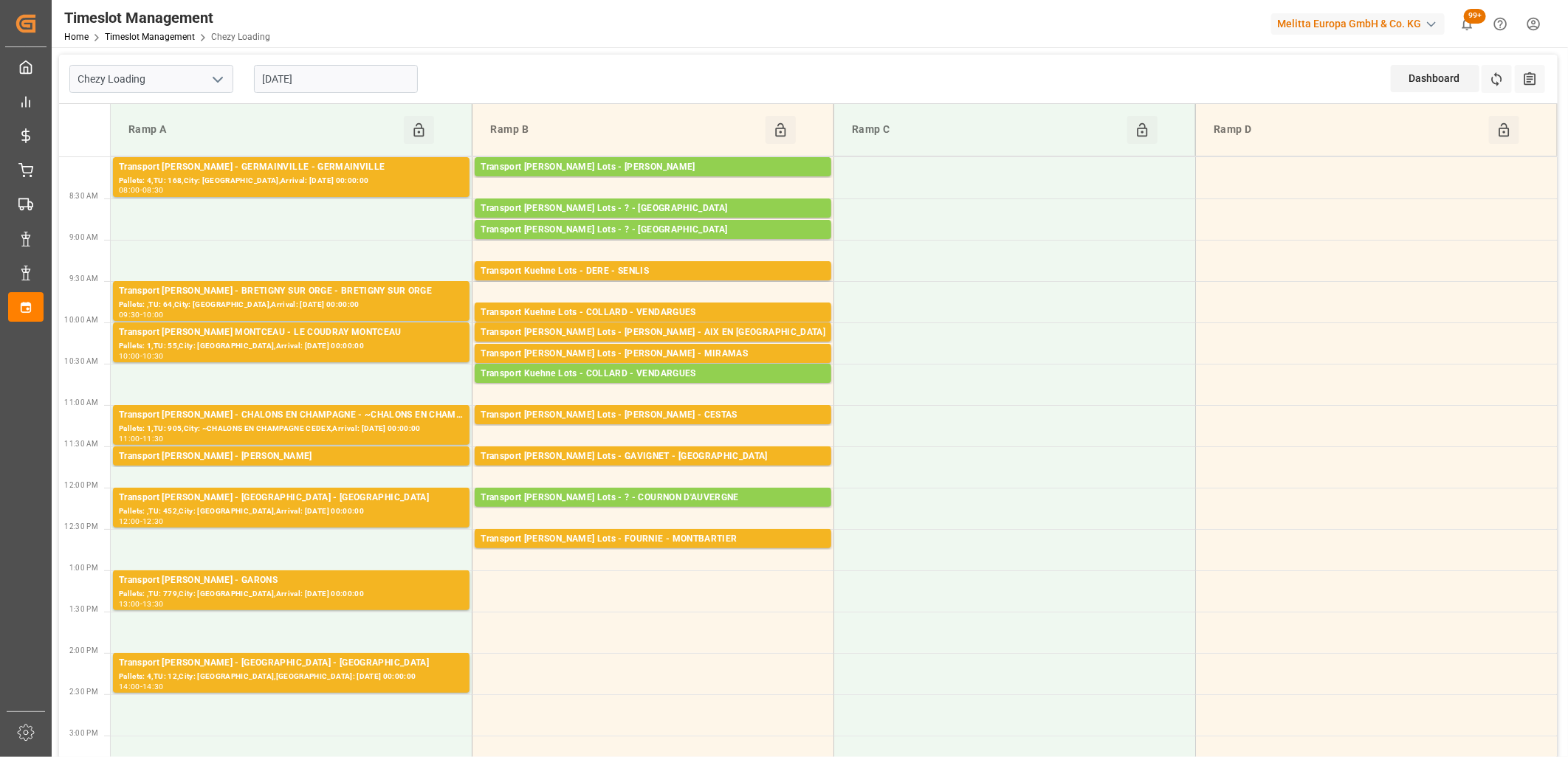
click at [352, 86] on input "[DATE]" at bounding box center [336, 79] width 163 height 28
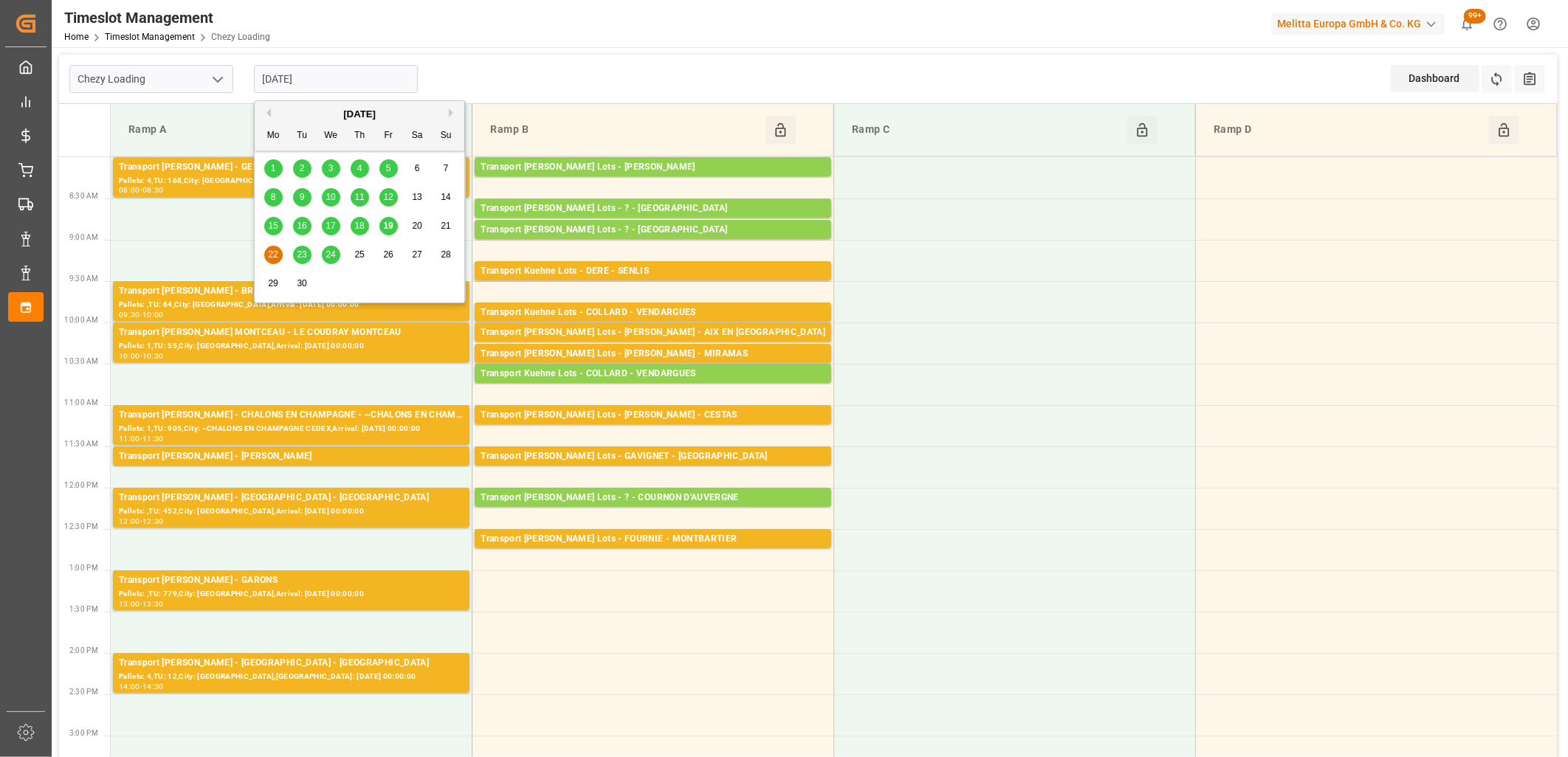
click at [393, 226] on span "19" at bounding box center [388, 225] width 10 height 11
type input "[DATE]"
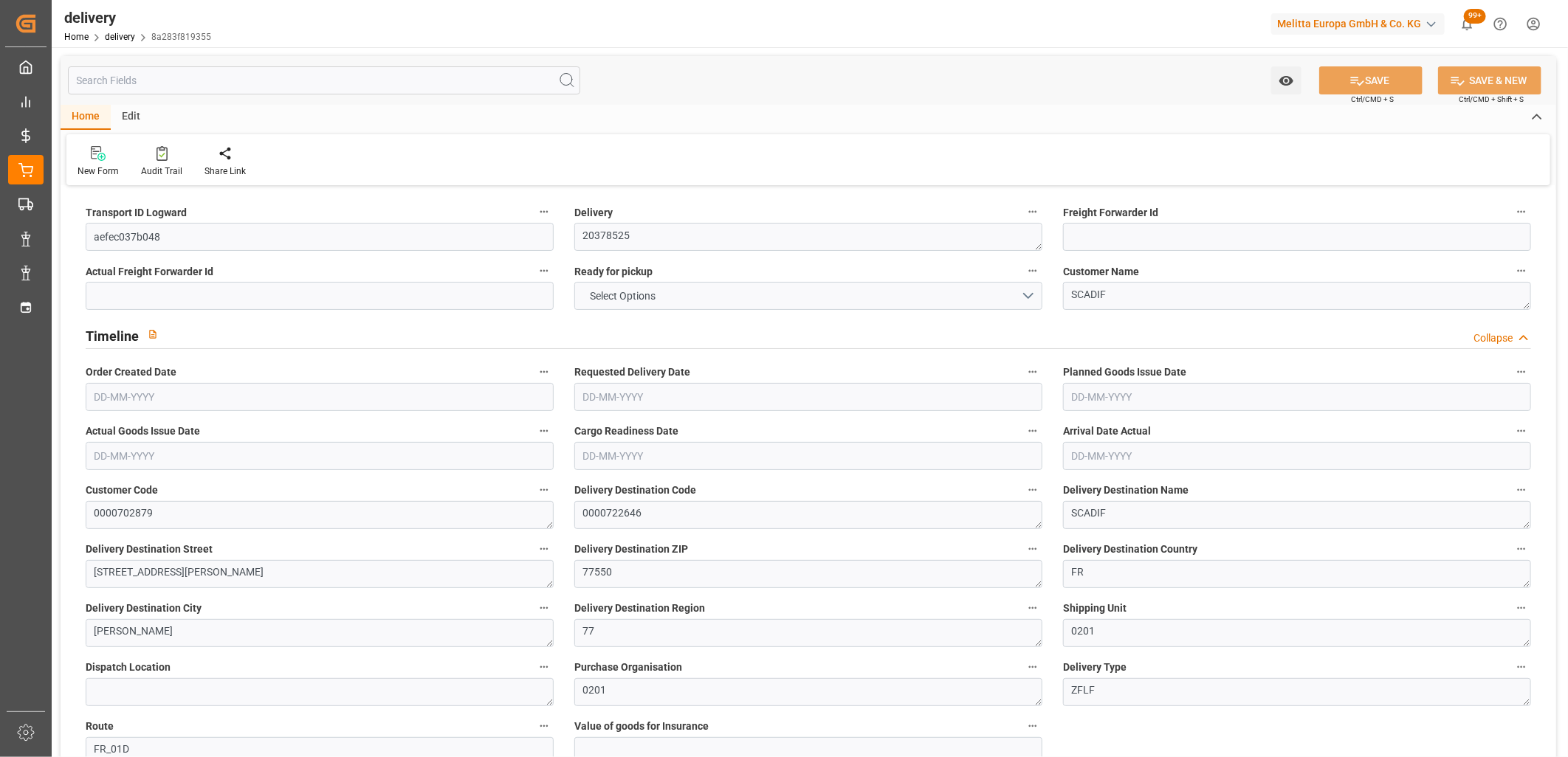
type input "1"
type input "259.951"
type input "683.762"
type input "1052.272"
type input "87"
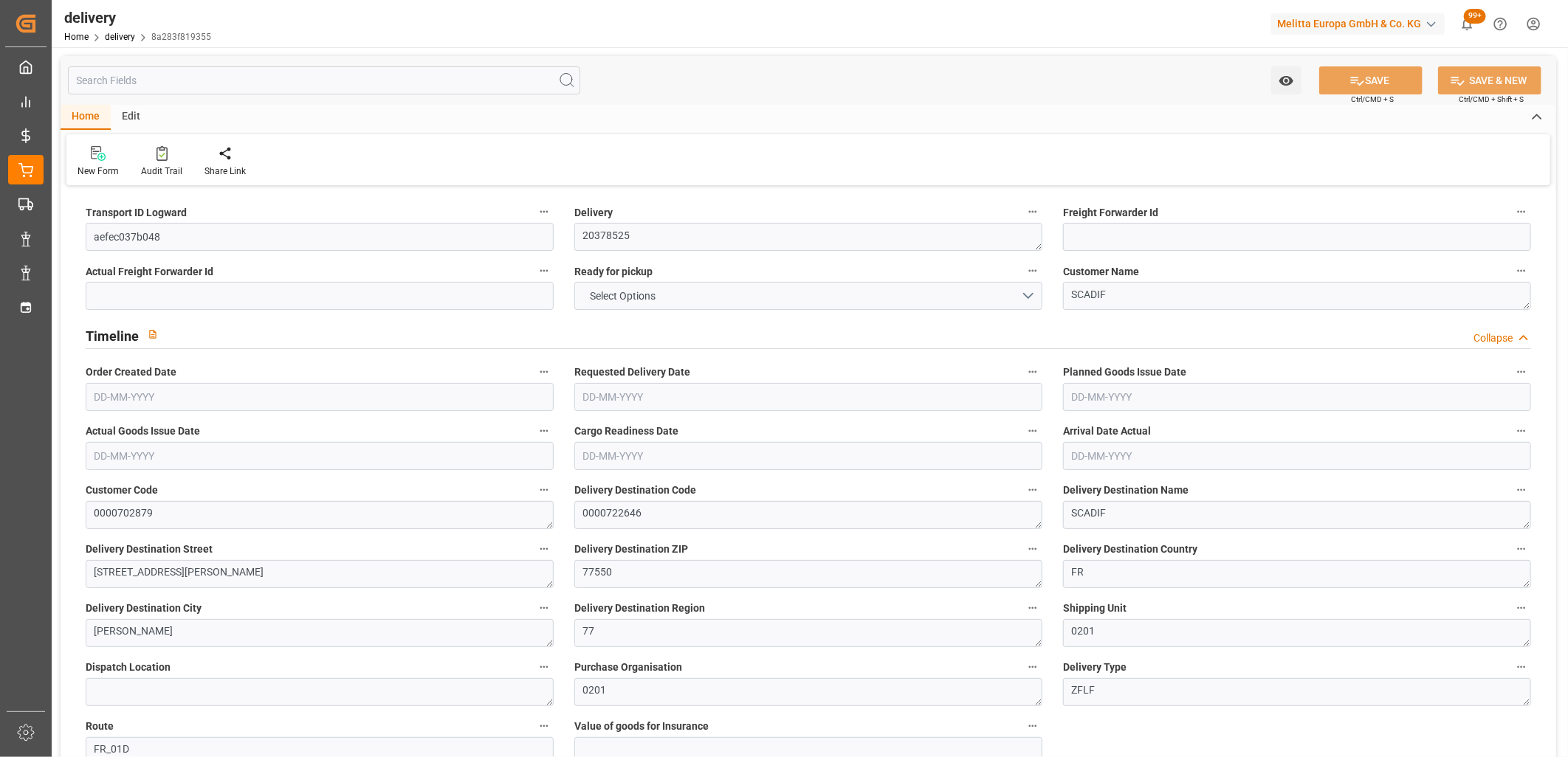
type input "17"
type input "0"
type input "3"
type input "0"
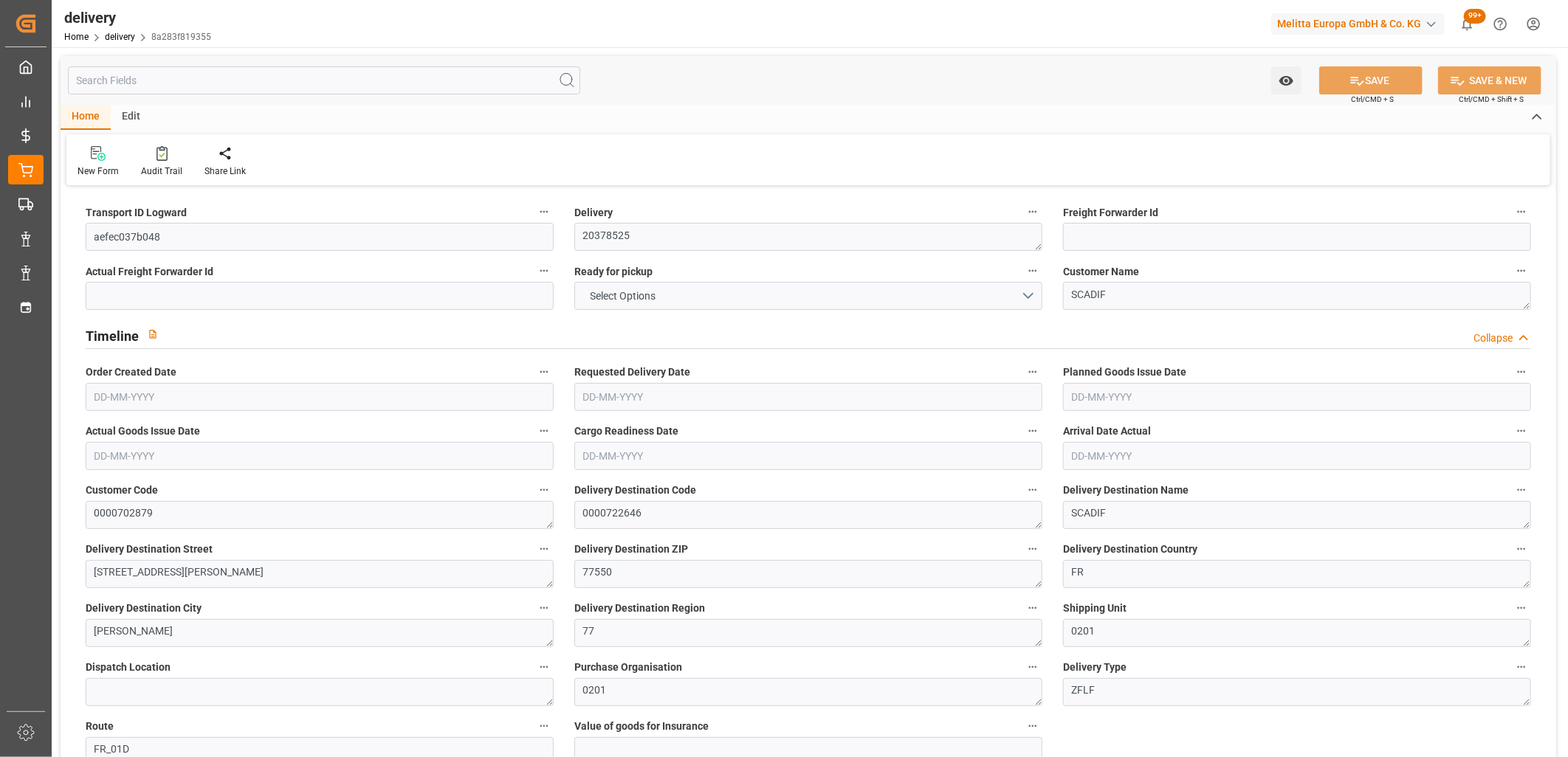
type input "-4.6211"
type input "136.72"
type input "132.0989"
type input "0"
type input "31.32"
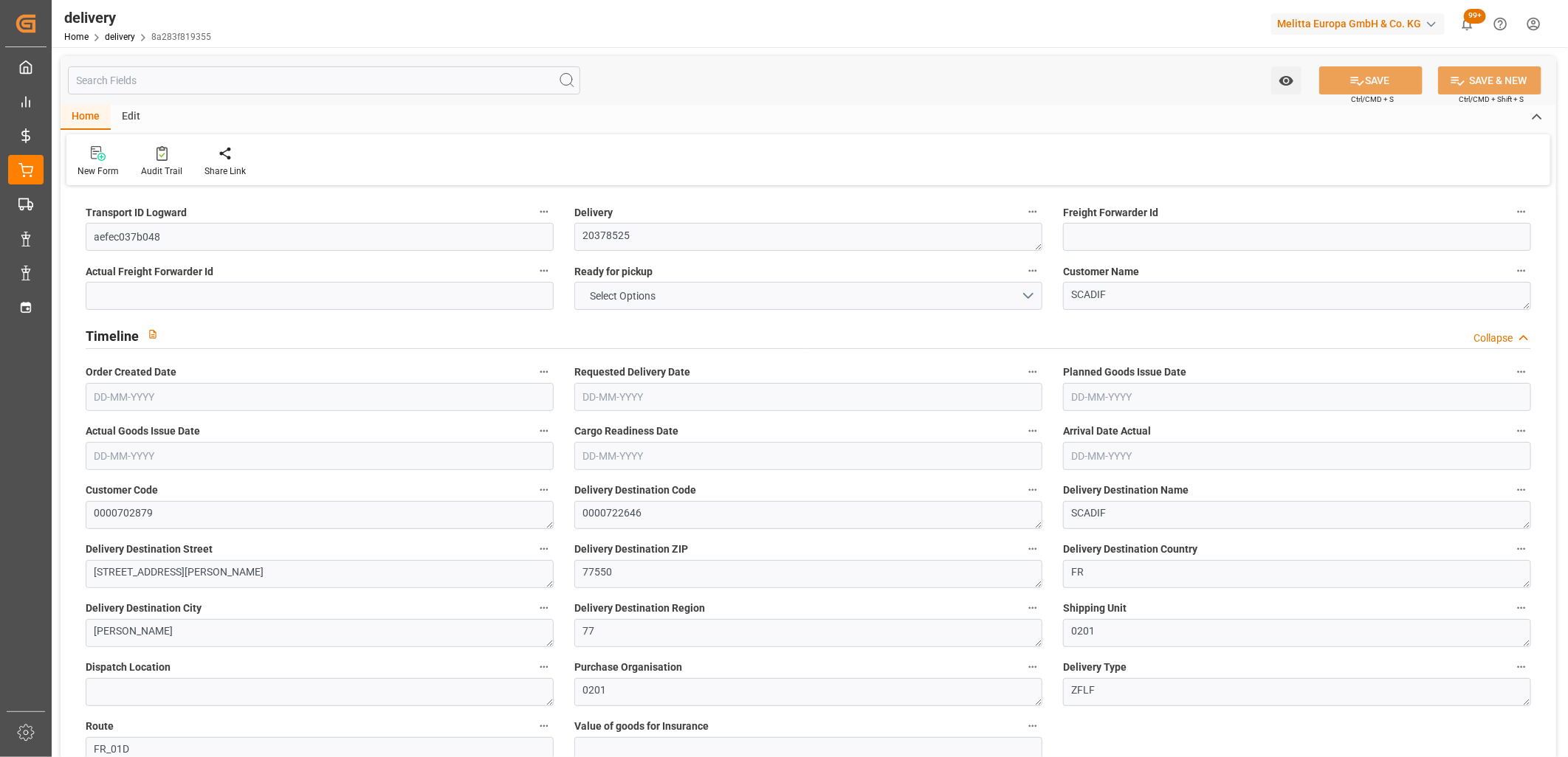
type input "1.5"
type input "1.3"
type input "0"
type input "25.5"
type input "292.762"
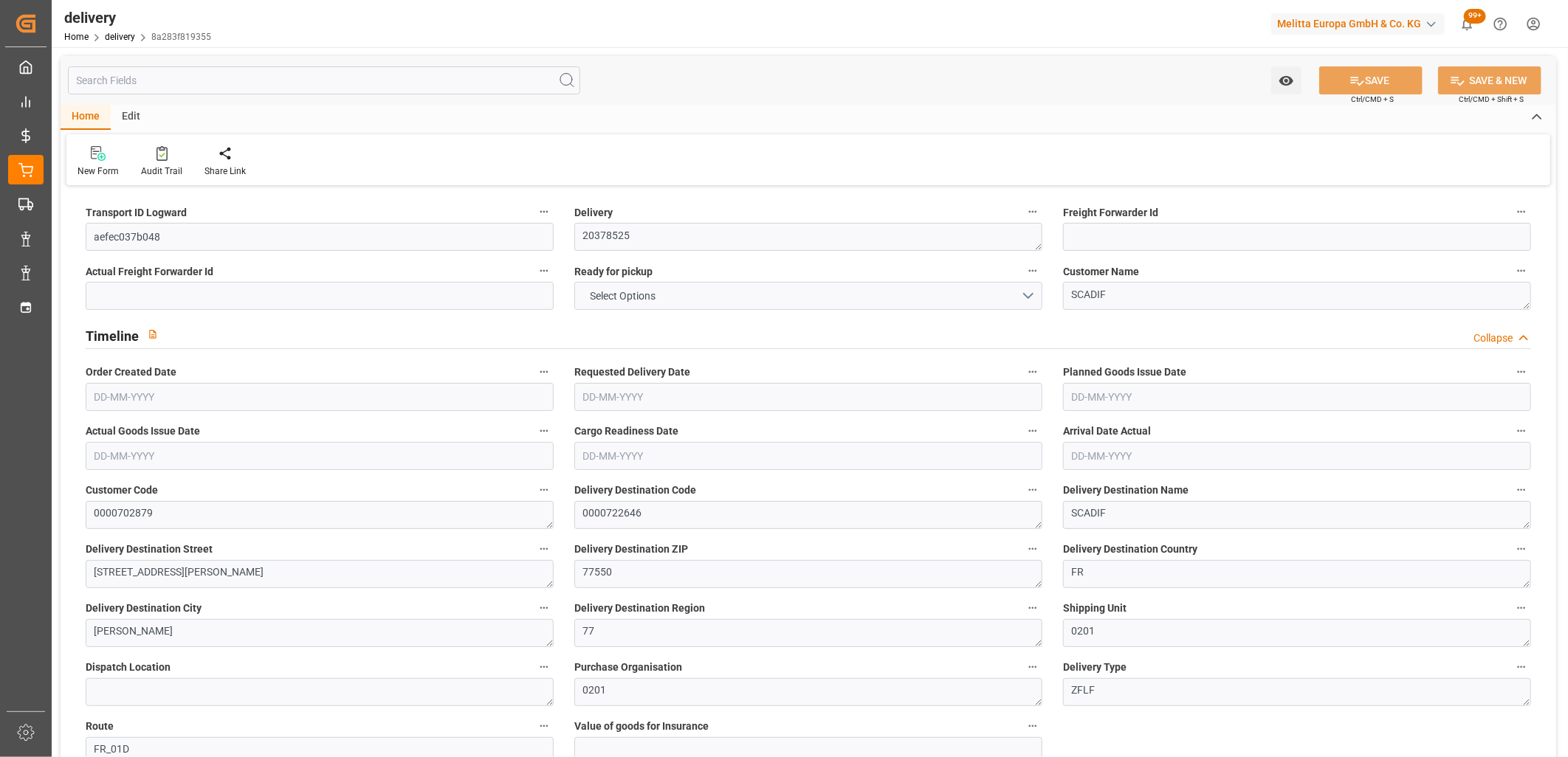
type input "101"
type input "249.5821"
type input "0.016"
type input "0"
type input "[DATE]"
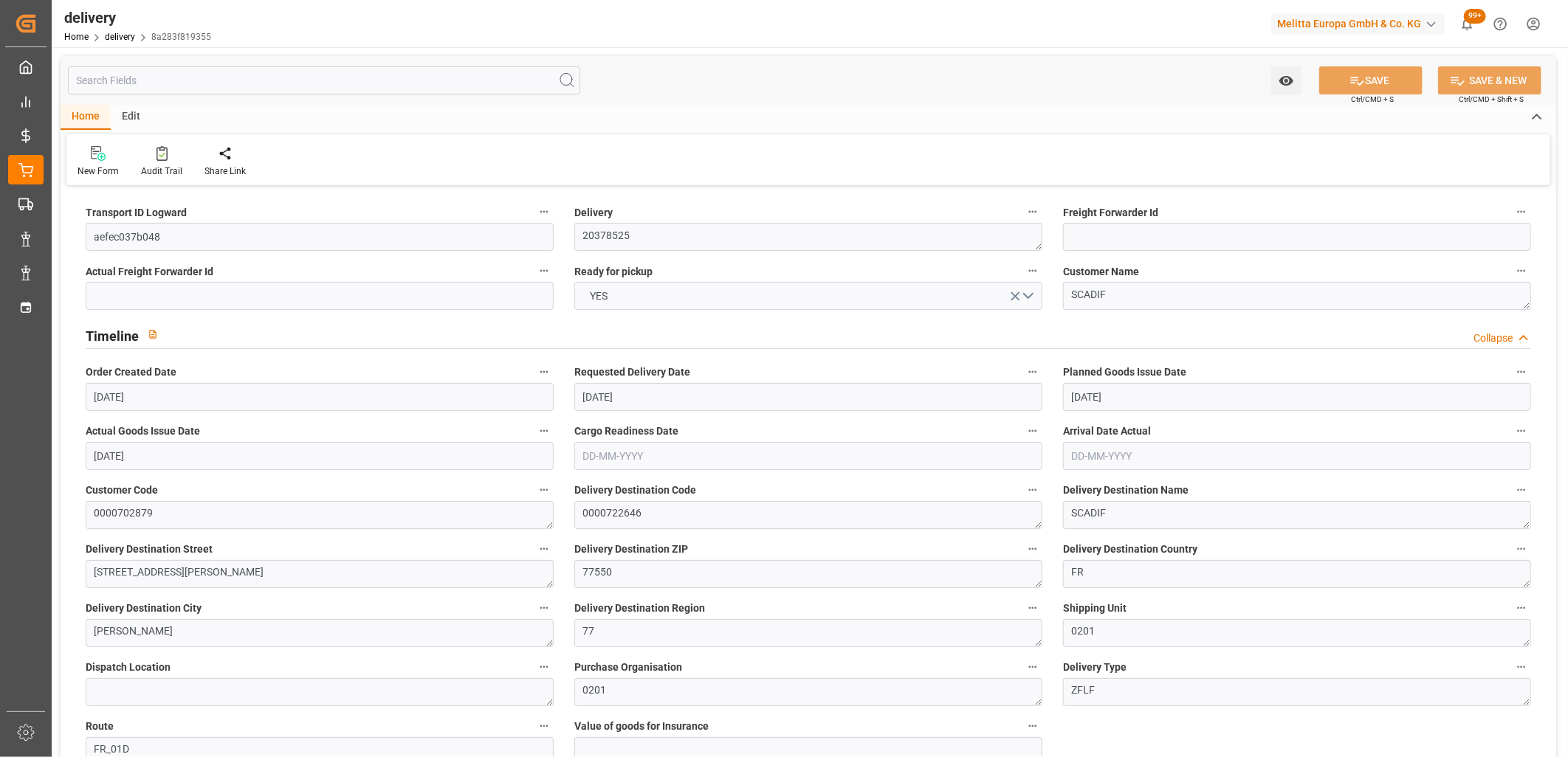
type input "[DATE]"
type input "17-09-2025 11:01"
drag, startPoint x: 178, startPoint y: 237, endPoint x: 85, endPoint y: 237, distance: 93.0
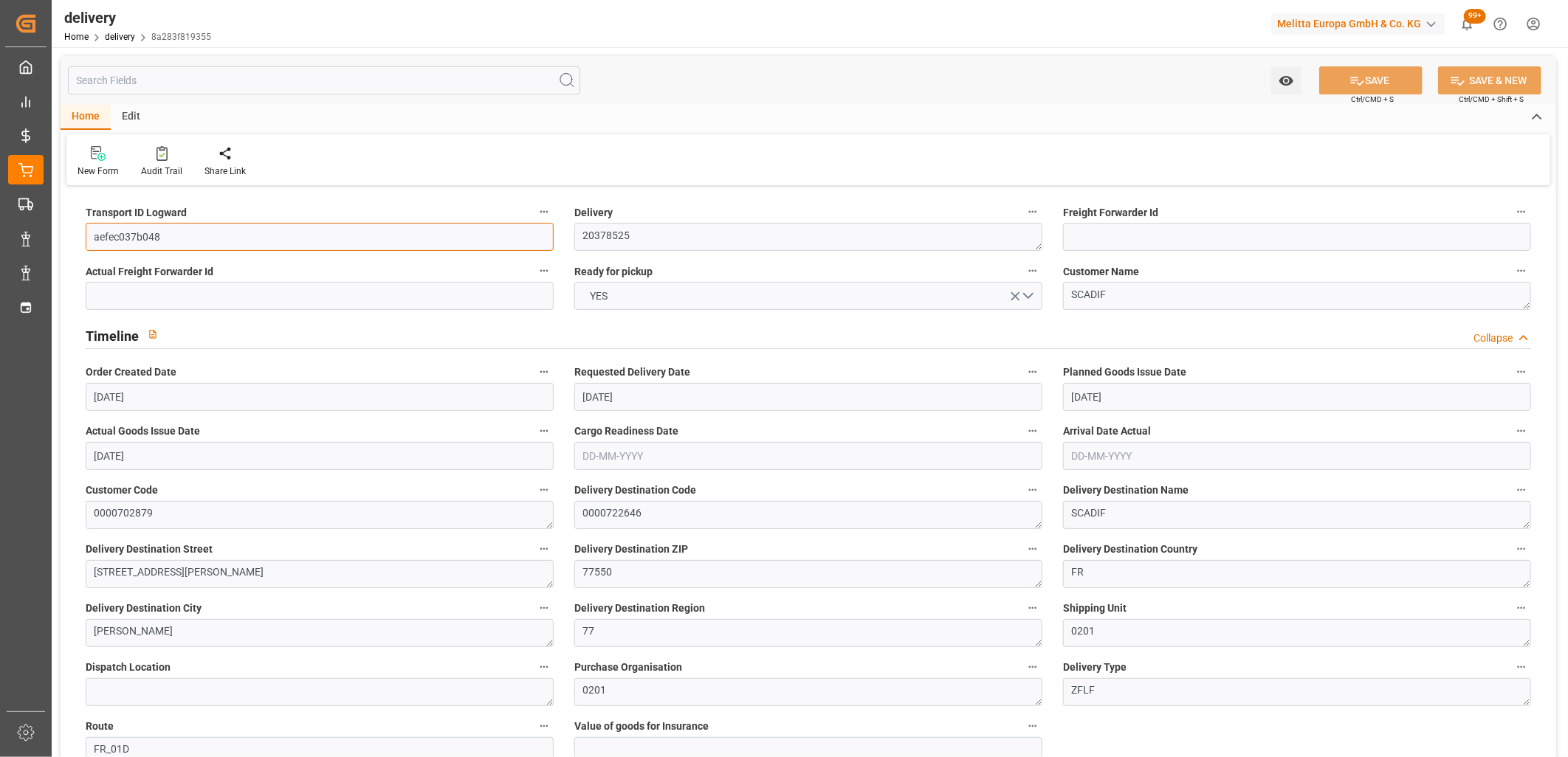
click at [86, 237] on input "aefec037b048" at bounding box center [320, 237] width 468 height 28
paste input "dabbeef37e35"
type input "dabbeef37e35"
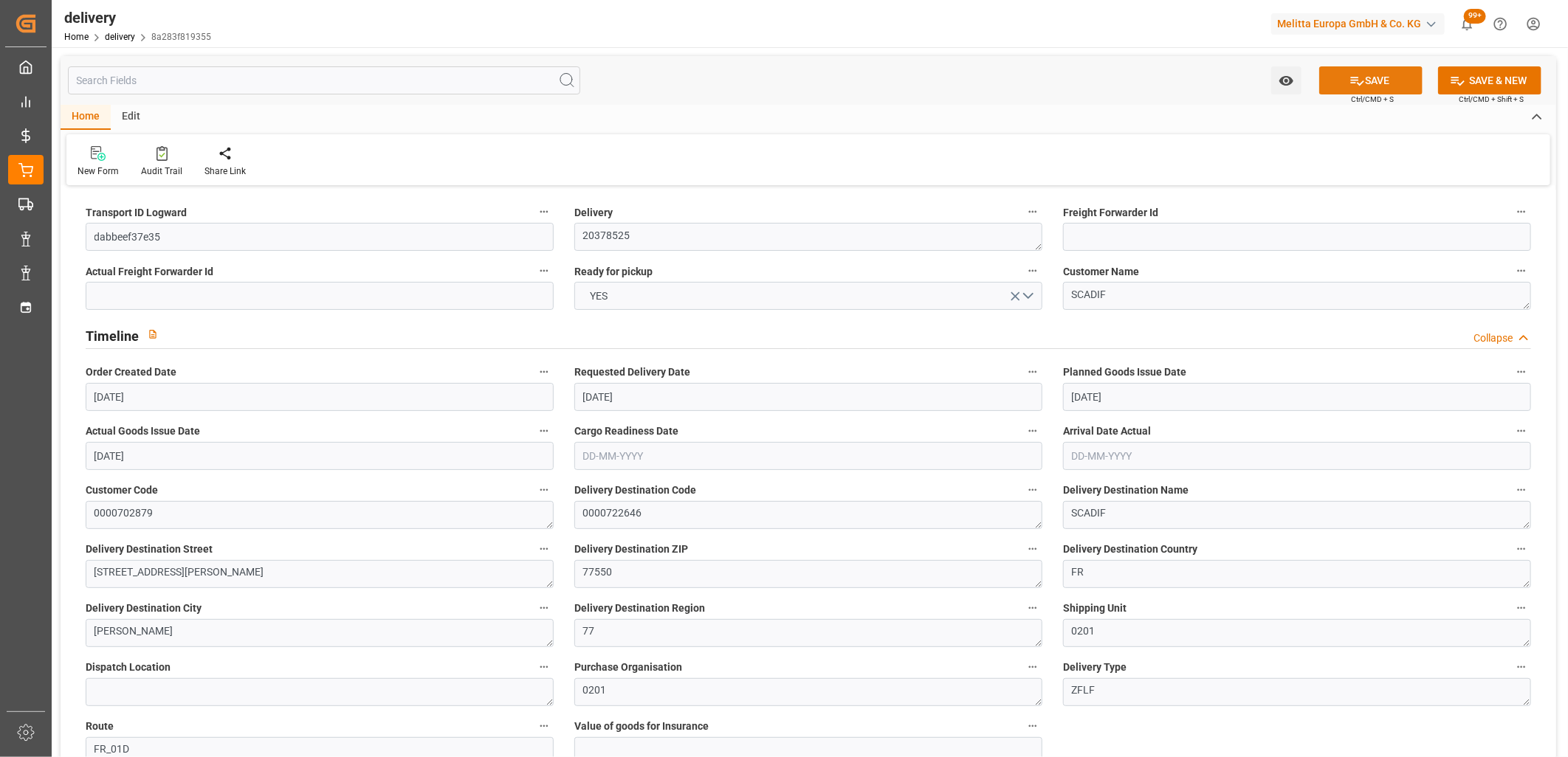
click at [1342, 84] on button "SAVE" at bounding box center [1371, 80] width 103 height 28
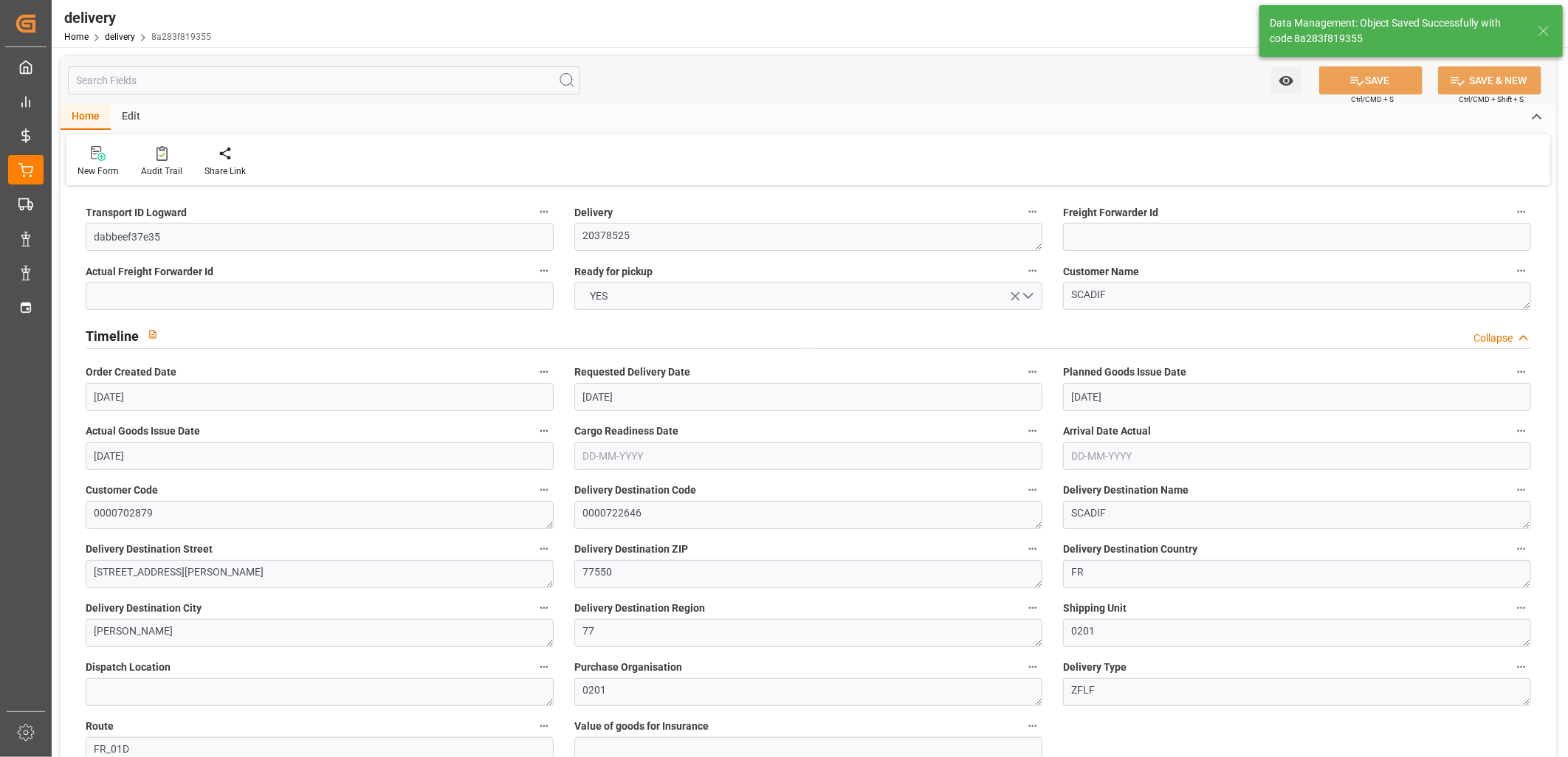
type textarea "dabbeef37e35 ~ Pallet(s) ~ [DATE] 00:00:00 ~ FR_01D ~ [DATE] 00:00:00~0000722646"
type input "-2.3238"
type input "68.751"
type input "66.4272"
type input "140.1925"
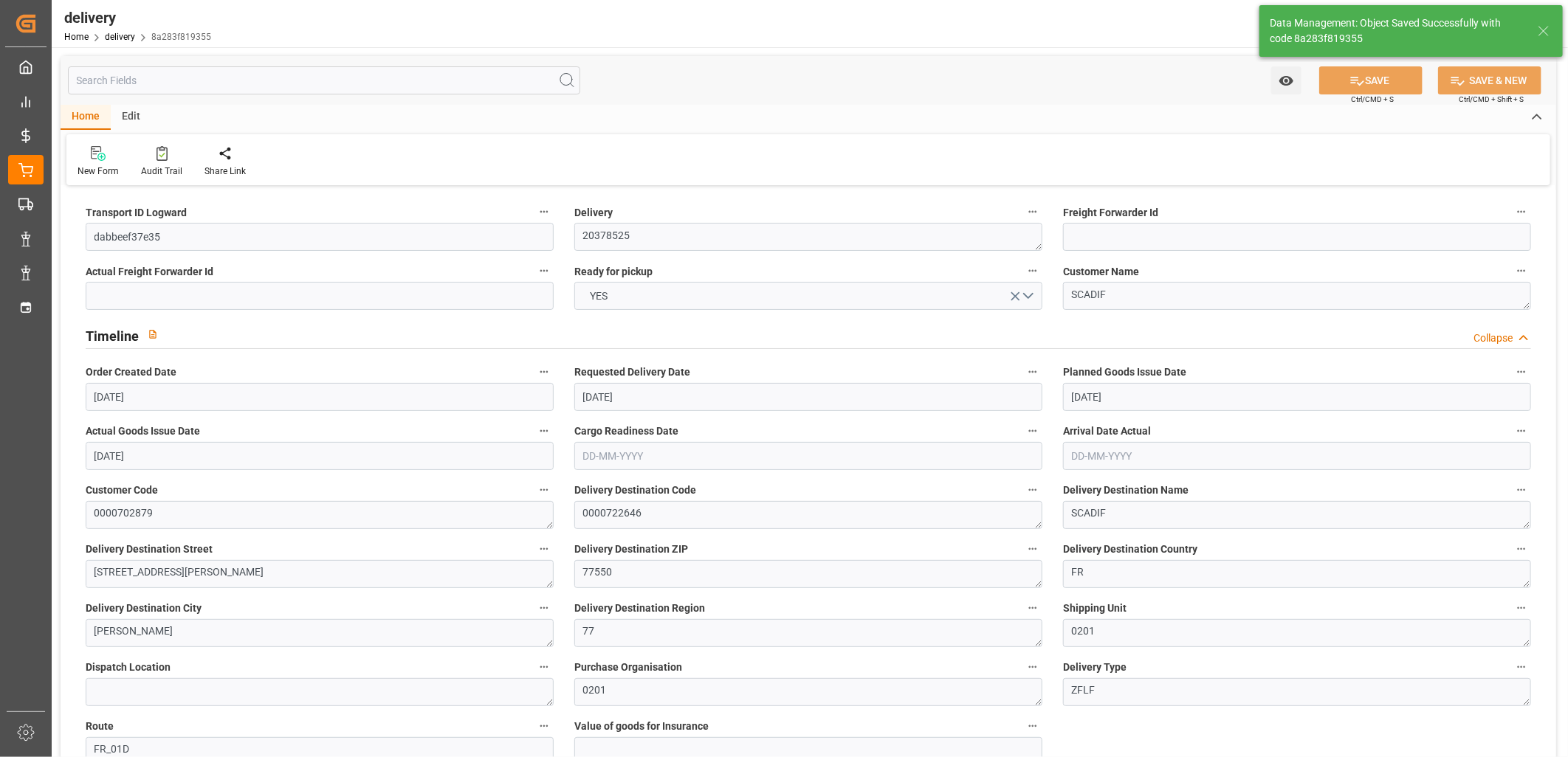
type input "0.009"
